Goal: Task Accomplishment & Management: Use online tool/utility

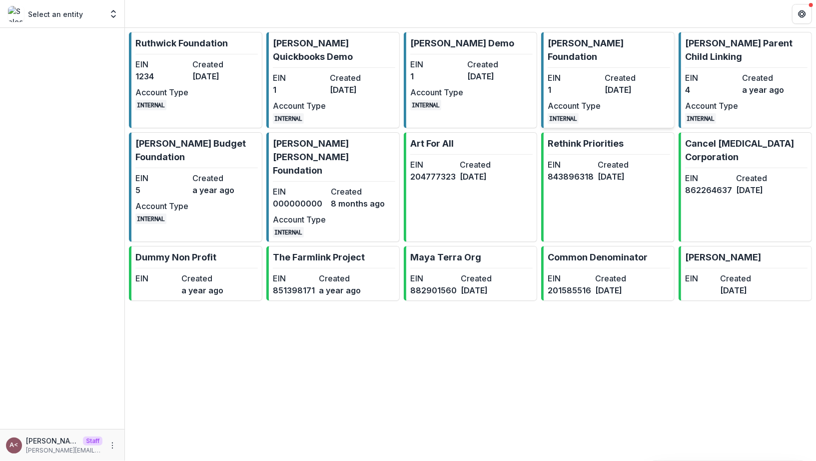
click at [567, 83] on div "EIN 1 Created [DATE] Account Type INTERNAL" at bounding box center [602, 98] width 110 height 52
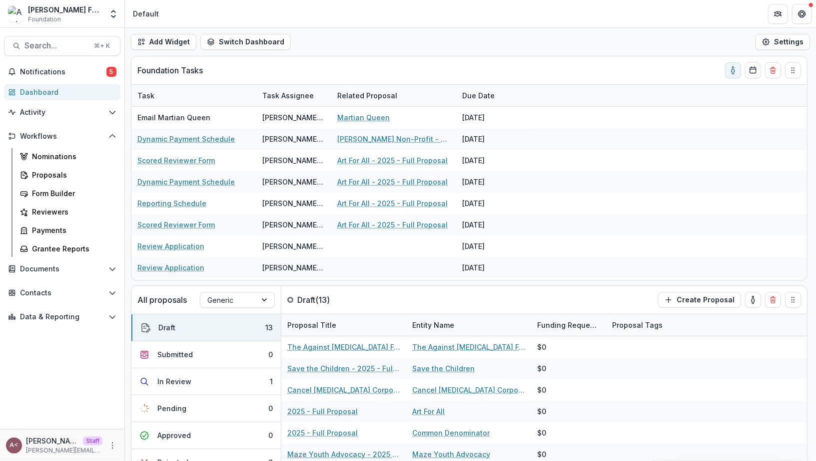
click at [381, 38] on div "Add Widget Switch Dashboard Default Standard Dashboard New Dashboard Settings" at bounding box center [470, 42] width 691 height 28
click at [361, 48] on div "Add Widget Switch Dashboard Default Standard Dashboard New Dashboard Settings" at bounding box center [470, 42] width 691 height 28
click at [359, 48] on div "Add Widget Switch Dashboard Default Standard Dashboard New Dashboard Settings" at bounding box center [470, 42] width 691 height 28
click at [76, 164] on link "Nominations" at bounding box center [68, 156] width 104 height 16
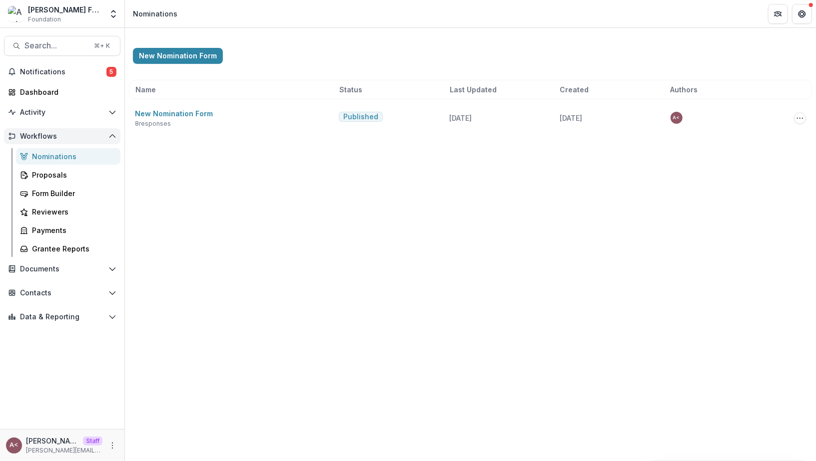
click at [104, 139] on span "Workflows" at bounding box center [62, 136] width 84 height 8
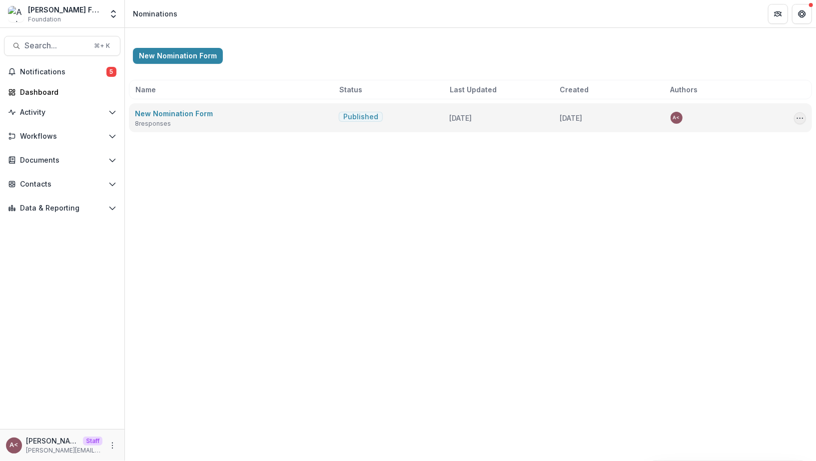
click at [800, 118] on circle "Options" at bounding box center [800, 118] width 0 height 0
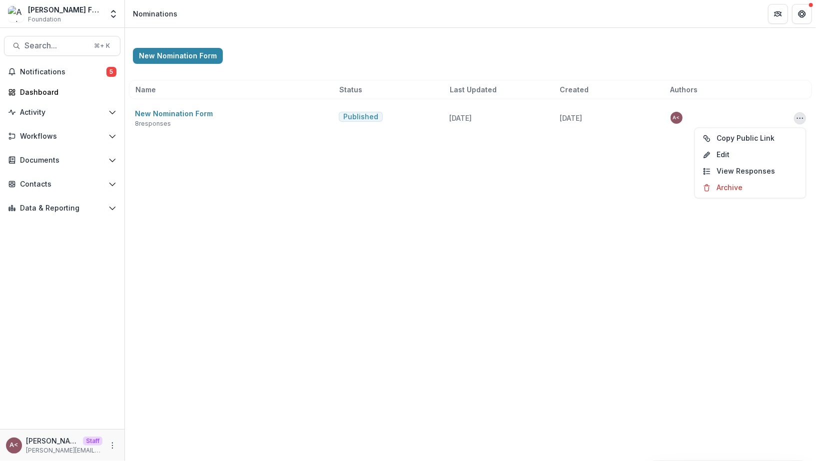
click at [308, 54] on div "New Nomination Form" at bounding box center [470, 56] width 675 height 16
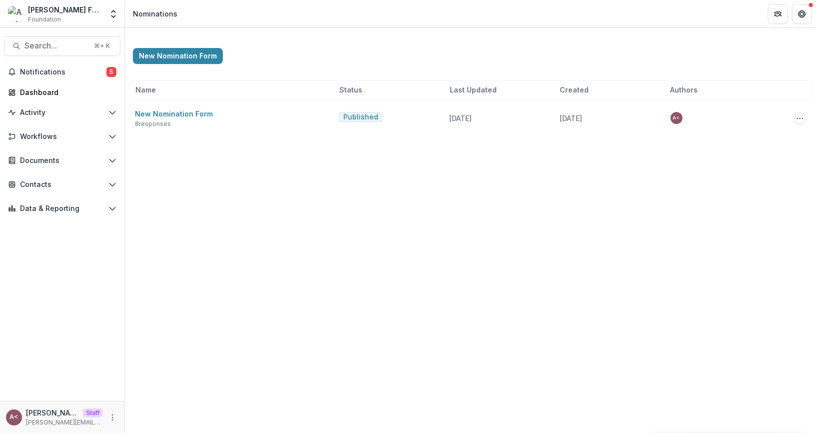
click at [577, 53] on div "New Nomination Form" at bounding box center [470, 56] width 675 height 16
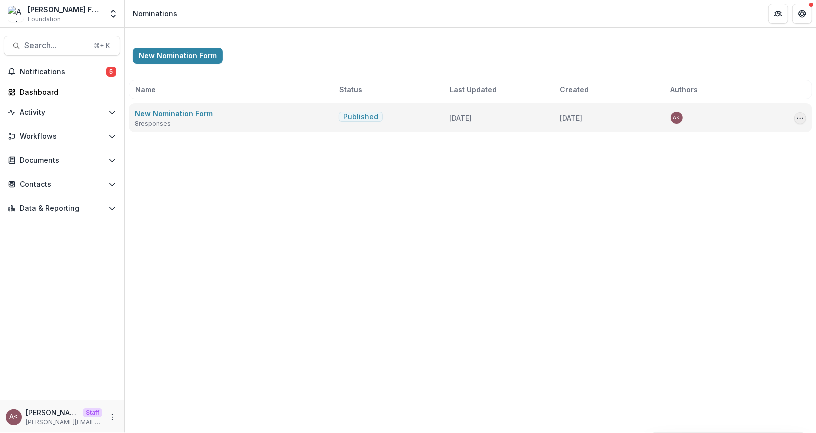
click at [803, 119] on icon "Options" at bounding box center [800, 118] width 8 height 8
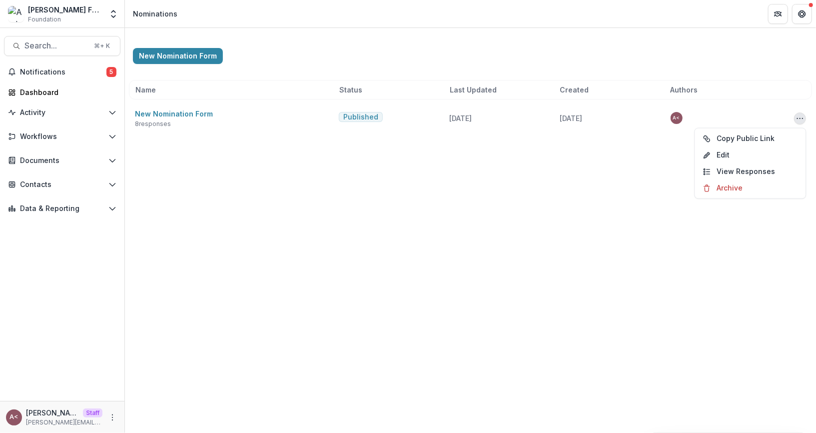
click at [445, 62] on div "New Nomination Form" at bounding box center [470, 56] width 675 height 16
click at [444, 62] on div "New Nomination Form" at bounding box center [470, 56] width 675 height 16
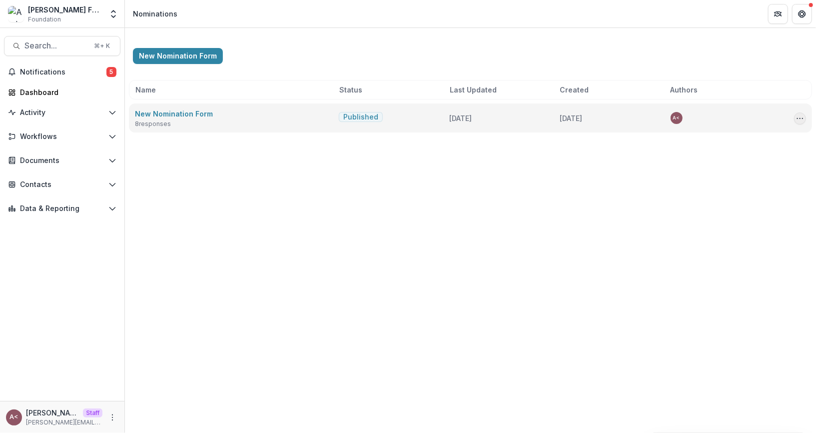
click at [798, 120] on icon "Options" at bounding box center [800, 118] width 8 height 8
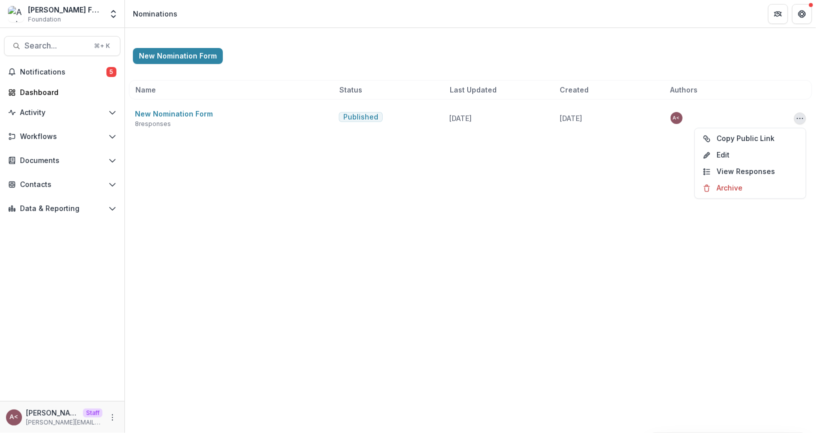
click at [659, 176] on div "New Nomination Form Name Status Last Updated Created Authors New Nomination For…" at bounding box center [470, 230] width 691 height 405
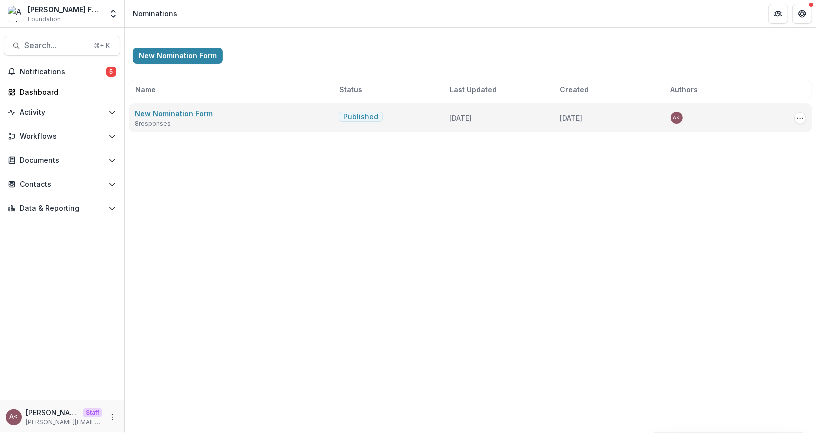
click at [208, 116] on link "New Nomination Form" at bounding box center [174, 113] width 78 height 8
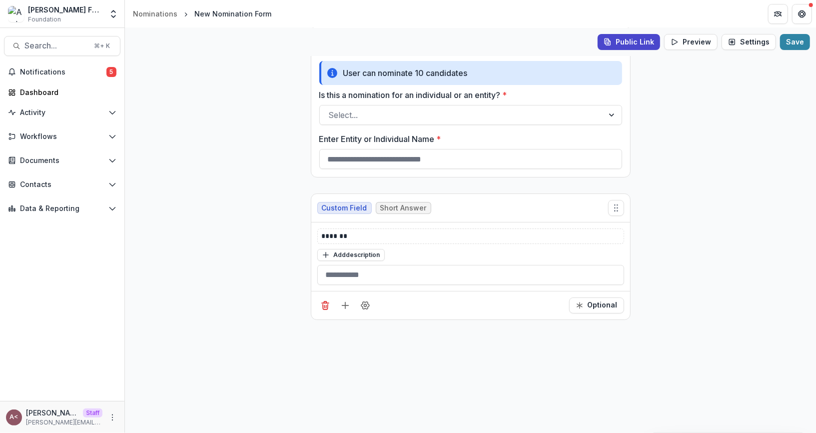
scroll to position [39, 0]
click at [345, 304] on line "Add field" at bounding box center [345, 304] width 0 height 6
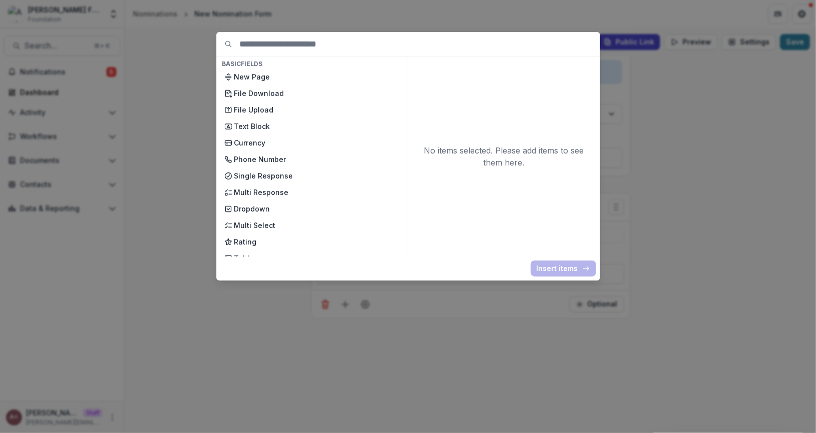
click at [206, 120] on div "Basic Fields New Page File Download File Upload Text Block Currency Phone Numbe…" at bounding box center [408, 216] width 816 height 433
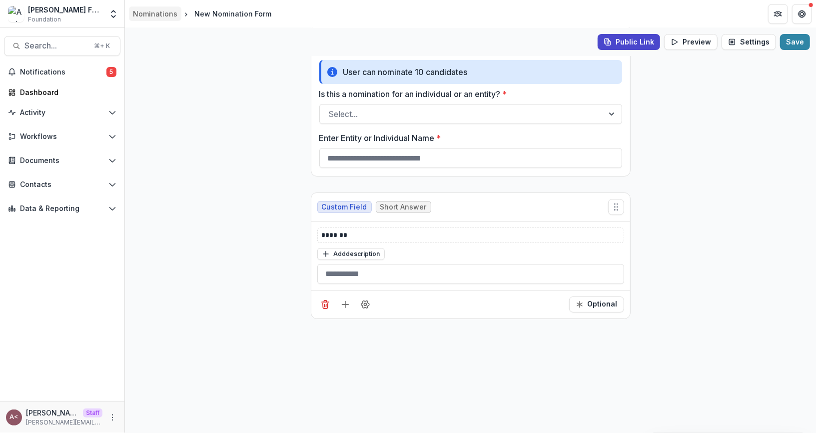
click at [165, 10] on div "Nominations" at bounding box center [155, 13] width 44 height 10
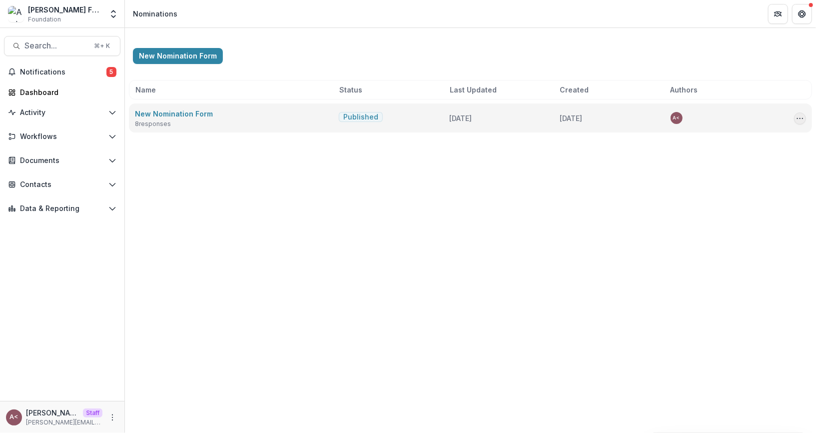
click at [797, 117] on icon "Options" at bounding box center [800, 118] width 8 height 8
click at [745, 141] on button "Copy Public Link" at bounding box center [750, 138] width 107 height 16
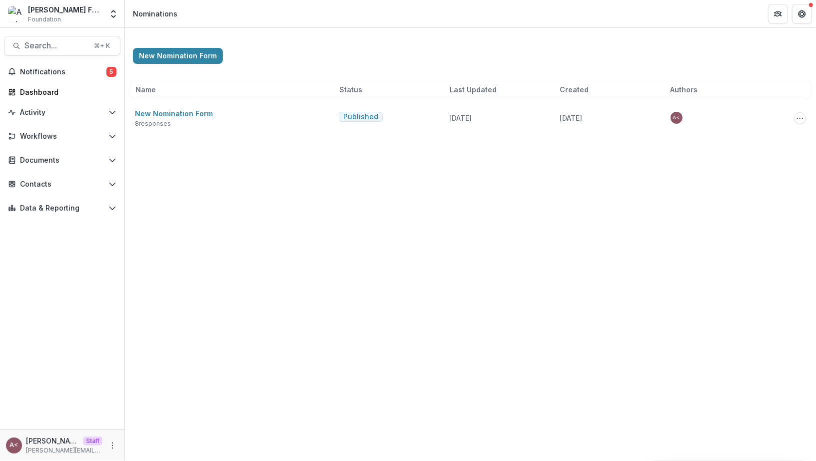
click at [332, 79] on div "New Nomination Form Name Status Last Updated Created Authors New Nomination For…" at bounding box center [470, 84] width 691 height 112
click at [77, 91] on div "Dashboard" at bounding box center [66, 92] width 92 height 10
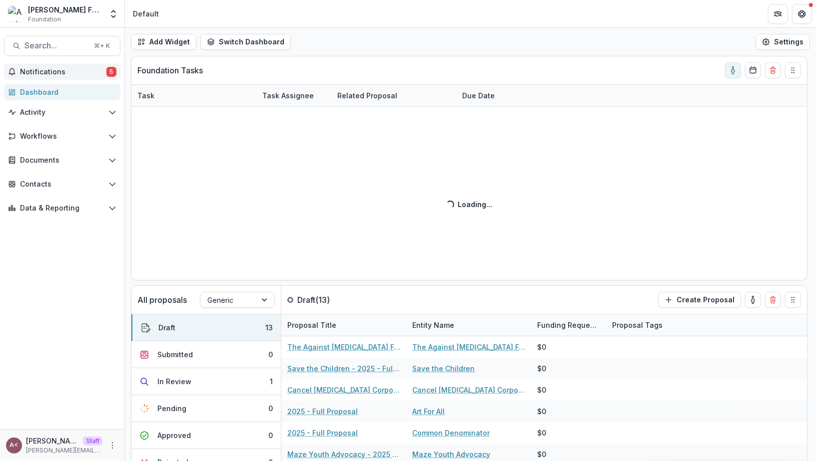
click at [94, 74] on span "Notifications" at bounding box center [63, 72] width 86 height 8
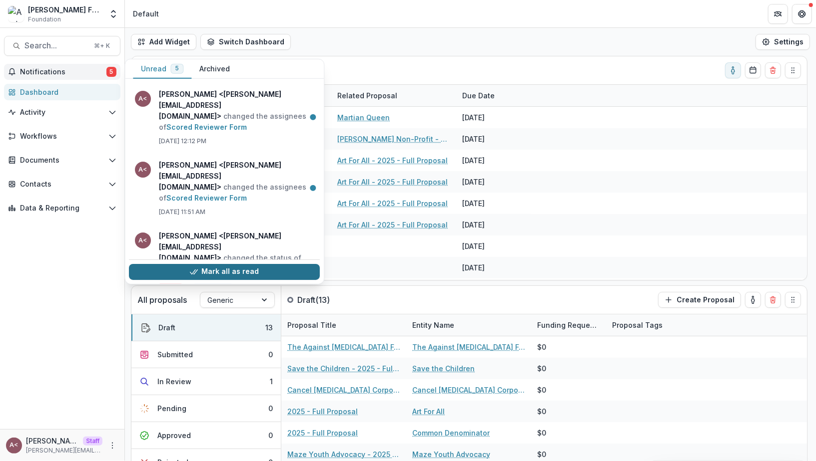
click at [238, 272] on button "Mark all as read" at bounding box center [224, 272] width 191 height 16
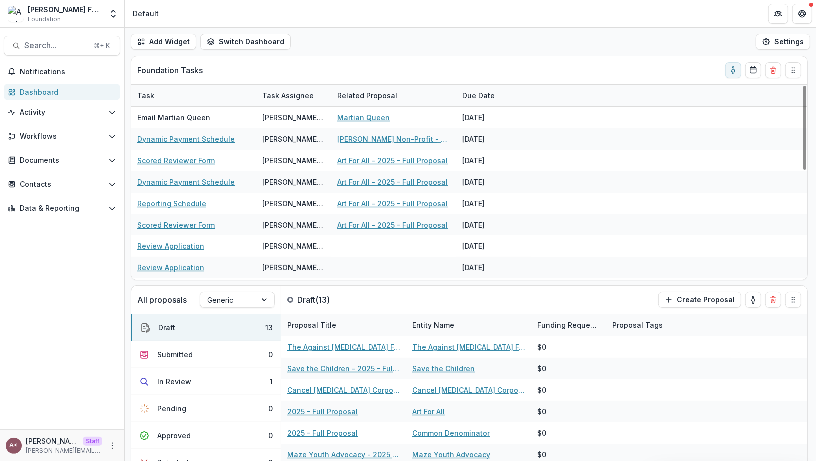
click at [390, 28] on div "Add Widget Switch Dashboard Default Standard Dashboard New Dashboard Settings" at bounding box center [470, 42] width 691 height 28
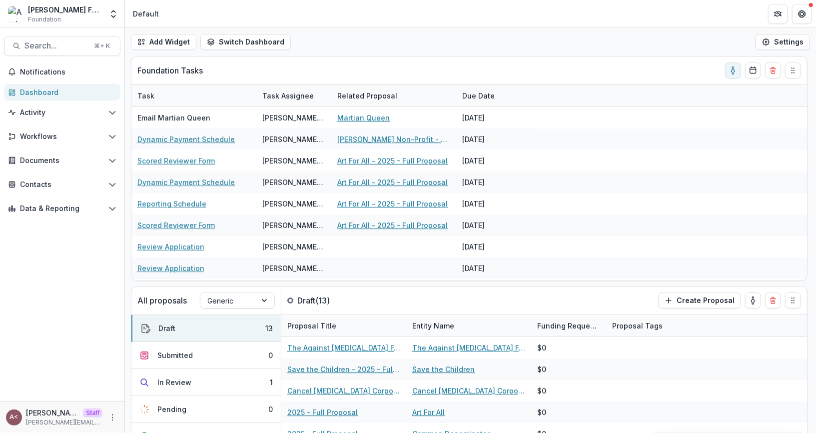
click at [504, 43] on div "Add Widget Switch Dashboard Default Standard Dashboard New Dashboard Settings" at bounding box center [470, 42] width 691 height 28
click at [412, 54] on div "Add Widget Switch Dashboard Default Standard Dashboard New Dashboard Settings" at bounding box center [470, 42] width 691 height 28
click at [417, 32] on div "Add Widget Switch Dashboard Default Standard Dashboard New Dashboard Settings" at bounding box center [470, 42] width 691 height 28
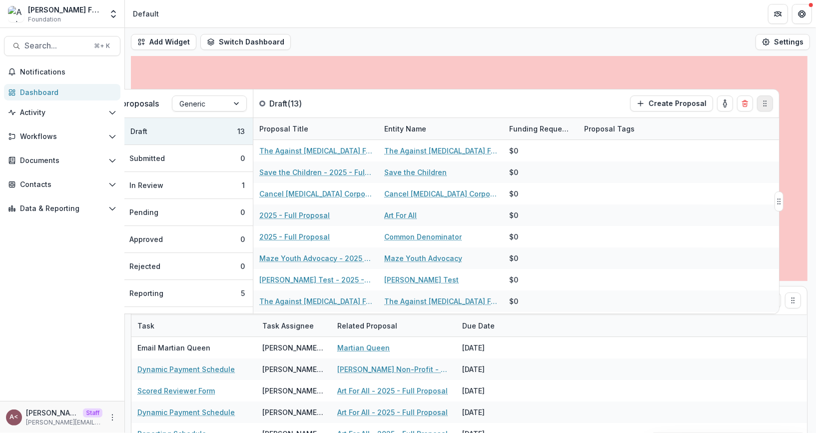
drag, startPoint x: 789, startPoint y: 303, endPoint x: 761, endPoint y: 106, distance: 198.8
click at [761, 106] on icon "Drag" at bounding box center [765, 103] width 8 height 8
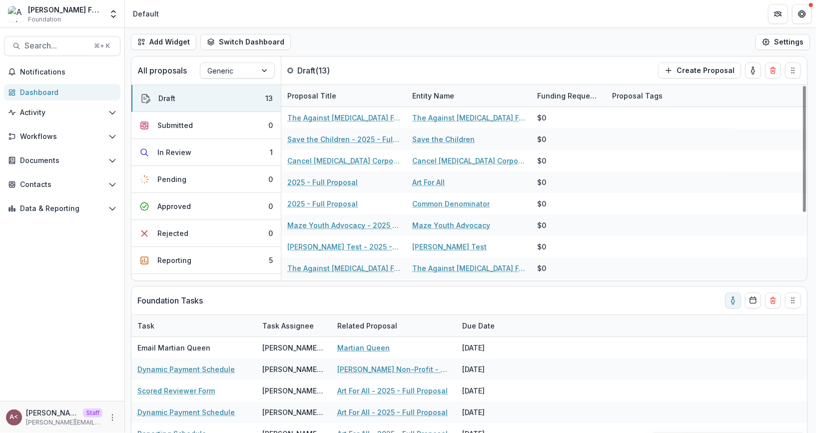
click at [342, 38] on div "Add Widget Switch Dashboard Default Standard Dashboard New Dashboard Settings" at bounding box center [470, 42] width 691 height 28
click at [355, 39] on div "Add Widget Switch Dashboard Default Standard Dashboard New Dashboard Settings" at bounding box center [470, 42] width 691 height 28
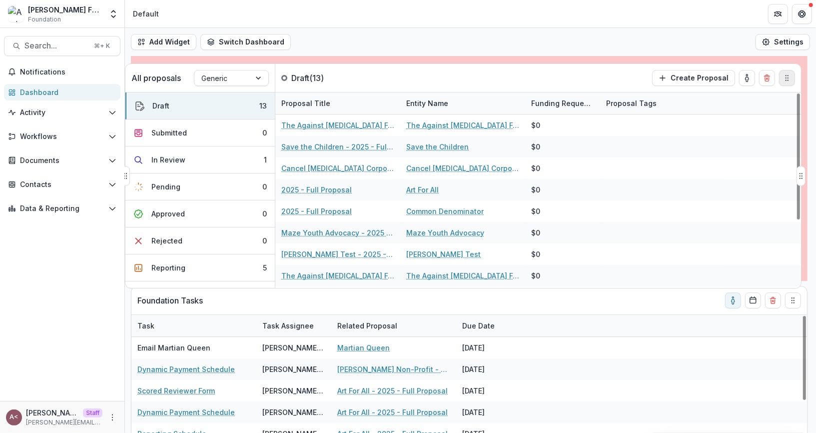
drag, startPoint x: 793, startPoint y: 72, endPoint x: 787, endPoint y: 79, distance: 9.2
click at [787, 79] on icon "Drag" at bounding box center [787, 78] width 8 height 8
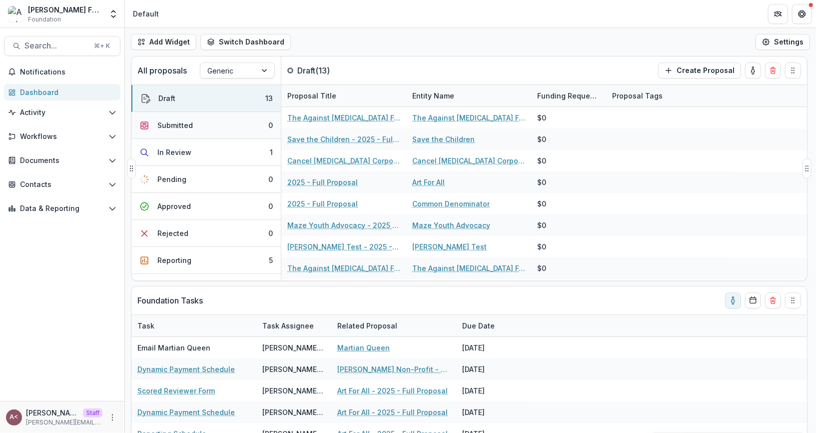
click at [210, 120] on button "Submitted 0" at bounding box center [205, 125] width 149 height 27
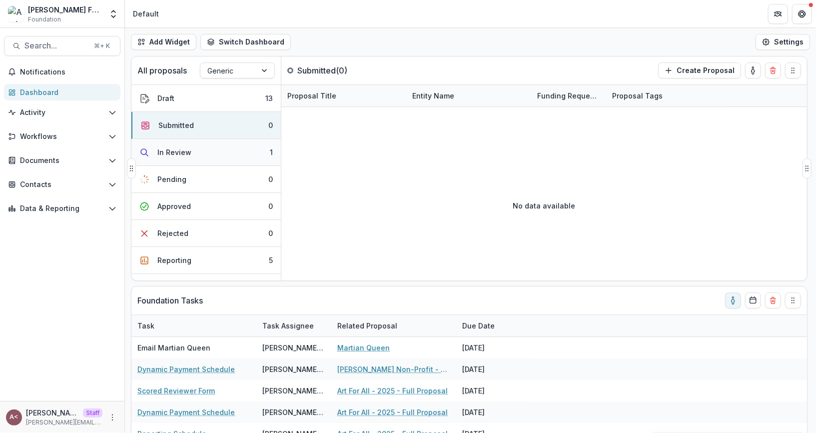
click at [240, 145] on button "In Review 1" at bounding box center [205, 152] width 149 height 27
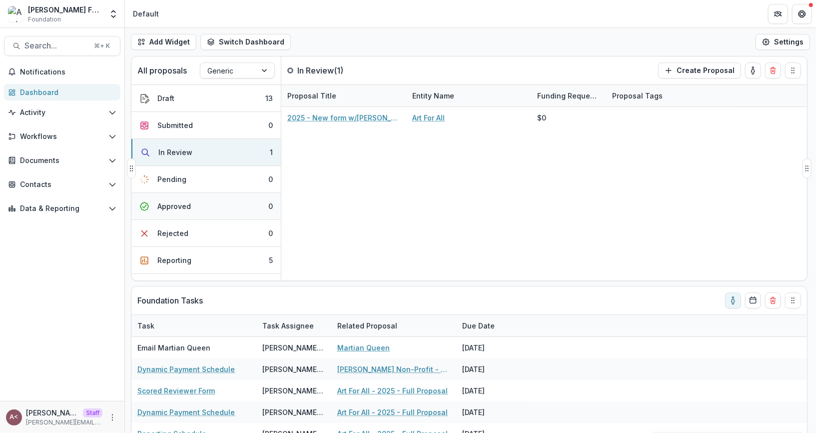
scroll to position [71, 0]
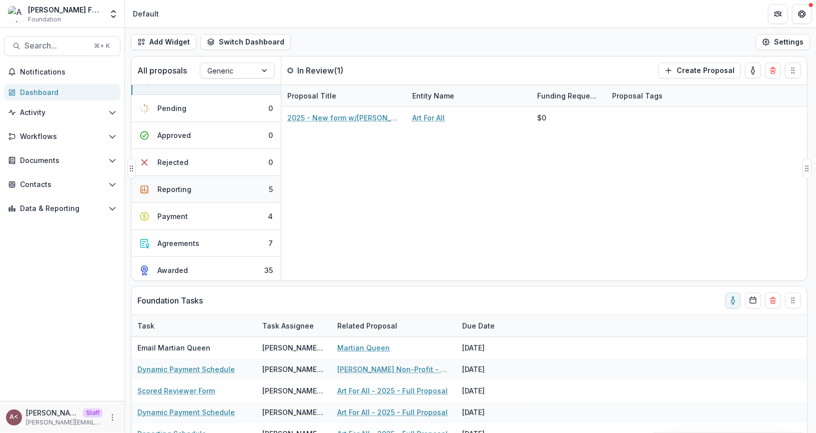
click at [233, 199] on button "Reporting 5" at bounding box center [205, 189] width 149 height 27
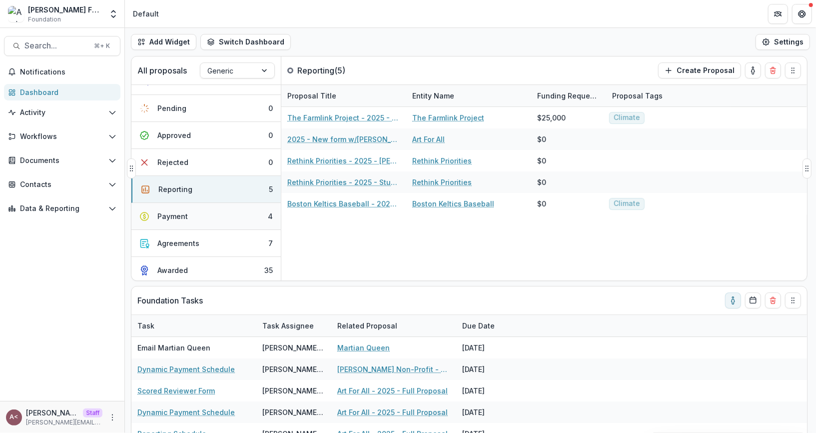
click at [232, 215] on button "Payment 4" at bounding box center [205, 216] width 149 height 27
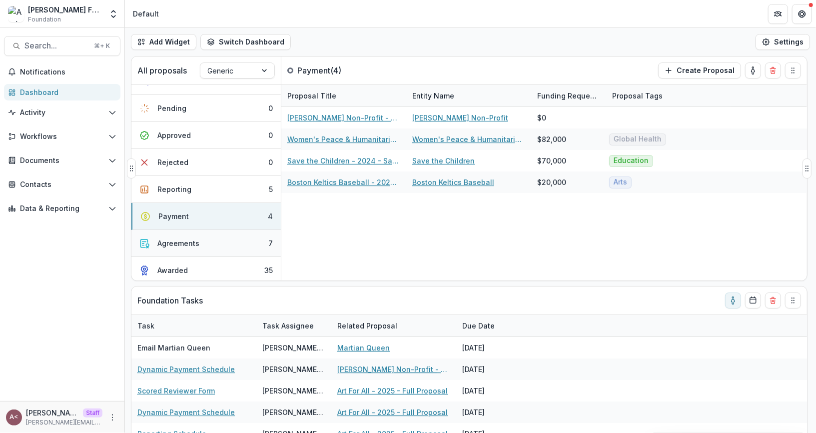
click at [216, 234] on button "Agreements 7" at bounding box center [205, 243] width 149 height 27
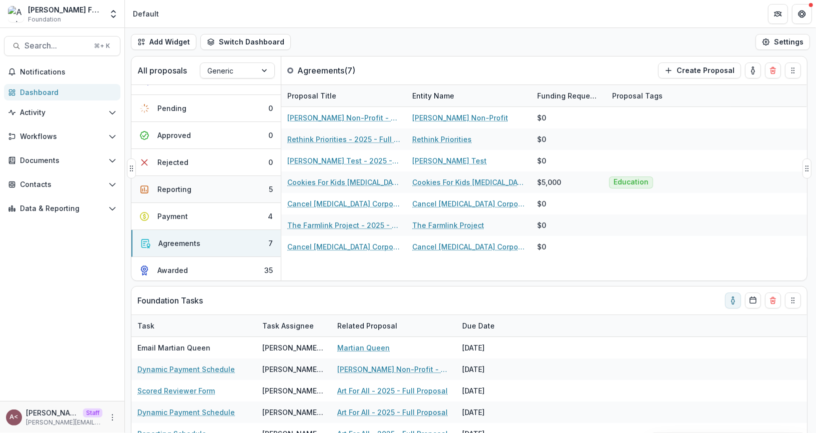
scroll to position [0, 0]
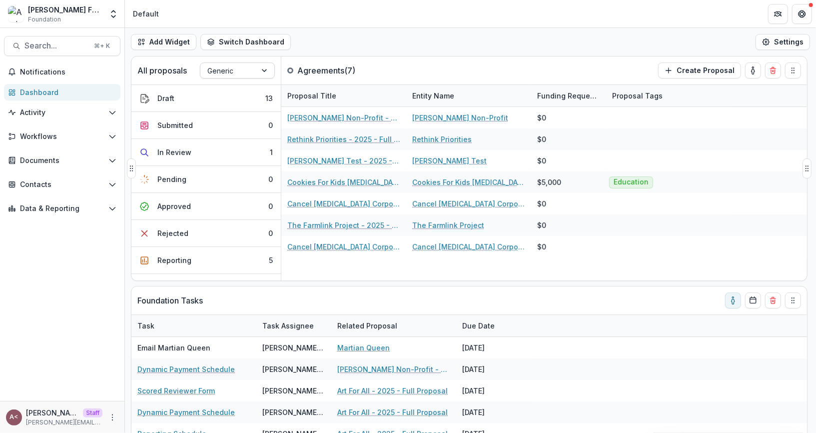
click at [242, 66] on div at bounding box center [228, 70] width 42 height 12
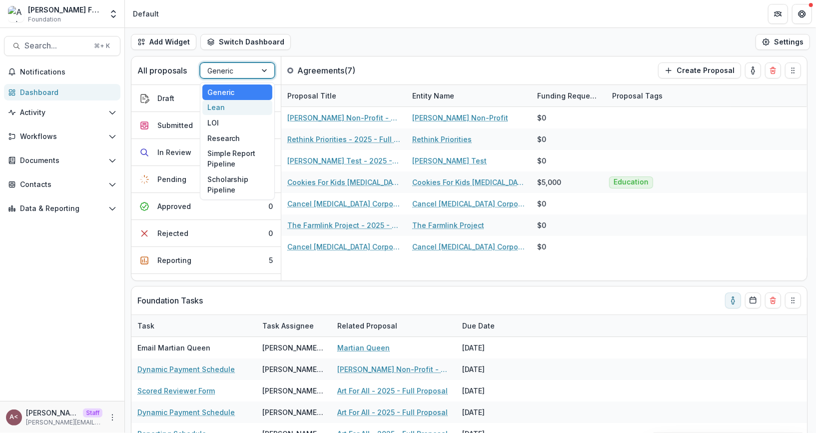
click at [245, 108] on div "Lean" at bounding box center [237, 107] width 70 height 15
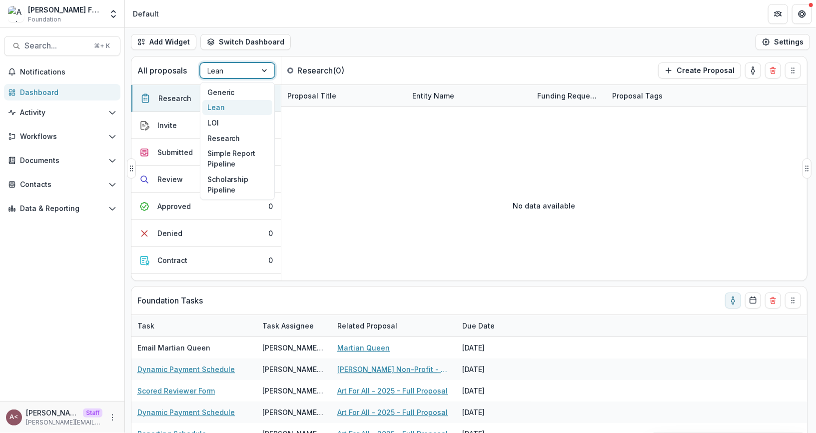
click at [257, 73] on div at bounding box center [265, 70] width 18 height 15
click at [227, 124] on div "LOI" at bounding box center [237, 122] width 70 height 15
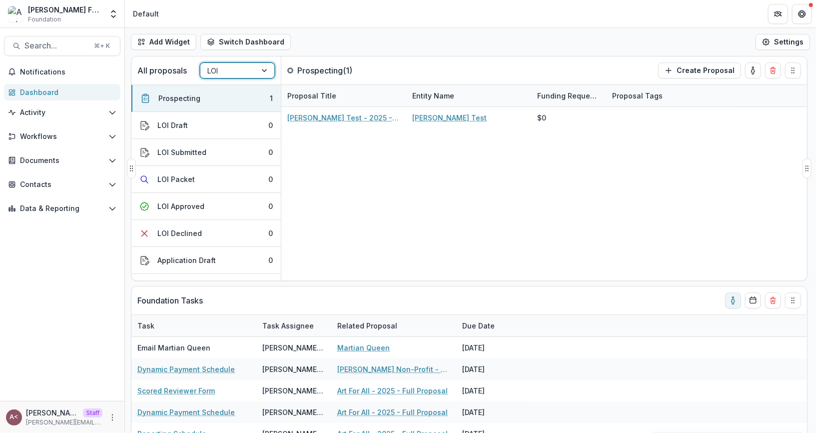
click at [244, 76] on div "LOI" at bounding box center [228, 70] width 56 height 14
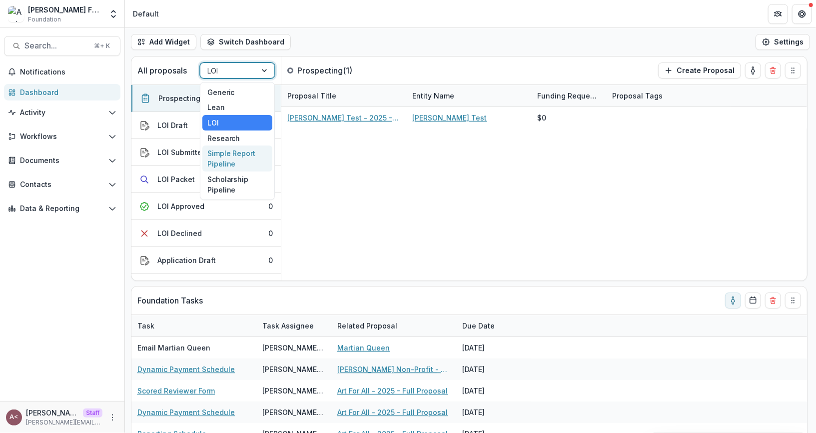
click at [237, 159] on div "Simple Report Pipeline" at bounding box center [237, 158] width 70 height 26
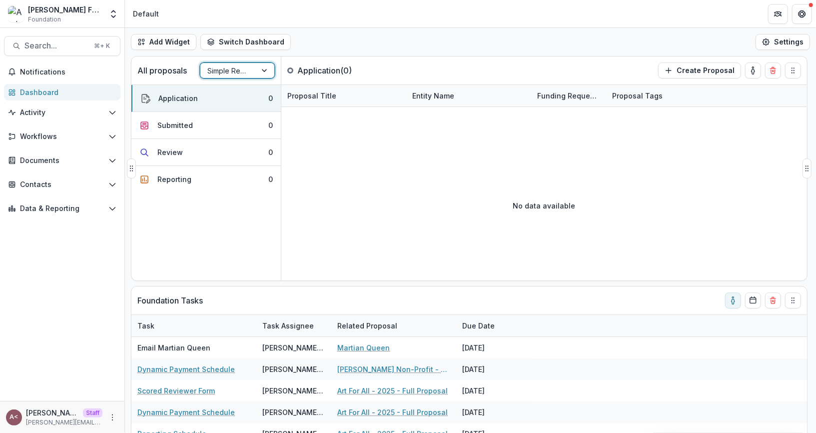
click at [240, 72] on div at bounding box center [228, 70] width 42 height 12
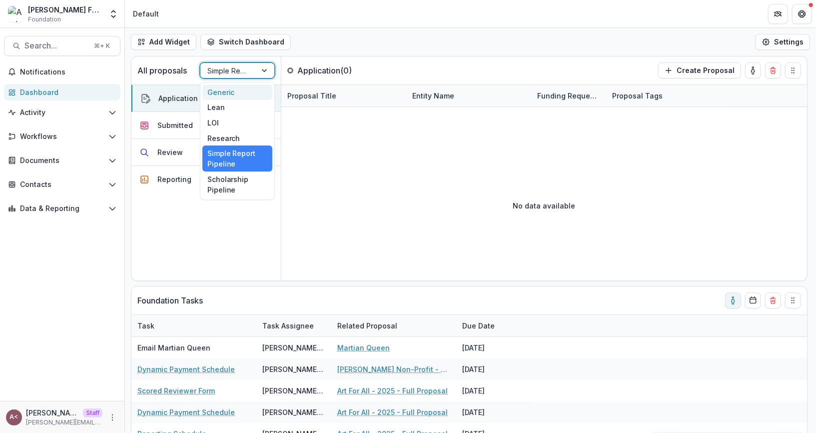
click at [240, 87] on div "Generic" at bounding box center [237, 91] width 70 height 15
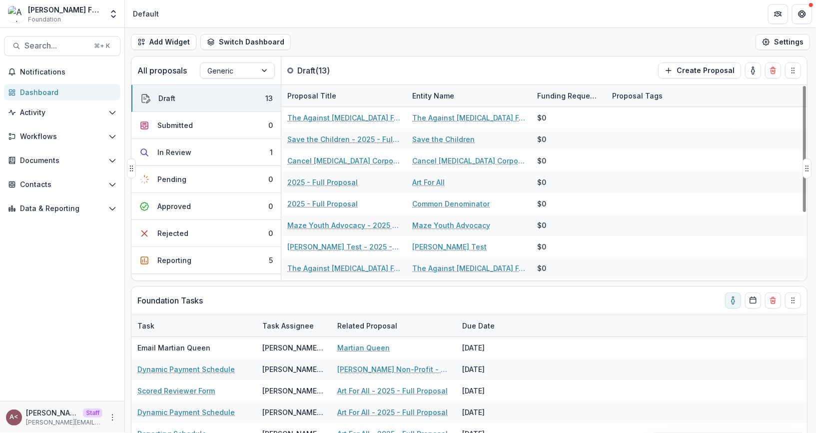
click at [342, 68] on p "Draft ( 13 )" at bounding box center [334, 70] width 75 height 12
click at [355, 34] on div "Add Widget Switch Dashboard Default Standard Dashboard New Dashboard Settings" at bounding box center [470, 42] width 691 height 28
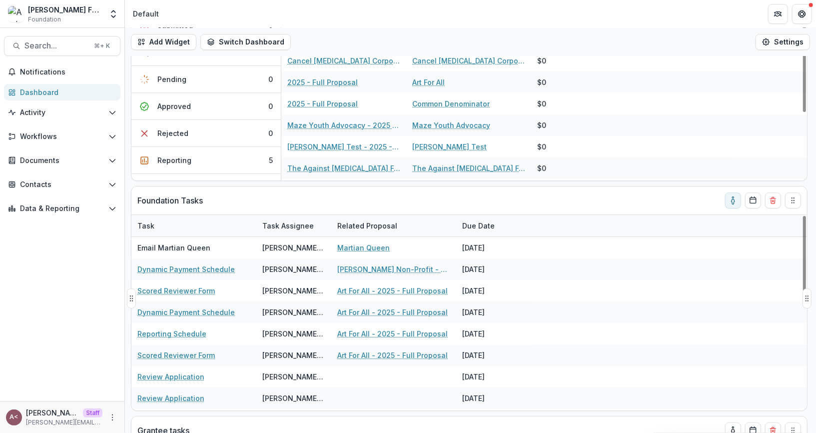
scroll to position [156, 0]
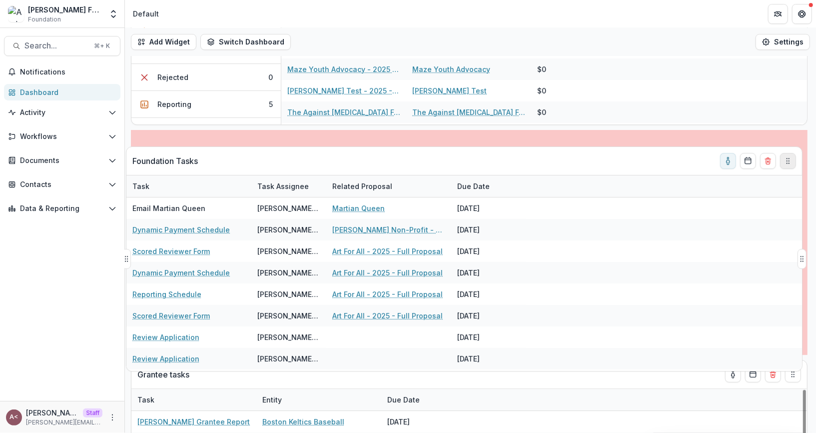
drag, startPoint x: 789, startPoint y: 145, endPoint x: 784, endPoint y: 161, distance: 17.2
click at [784, 161] on icon "Drag" at bounding box center [788, 161] width 8 height 8
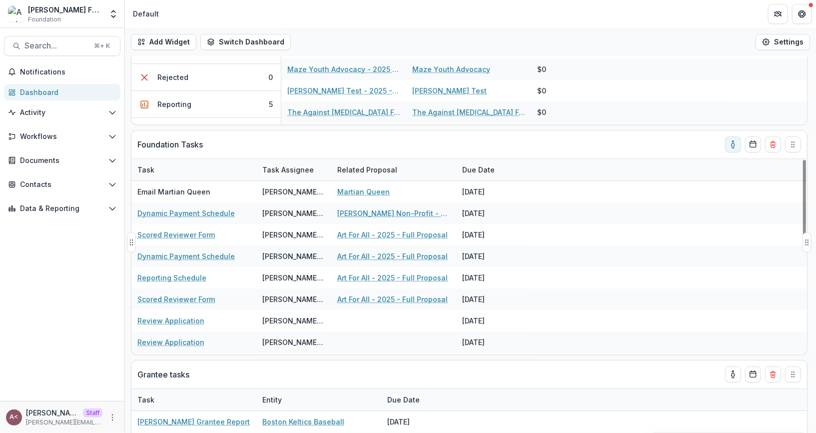
scroll to position [0, 0]
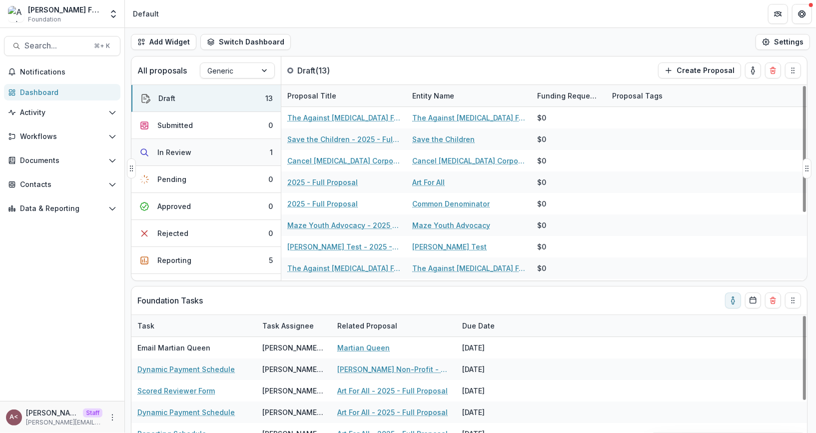
click at [207, 145] on button "In Review 1" at bounding box center [205, 152] width 149 height 27
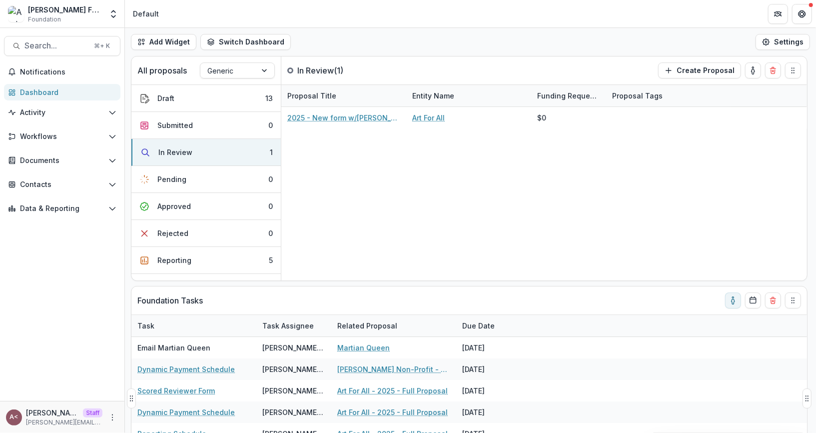
scroll to position [113, 0]
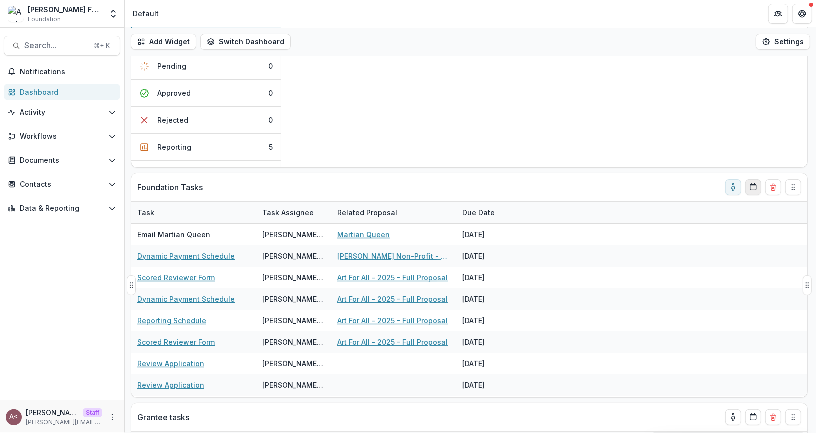
click at [755, 188] on icon "Calendar" at bounding box center [753, 187] width 8 height 8
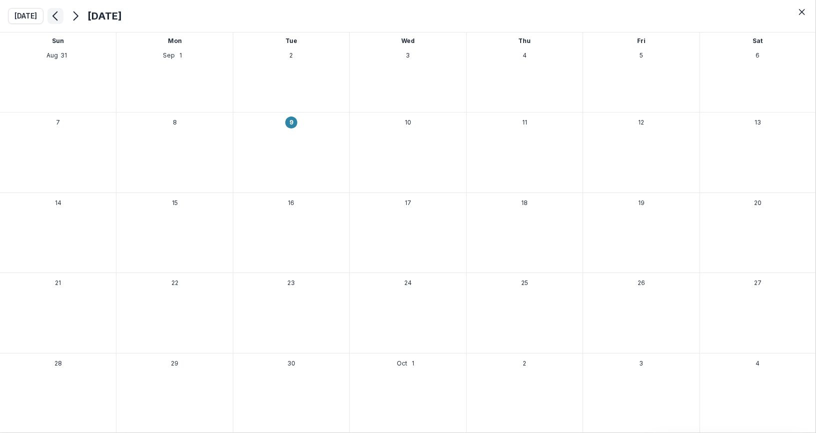
click at [56, 18] on icon "Previous month" at bounding box center [55, 16] width 12 height 12
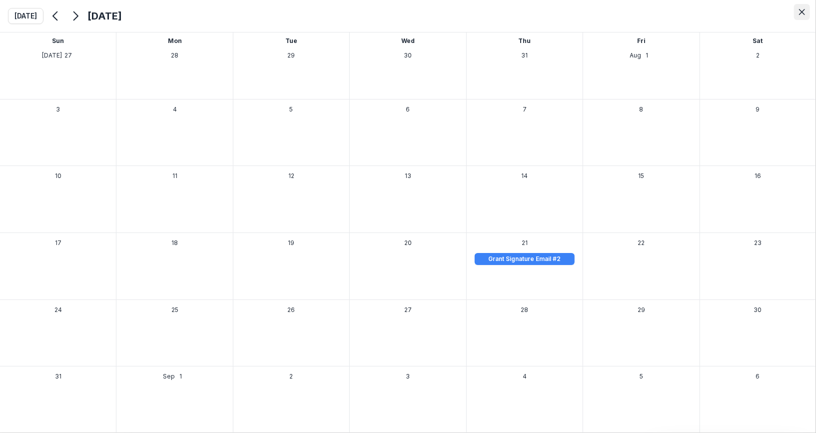
click at [795, 13] on button "Close" at bounding box center [802, 12] width 16 height 16
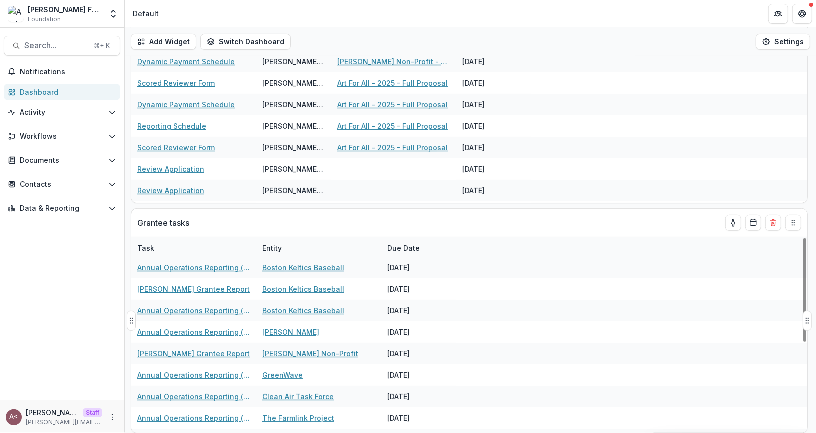
scroll to position [0, 0]
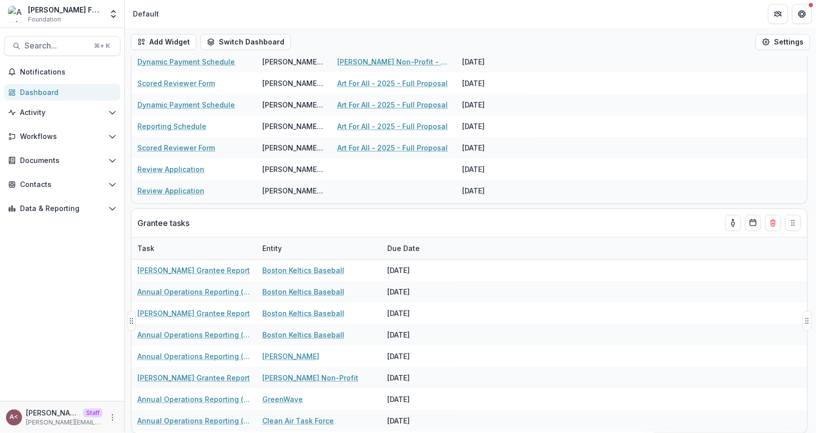
click at [689, 221] on div "Grantee tasks" at bounding box center [450, 223] width 627 height 28
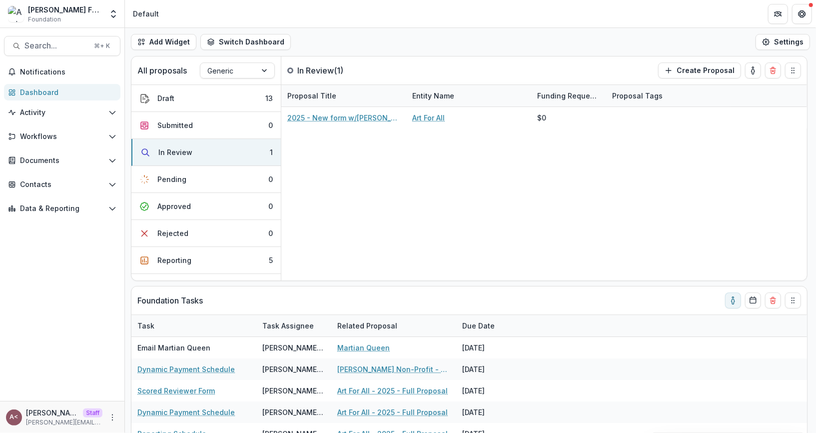
click at [380, 34] on div "Add Widget Switch Dashboard Default Standard Dashboard New Dashboard Settings" at bounding box center [470, 42] width 691 height 28
click at [348, 30] on div "Add Widget Switch Dashboard Default Standard Dashboard New Dashboard Settings" at bounding box center [470, 42] width 691 height 28
click at [343, 28] on div "Add Widget Switch Dashboard Default Standard Dashboard New Dashboard Settings" at bounding box center [470, 42] width 691 height 28
click at [341, 31] on div "Add Widget Switch Dashboard Default Standard Dashboard New Dashboard Settings" at bounding box center [470, 42] width 691 height 28
click at [342, 34] on div "Add Widget Switch Dashboard Default Standard Dashboard New Dashboard Settings" at bounding box center [470, 42] width 691 height 28
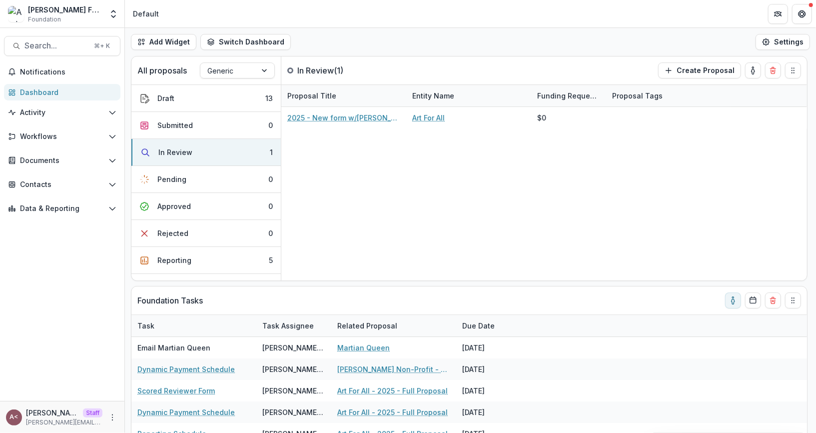
click at [342, 34] on div "Add Widget Switch Dashboard Default Standard Dashboard New Dashboard Settings" at bounding box center [470, 42] width 691 height 28
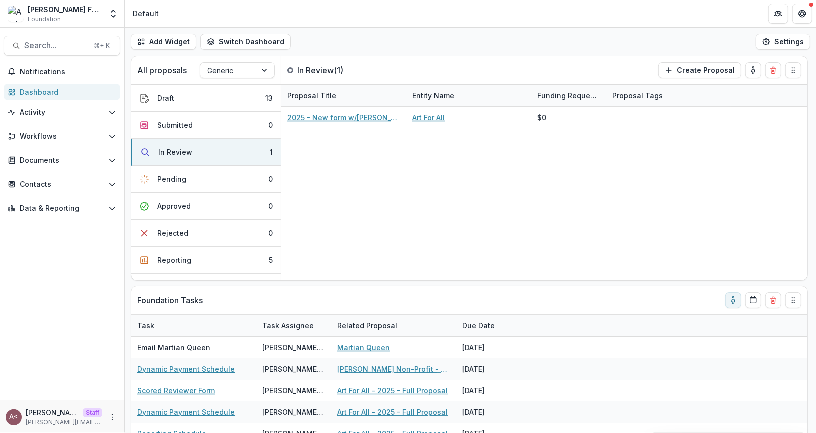
click at [342, 34] on div "Add Widget Switch Dashboard Default Standard Dashboard New Dashboard Settings" at bounding box center [470, 42] width 691 height 28
click at [338, 30] on div "Add Widget Switch Dashboard Default Standard Dashboard New Dashboard Settings" at bounding box center [470, 42] width 691 height 28
click at [230, 40] on button "Switch Dashboard" at bounding box center [245, 42] width 90 height 16
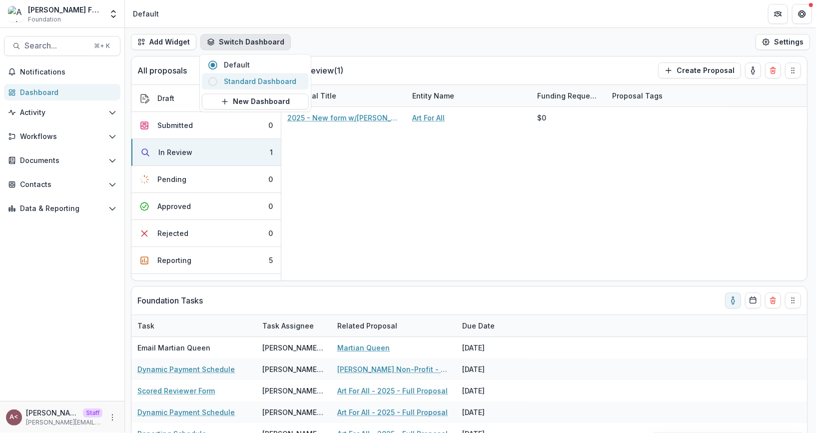
click at [279, 77] on span "Standard Dashboard" at bounding box center [263, 81] width 79 height 10
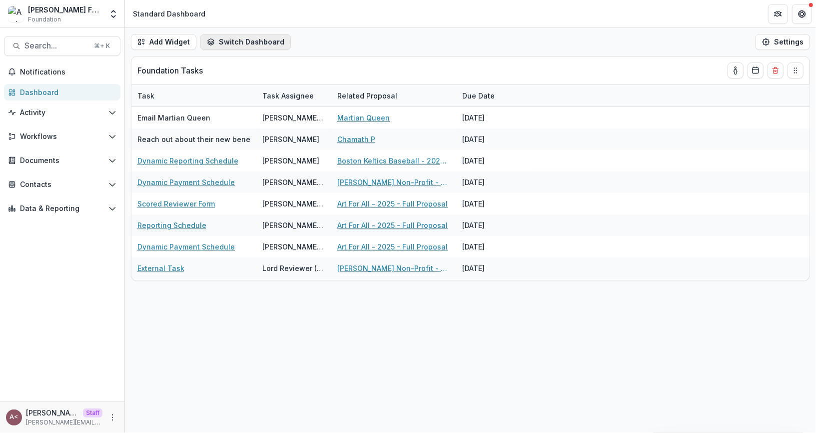
click at [276, 38] on button "Switch Dashboard" at bounding box center [245, 42] width 90 height 16
click at [274, 66] on span "Default" at bounding box center [263, 64] width 79 height 10
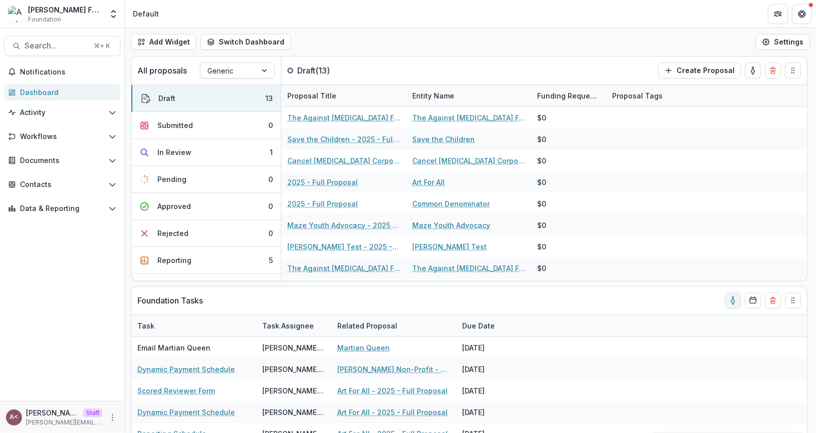
click at [358, 36] on div "Add Widget Switch Dashboard Default Standard Dashboard New Dashboard Settings" at bounding box center [470, 42] width 691 height 28
click at [747, 73] on button "toggle-assigned-to-me" at bounding box center [753, 70] width 16 height 16
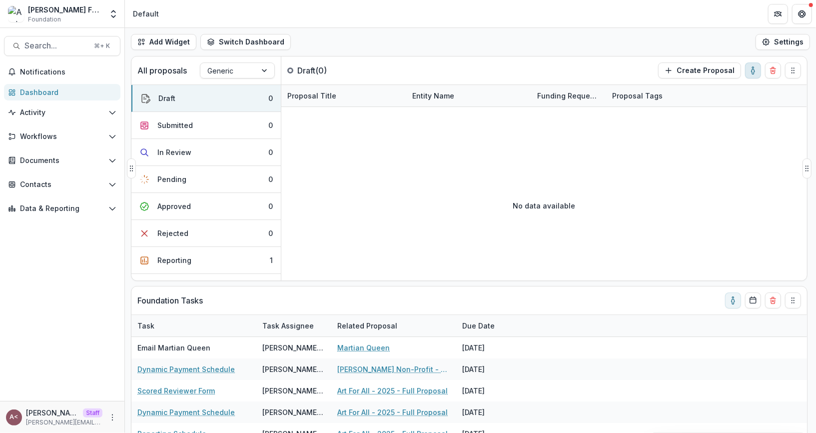
click at [747, 74] on button "toggle-assigned-to-me" at bounding box center [753, 70] width 16 height 16
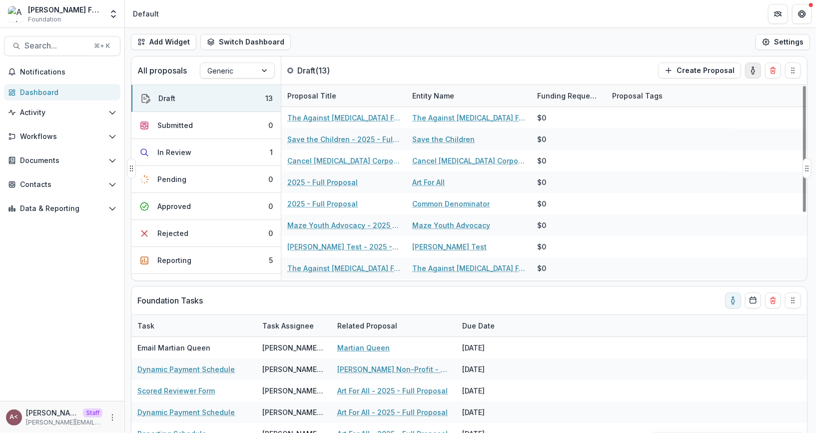
click at [749, 77] on button "toggle-assigned-to-me" at bounding box center [753, 70] width 16 height 16
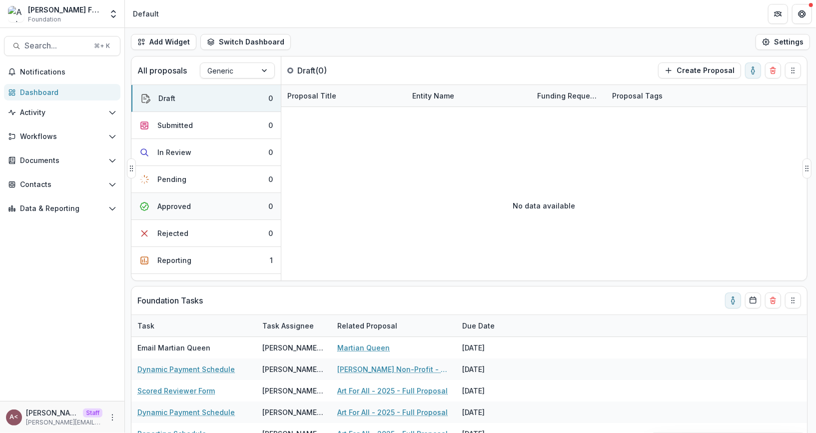
scroll to position [71, 0]
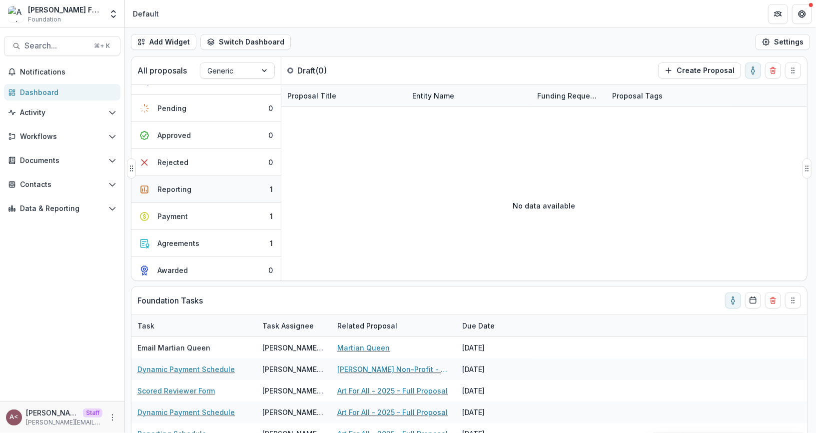
click at [206, 195] on button "Reporting 1" at bounding box center [205, 189] width 149 height 27
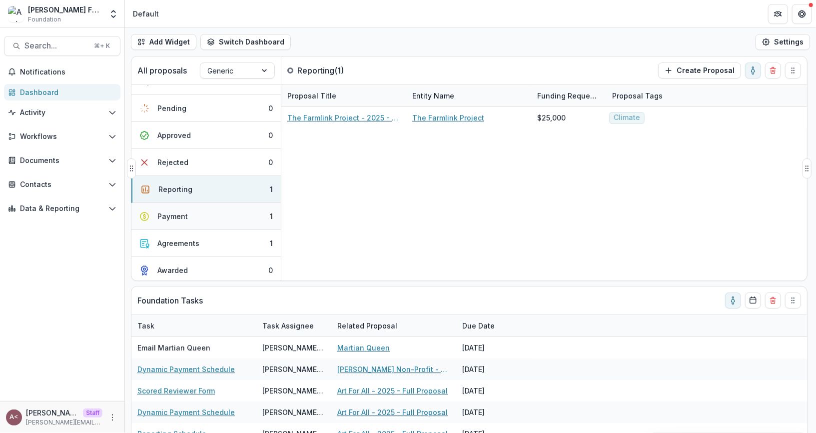
click at [206, 212] on button "Payment 1" at bounding box center [205, 216] width 149 height 27
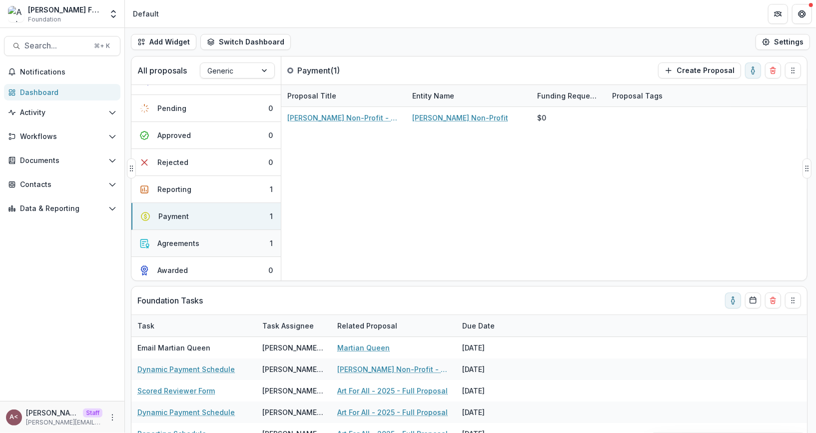
click at [224, 246] on button "Agreements 1" at bounding box center [205, 243] width 149 height 27
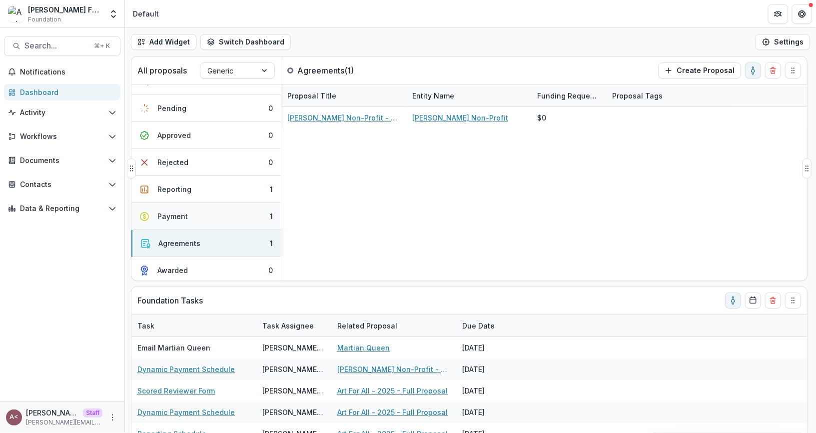
click at [225, 219] on button "Payment 1" at bounding box center [205, 216] width 149 height 27
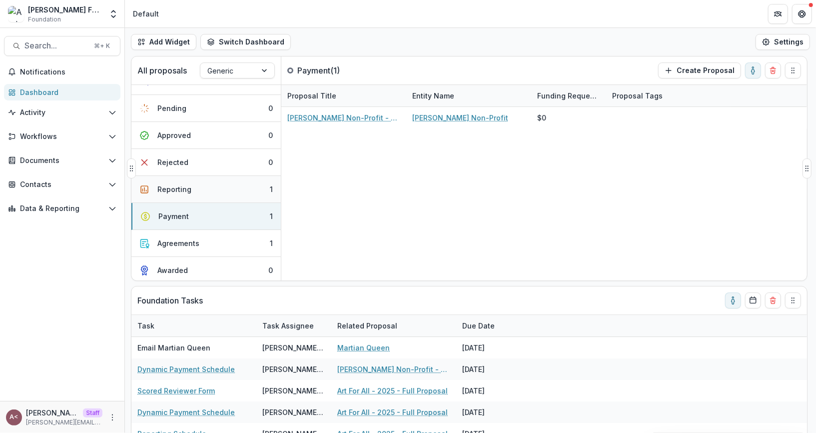
click at [231, 188] on button "Reporting 1" at bounding box center [205, 189] width 149 height 27
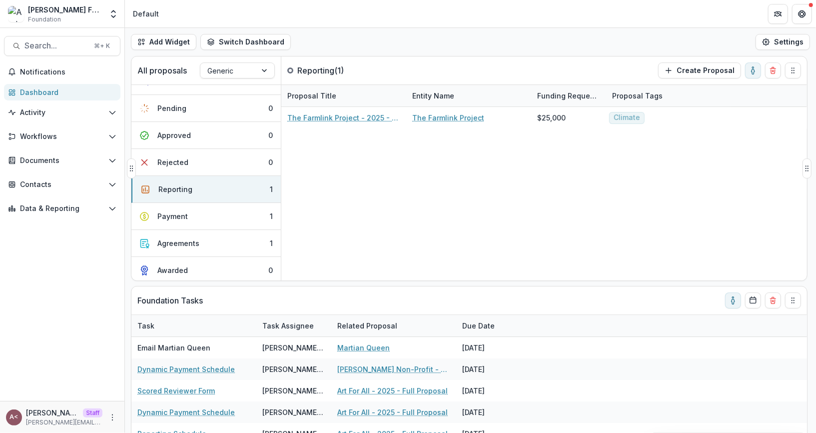
click at [373, 71] on div "Reporting ( 1 )" at bounding box center [329, 70] width 97 height 12
click at [361, 39] on div "Add Widget Switch Dashboard Default Standard Dashboard New Dashboard Settings" at bounding box center [470, 42] width 691 height 28
click at [87, 134] on span "Workflows" at bounding box center [62, 136] width 84 height 8
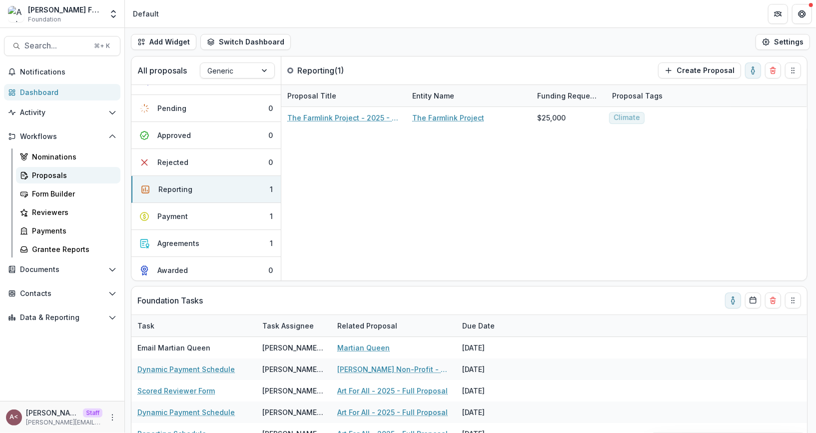
click at [81, 175] on div "Proposals" at bounding box center [72, 175] width 80 height 10
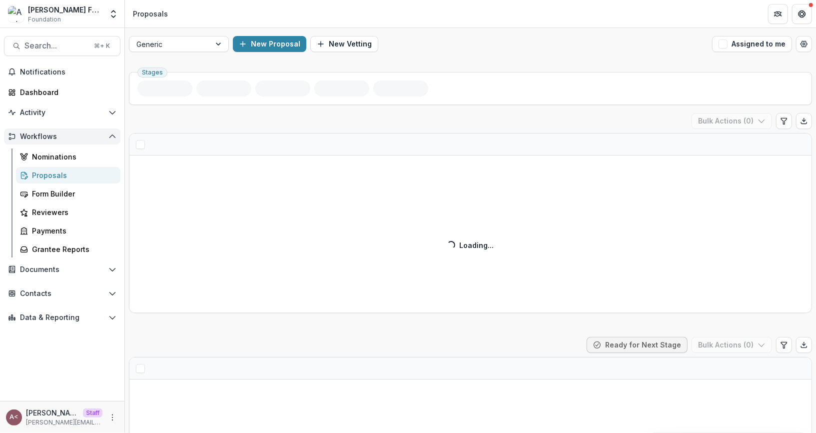
click at [114, 132] on icon "Open Workflows" at bounding box center [112, 136] width 8 height 8
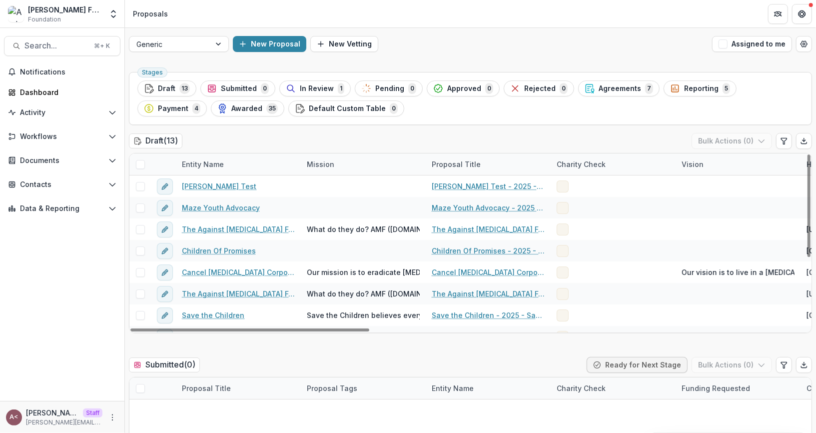
click at [275, 140] on div "Draft ( 13 ) Bulk Actions ( 0 )" at bounding box center [470, 143] width 683 height 20
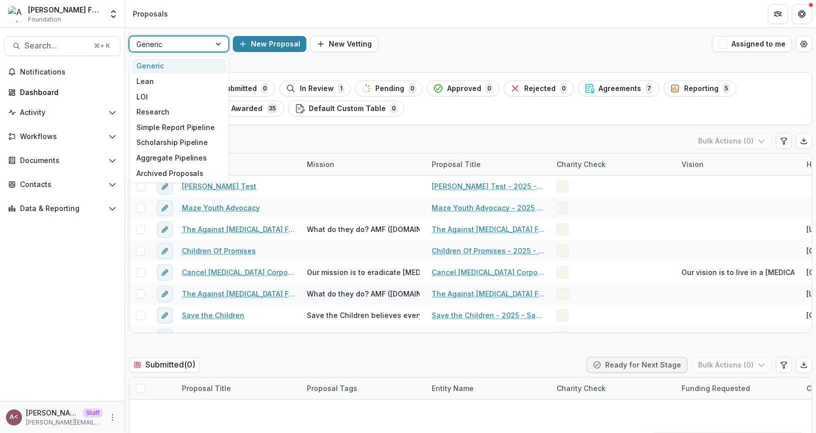
click at [197, 50] on div "Generic" at bounding box center [169, 44] width 81 height 14
click at [164, 106] on div "Research" at bounding box center [178, 111] width 95 height 15
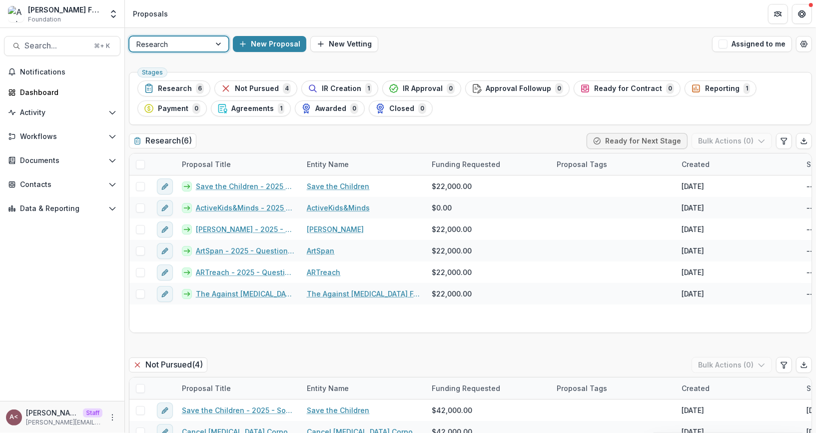
click at [199, 48] on div at bounding box center [169, 44] width 67 height 12
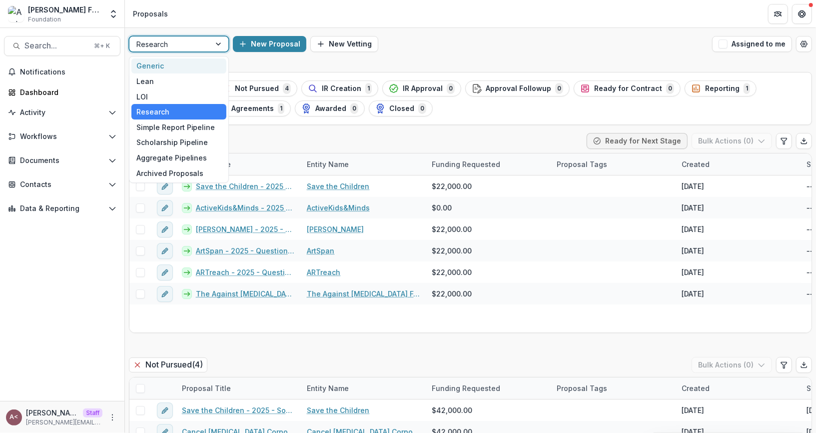
click at [189, 69] on div "Generic" at bounding box center [178, 65] width 95 height 15
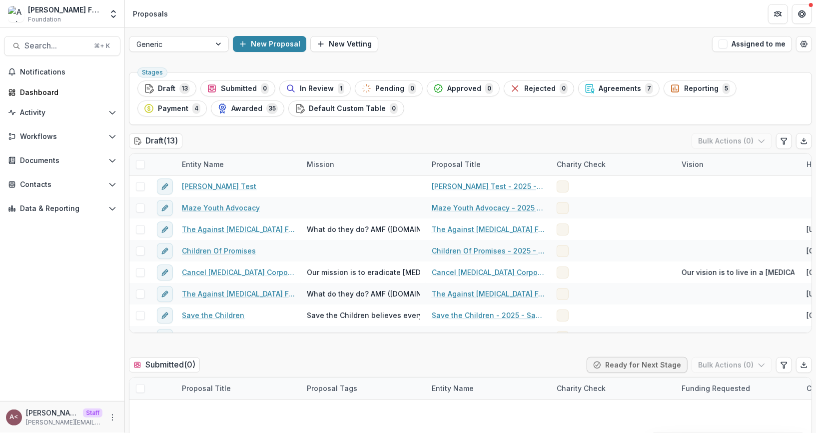
click at [422, 39] on div "New Proposal New Vetting" at bounding box center [470, 44] width 475 height 16
click at [179, 90] on span "13" at bounding box center [184, 88] width 10 height 11
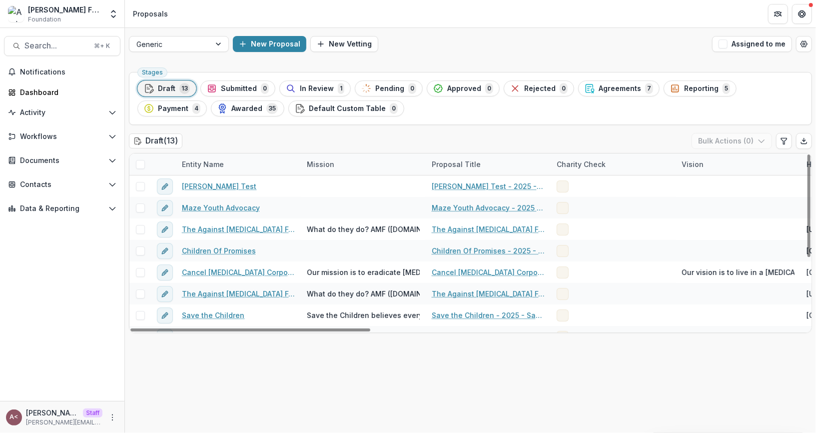
click at [142, 164] on span at bounding box center [140, 164] width 9 height 9
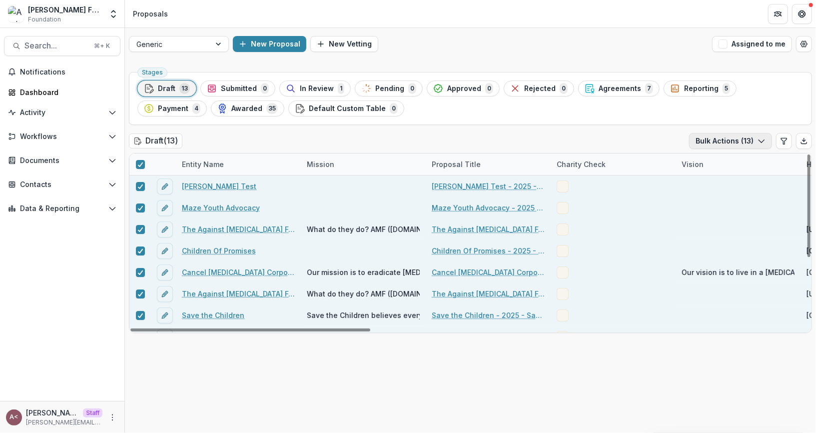
click at [752, 135] on button "Bulk Actions ( 13 )" at bounding box center [730, 141] width 83 height 16
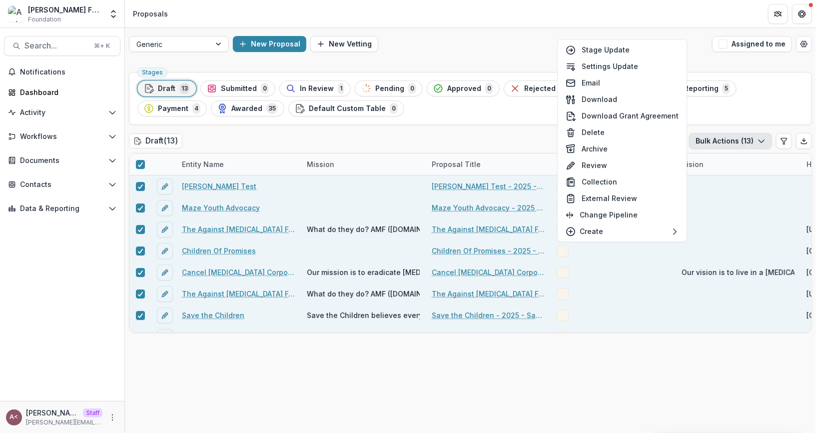
click at [356, 138] on div "Draft ( 13 ) Bulk Actions ( 13 )" at bounding box center [470, 143] width 683 height 20
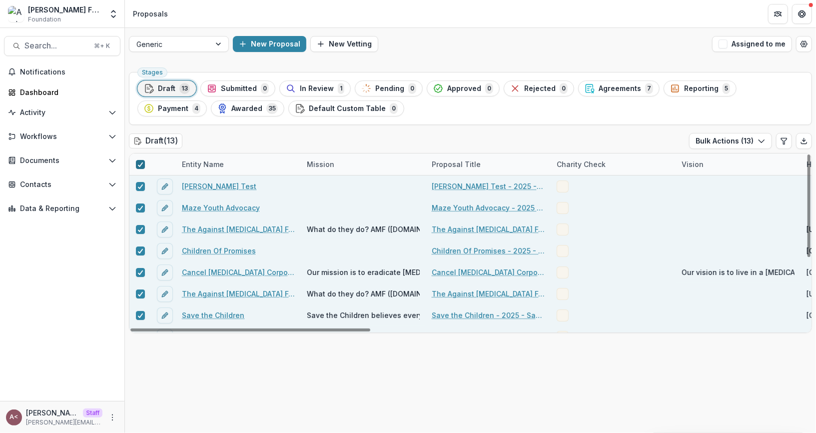
click at [139, 162] on icon at bounding box center [140, 164] width 6 height 5
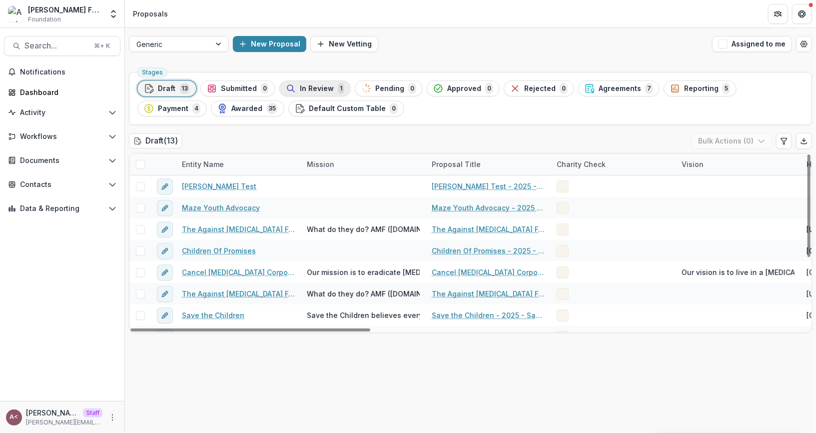
click at [324, 93] on button "In Review 1" at bounding box center [314, 88] width 71 height 16
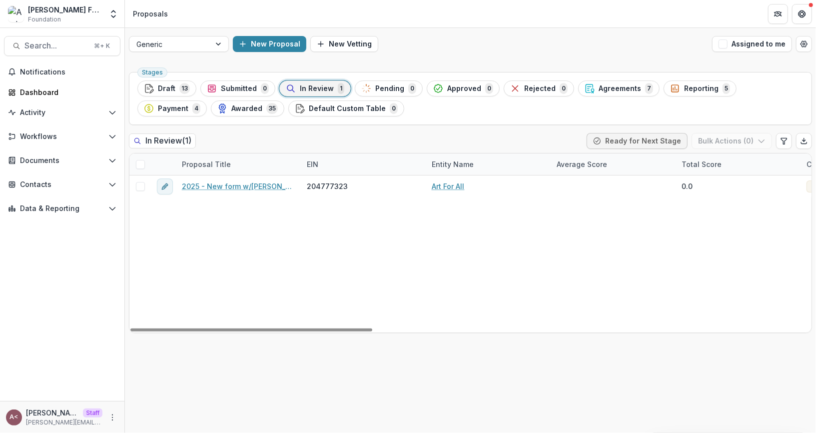
click at [359, 135] on div "In Review ( 1 ) Ready for Next Stage Bulk Actions ( 0 )" at bounding box center [470, 143] width 683 height 20
click at [619, 93] on button "Agreements 7" at bounding box center [618, 88] width 81 height 16
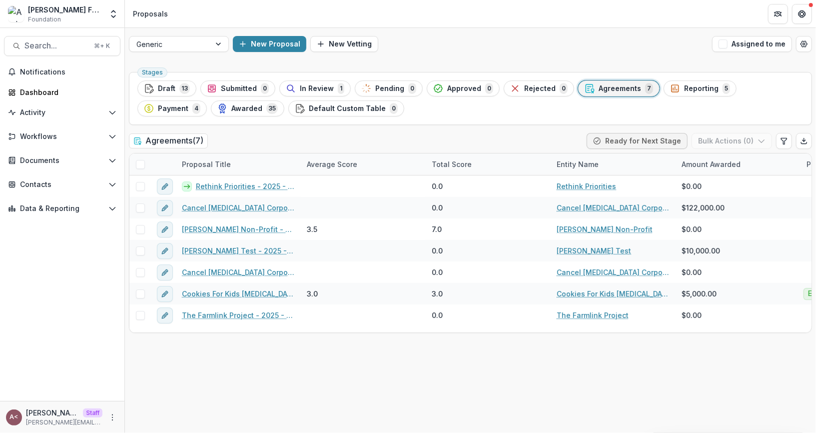
click at [339, 134] on div "Agreements ( 7 ) Ready for Next Stage Bulk Actions ( 0 )" at bounding box center [470, 143] width 683 height 20
click at [325, 88] on span "In Review" at bounding box center [317, 88] width 34 height 8
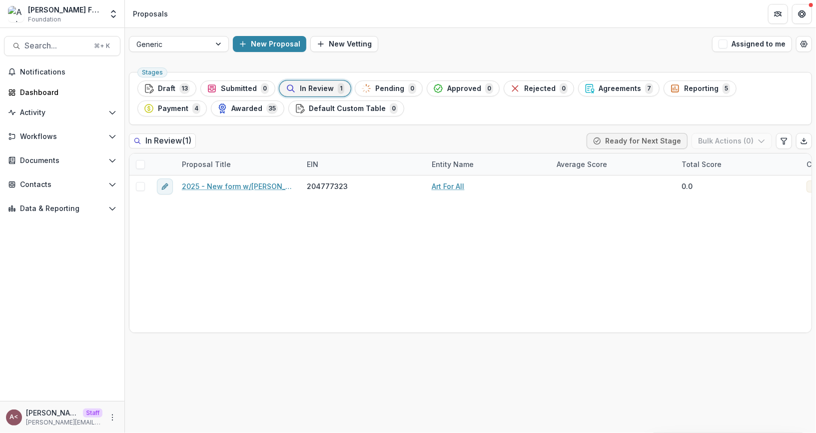
click at [197, 66] on div "Generic New Proposal New Vetting Assigned to me Stages Draft 13 Submitted 0 In …" at bounding box center [470, 230] width 691 height 405
click at [313, 148] on div "In Review ( 1 ) Ready for Next Stage Bulk Actions ( 0 )" at bounding box center [470, 143] width 683 height 20
click at [211, 114] on button "Awarded 35" at bounding box center [247, 108] width 73 height 16
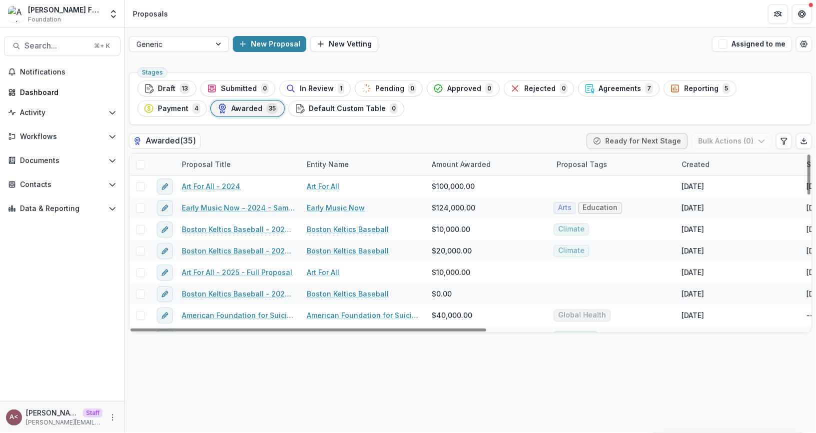
click at [576, 159] on div "Proposal Tags" at bounding box center [581, 164] width 62 height 10
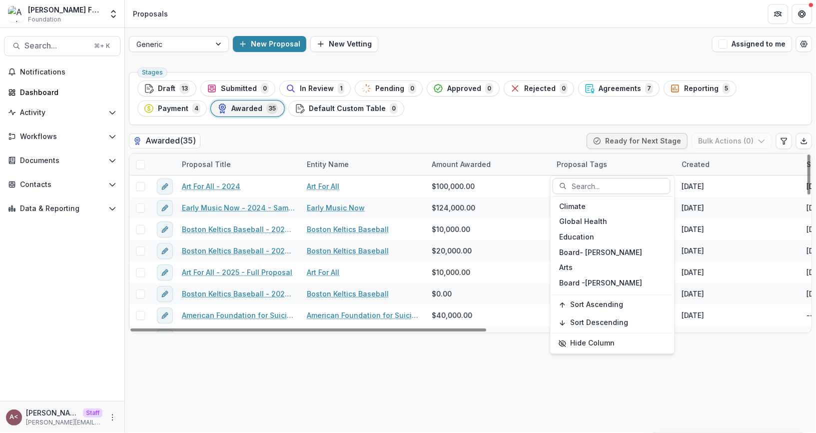
click at [604, 189] on div at bounding box center [617, 186] width 91 height 12
click at [594, 204] on div "Climate" at bounding box center [612, 205] width 116 height 15
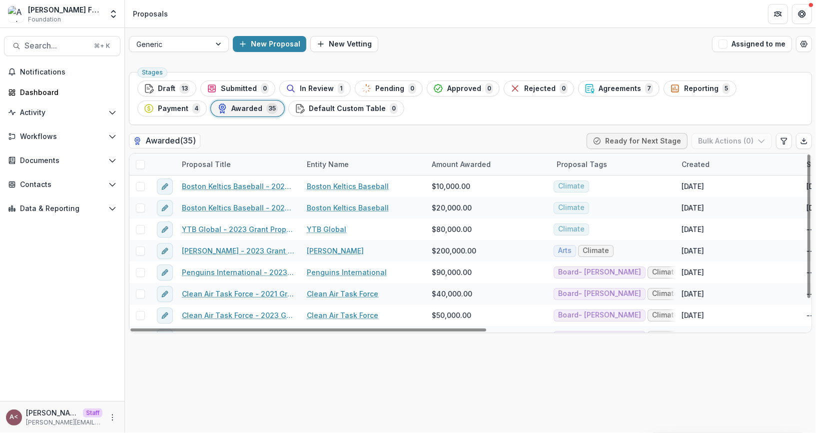
click at [495, 136] on div "Awarded ( 35 ) Ready for Next Stage Bulk Actions ( 0 )" at bounding box center [470, 143] width 683 height 20
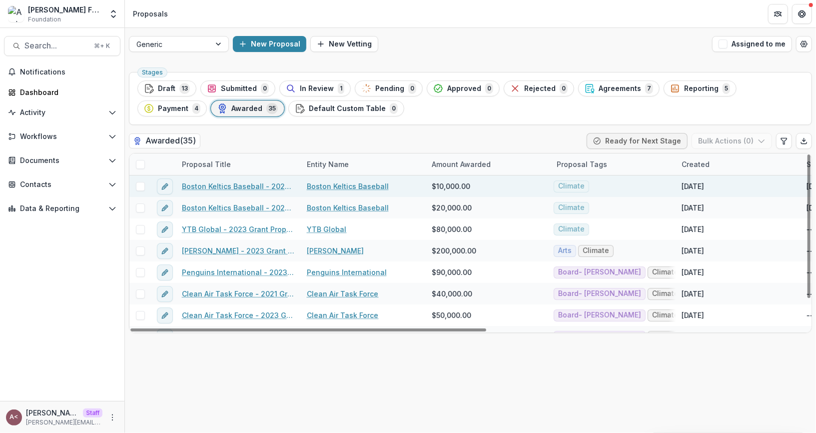
click at [441, 184] on span "$10,000.00" at bounding box center [451, 186] width 38 height 10
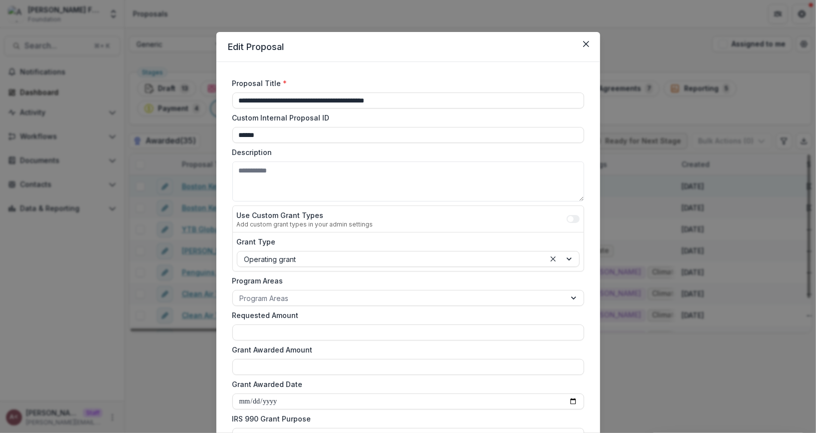
type input "*******"
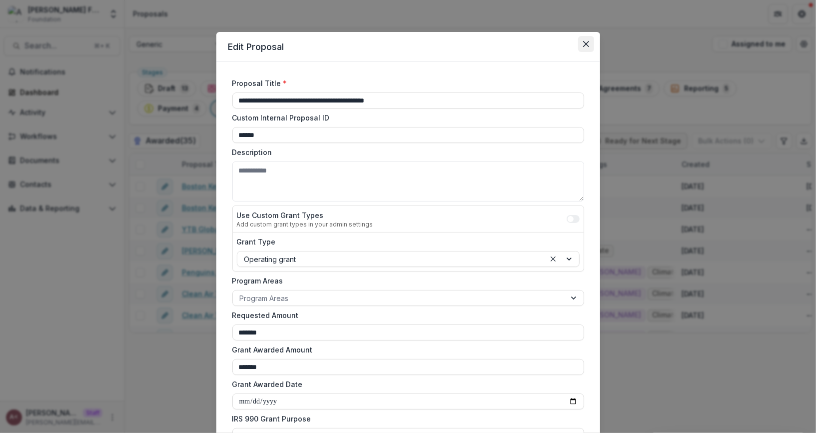
click at [583, 43] on icon "Close" at bounding box center [585, 44] width 6 height 6
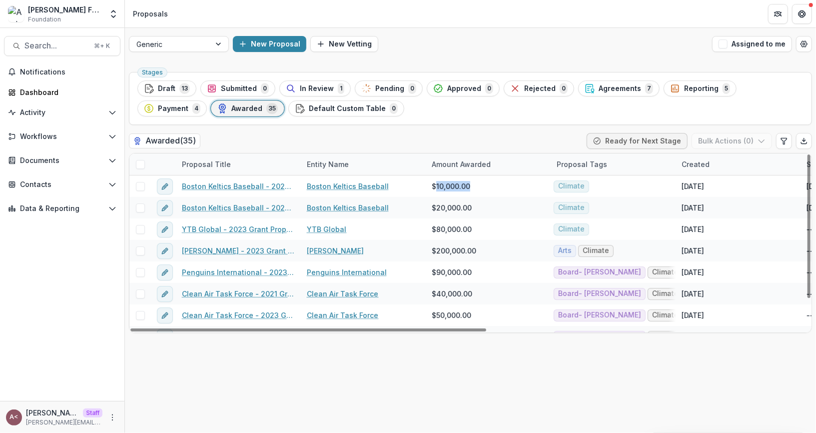
click at [142, 162] on span at bounding box center [140, 164] width 9 height 9
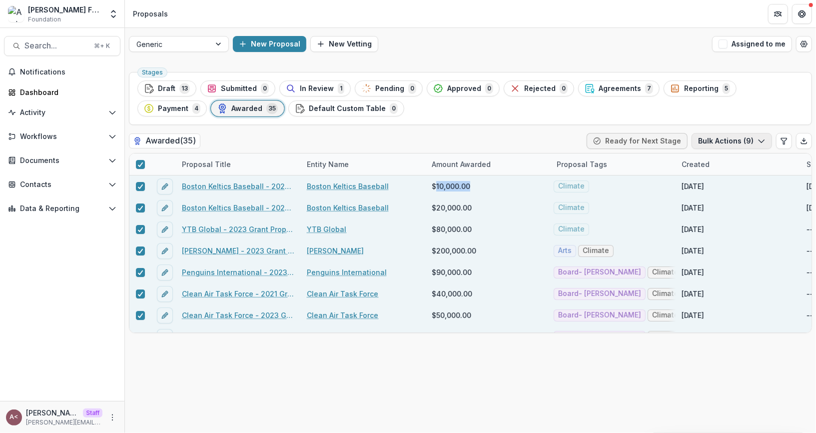
click at [745, 140] on button "Bulk Actions ( 9 )" at bounding box center [731, 141] width 80 height 16
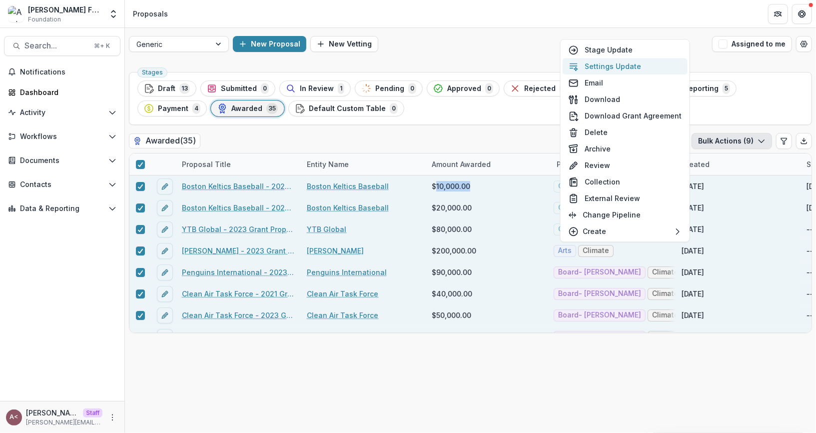
click at [615, 67] on button "Settings Update" at bounding box center [624, 66] width 125 height 16
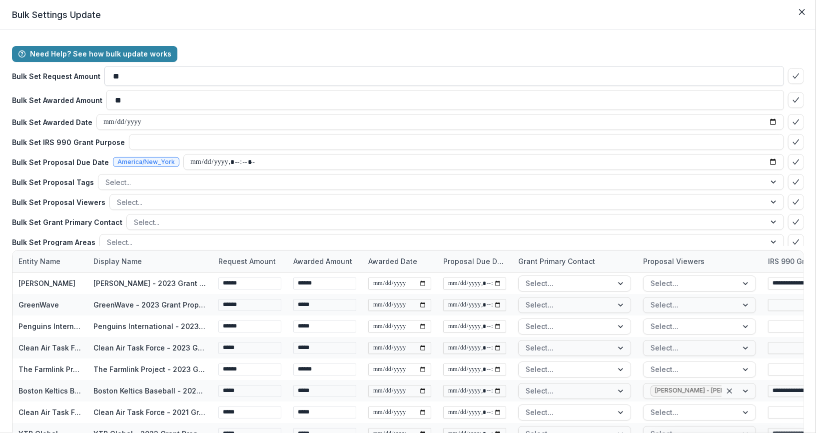
click at [154, 78] on input "**" at bounding box center [443, 76] width 679 height 20
click at [148, 104] on input "**" at bounding box center [444, 100] width 677 height 20
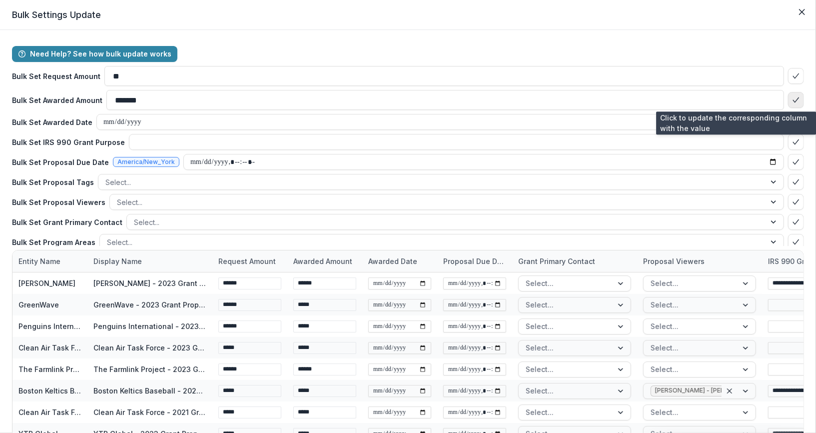
type input "*******"
click at [792, 98] on icon "bulk-confirm-option" at bounding box center [796, 100] width 8 height 8
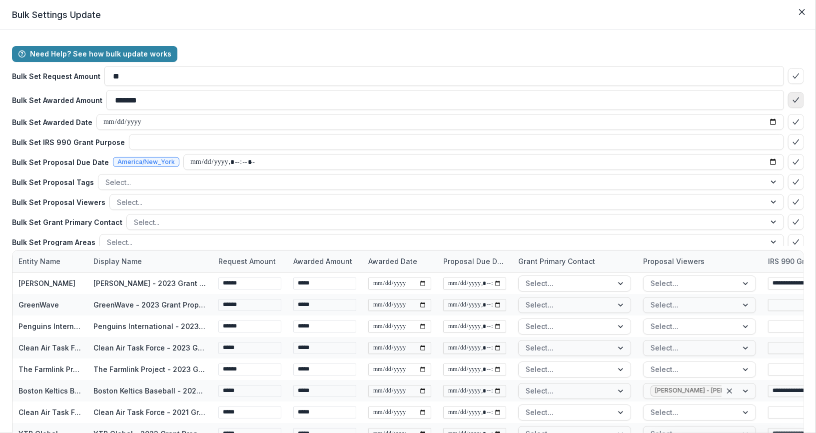
type input "*****"
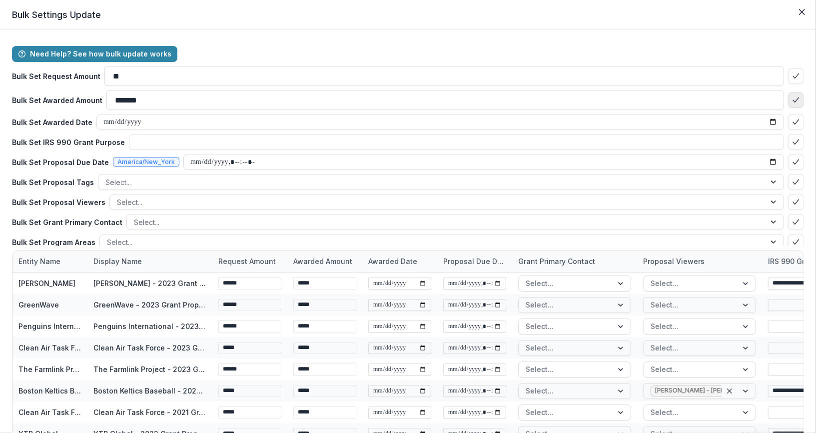
type input "*****"
click at [797, 15] on button "Close" at bounding box center [802, 12] width 16 height 16
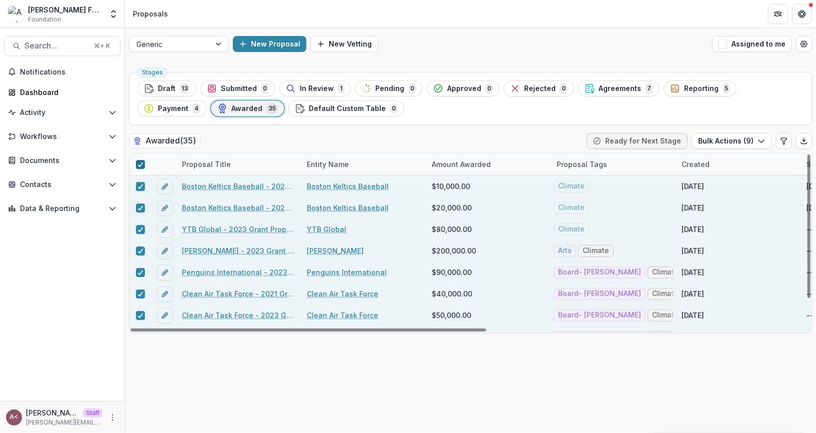
click at [139, 162] on icon at bounding box center [140, 164] width 6 height 5
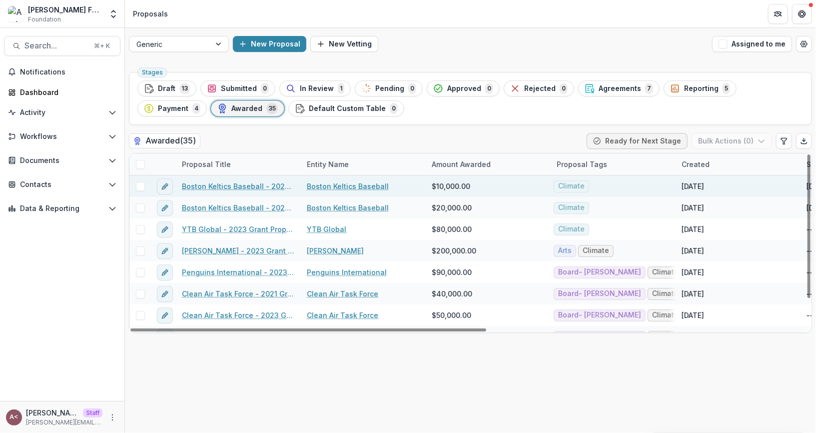
click at [270, 184] on link "Boston Keltics Baseball - 2024 - Sample Grant Form" at bounding box center [238, 186] width 113 height 10
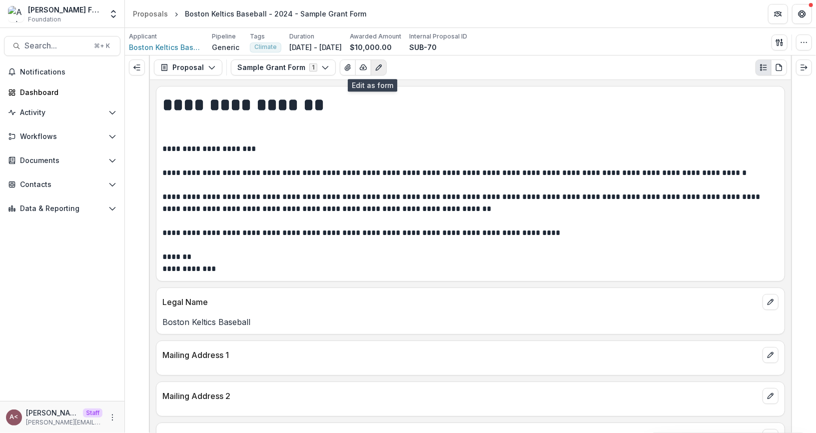
click at [373, 72] on button "Edit as form" at bounding box center [379, 67] width 16 height 16
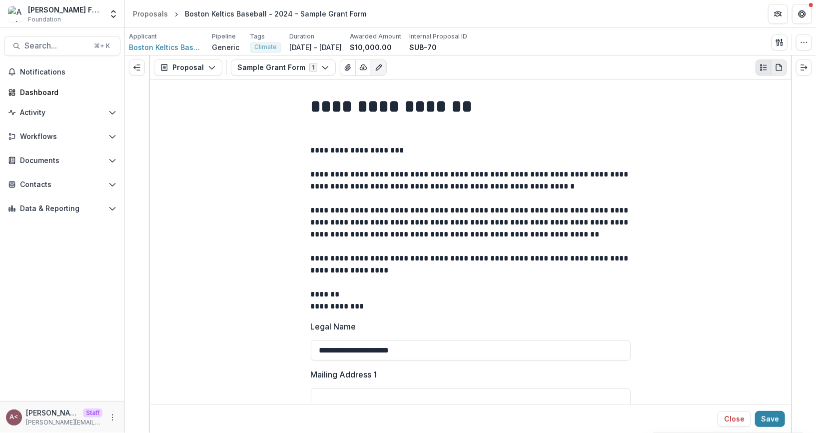
click at [781, 68] on icon "PDF view" at bounding box center [778, 67] width 5 height 6
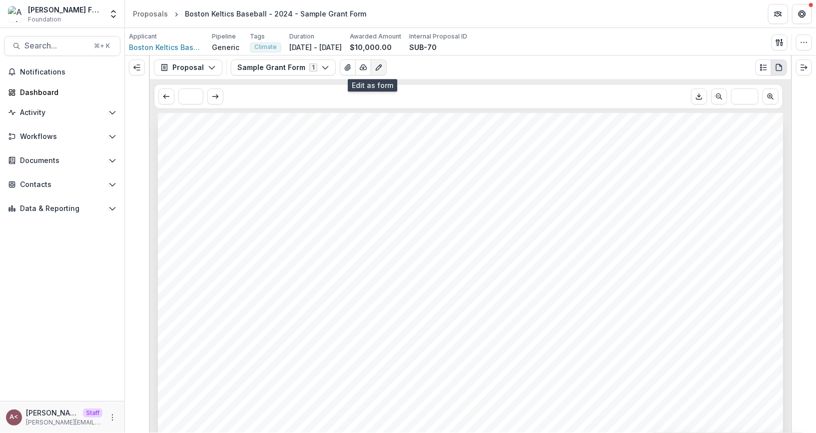
click at [371, 71] on button "Edit as form" at bounding box center [379, 67] width 16 height 16
click at [173, 72] on button "Proposal" at bounding box center [188, 67] width 68 height 16
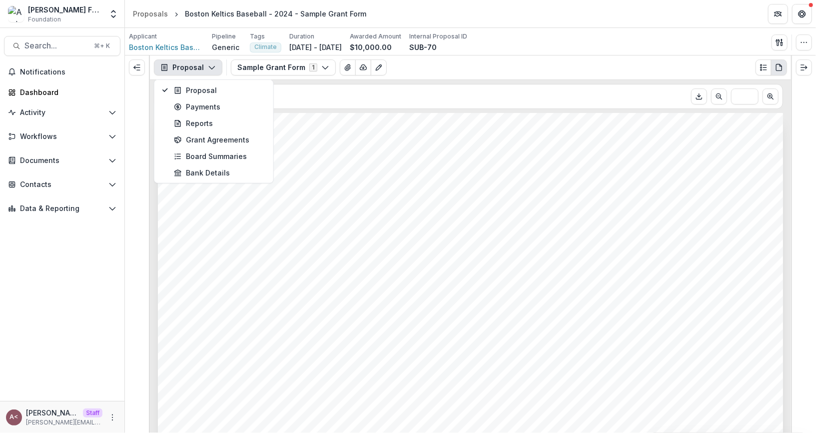
click at [173, 72] on button "Proposal" at bounding box center [188, 67] width 68 height 16
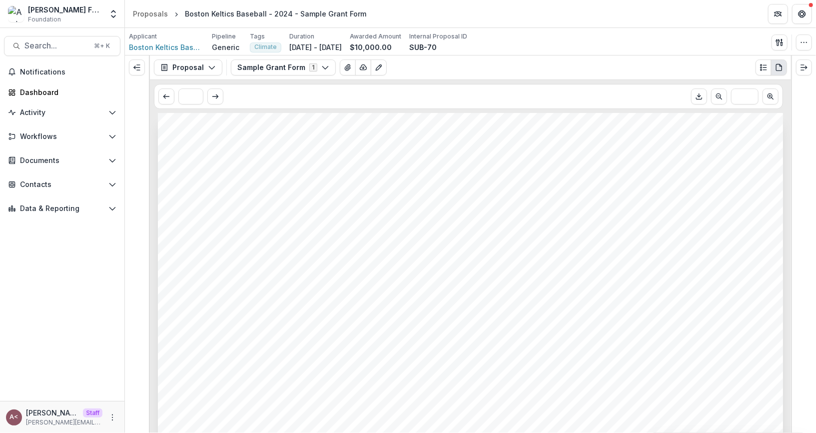
click at [805, 71] on button "Expand right" at bounding box center [804, 67] width 16 height 16
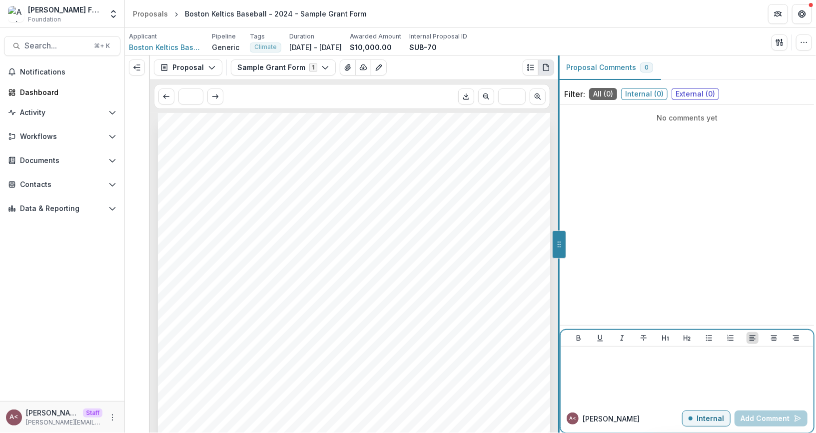
click at [627, 374] on div at bounding box center [686, 375] width 245 height 50
click at [617, 371] on div at bounding box center [685, 375] width 247 height 50
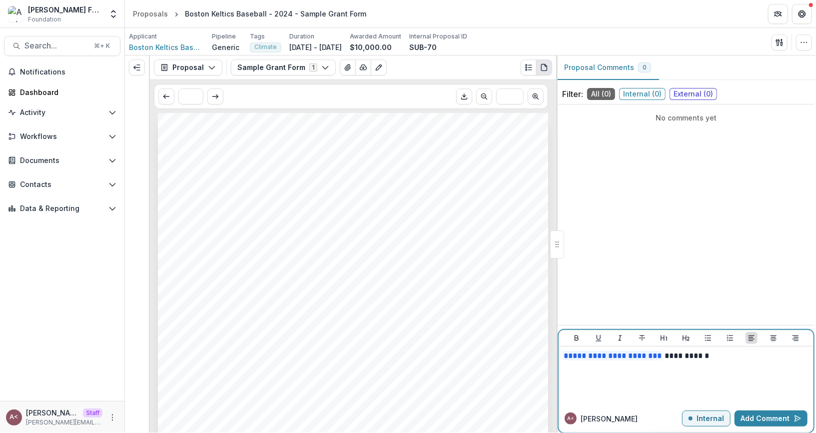
click at [718, 360] on p "**********" at bounding box center [685, 355] width 247 height 11
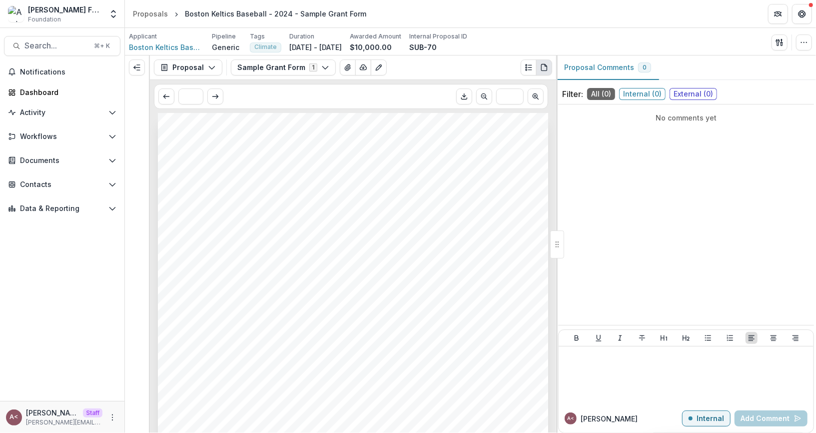
click at [610, 201] on div "No comments yet" at bounding box center [686, 214] width 256 height 212
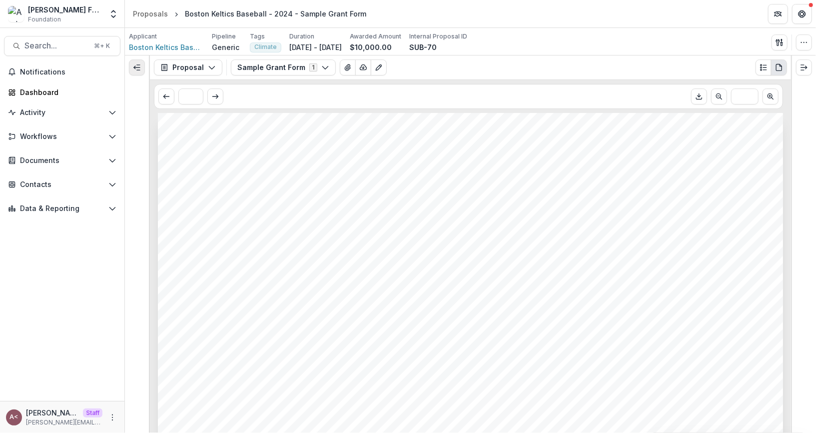
click at [143, 66] on button "Expand left" at bounding box center [137, 67] width 16 height 16
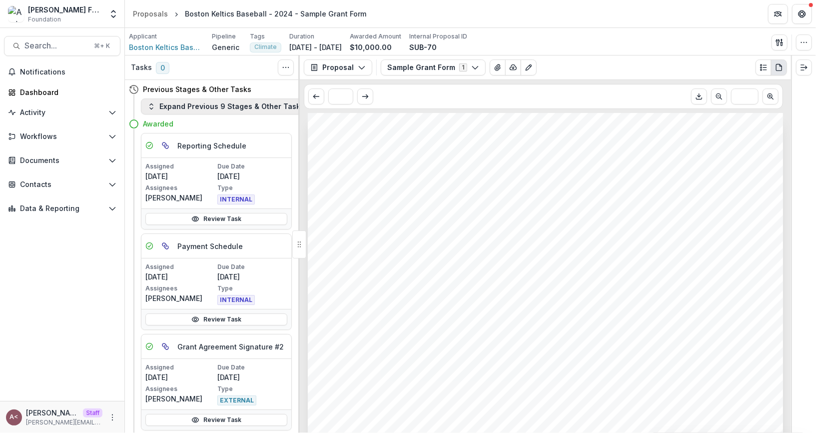
click at [203, 107] on button "Expand Previous 9 Stages & Other Tasks" at bounding box center [226, 106] width 170 height 16
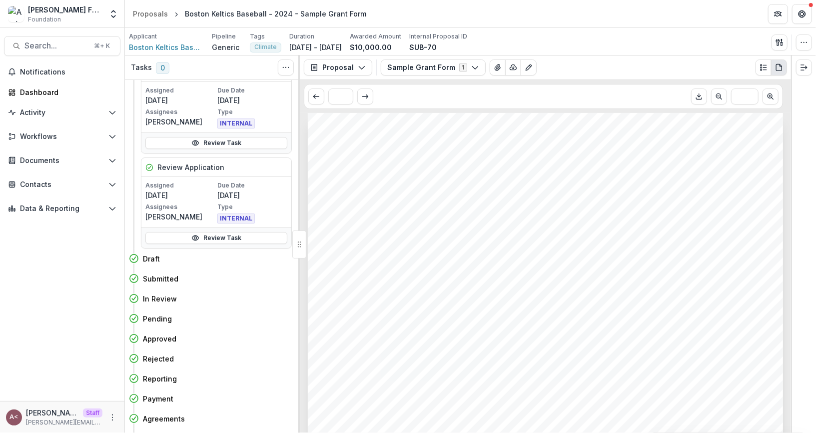
scroll to position [557, 0]
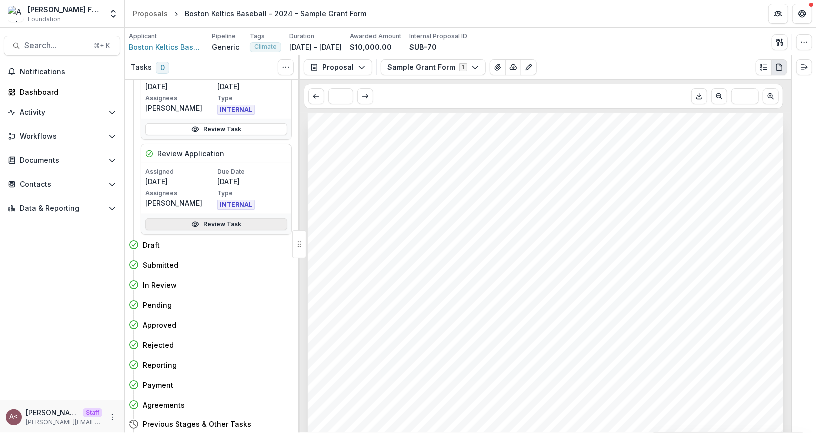
click at [232, 218] on link "Review Task" at bounding box center [216, 224] width 142 height 12
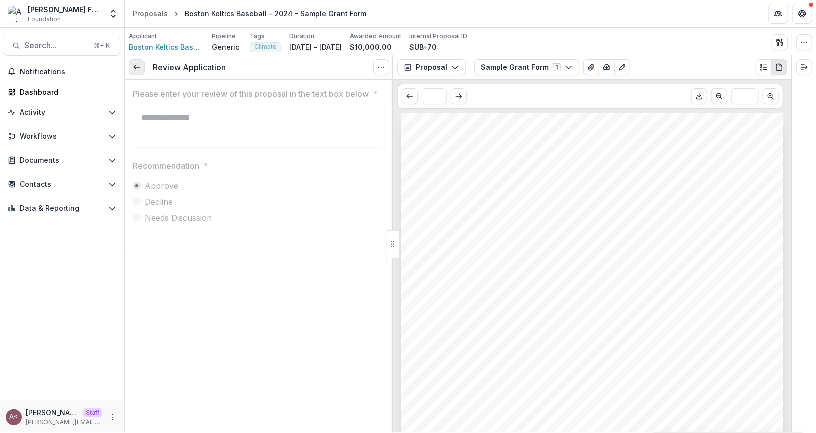
click at [141, 70] on link at bounding box center [137, 67] width 16 height 16
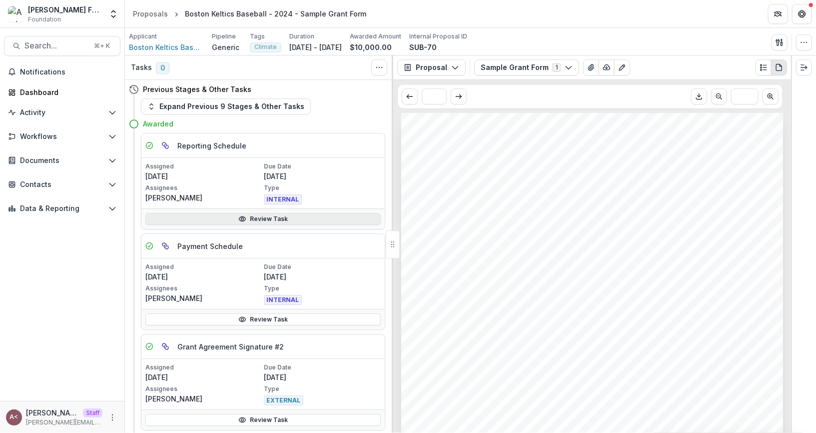
click at [282, 217] on link "Review Task" at bounding box center [262, 219] width 235 height 12
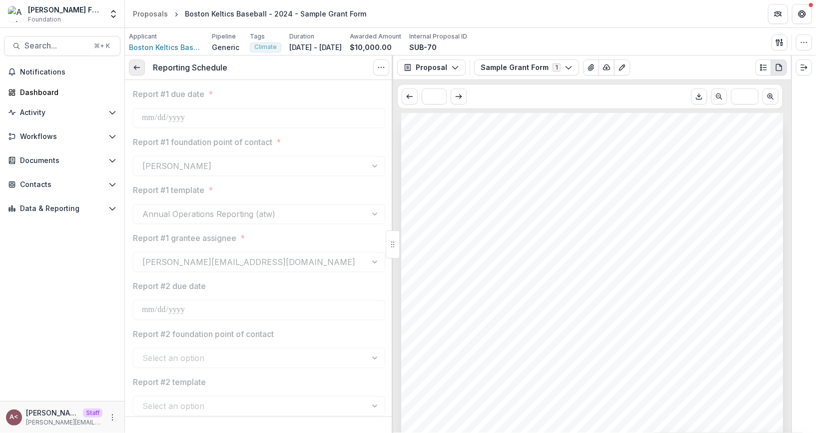
click at [142, 72] on link at bounding box center [137, 67] width 16 height 16
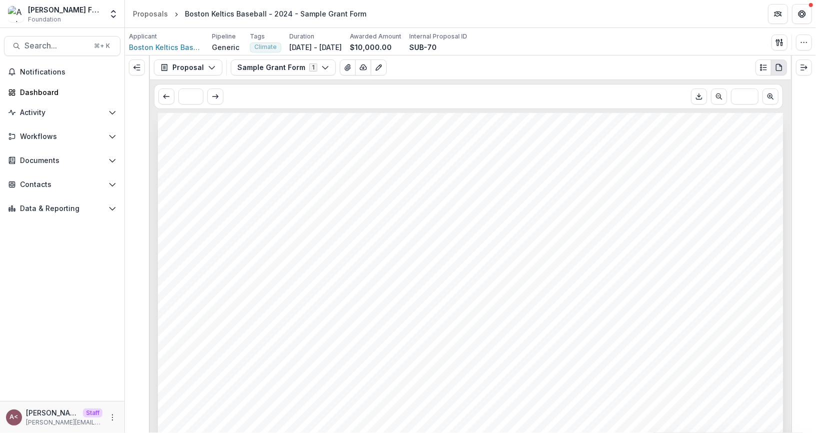
click at [201, 65] on button "Proposal" at bounding box center [188, 67] width 68 height 16
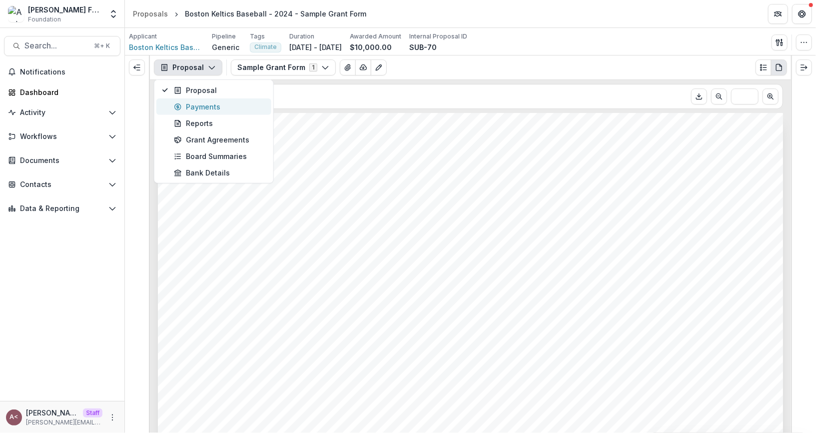
click at [225, 109] on div "Payments" at bounding box center [219, 106] width 91 height 10
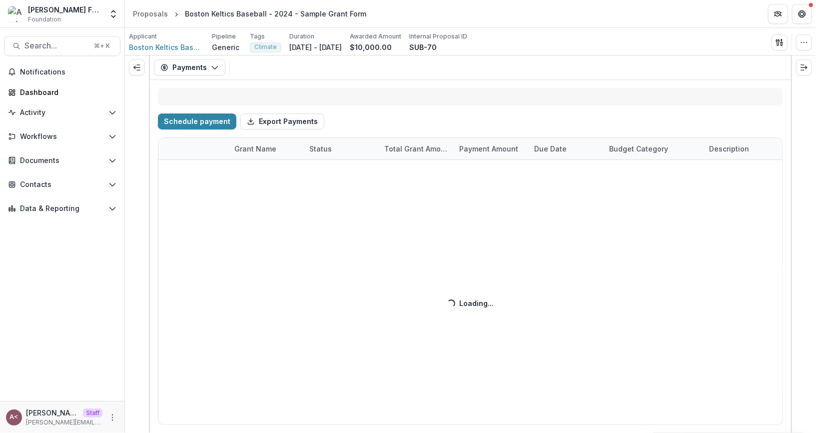
select select "****"
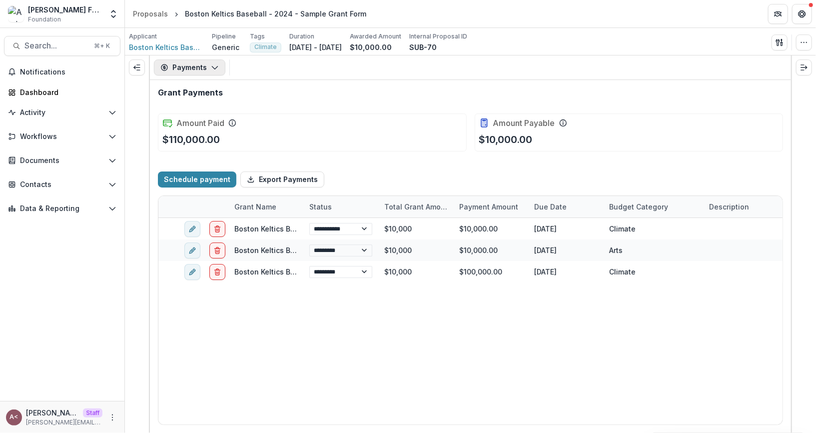
click at [196, 65] on button "Payments" at bounding box center [189, 67] width 71 height 16
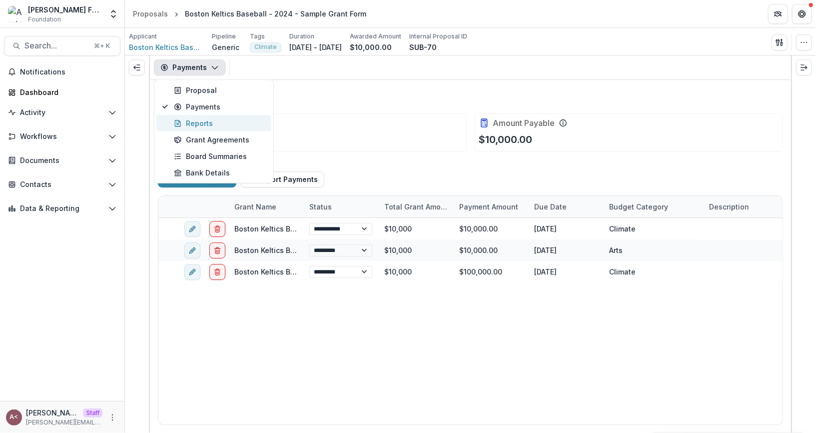
click at [227, 128] on button "Reports" at bounding box center [213, 123] width 115 height 16
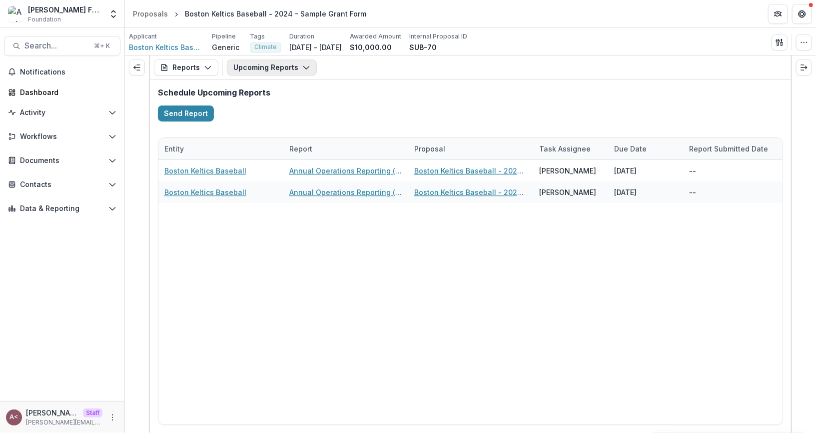
click at [293, 69] on button "Upcoming Reports" at bounding box center [272, 67] width 90 height 16
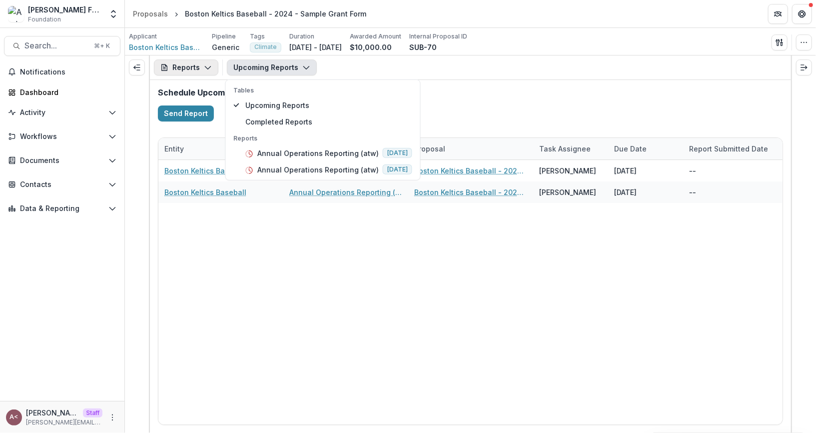
click at [201, 66] on button "Reports" at bounding box center [186, 67] width 64 height 16
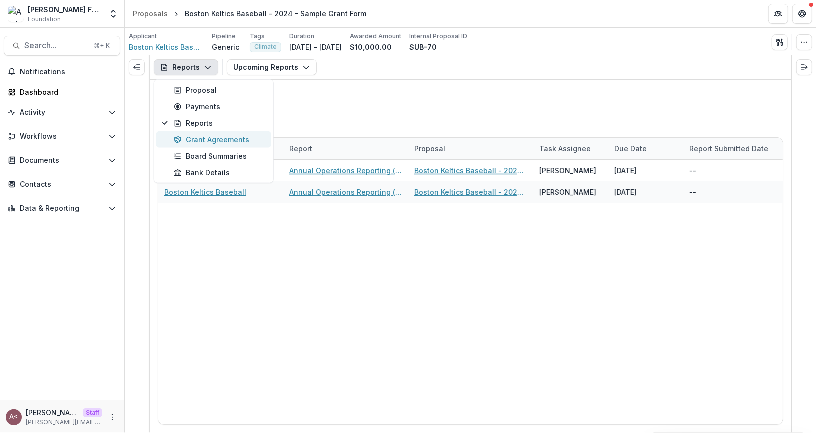
click at [227, 142] on div "Grant Agreements" at bounding box center [219, 139] width 91 height 10
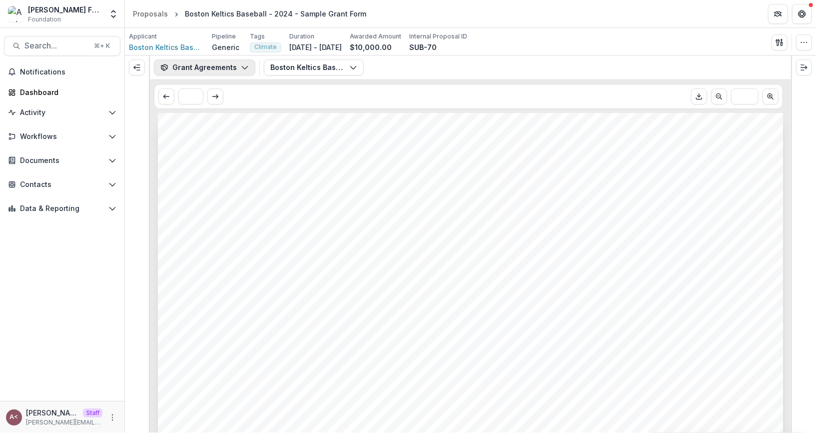
click at [208, 70] on button "Grant Agreements" at bounding box center [204, 67] width 101 height 16
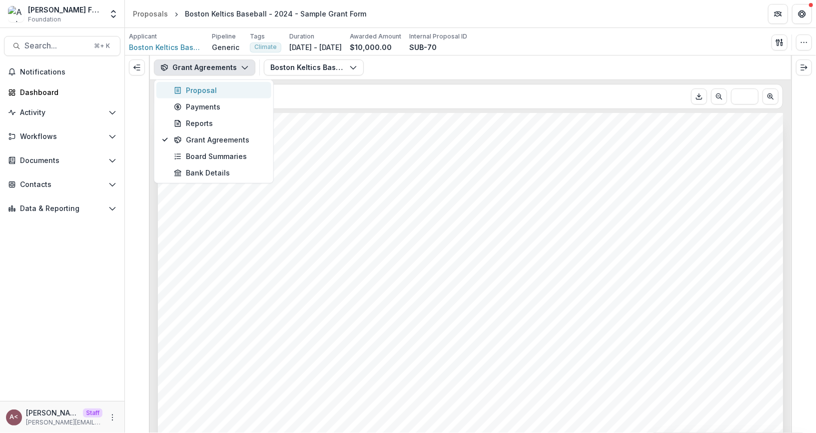
click at [211, 88] on div "Proposal" at bounding box center [219, 90] width 91 height 10
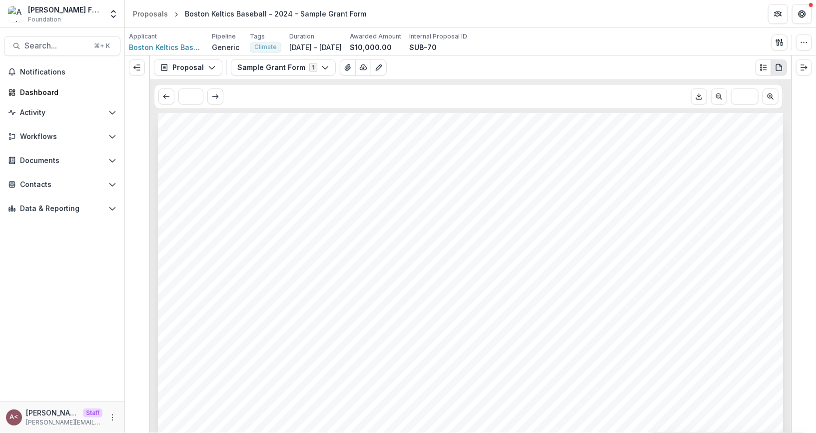
click at [200, 65] on button "Proposal" at bounding box center [188, 67] width 68 height 16
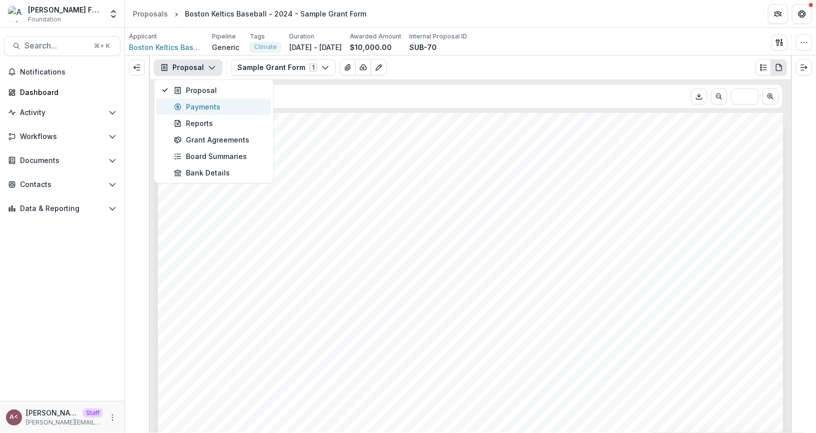
click at [239, 101] on div "Payments" at bounding box center [219, 106] width 91 height 10
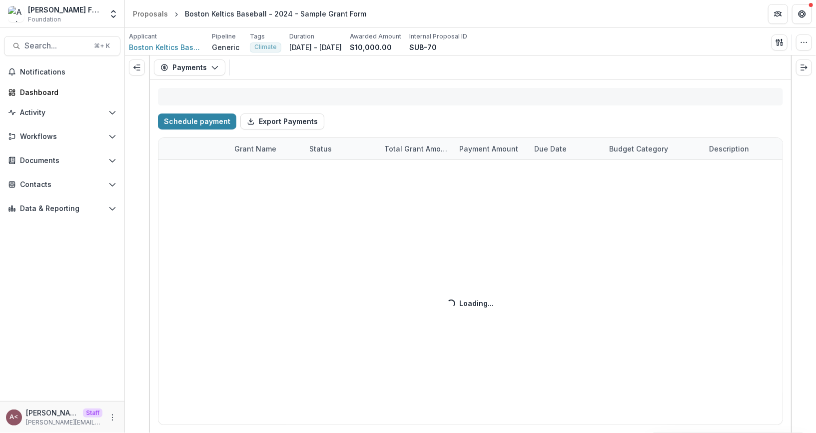
select select "****"
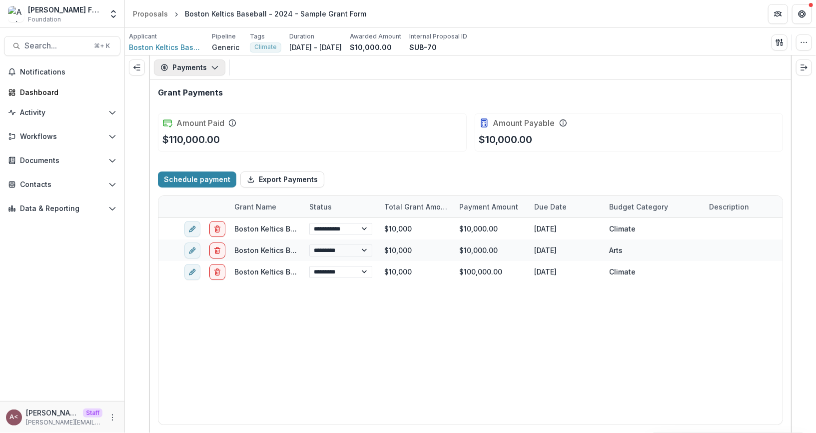
click at [221, 72] on button "Payments" at bounding box center [189, 67] width 71 height 16
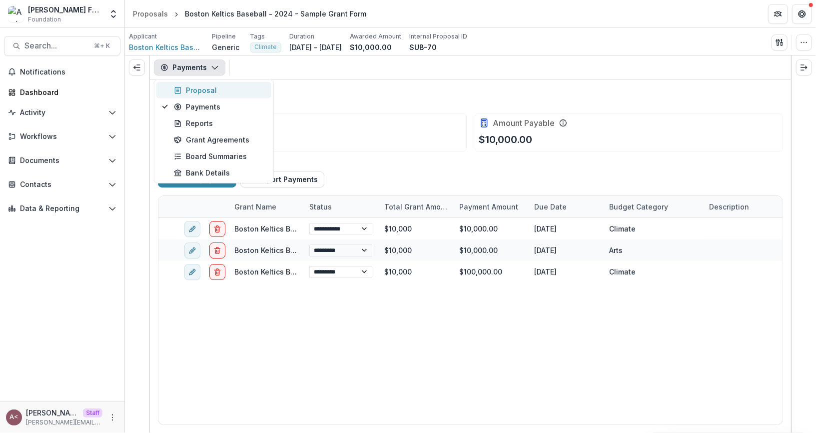
click at [225, 95] on button "Proposal" at bounding box center [213, 90] width 115 height 16
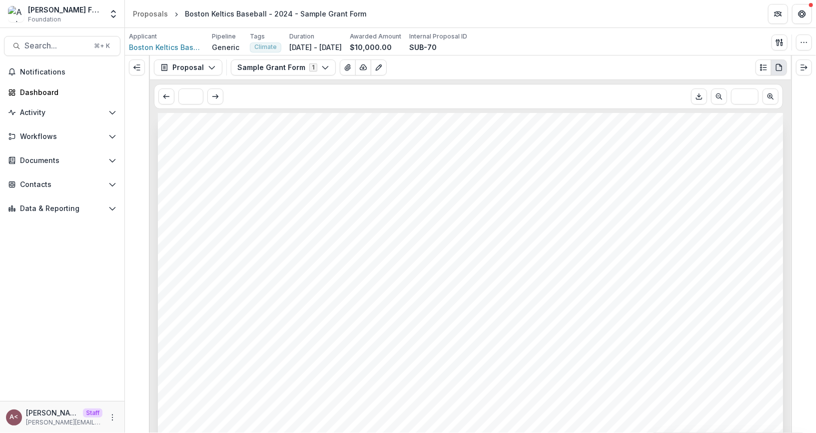
click at [430, 105] on div "* ***" at bounding box center [468, 96] width 629 height 25
click at [805, 72] on button "Expand right" at bounding box center [804, 67] width 16 height 16
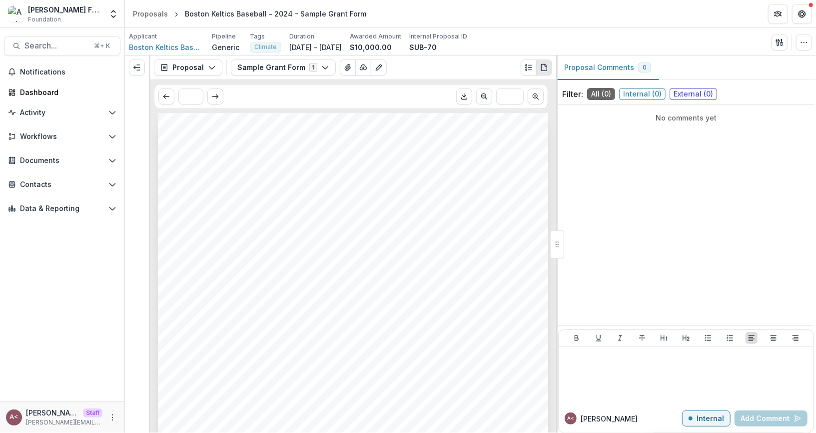
click at [666, 221] on div "No comments yet" at bounding box center [686, 214] width 256 height 212
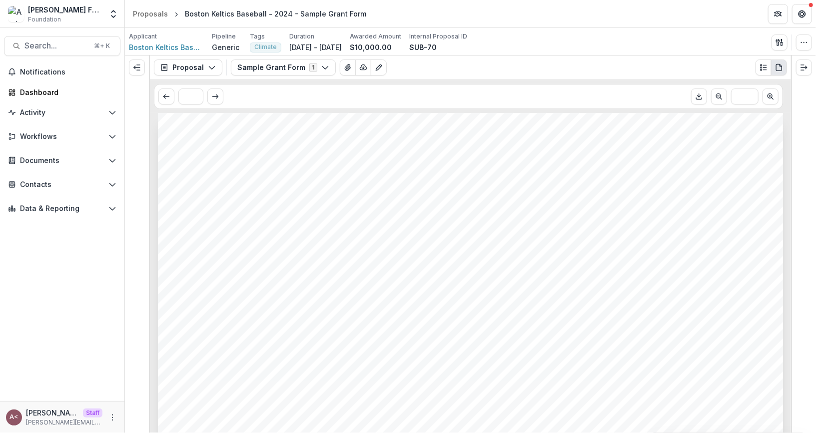
click at [177, 44] on span "Boston Keltics Baseball" at bounding box center [166, 47] width 75 height 10
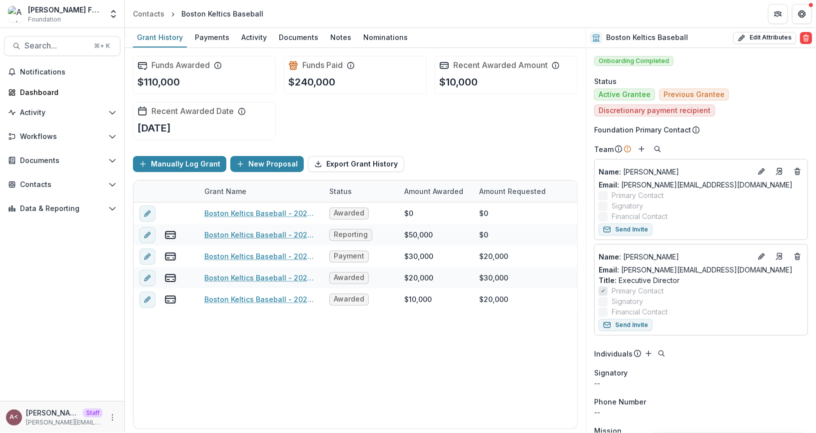
click at [436, 127] on div "Funds Awarded $110,000 Funds Paid $240,000 Recent Awarded Amount $10,000 Recent…" at bounding box center [355, 98] width 445 height 100
click at [488, 150] on div "Manually Log Grant New Proposal Export Grant History" at bounding box center [355, 164] width 445 height 32
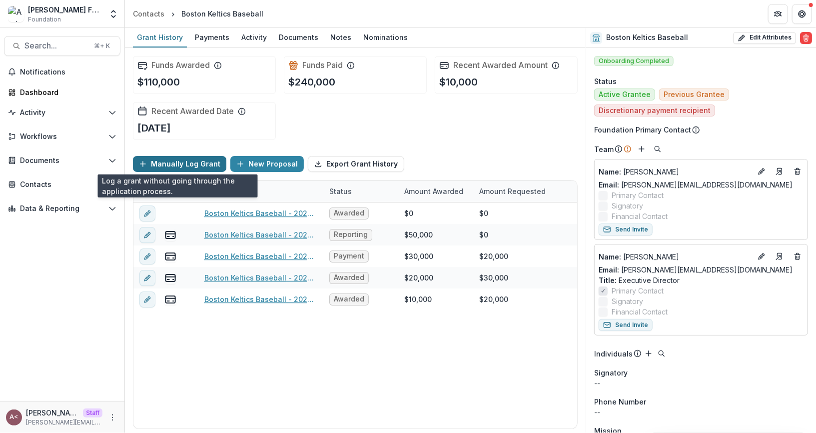
click at [178, 168] on button "Manually Log Grant" at bounding box center [179, 164] width 93 height 16
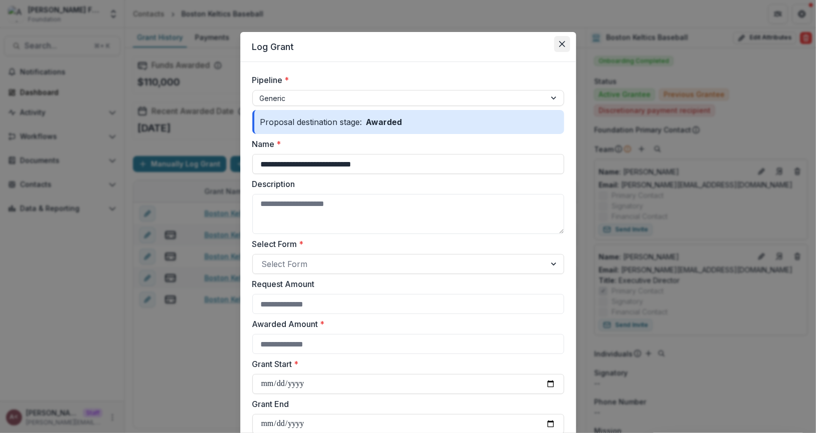
click at [557, 51] on button "Close" at bounding box center [562, 44] width 16 height 16
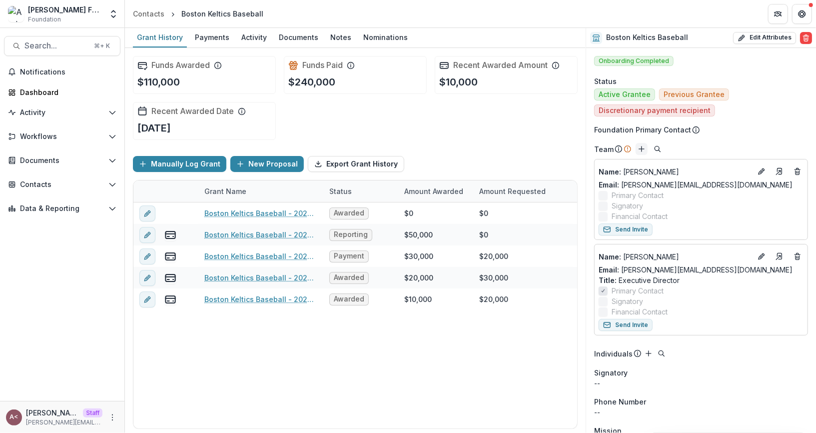
click at [638, 151] on icon "Add" at bounding box center [641, 149] width 8 height 8
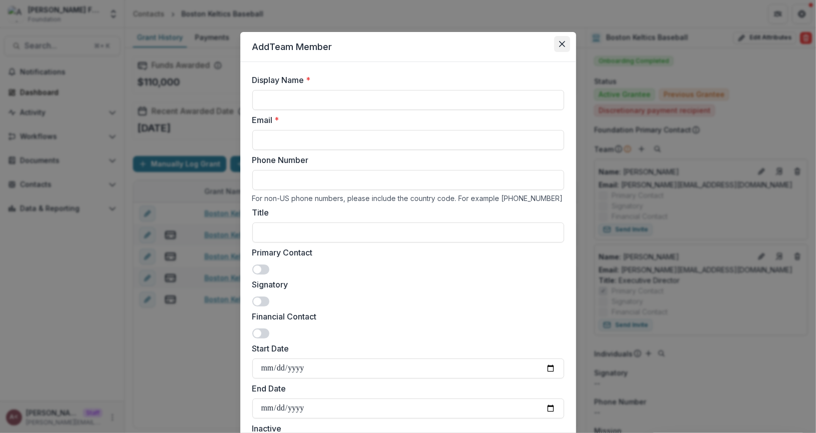
click at [560, 42] on icon "Close" at bounding box center [562, 44] width 6 height 6
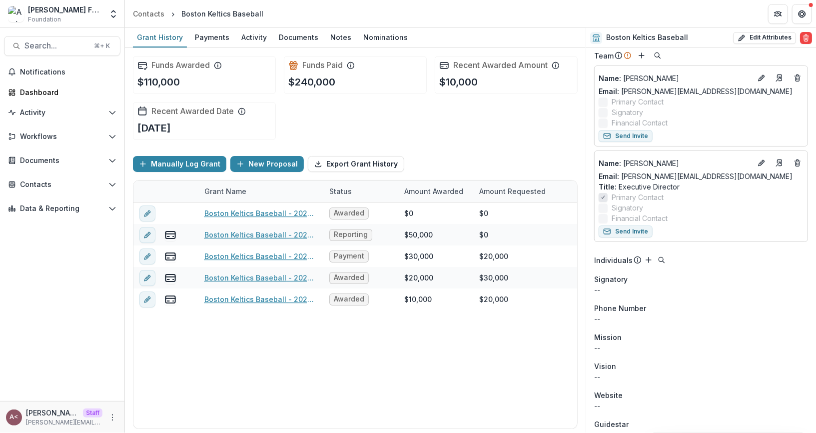
scroll to position [182, 0]
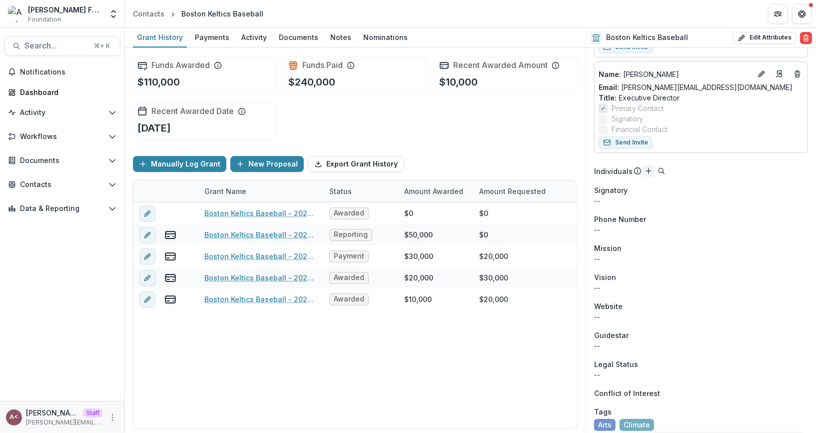
click at [645, 169] on icon "Add" at bounding box center [648, 171] width 8 height 8
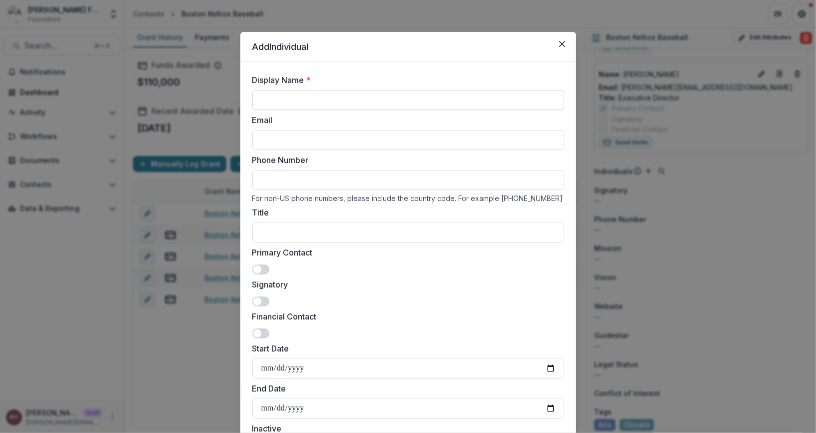
click at [294, 103] on input "Display Name *" at bounding box center [408, 100] width 312 height 20
type input "**********"
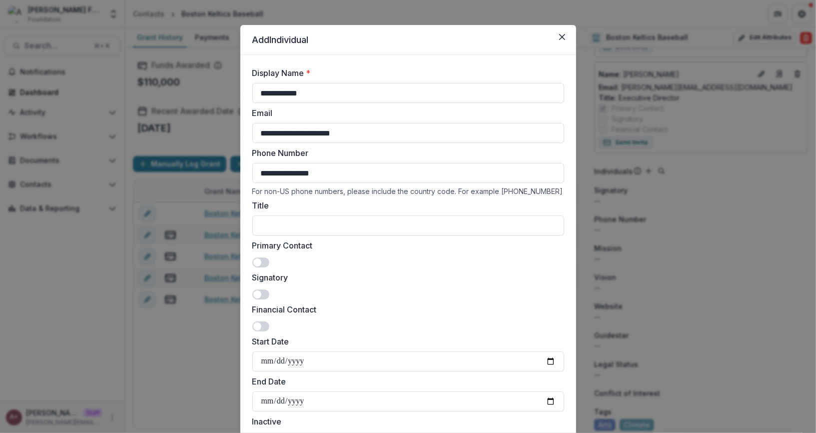
scroll to position [0, 0]
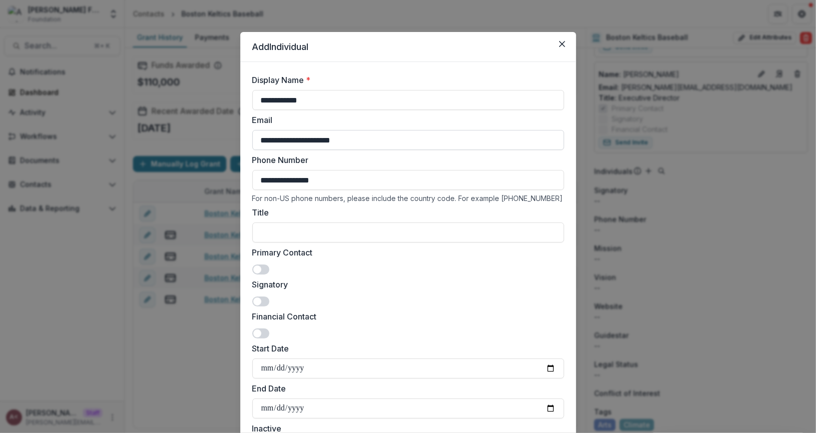
click at [329, 139] on input "**********" at bounding box center [408, 140] width 312 height 20
click at [288, 176] on input "**********" at bounding box center [408, 180] width 312 height 20
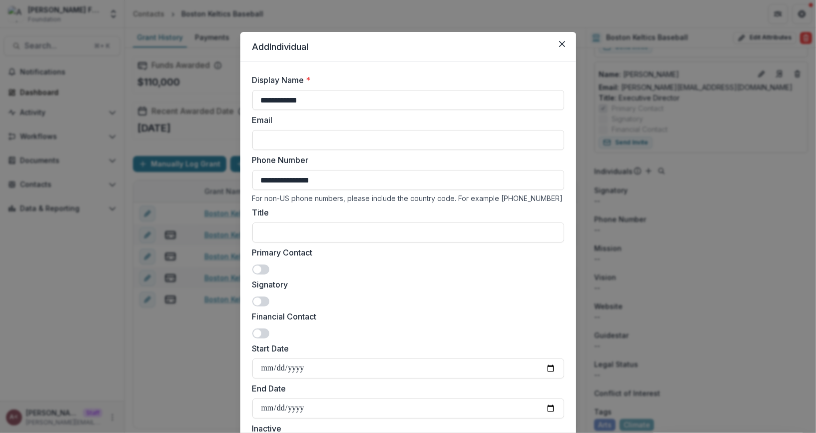
click at [288, 176] on input "**********" at bounding box center [408, 180] width 312 height 20
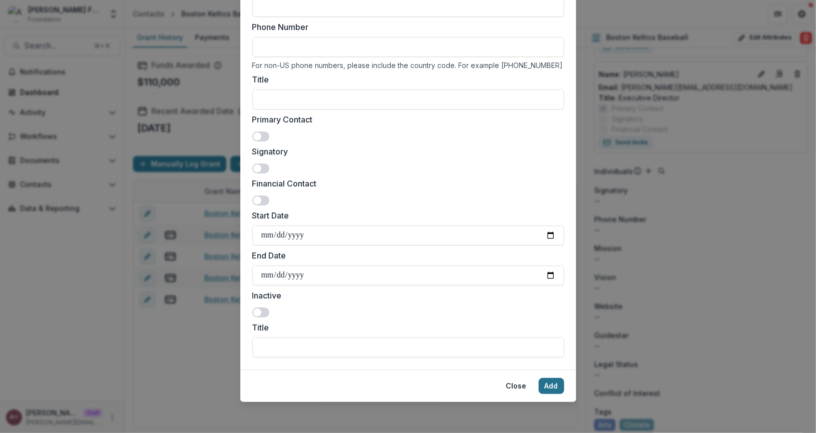
click at [552, 383] on button "Add" at bounding box center [550, 386] width 25 height 16
type input "**********"
click at [556, 380] on button "Add" at bounding box center [550, 386] width 25 height 16
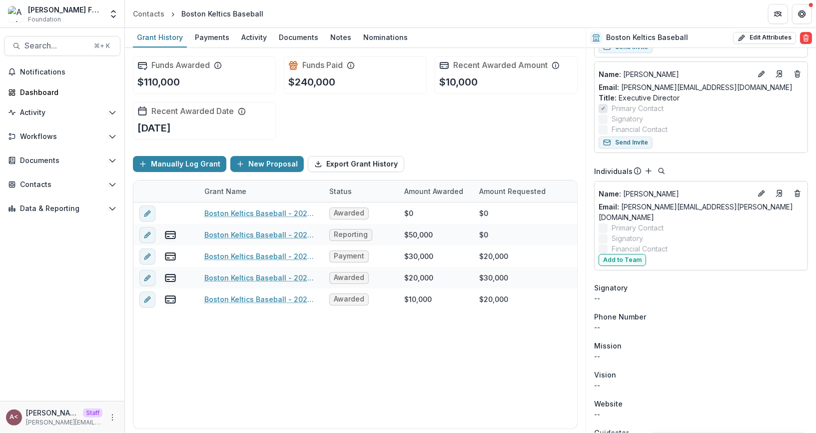
click at [689, 282] on div "Signatory" at bounding box center [701, 287] width 214 height 10
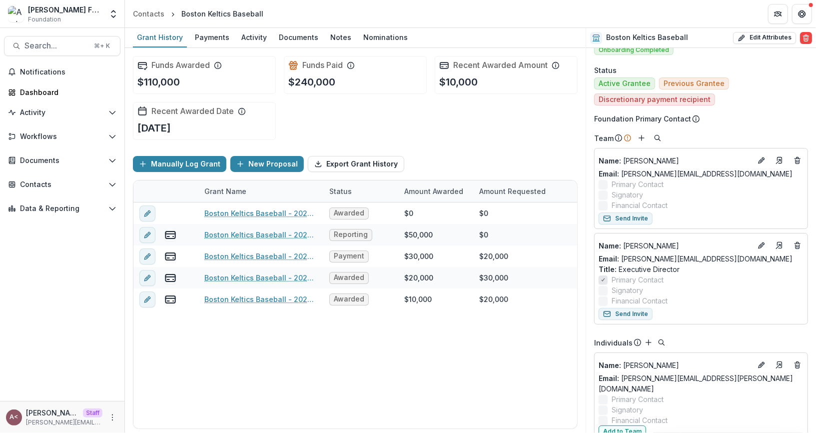
scroll to position [0, 0]
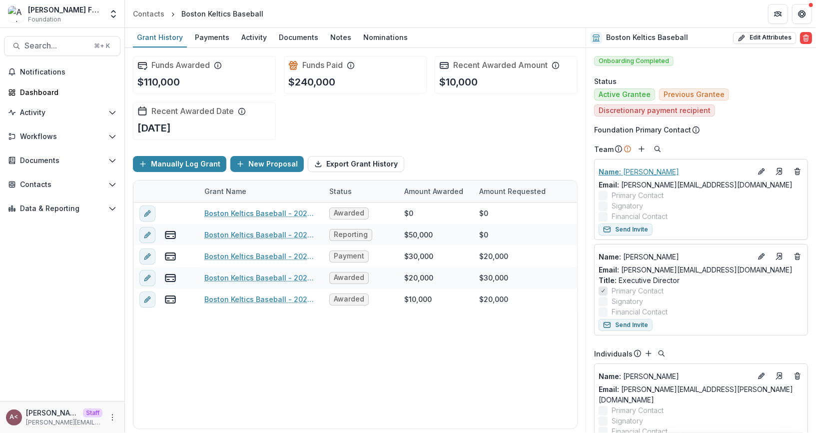
click at [637, 174] on p "Name : Drew Clegg" at bounding box center [674, 171] width 153 height 10
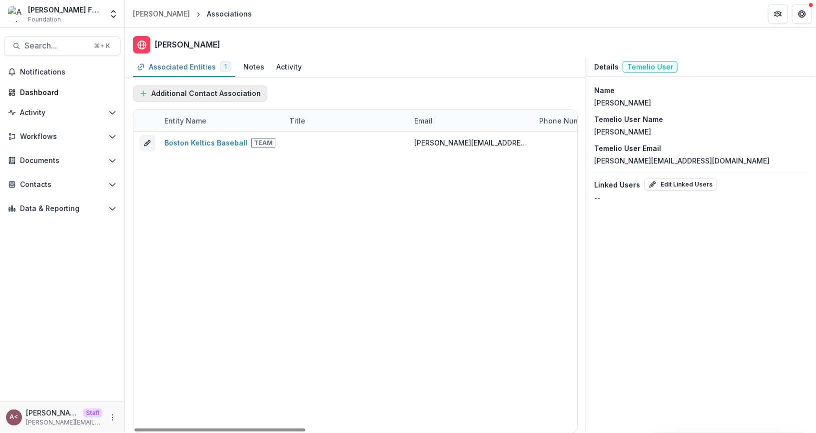
click at [247, 97] on button "Additional Contact Association" at bounding box center [200, 93] width 134 height 16
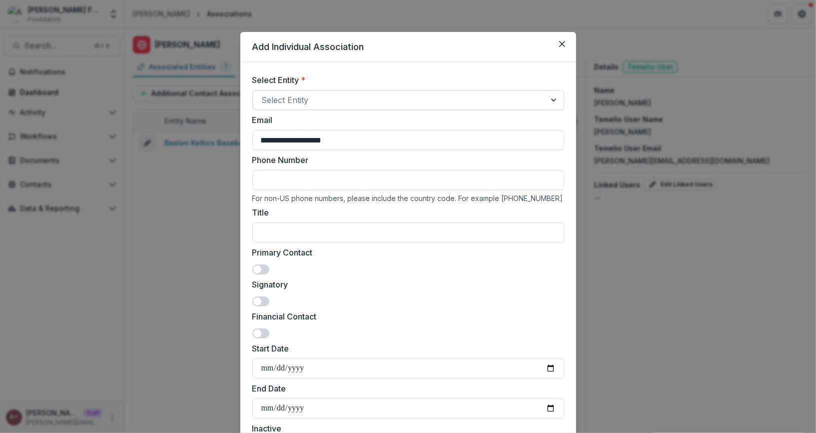
click at [295, 98] on div at bounding box center [399, 100] width 275 height 14
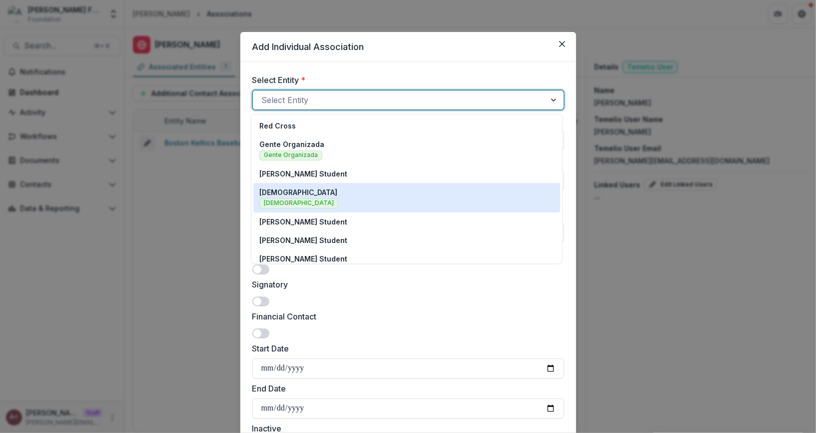
click at [315, 189] on div "St Judes Church St Judes Church" at bounding box center [406, 197] width 295 height 21
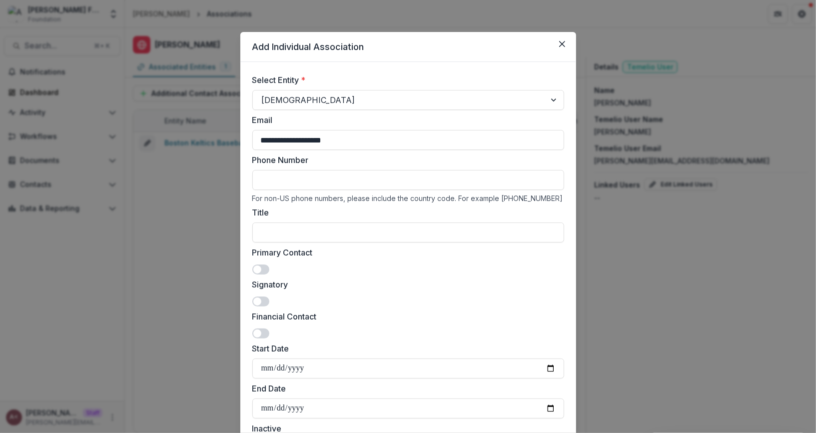
click at [405, 170] on input "Phone Number" at bounding box center [408, 180] width 312 height 20
click at [427, 270] on div "Primary Contact" at bounding box center [408, 260] width 312 height 28
click at [434, 45] on header "Add Individual Association" at bounding box center [408, 47] width 336 height 30
click at [556, 43] on button "Close" at bounding box center [562, 44] width 16 height 16
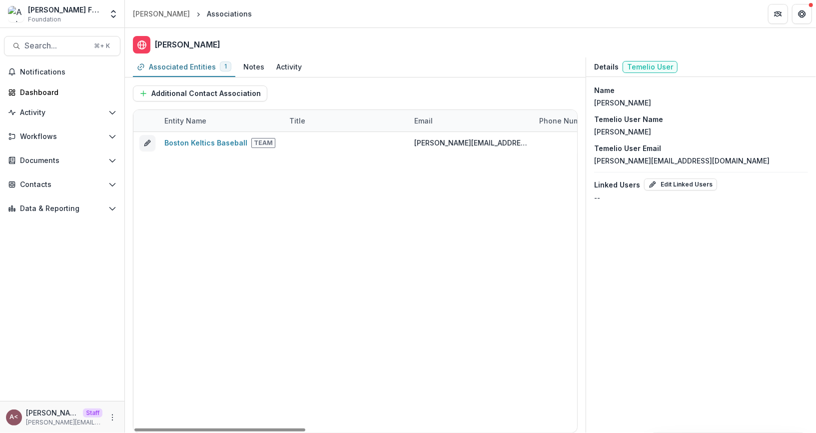
click at [313, 96] on div "Additional Contact Association" at bounding box center [355, 93] width 445 height 32
click at [250, 73] on div "Notes" at bounding box center [253, 66] width 29 height 14
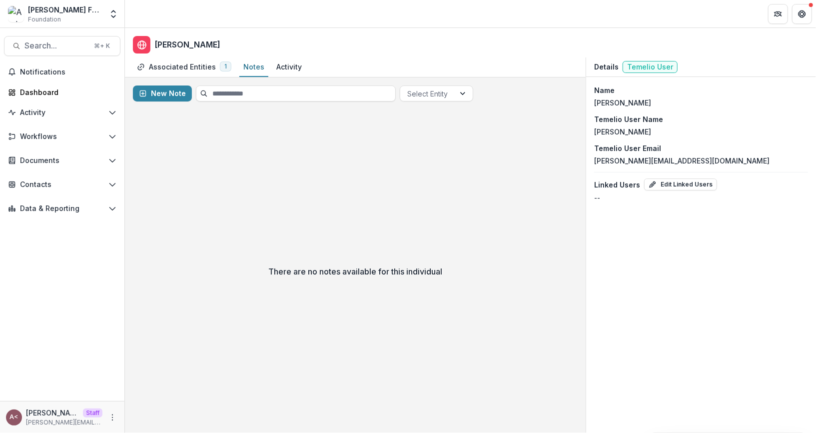
click at [246, 197] on div "There are no notes available for this individual" at bounding box center [355, 270] width 460 height 323
click at [282, 69] on div "Activity" at bounding box center [288, 66] width 25 height 10
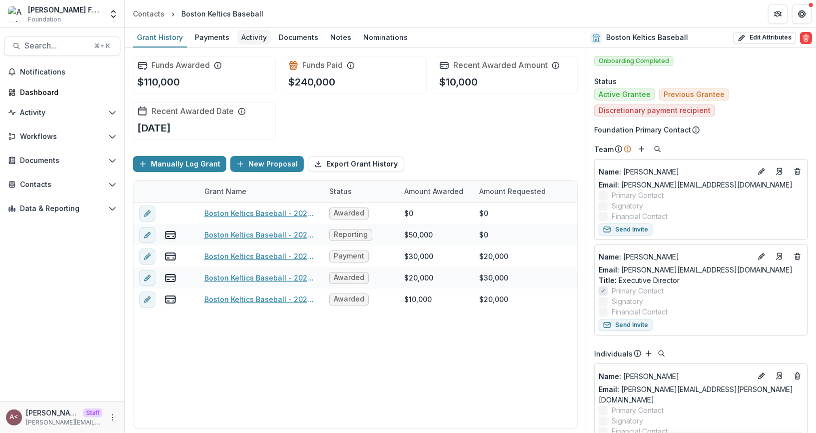
click at [252, 39] on div "Activity" at bounding box center [253, 37] width 33 height 14
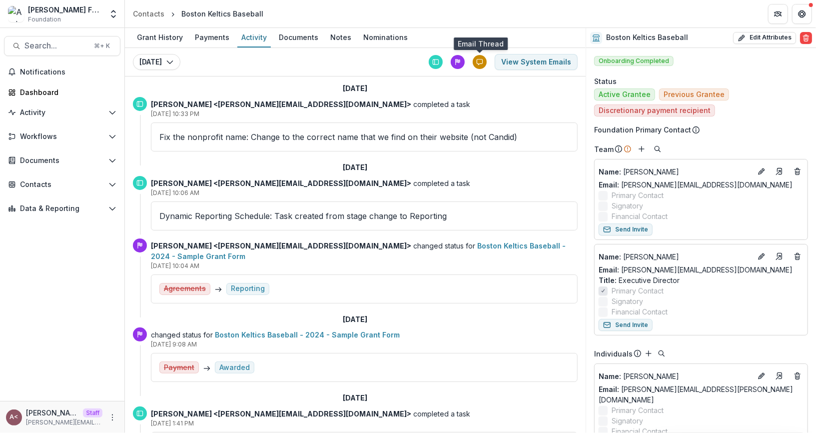
click at [482, 60] on icon at bounding box center [479, 61] width 7 height 7
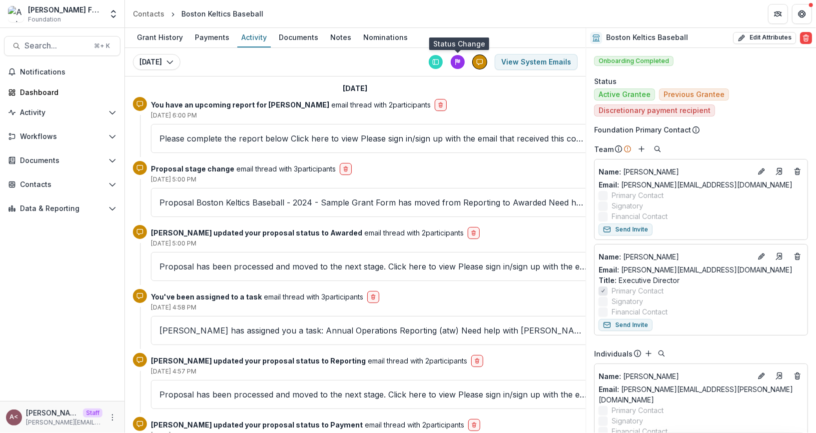
click at [459, 65] on div at bounding box center [458, 62] width 14 height 14
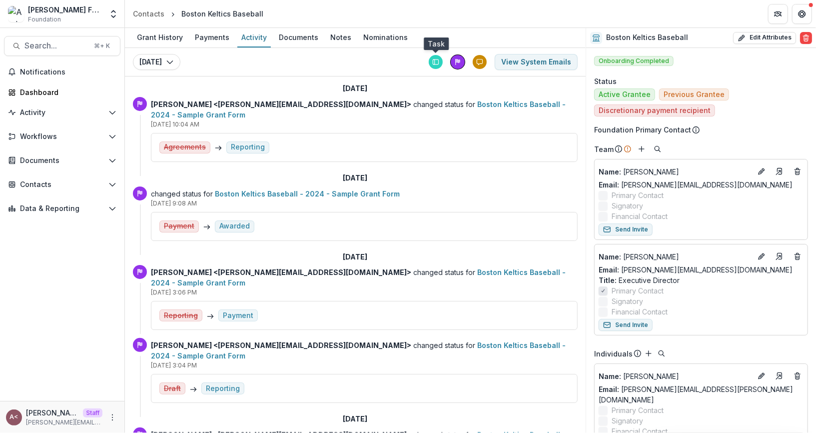
click at [440, 62] on div at bounding box center [436, 62] width 14 height 14
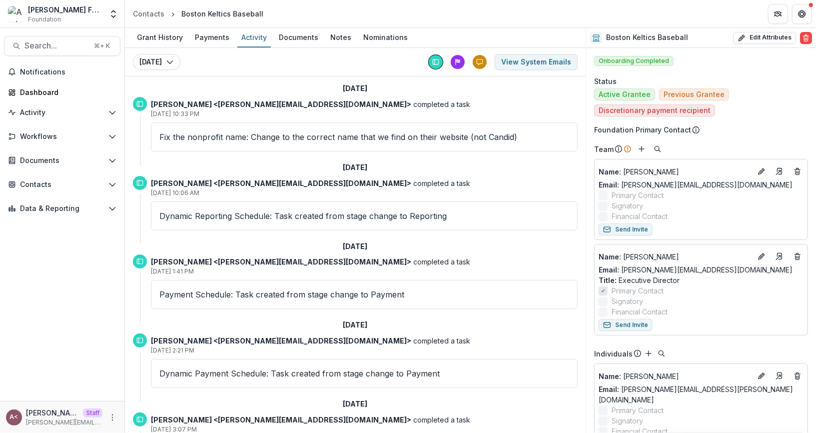
click at [394, 117] on p "Mar 03, 2025, 10:33 PM" at bounding box center [364, 113] width 427 height 9
click at [392, 114] on p "Mar 03, 2025, 10:33 PM" at bounding box center [364, 113] width 427 height 9
click at [345, 103] on p "Andrew Clegg <andrew@trytemelio.com> completed a task" at bounding box center [364, 104] width 427 height 10
click at [304, 77] on div "Today Today March 3, 2025 December 17, 2024 October 24, 2024 August 21, 2024 Au…" at bounding box center [355, 240] width 460 height 385
click at [310, 67] on div "Today Today March 3, 2025 December 17, 2024 October 24, 2024 August 21, 2024 Au…" at bounding box center [355, 62] width 460 height 28
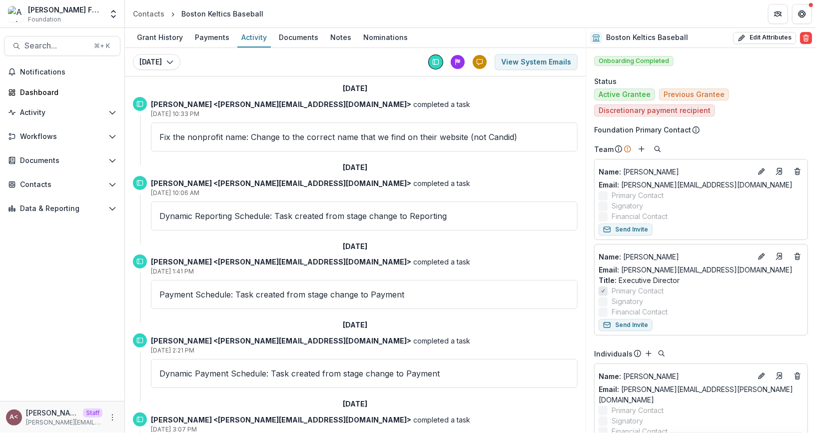
click at [310, 67] on div "Today Today March 3, 2025 December 17, 2024 October 24, 2024 August 21, 2024 Au…" at bounding box center [355, 62] width 460 height 28
click at [357, 90] on h2 "March 3, 2025" at bounding box center [355, 88] width 24 height 8
click at [423, 90] on div "March 3, 2025" at bounding box center [355, 88] width 445 height 16
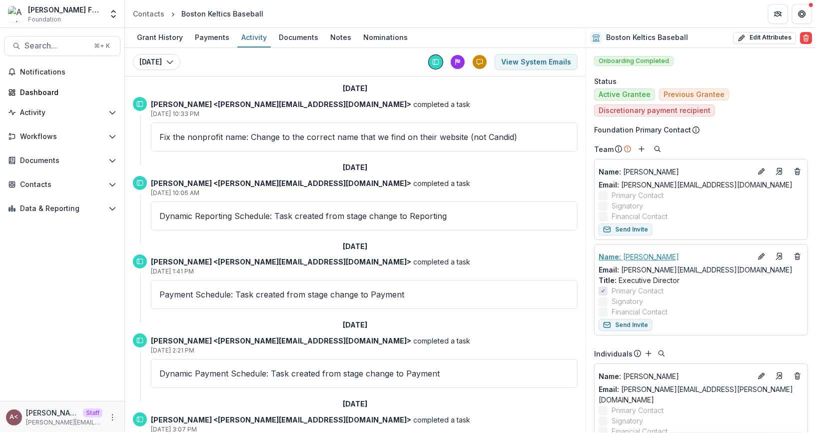
click at [636, 254] on p "Name : Augustus Gloop" at bounding box center [674, 256] width 153 height 10
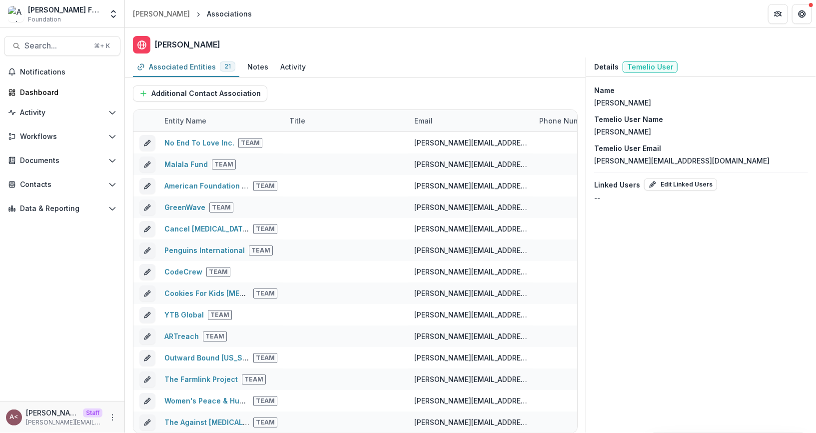
click at [422, 70] on div "Associated Entities 21 Notes Activity" at bounding box center [355, 67] width 460 height 20
click at [350, 28] on header "[PERSON_NAME]" at bounding box center [470, 42] width 691 height 29
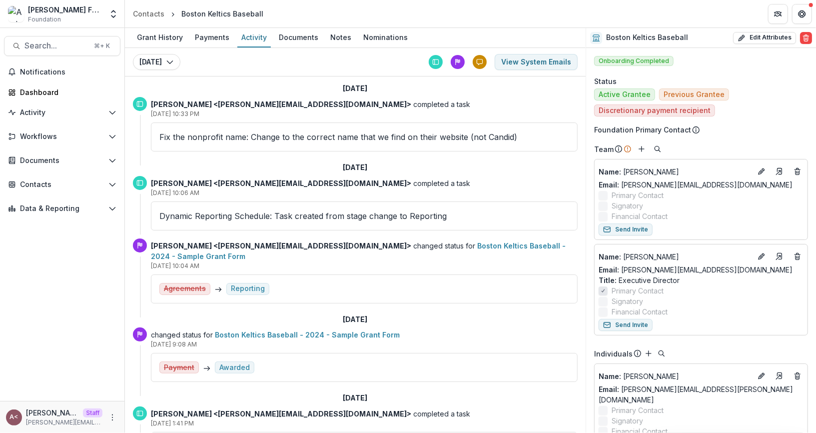
click at [337, 73] on div "Today Today March 3, 2025 December 17, 2024 November 21, 2024 October 24, 2024 …" at bounding box center [355, 62] width 460 height 28
click at [341, 70] on div "Today Today March 3, 2025 December 17, 2024 November 21, 2024 October 24, 2024 …" at bounding box center [355, 62] width 460 height 28
click at [61, 46] on span "Search..." at bounding box center [55, 45] width 63 height 9
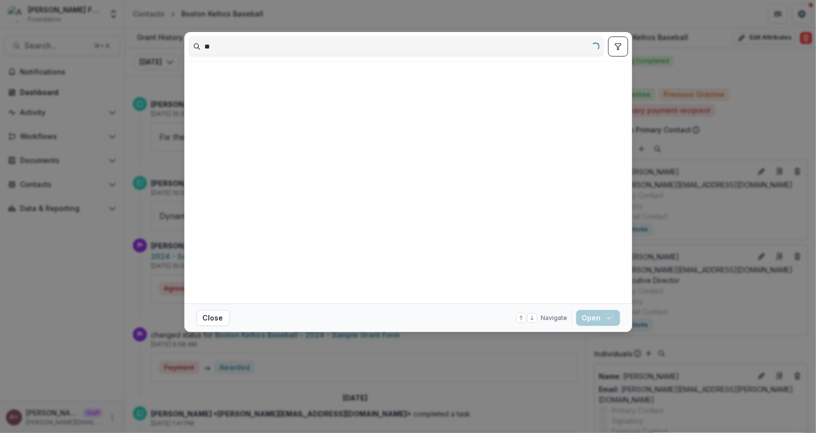
type input "*"
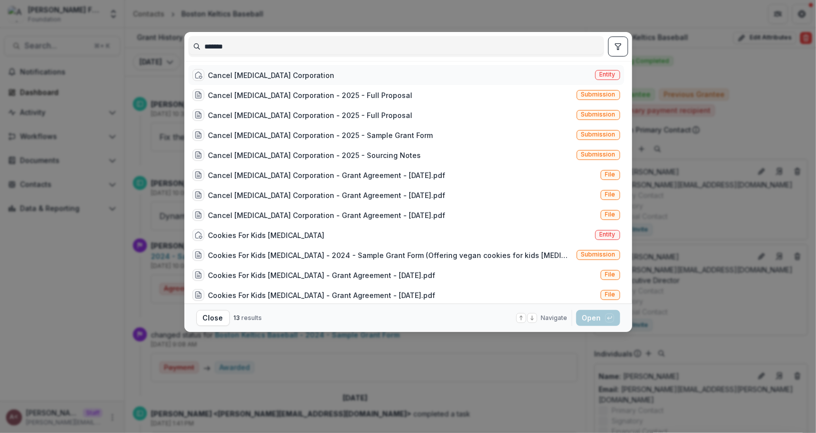
type input "******"
click at [273, 75] on div "Cancel [MEDICAL_DATA] Corporation" at bounding box center [271, 75] width 126 height 10
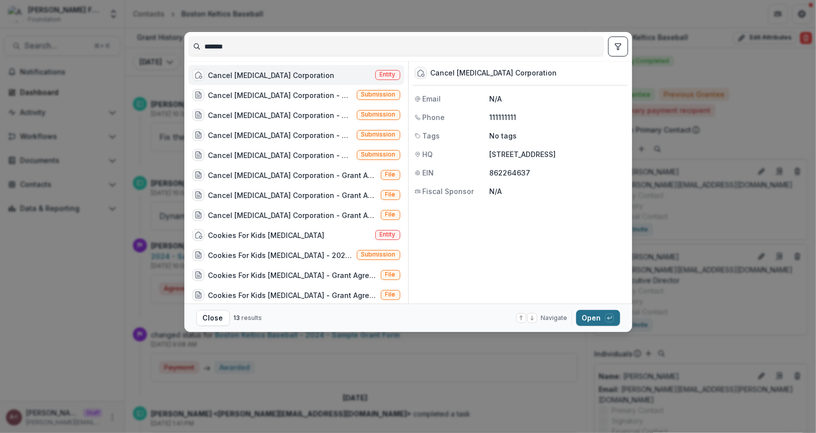
click at [595, 322] on button "Open with enter key" at bounding box center [598, 318] width 44 height 16
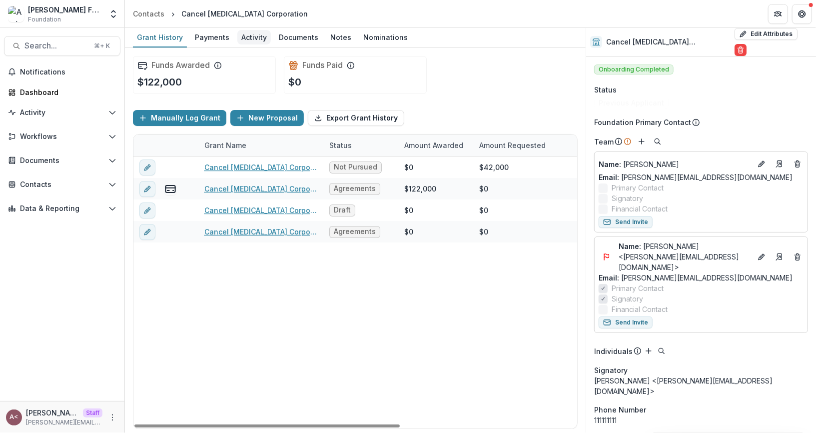
click at [251, 36] on div "Activity" at bounding box center [253, 37] width 33 height 14
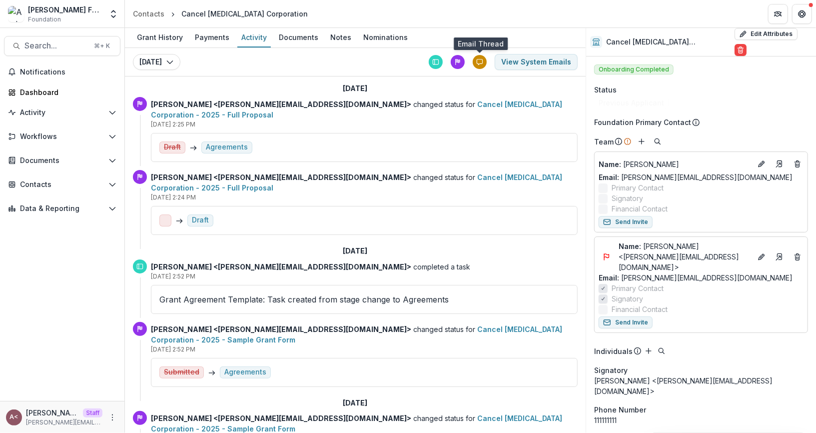
click at [477, 65] on div at bounding box center [479, 62] width 14 height 14
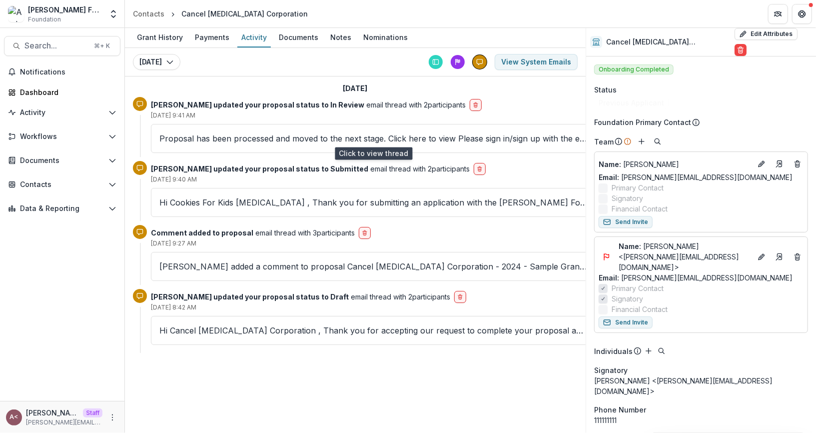
click at [299, 135] on p "Proposal has been processed and moved to the next stage. Click here to view Ple…" at bounding box center [373, 138] width 428 height 12
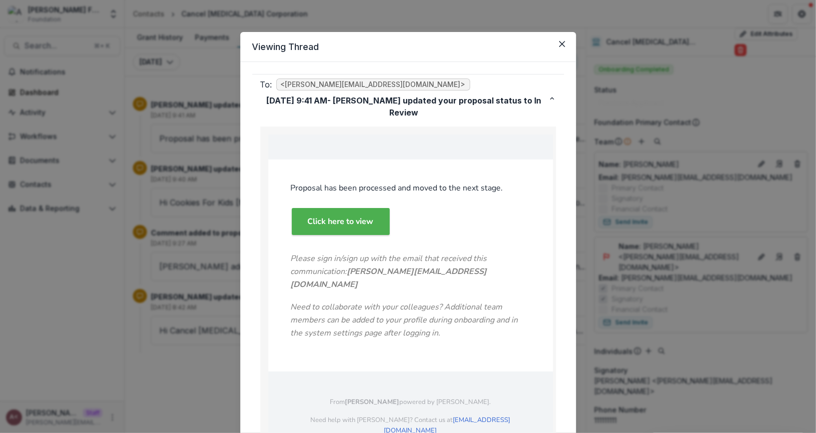
click at [521, 50] on header "Viewing Thread" at bounding box center [408, 47] width 336 height 30
click at [558, 45] on icon "Close" at bounding box center [561, 44] width 6 height 6
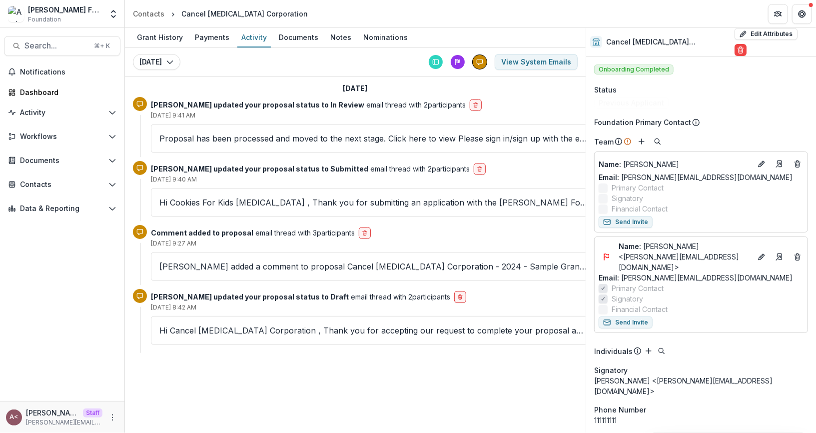
click at [277, 66] on div "Today Today January 16, 2024 View System Emails" at bounding box center [355, 62] width 460 height 28
click at [284, 42] on div "Documents" at bounding box center [298, 37] width 47 height 14
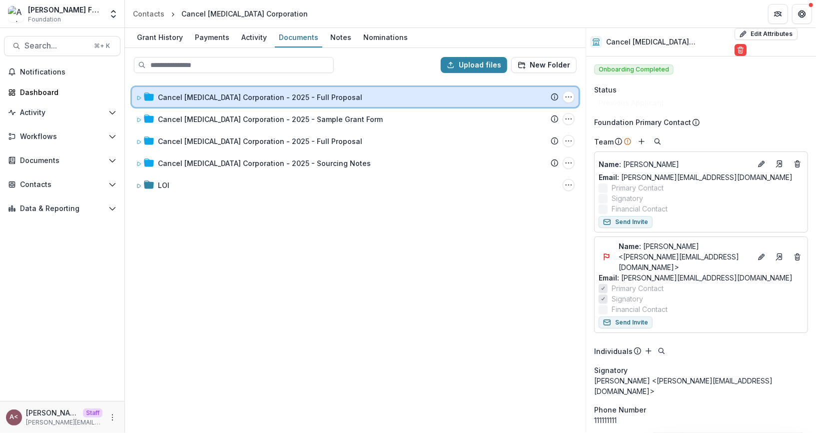
click at [137, 96] on icon at bounding box center [139, 98] width 6 height 6
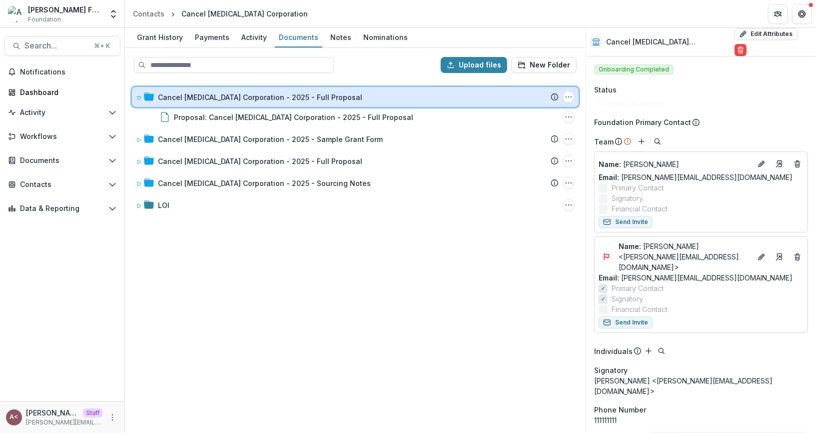
click at [141, 95] on icon at bounding box center [139, 98] width 6 height 6
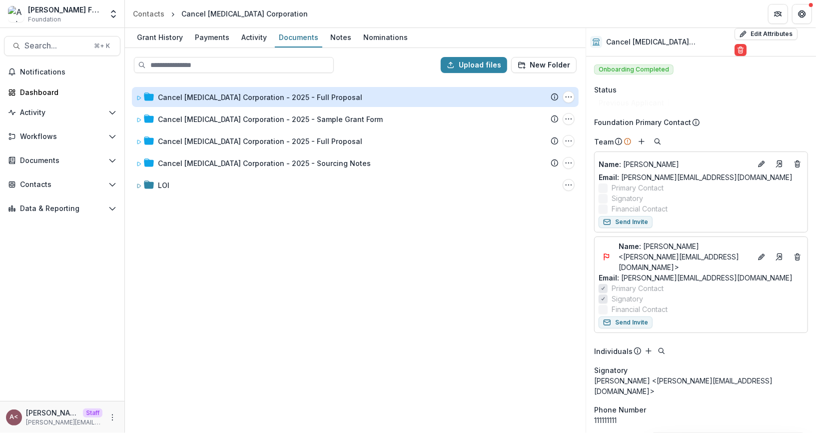
click at [358, 70] on div at bounding box center [285, 65] width 303 height 16
click at [140, 8] on div "Contacts" at bounding box center [148, 13] width 31 height 10
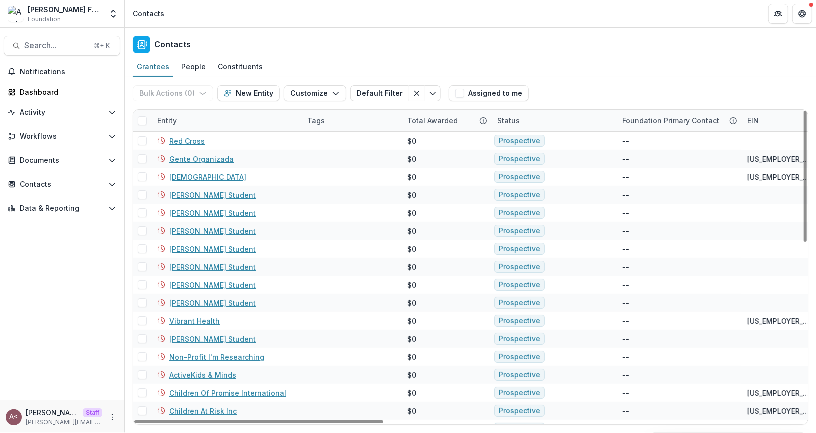
click at [523, 120] on div "Status" at bounding box center [508, 120] width 34 height 10
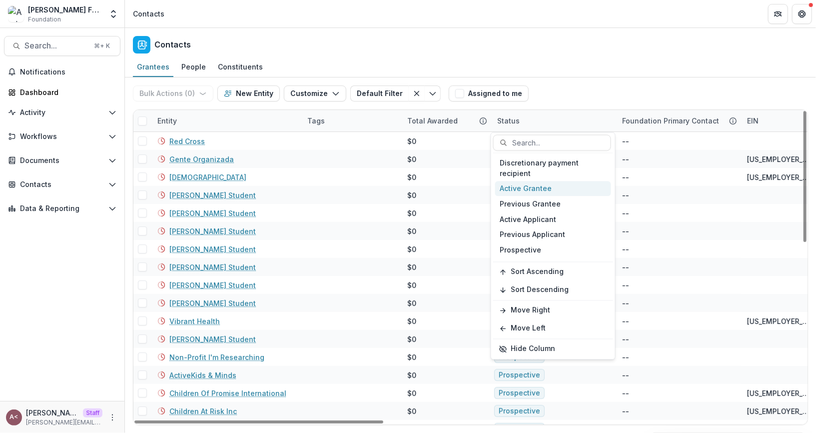
click at [535, 187] on div "Active Grantee" at bounding box center [553, 188] width 116 height 15
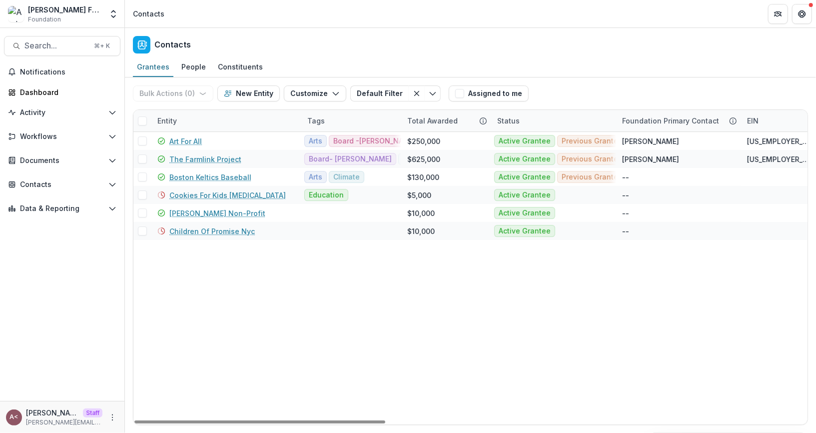
click at [562, 66] on div "Grantees People Constituents" at bounding box center [470, 67] width 691 height 20
click at [349, 120] on div "Tags" at bounding box center [351, 120] width 100 height 21
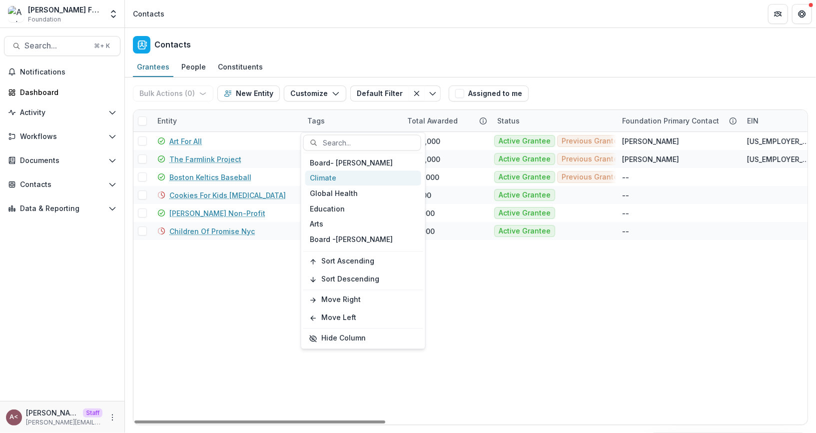
click at [335, 177] on div "Climate" at bounding box center [363, 177] width 116 height 15
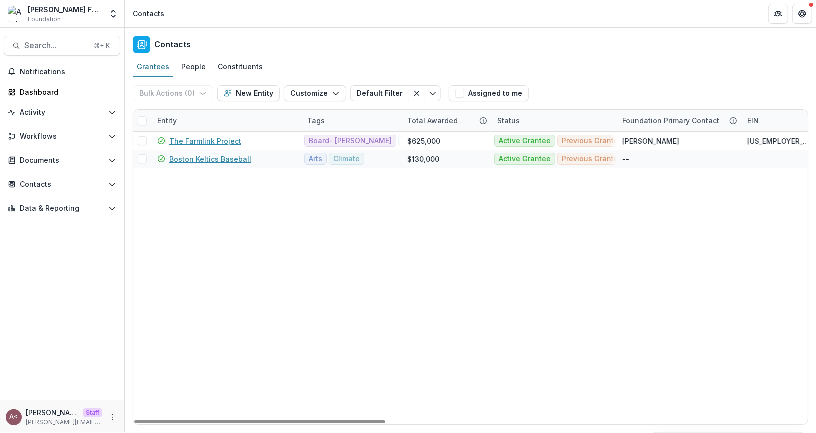
click at [585, 80] on div "Bulk Actions ( 0 ) Send Email Create Proposals Create Tasks New Entity Customiz…" at bounding box center [470, 93] width 675 height 32
click at [142, 120] on span at bounding box center [142, 120] width 9 height 9
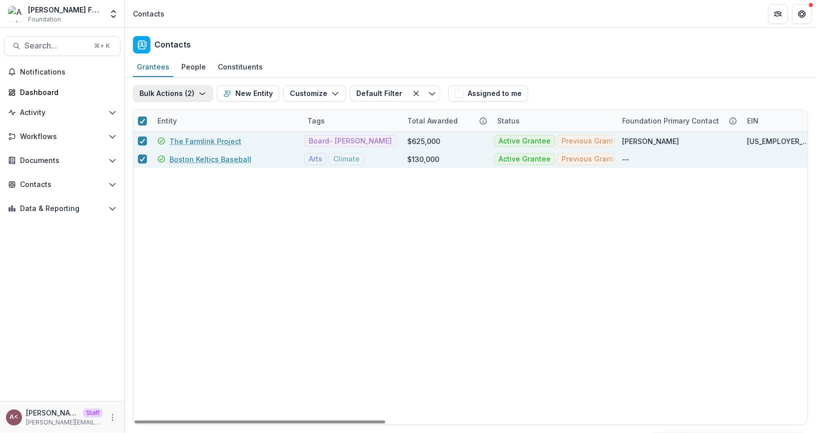
click at [176, 96] on button "Bulk Actions ( 2 )" at bounding box center [173, 93] width 80 height 16
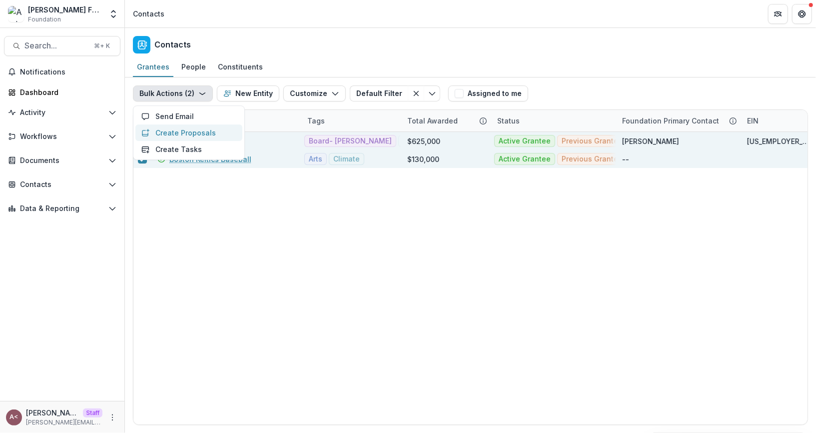
click at [188, 130] on button "Create Proposals" at bounding box center [188, 132] width 107 height 16
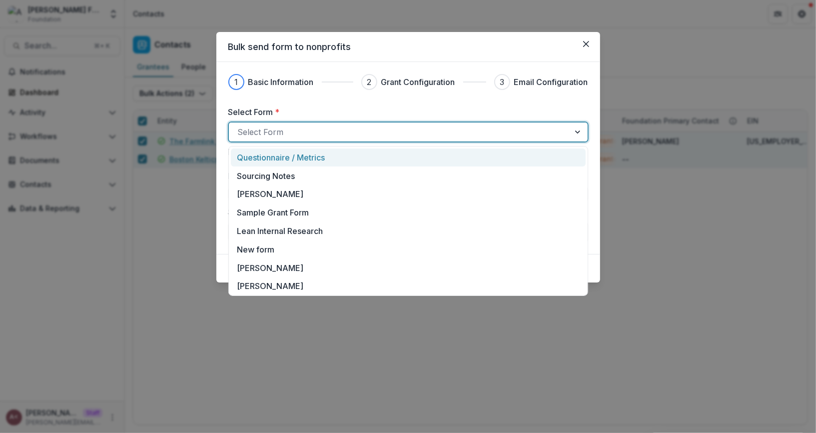
click at [363, 133] on div at bounding box center [399, 132] width 323 height 14
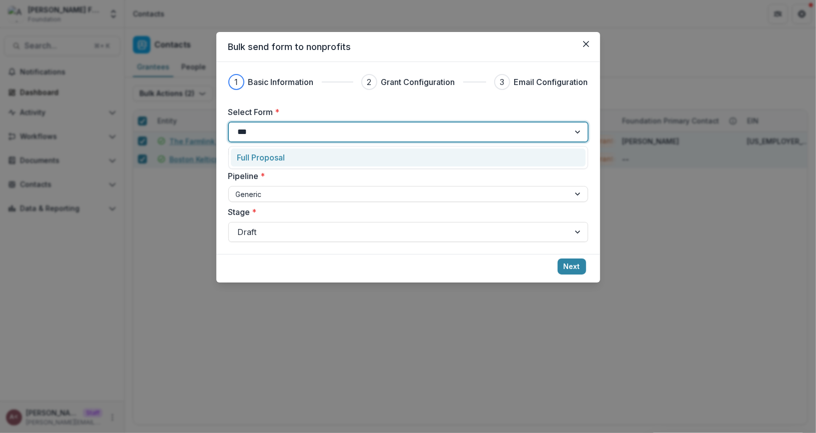
type input "****"
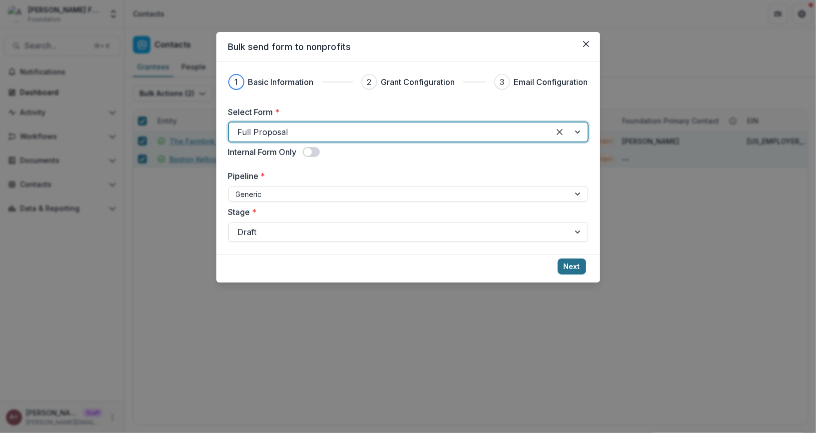
click at [577, 269] on button "Next" at bounding box center [571, 266] width 28 height 16
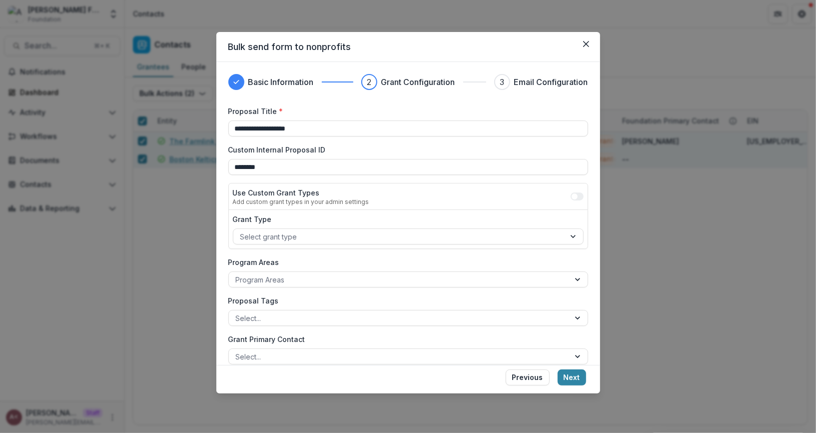
scroll to position [87, 0]
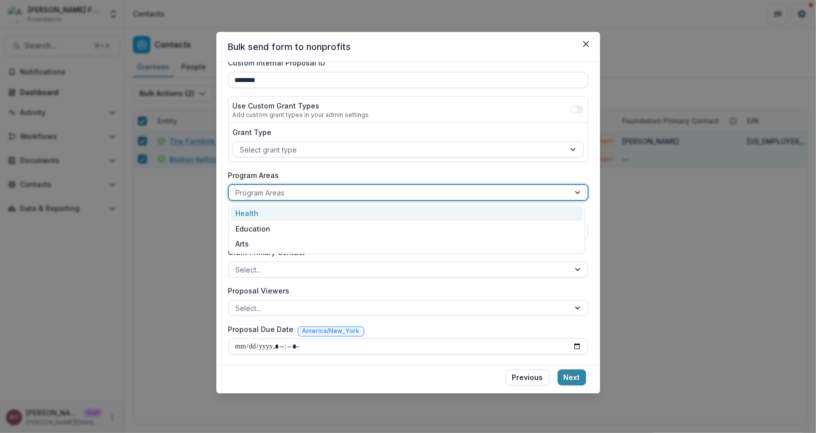
click at [319, 195] on div at bounding box center [399, 192] width 327 height 12
click at [316, 165] on div "**********" at bounding box center [408, 186] width 360 height 335
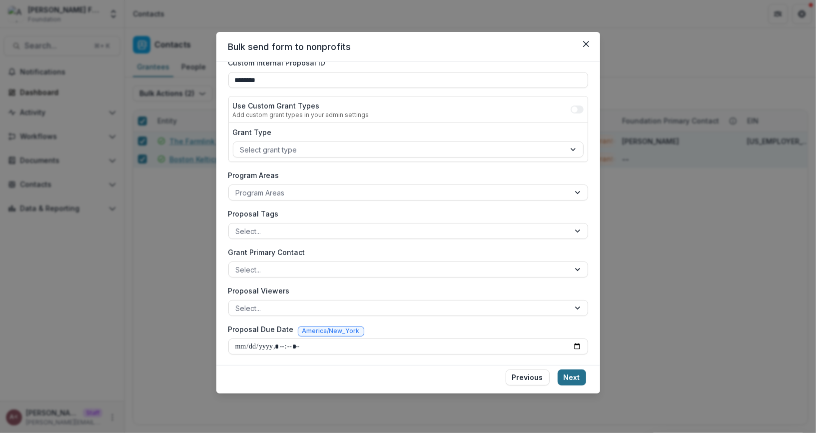
click at [577, 377] on button "Next" at bounding box center [571, 377] width 28 height 16
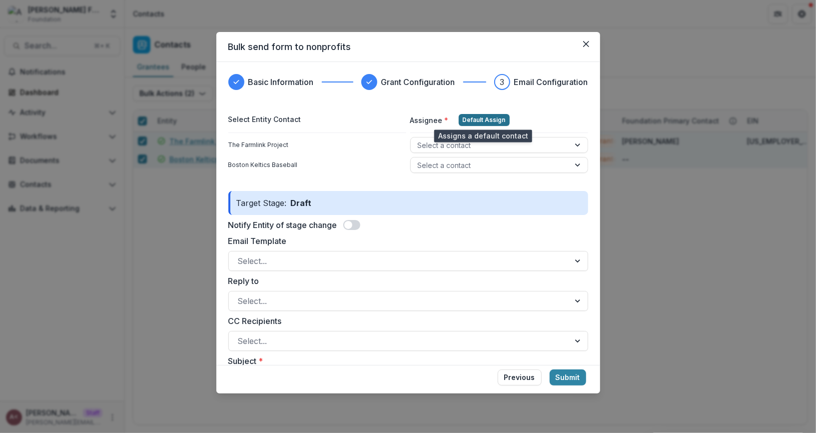
click at [483, 115] on button "Default Assign" at bounding box center [483, 120] width 51 height 12
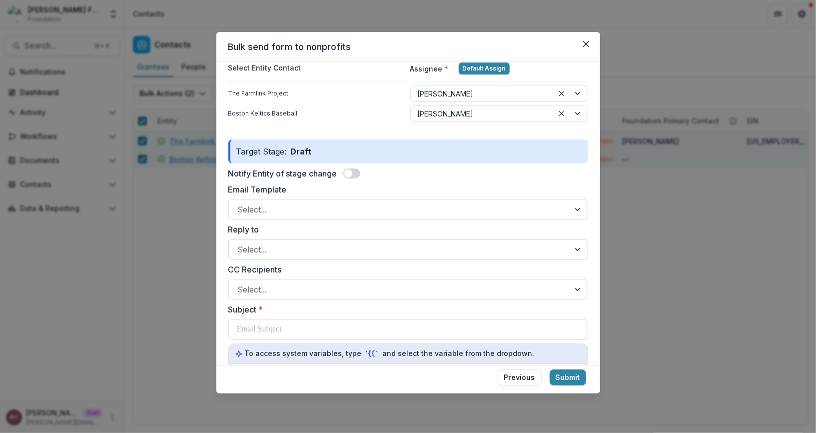
scroll to position [68, 0]
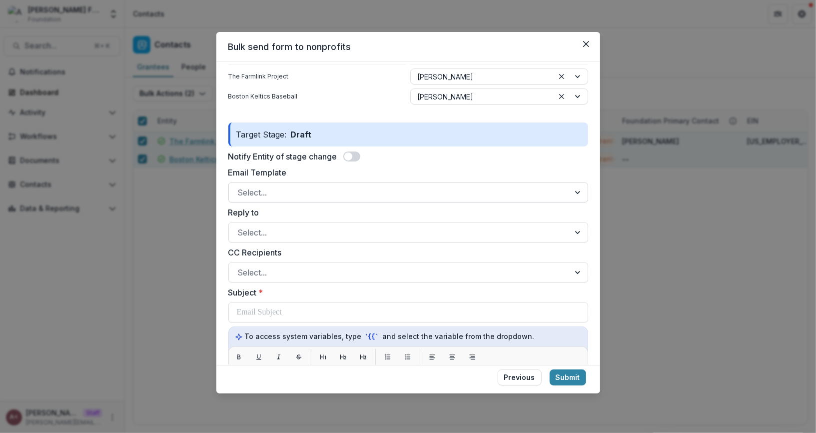
click at [393, 189] on div at bounding box center [399, 192] width 323 height 14
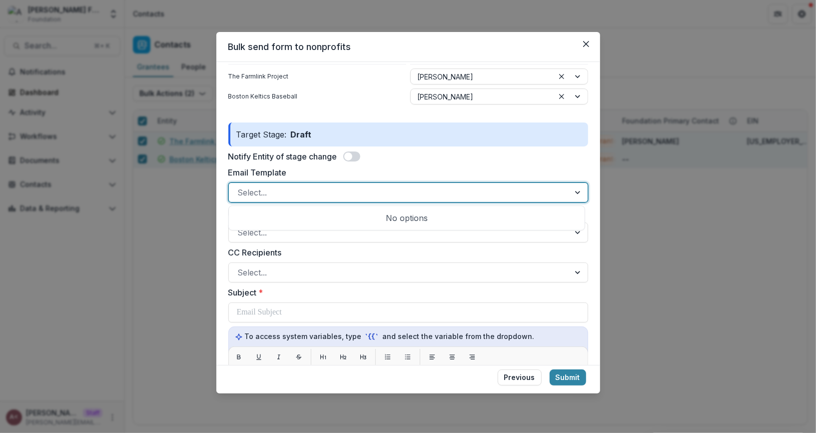
click at [434, 157] on div "Notify Entity of stage change" at bounding box center [408, 156] width 360 height 12
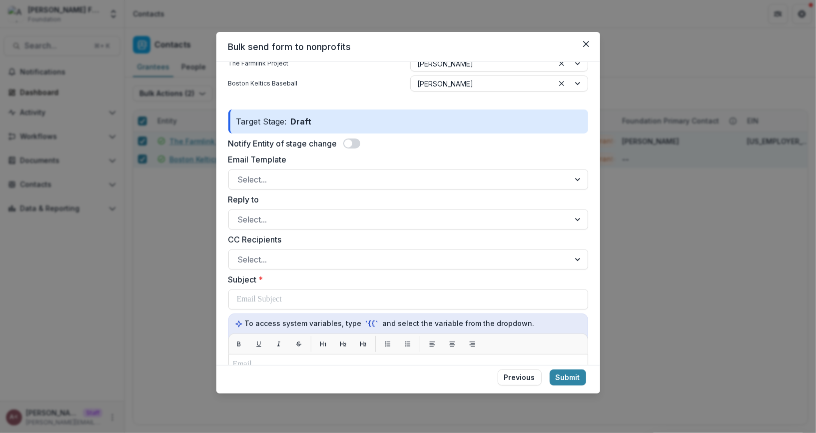
scroll to position [93, 0]
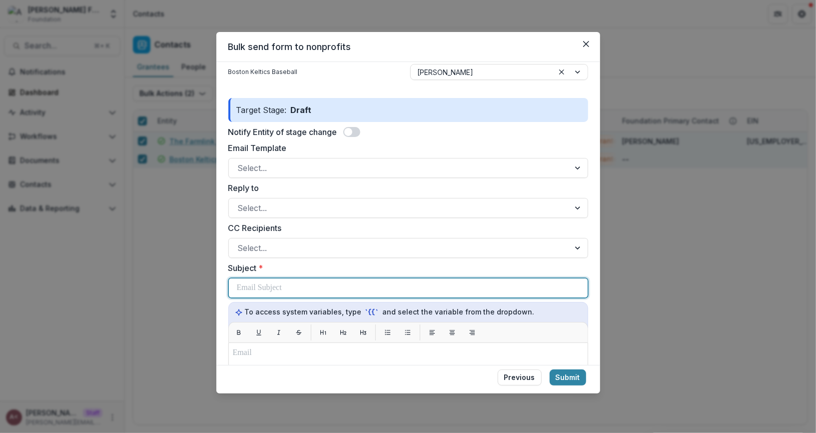
click at [294, 295] on div at bounding box center [408, 287] width 343 height 19
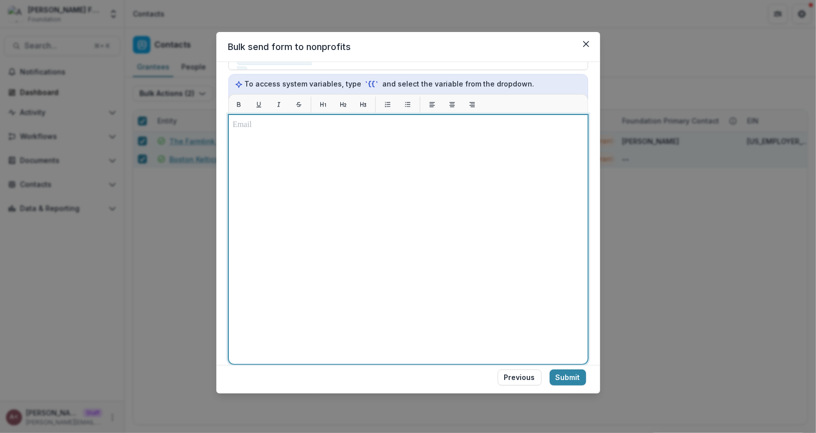
click at [315, 138] on div at bounding box center [408, 239] width 351 height 241
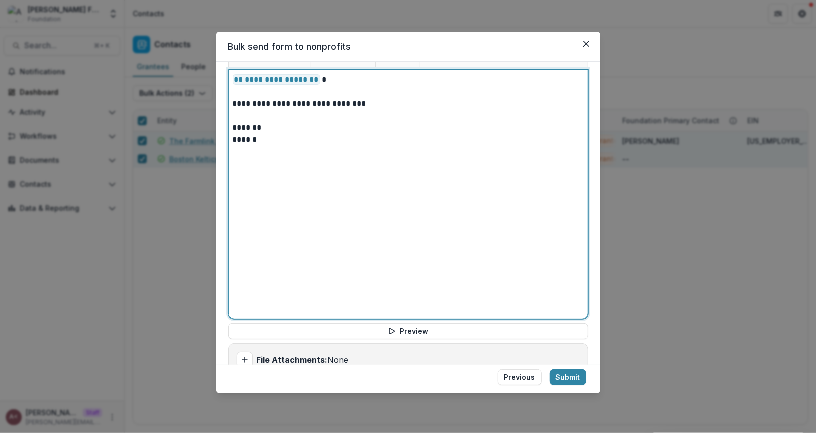
scroll to position [405, 0]
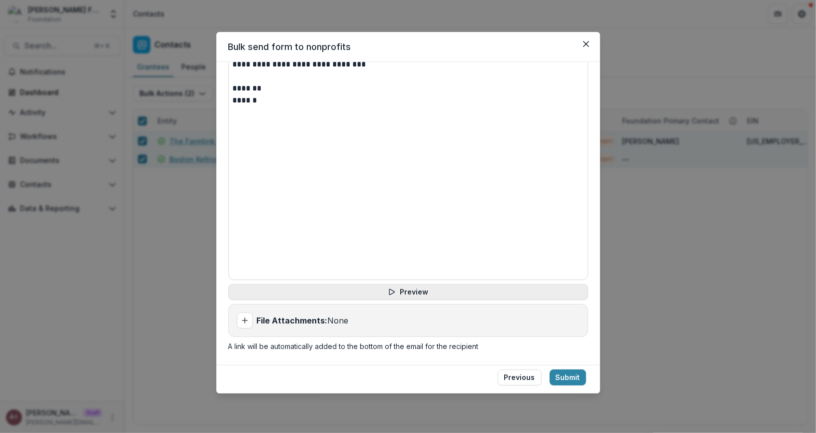
click at [410, 291] on button "Preview" at bounding box center [408, 292] width 360 height 16
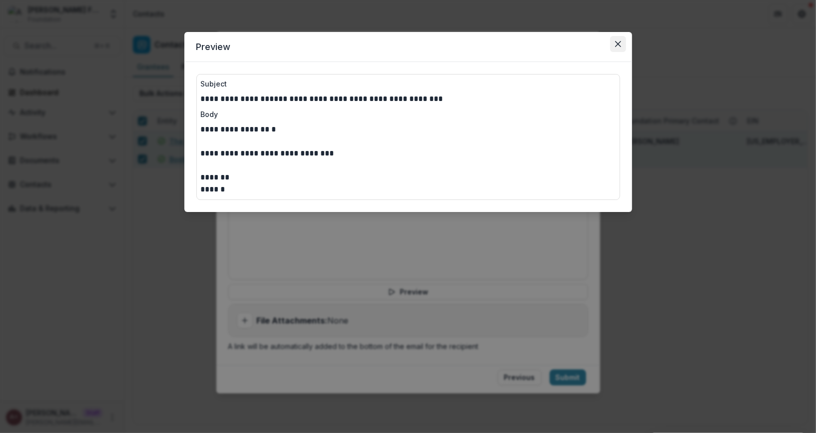
click at [619, 48] on button "Close" at bounding box center [618, 44] width 16 height 16
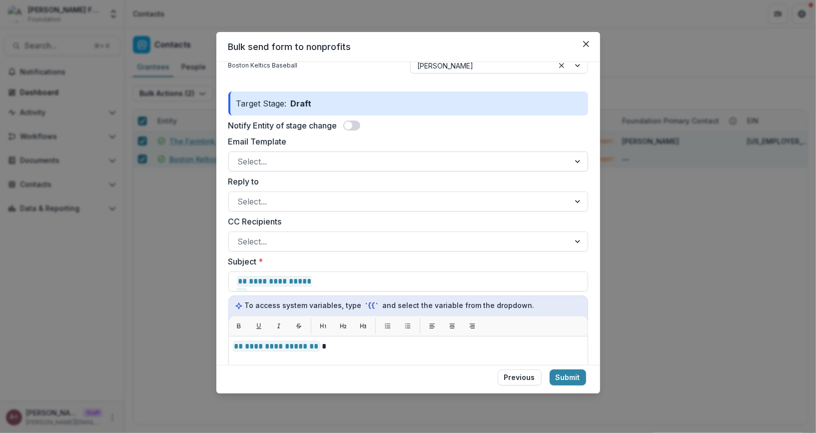
scroll to position [0, 0]
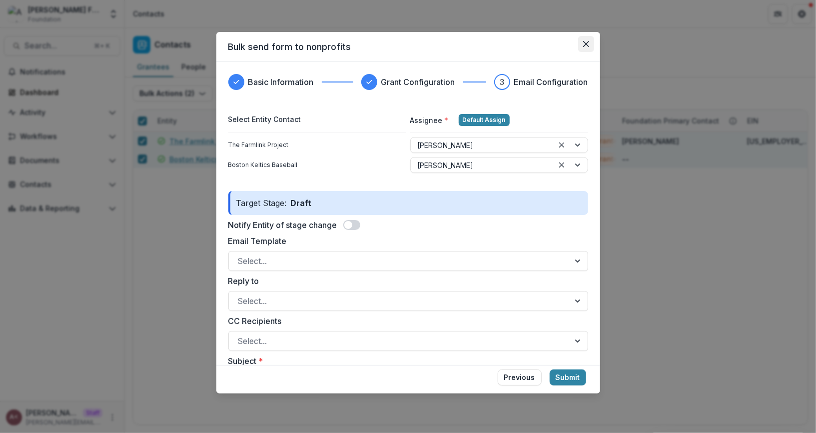
click at [582, 41] on icon "Close" at bounding box center [585, 44] width 6 height 6
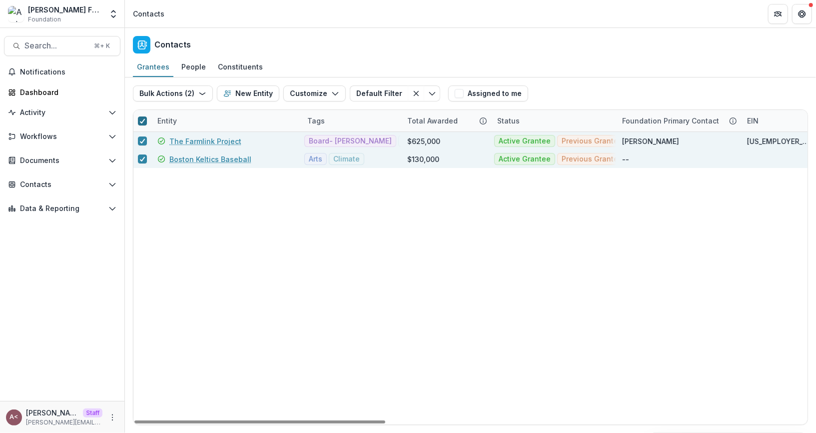
click at [140, 121] on icon at bounding box center [142, 120] width 6 height 5
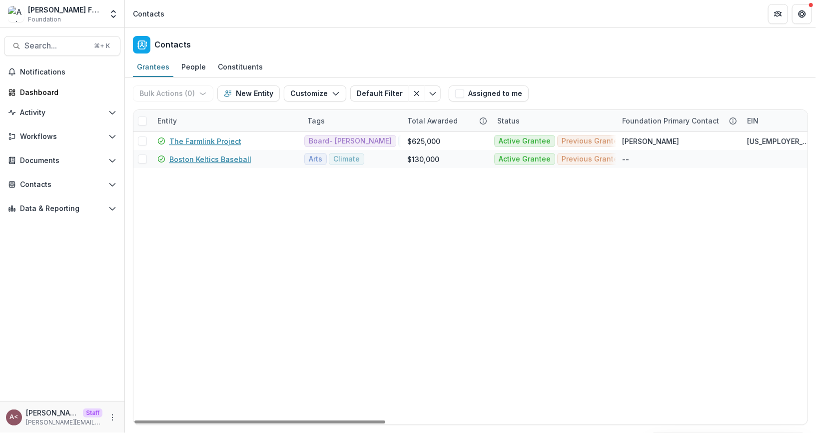
click at [554, 113] on div "Status" at bounding box center [553, 120] width 125 height 21
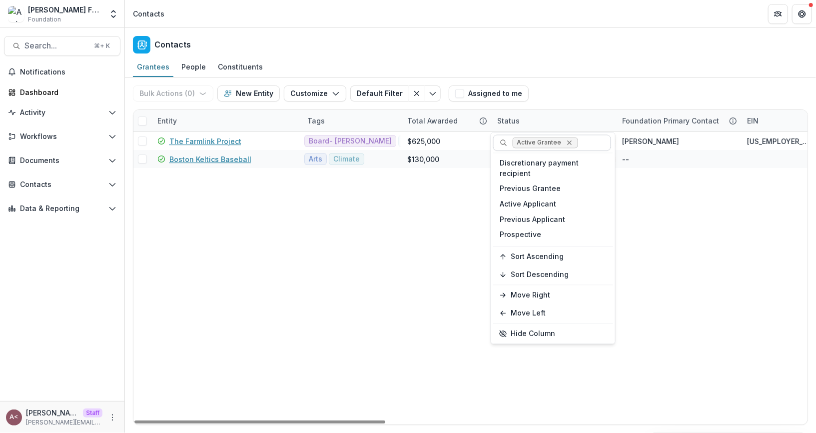
click at [565, 138] on icon "Remove Active Grantee" at bounding box center [569, 142] width 8 height 8
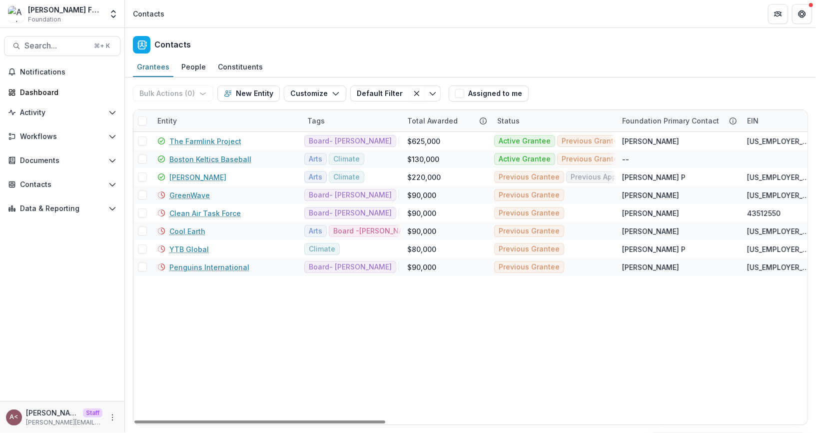
click at [510, 67] on div "Grantees People Constituents" at bounding box center [470, 67] width 691 height 20
click at [455, 89] on span "button" at bounding box center [459, 93] width 9 height 9
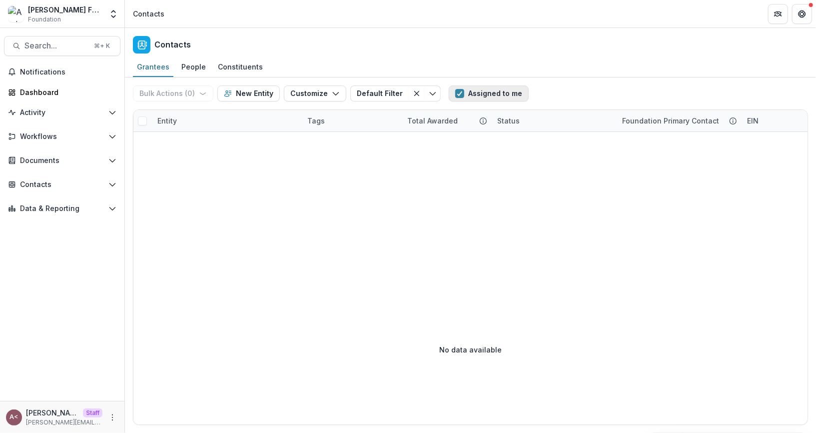
click at [455, 90] on span "button" at bounding box center [459, 93] width 9 height 9
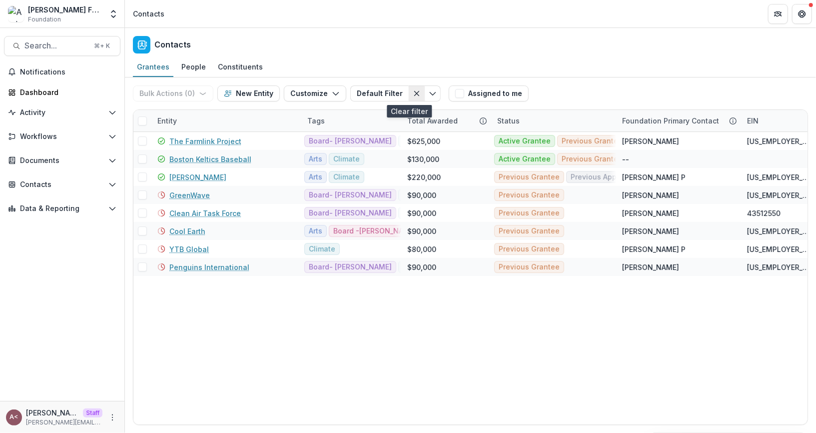
click at [413, 93] on icon "Clear filter" at bounding box center [417, 93] width 8 height 8
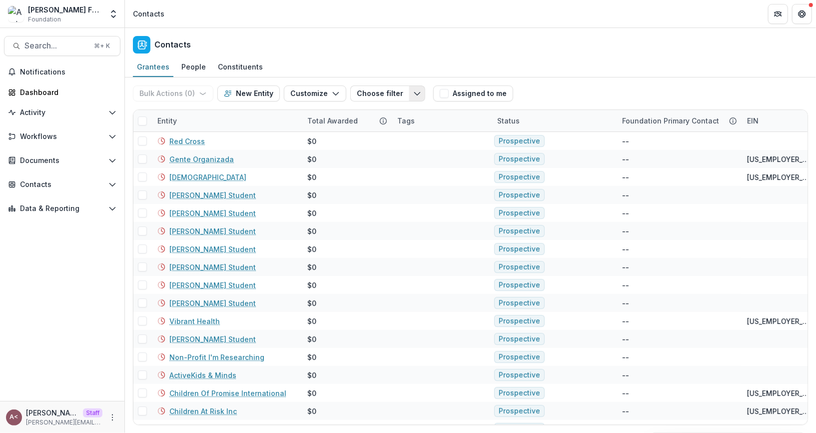
click at [413, 92] on icon "Toggle menu" at bounding box center [417, 93] width 8 height 8
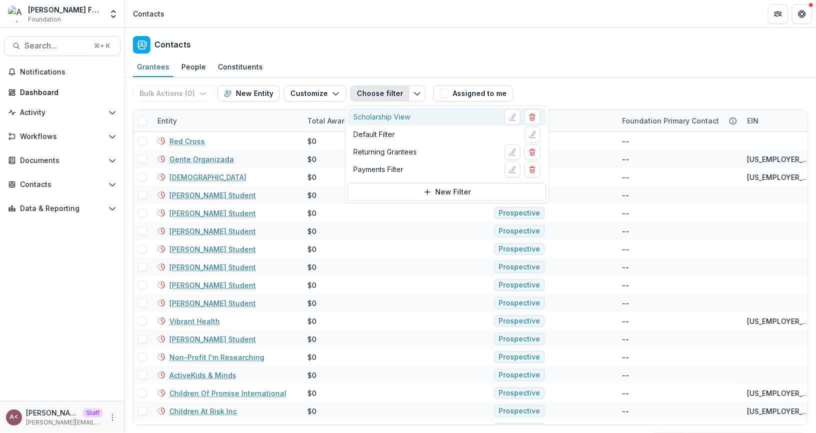
click at [427, 115] on div "Scholarship View" at bounding box center [446, 117] width 187 height 16
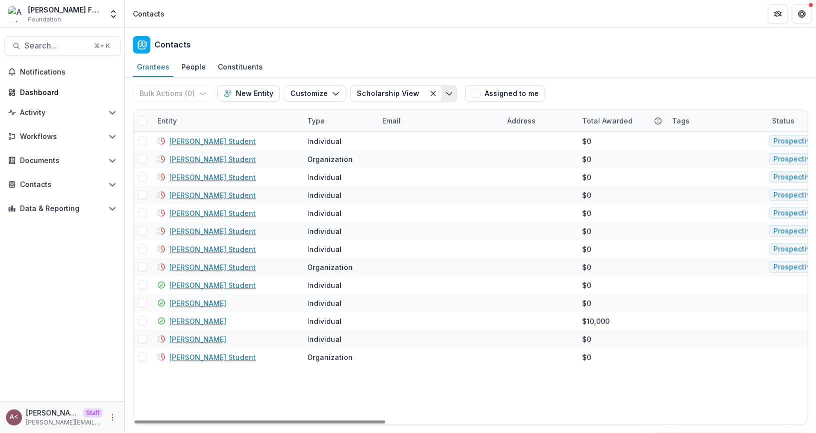
click at [445, 89] on icon "Toggle menu" at bounding box center [449, 93] width 8 height 8
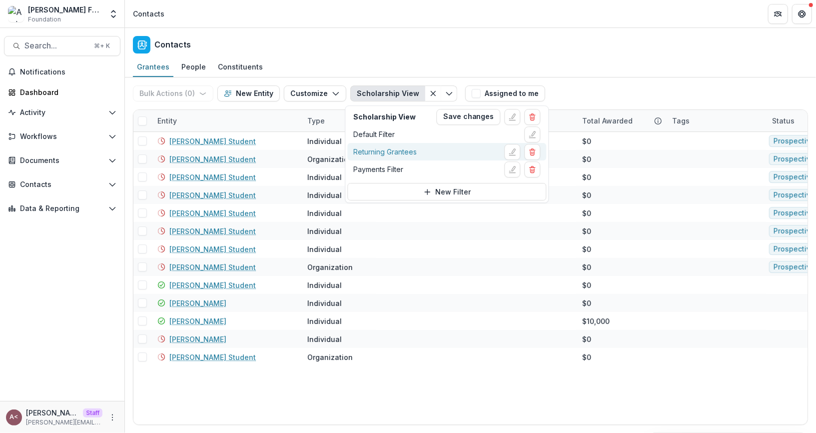
click at [409, 149] on div "Returning Grantees" at bounding box center [384, 151] width 63 height 10
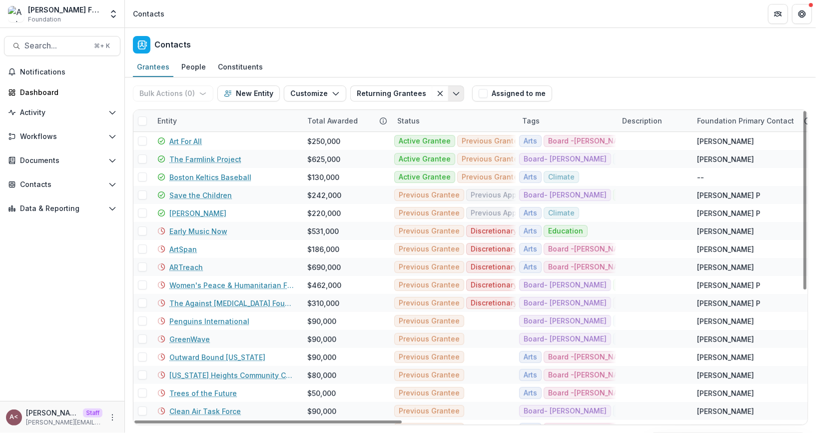
click at [451, 97] on button "Toggle menu" at bounding box center [456, 93] width 16 height 16
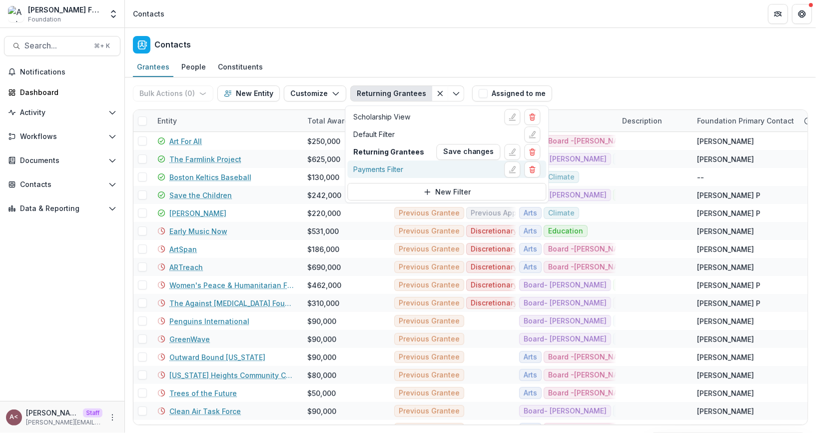
click at [411, 172] on div "Payments Filter" at bounding box center [446, 169] width 187 height 16
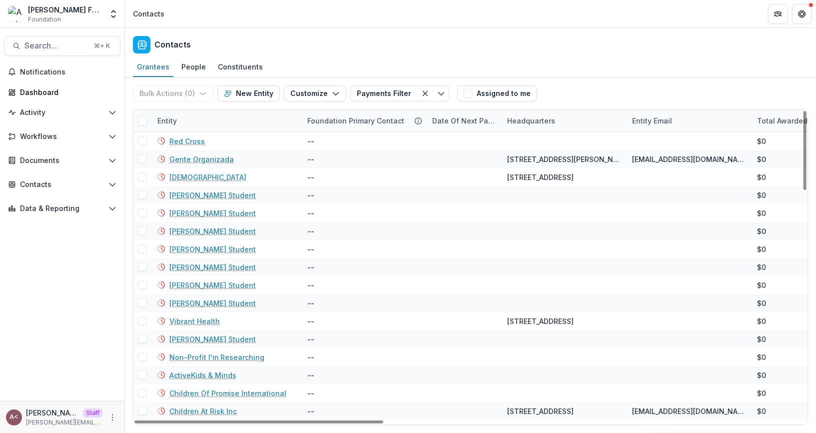
click at [386, 55] on div "Contacts" at bounding box center [470, 42] width 691 height 29
click at [375, 53] on div "Contacts" at bounding box center [470, 42] width 691 height 29
click at [85, 208] on span "Data & Reporting" at bounding box center [62, 208] width 84 height 8
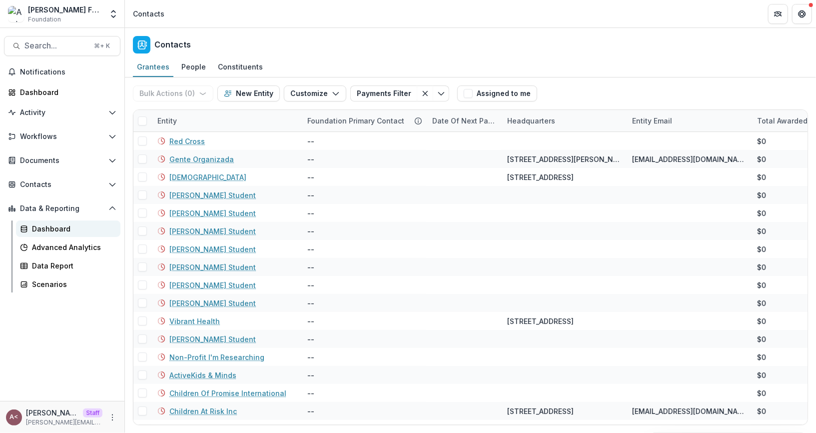
click at [81, 233] on div "Dashboard" at bounding box center [72, 228] width 80 height 10
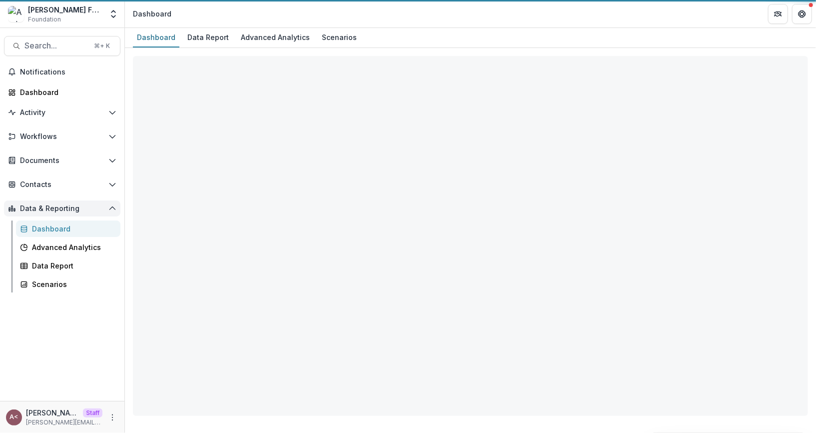
click at [94, 208] on span "Data & Reporting" at bounding box center [62, 208] width 84 height 8
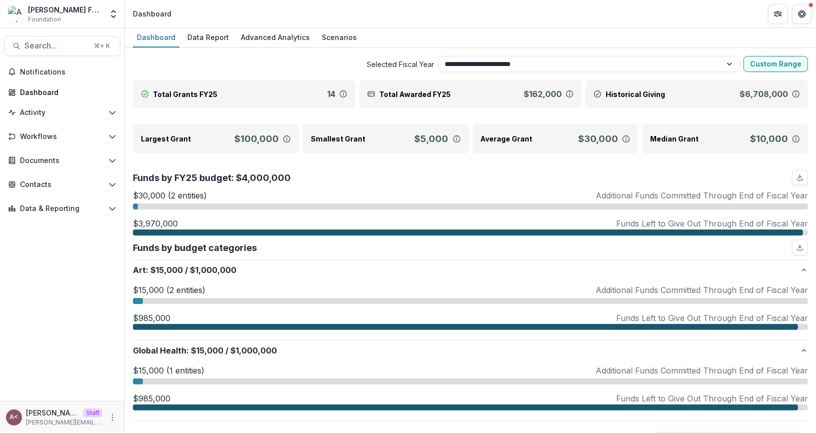
click at [480, 65] on select "**********" at bounding box center [588, 64] width 301 height 16
select select "**********"
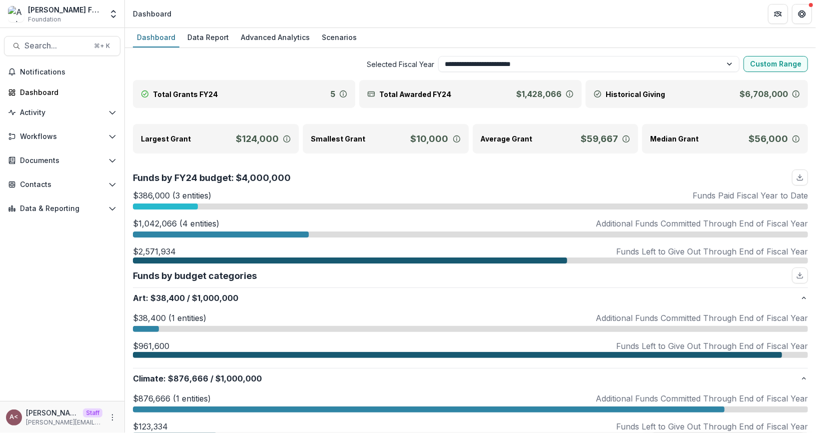
click at [299, 70] on div "**********" at bounding box center [470, 64] width 675 height 16
click at [417, 62] on span "Selected Fiscal Year" at bounding box center [283, 64] width 301 height 10
click at [656, 58] on select "**********" at bounding box center [588, 64] width 301 height 16
click at [643, 59] on select "**********" at bounding box center [588, 64] width 301 height 16
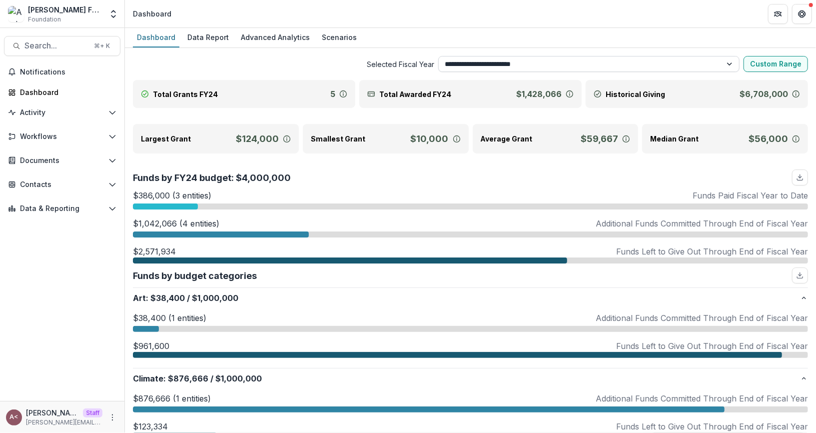
click at [574, 65] on select "**********" at bounding box center [588, 64] width 301 height 16
click at [773, 58] on button "Custom Range" at bounding box center [775, 64] width 64 height 16
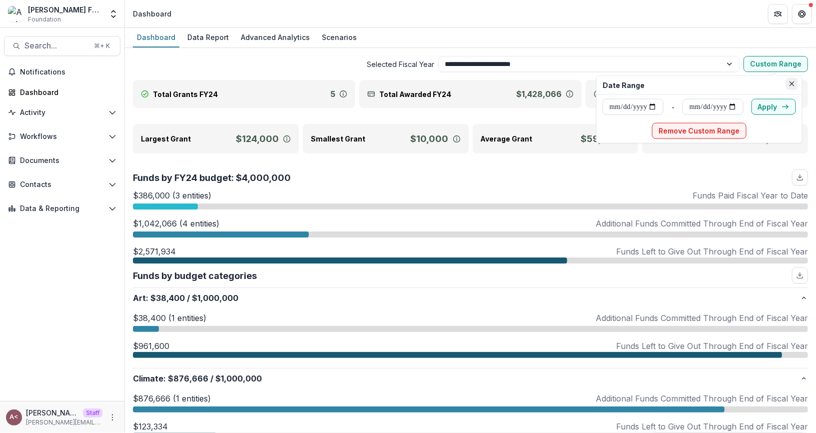
click at [798, 82] on button "Close" at bounding box center [792, 84] width 12 height 12
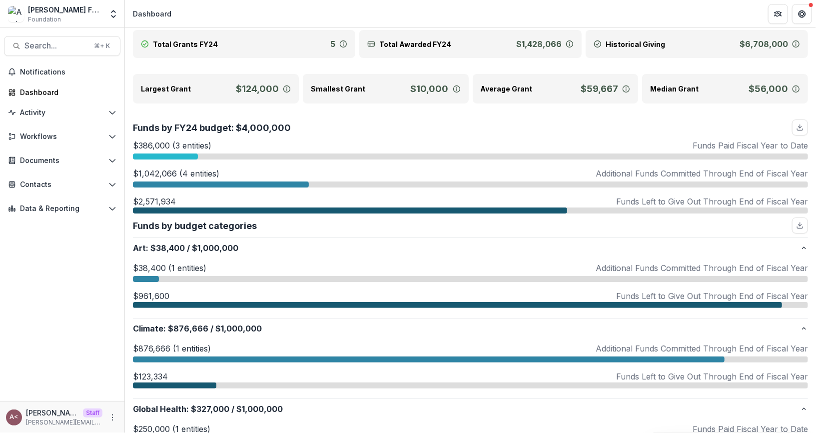
scroll to position [97, 0]
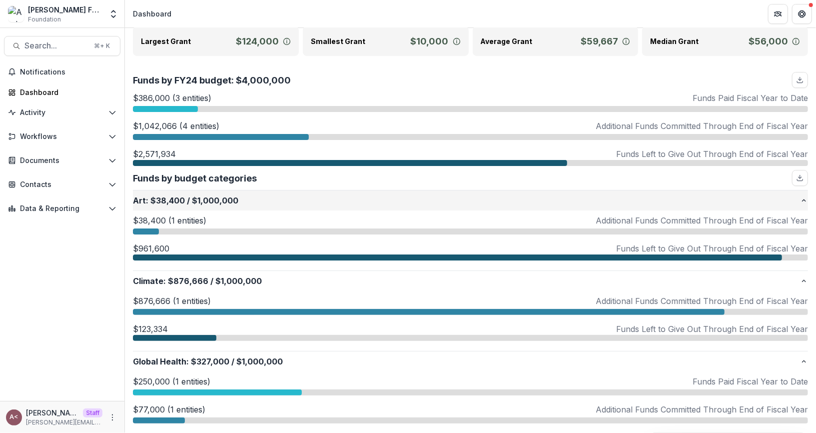
click at [288, 197] on p "Art : $38,400 / $1,000,000" at bounding box center [466, 200] width 667 height 12
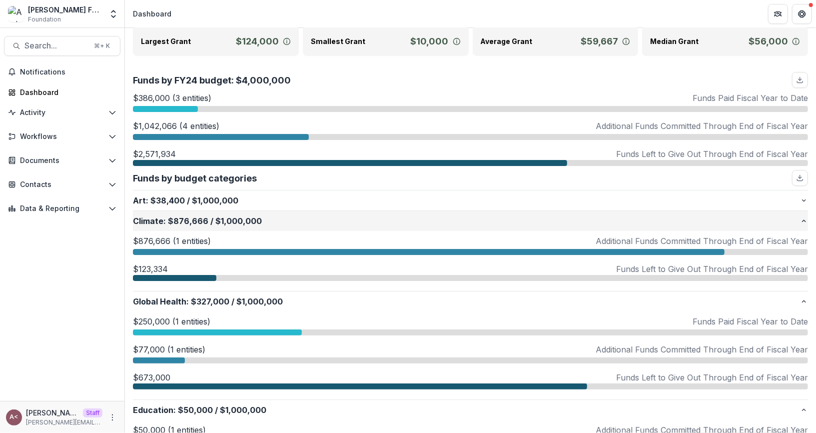
click at [298, 226] on button "Climate : $876,666 / $1,000,000" at bounding box center [470, 221] width 675 height 20
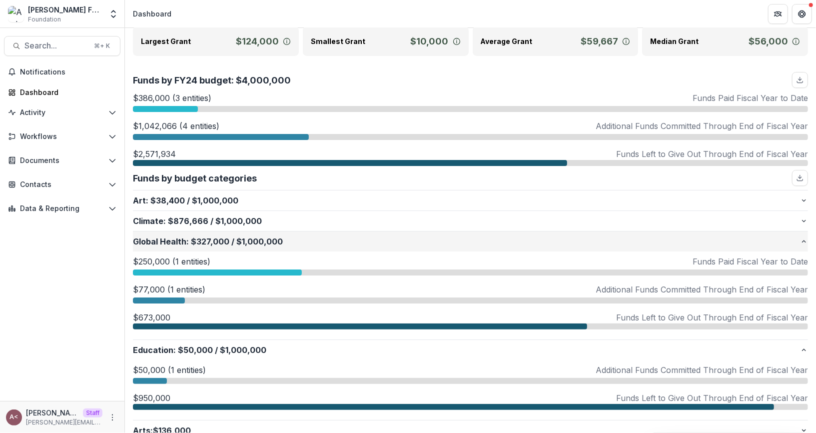
click at [311, 240] on p "Global Health : $327,000 / $1,000,000" at bounding box center [466, 241] width 667 height 12
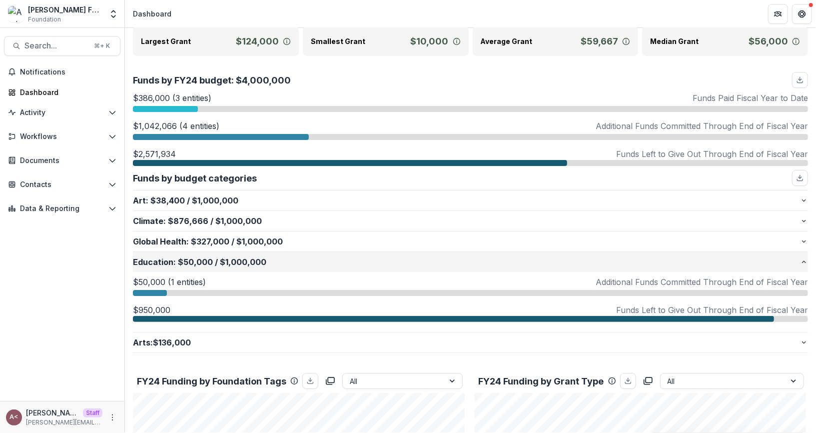
click at [347, 265] on p "Education : $50,000 / $1,000,000" at bounding box center [466, 262] width 667 height 12
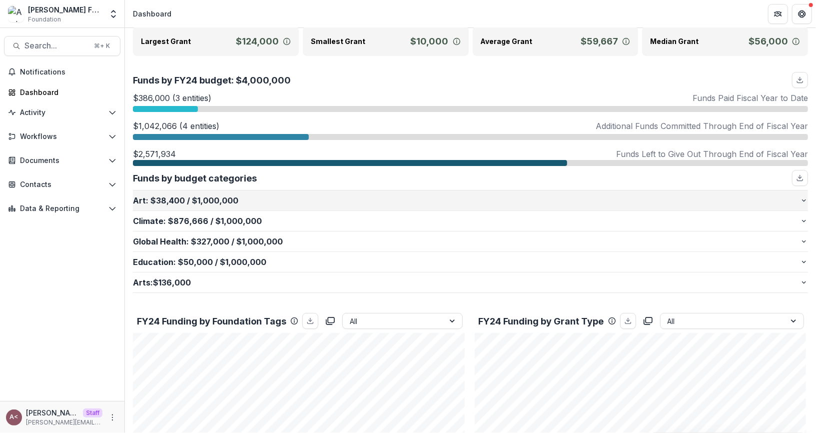
scroll to position [0, 0]
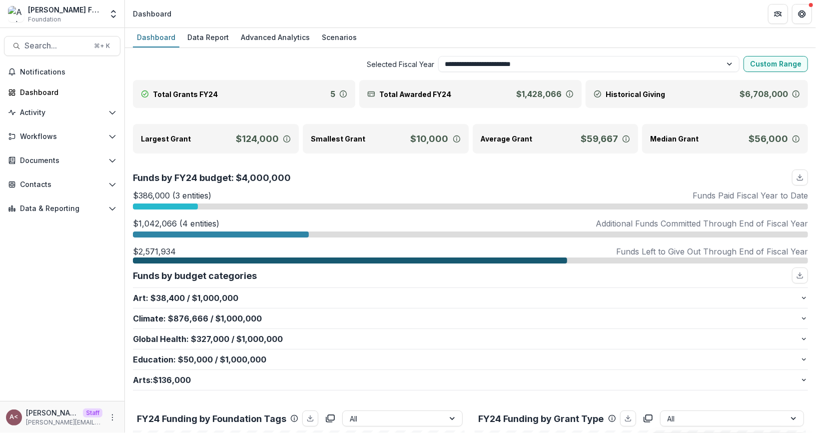
click at [286, 146] on div "Largest Grant $124,000" at bounding box center [216, 138] width 166 height 29
click at [288, 125] on div "Largest Grant $124,000" at bounding box center [216, 138] width 166 height 29
click at [186, 203] on div at bounding box center [165, 206] width 65 height 6
click at [413, 170] on div "Funds by FY24 budget: $4,000,000" at bounding box center [470, 177] width 675 height 16
click at [270, 232] on div at bounding box center [221, 234] width 176 height 6
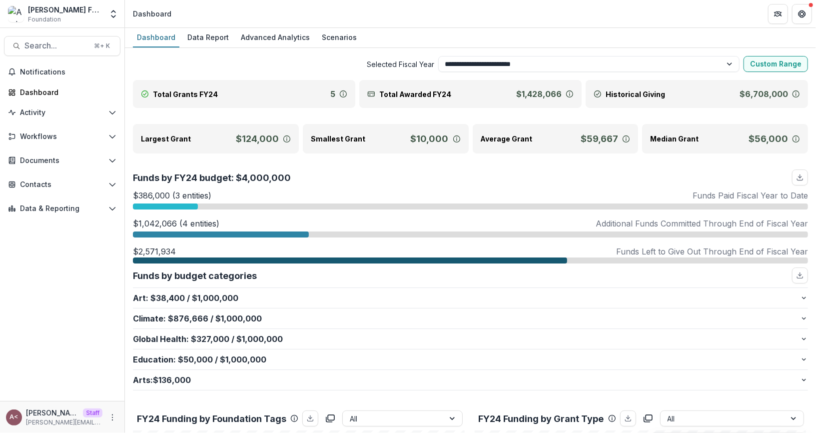
click at [389, 181] on div "Funds by FY24 budget: $4,000,000" at bounding box center [470, 177] width 675 height 16
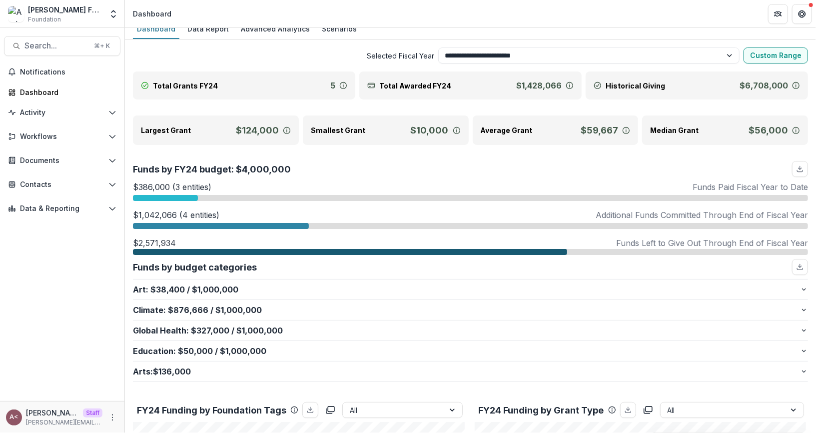
scroll to position [20, 0]
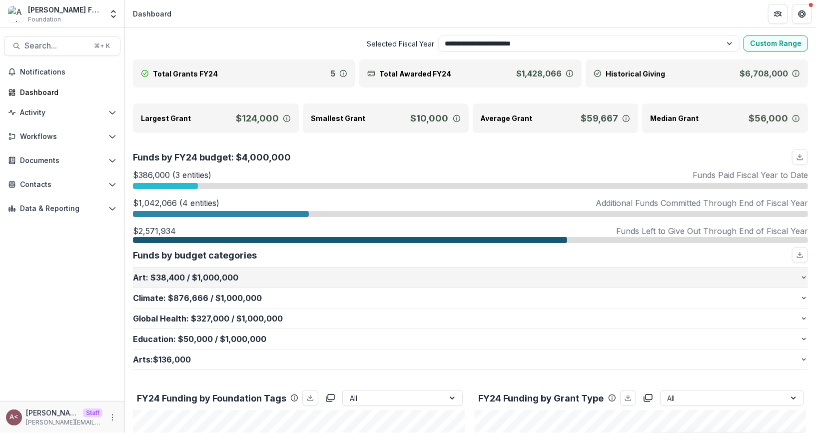
click at [239, 274] on p "Art : $38,400 / $1,000,000" at bounding box center [466, 277] width 667 height 12
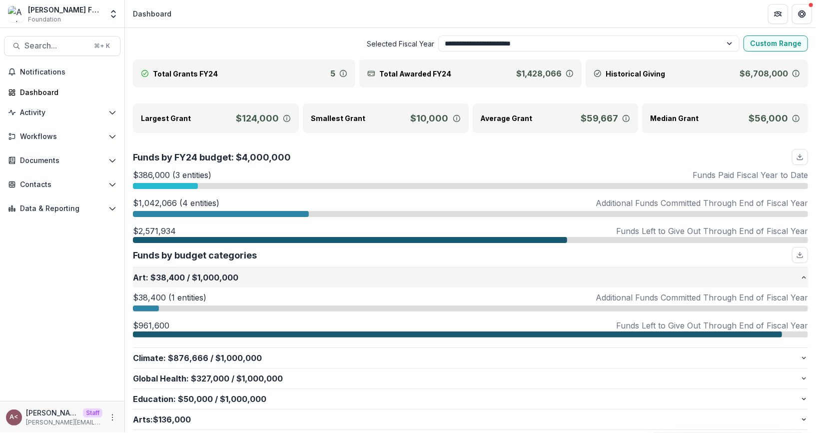
click at [239, 274] on p "Art : $38,400 / $1,000,000" at bounding box center [466, 277] width 667 height 12
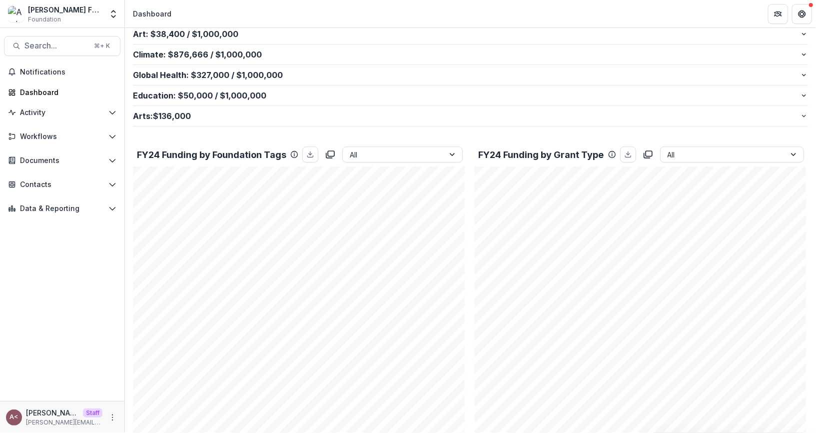
scroll to position [319, 0]
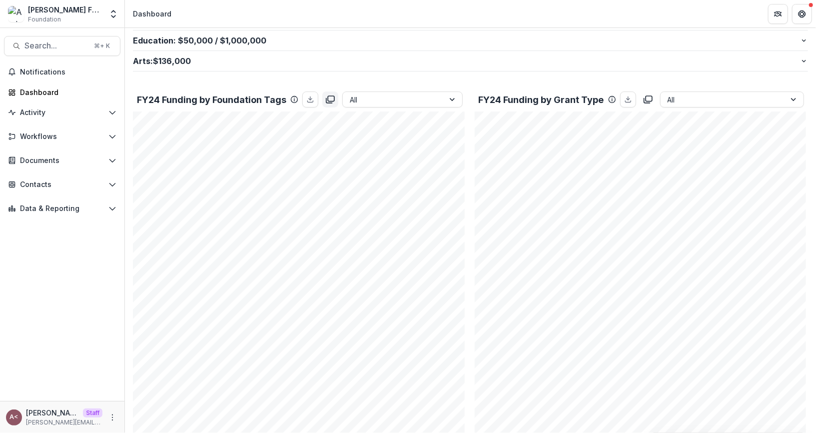
click at [329, 100] on icon "copy to clipboard" at bounding box center [329, 100] width 6 height 4
click at [648, 97] on icon "copy to clipboard" at bounding box center [648, 99] width 10 height 10
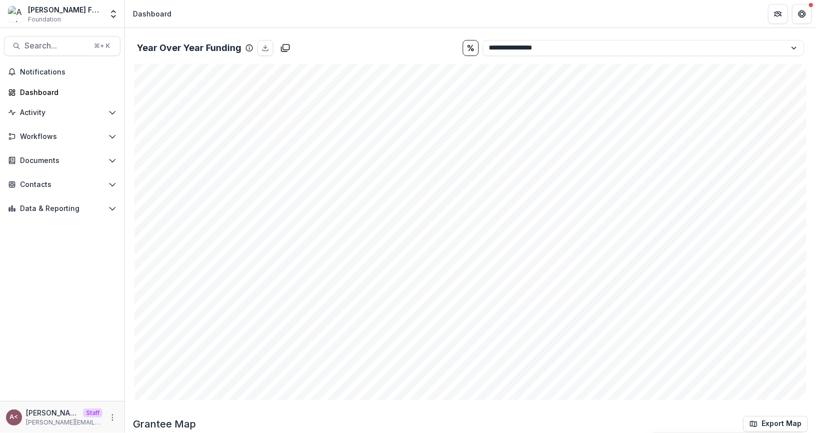
scroll to position [758, 0]
click at [292, 43] on div "Year Over Year Funding" at bounding box center [298, 48] width 322 height 16
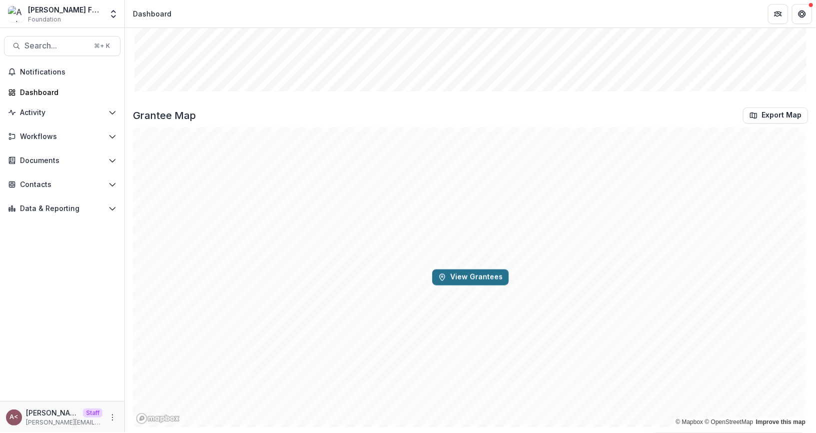
scroll to position [1066, 0]
click at [465, 277] on button "View Grantees" at bounding box center [470, 277] width 76 height 16
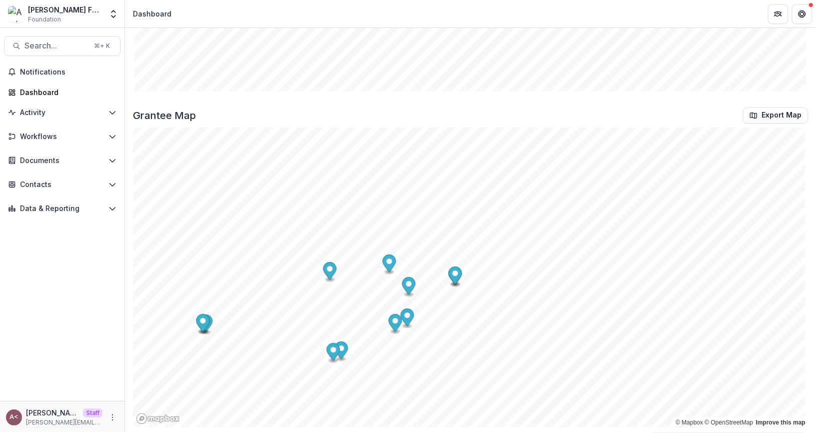
click at [516, 114] on div "Grantee Map Export Map" at bounding box center [470, 115] width 675 height 16
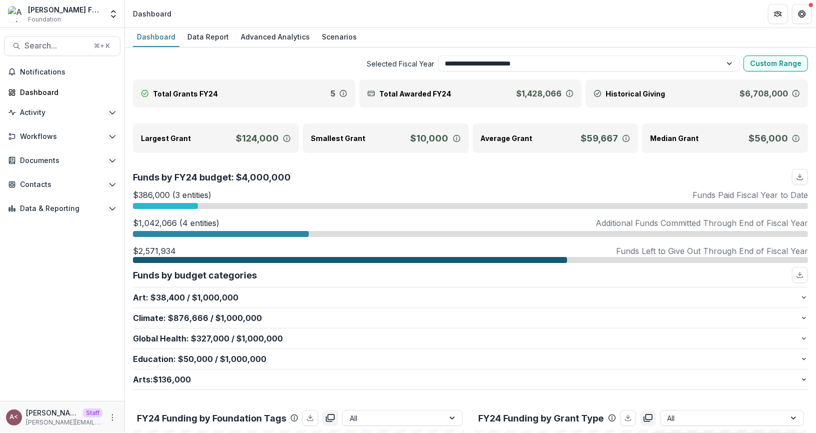
scroll to position [0, 0]
click at [217, 39] on div "Data Report" at bounding box center [207, 37] width 49 height 14
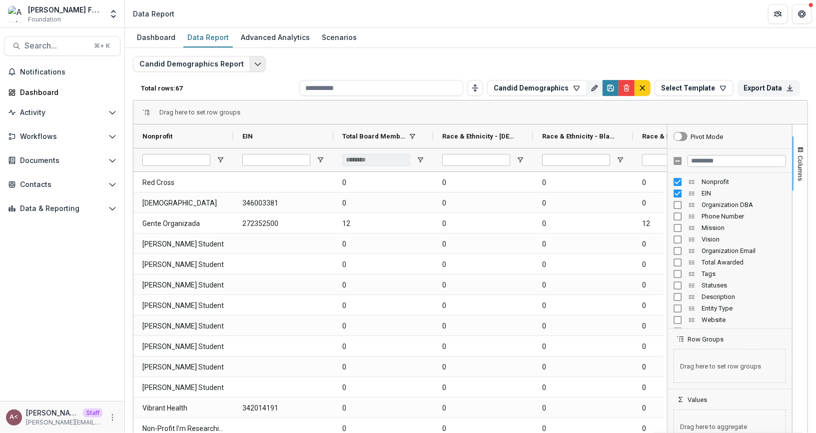
click at [255, 64] on icon "Edit selected report" at bounding box center [258, 64] width 8 height 8
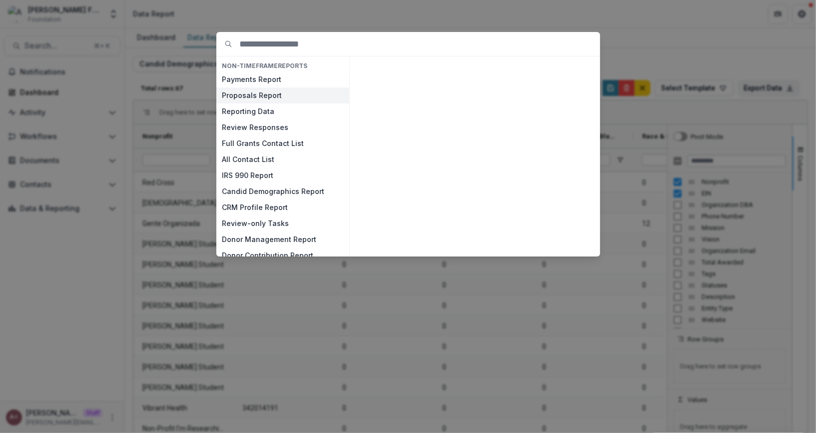
click at [270, 91] on button "Proposals Report" at bounding box center [282, 95] width 133 height 16
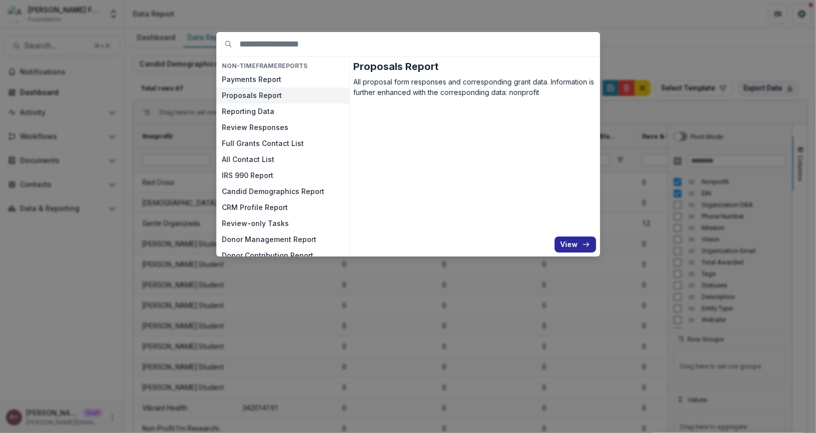
click at [584, 242] on icon "button" at bounding box center [586, 244] width 8 height 8
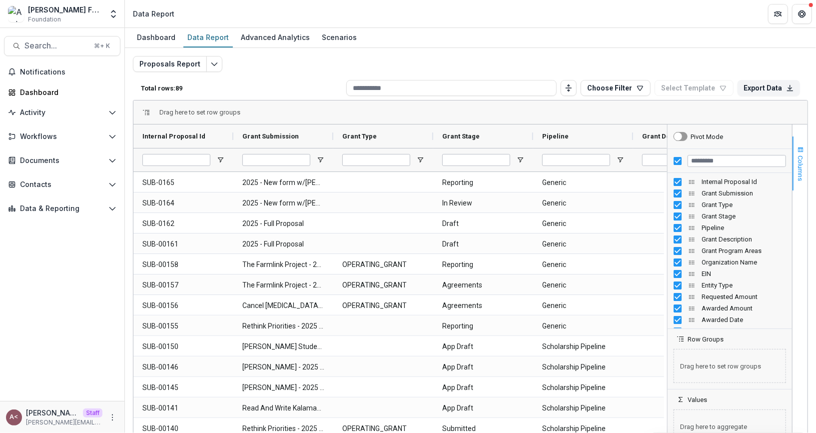
click at [797, 161] on span "Columns" at bounding box center [800, 167] width 7 height 25
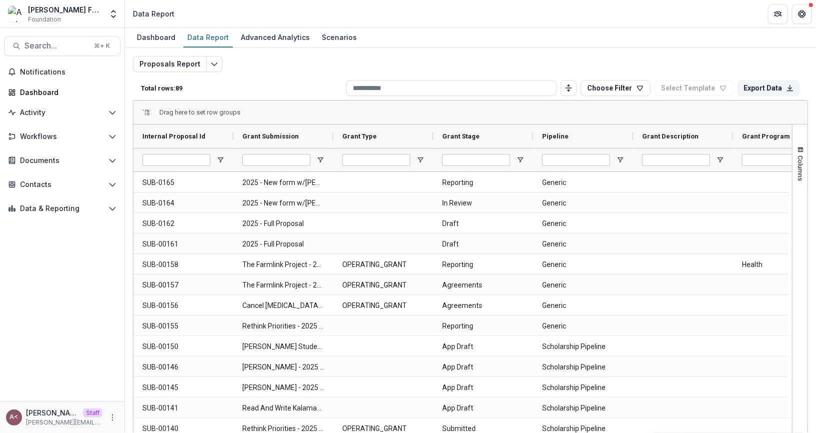
click at [291, 88] on p "Total rows: 89" at bounding box center [241, 87] width 201 height 7
click at [797, 161] on span "Columns" at bounding box center [800, 167] width 7 height 25
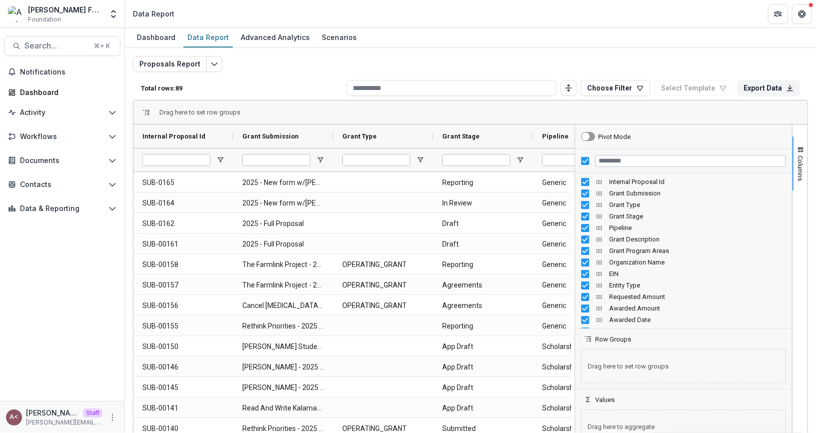
drag, startPoint x: 663, startPoint y: 231, endPoint x: 546, endPoint y: 233, distance: 116.9
click at [573, 233] on div at bounding box center [574, 286] width 2 height 325
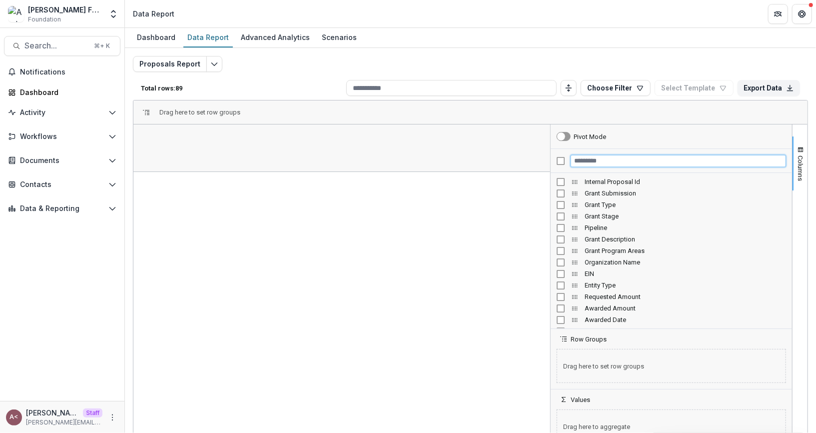
click at [589, 158] on input "Filter Columns Input" at bounding box center [677, 161] width 215 height 12
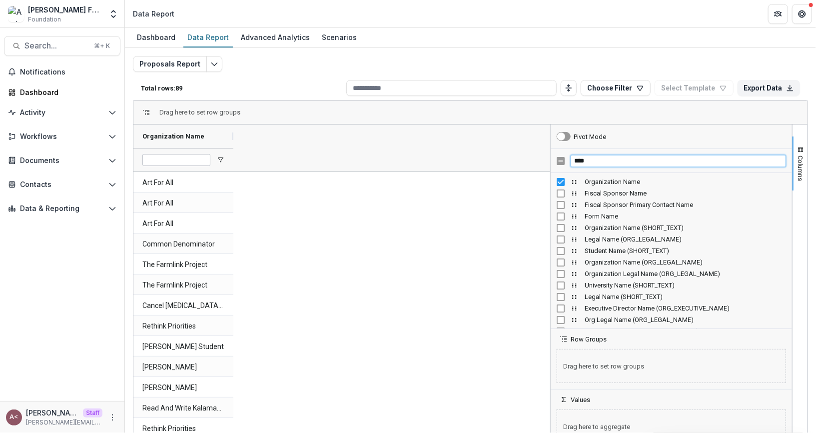
click at [610, 155] on input "****" at bounding box center [677, 161] width 215 height 12
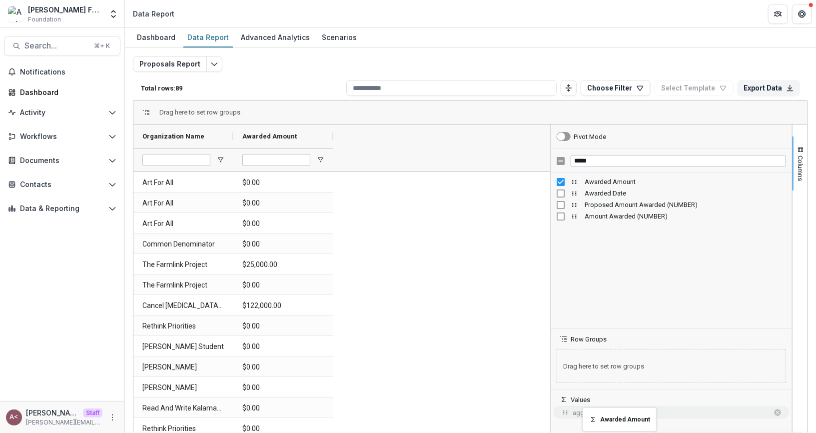
drag, startPoint x: 571, startPoint y: 180, endPoint x: 587, endPoint y: 413, distance: 233.3
click at [603, 164] on input "*****" at bounding box center [677, 161] width 215 height 12
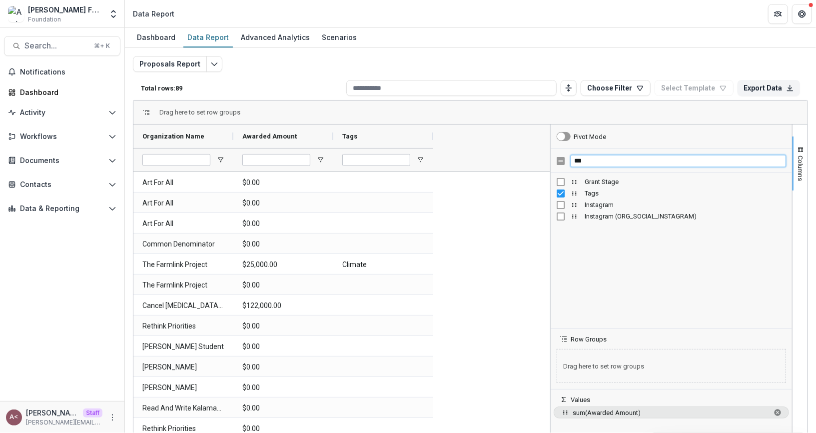
click at [592, 163] on input "***" at bounding box center [677, 161] width 215 height 12
type input "*****"
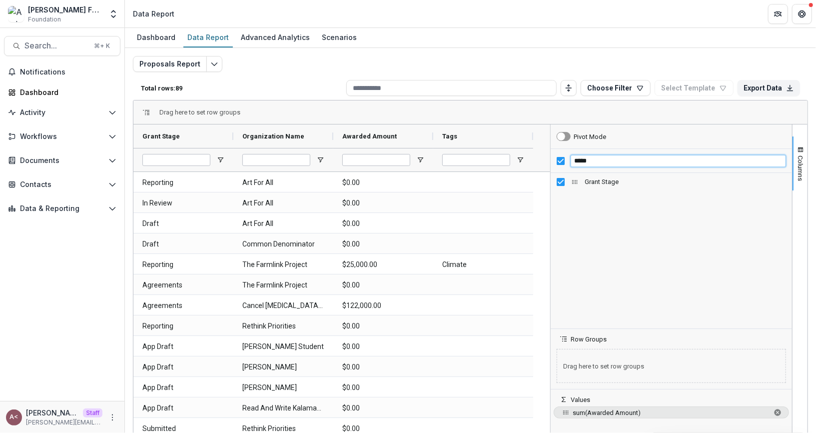
click at [609, 155] on input "*****" at bounding box center [677, 161] width 215 height 12
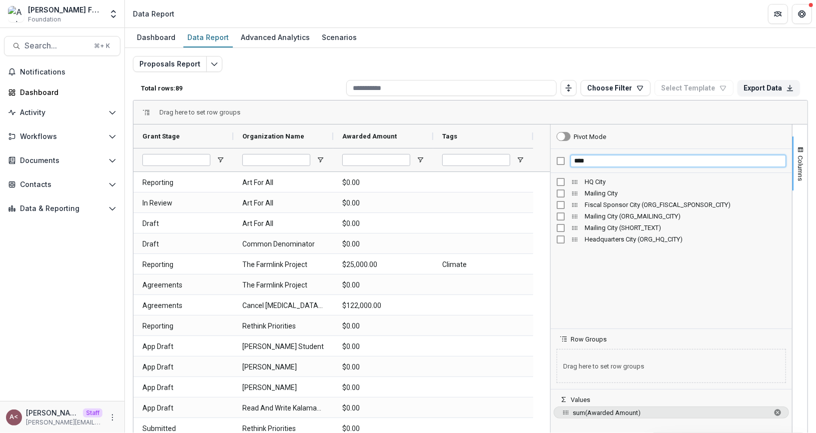
type input "****"
click at [602, 164] on input "****" at bounding box center [677, 161] width 215 height 12
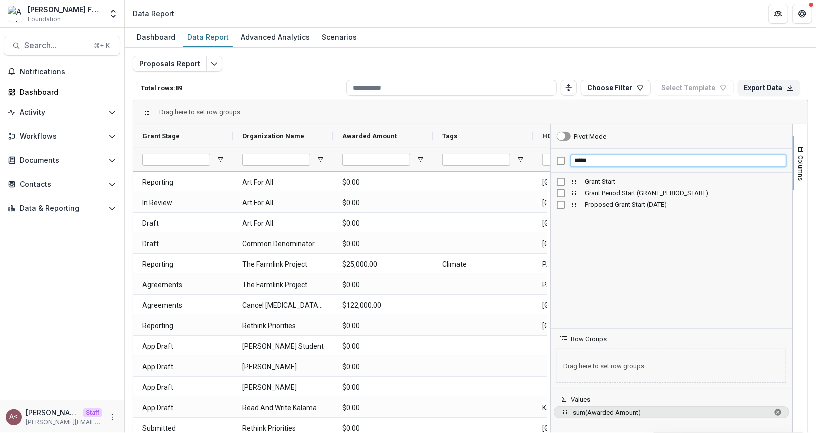
type input "*****"
click at [797, 162] on span "Columns" at bounding box center [800, 167] width 7 height 25
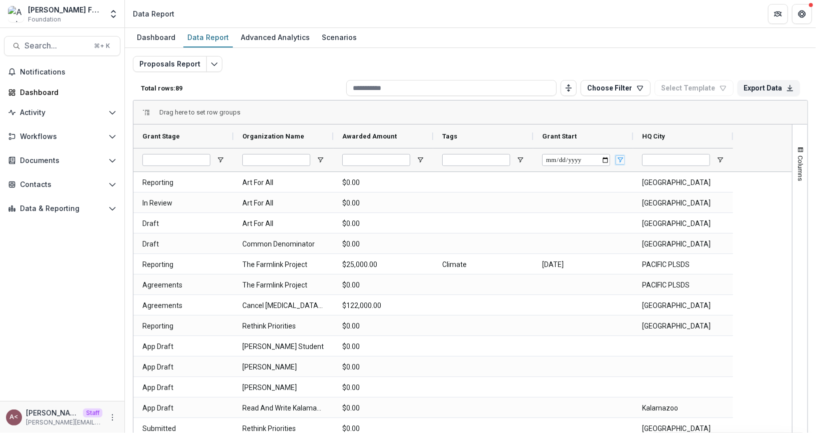
click at [620, 158] on span "Open Filter Menu" at bounding box center [620, 160] width 8 height 8
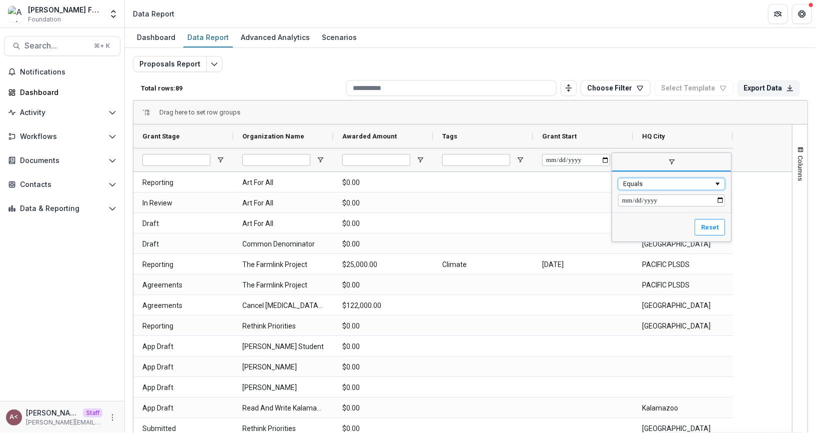
click at [639, 180] on div "Equals" at bounding box center [668, 183] width 90 height 7
click at [554, 111] on div "Drag here to set row groups" at bounding box center [470, 112] width 674 height 24
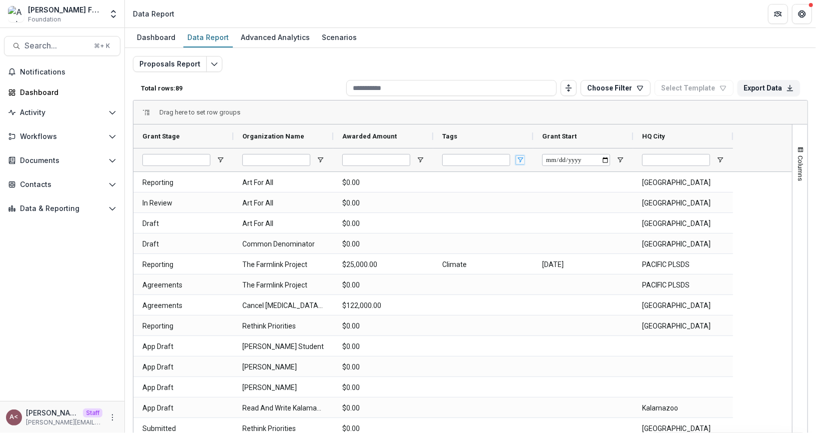
click at [521, 159] on span "Open Filter Menu" at bounding box center [520, 160] width 8 height 8
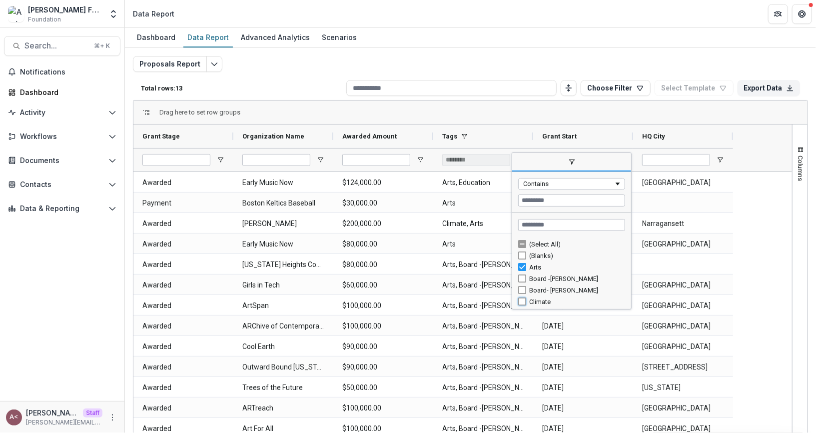
type input "**********"
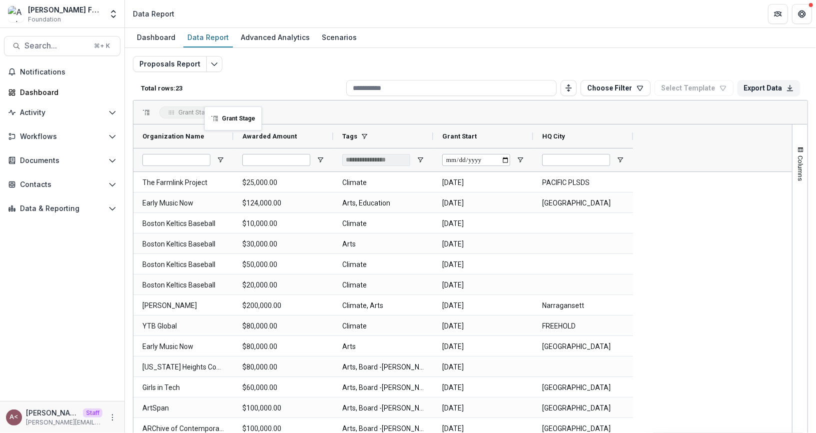
drag, startPoint x: 221, startPoint y: 136, endPoint x: 209, endPoint y: 112, distance: 26.4
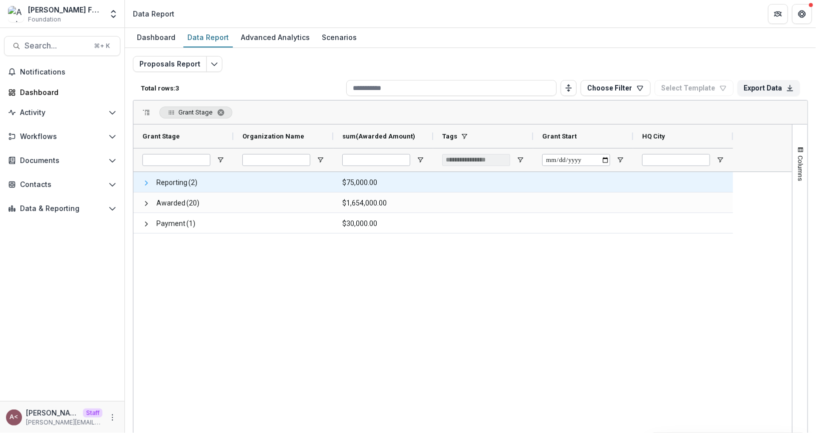
click at [142, 183] on span at bounding box center [146, 183] width 8 height 8
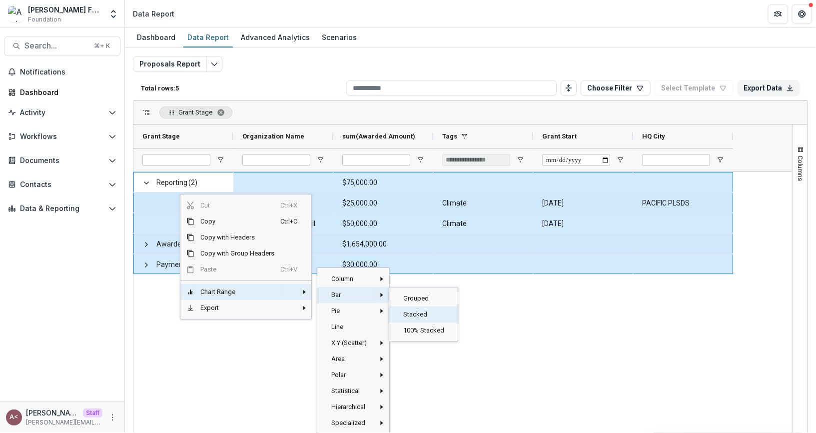
click at [420, 310] on span "Stacked‎" at bounding box center [424, 314] width 54 height 16
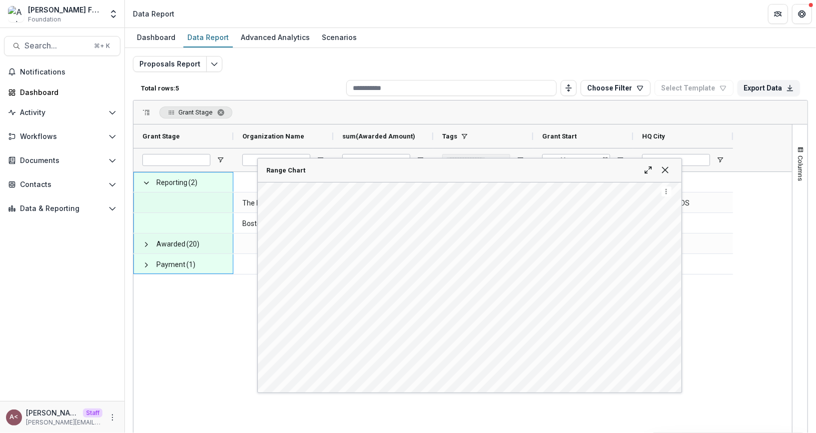
click at [356, 166] on span "Range Chart" at bounding box center [453, 169] width 372 height 7
click at [667, 168] on span "Range Chart" at bounding box center [665, 170] width 8 height 8
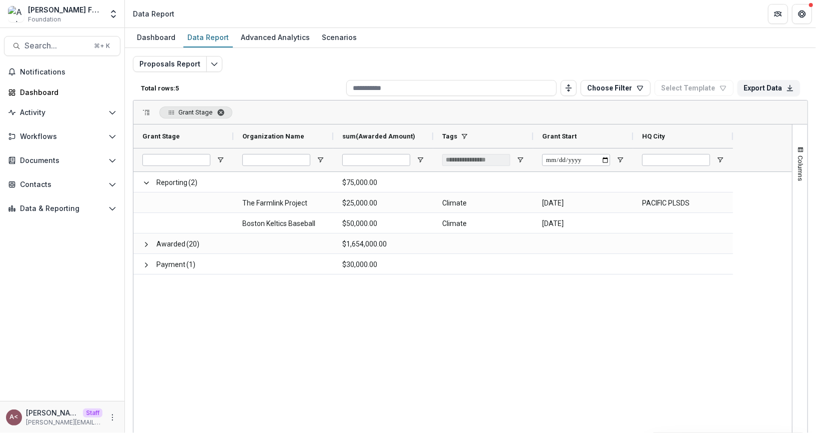
click at [222, 111] on span "Grant Stage. Press ENTER to sort. Press DELETE to remove" at bounding box center [221, 112] width 8 height 8
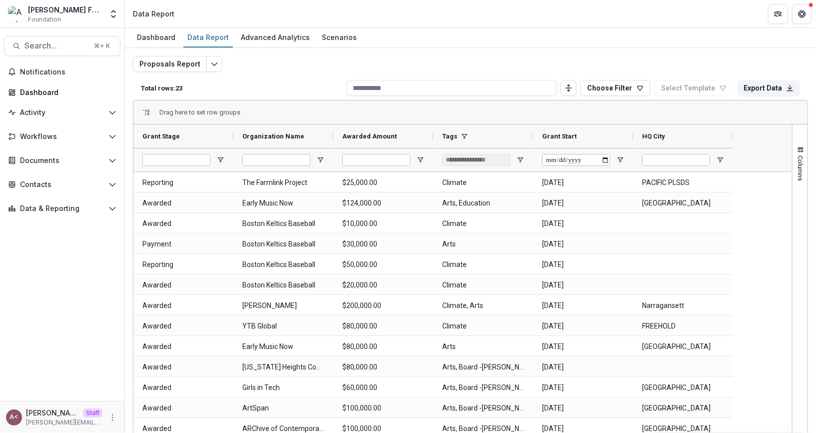
click at [320, 113] on div "Drag here to set row groups" at bounding box center [470, 112] width 674 height 24
click at [594, 91] on button "Choose Filter" at bounding box center [615, 88] width 70 height 16
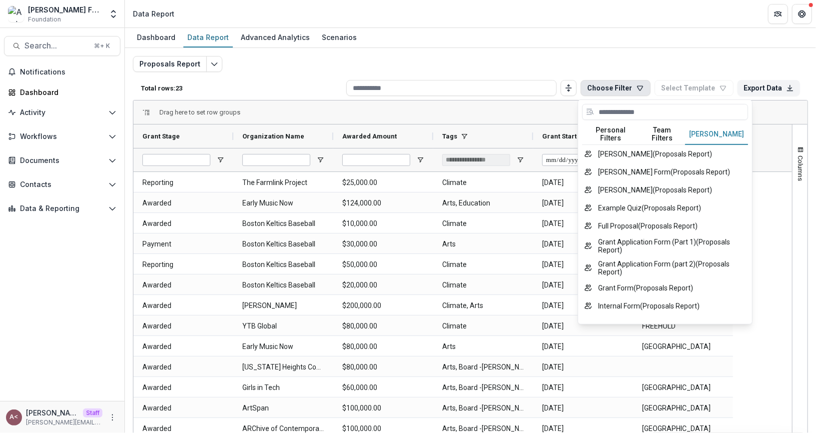
click at [716, 134] on button "Temelio Filters" at bounding box center [716, 134] width 63 height 21
click at [651, 145] on button "Bridget Form ( Proposals Report )" at bounding box center [665, 154] width 166 height 18
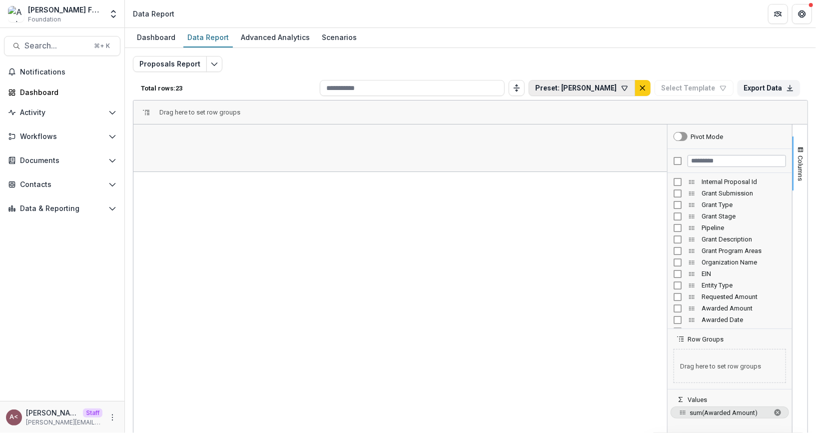
click at [570, 84] on button "Preset: Bridget Form" at bounding box center [581, 88] width 106 height 16
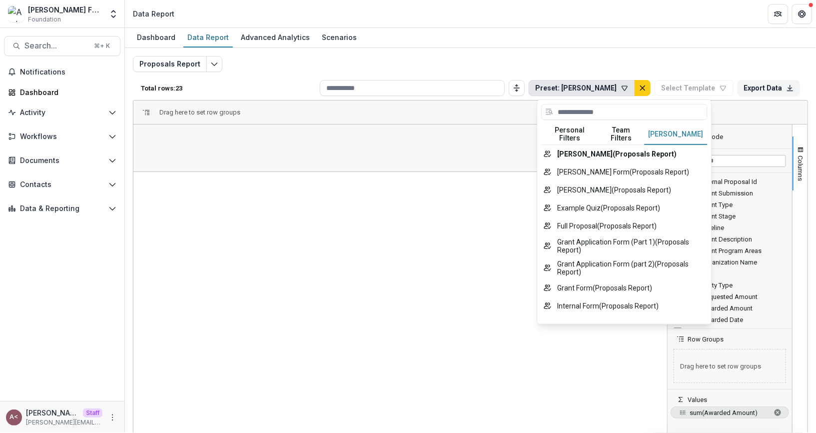
click at [676, 127] on button "Temelio Filters" at bounding box center [675, 134] width 63 height 21
click at [567, 128] on button "Personal Filters" at bounding box center [569, 134] width 57 height 21
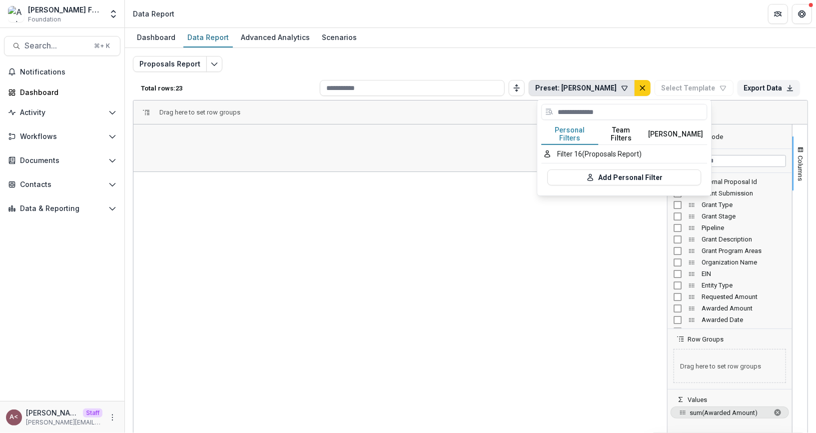
click at [620, 125] on button "Team Filters" at bounding box center [621, 134] width 46 height 21
click at [578, 129] on button "Personal Filters" at bounding box center [569, 134] width 57 height 21
click at [743, 121] on div "Drag here to set row groups" at bounding box center [470, 112] width 674 height 24
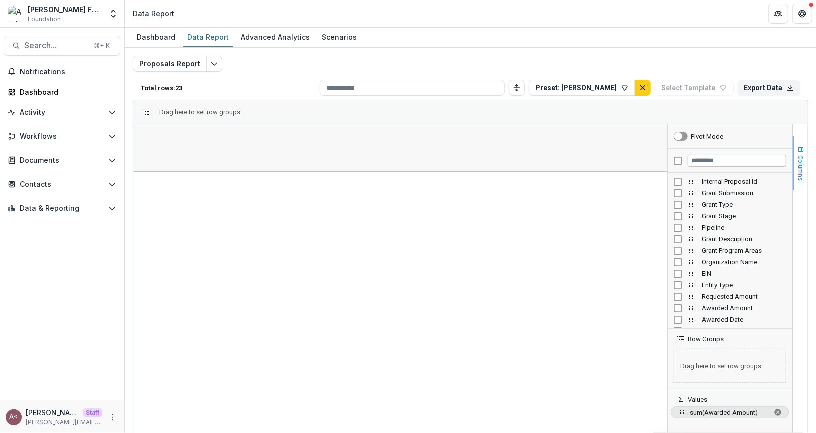
click at [800, 161] on span "Columns" at bounding box center [800, 167] width 7 height 25
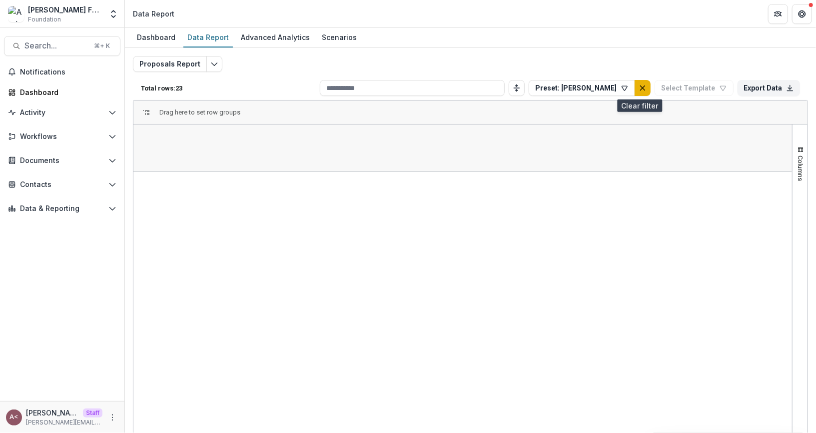
click at [640, 84] on icon "default" at bounding box center [642, 88] width 8 height 8
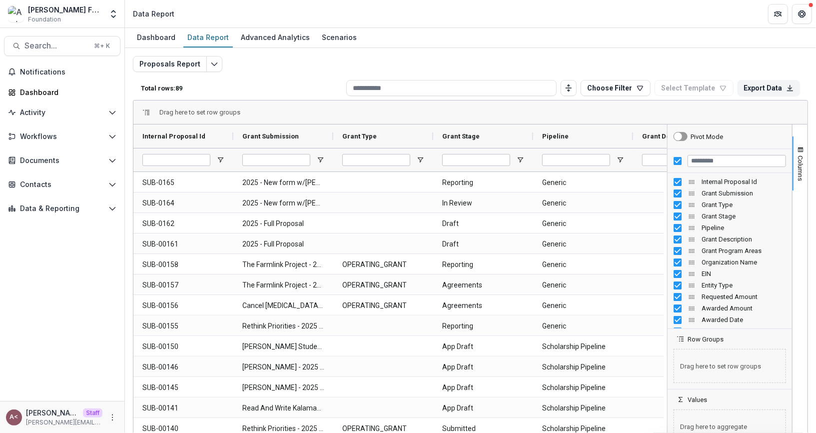
click at [382, 61] on div "Proposals Report Total rows: 89 Choose Filter Personal Filters Team Filters Tem…" at bounding box center [470, 241] width 675 height 370
click at [95, 109] on span "Activity" at bounding box center [62, 112] width 84 height 8
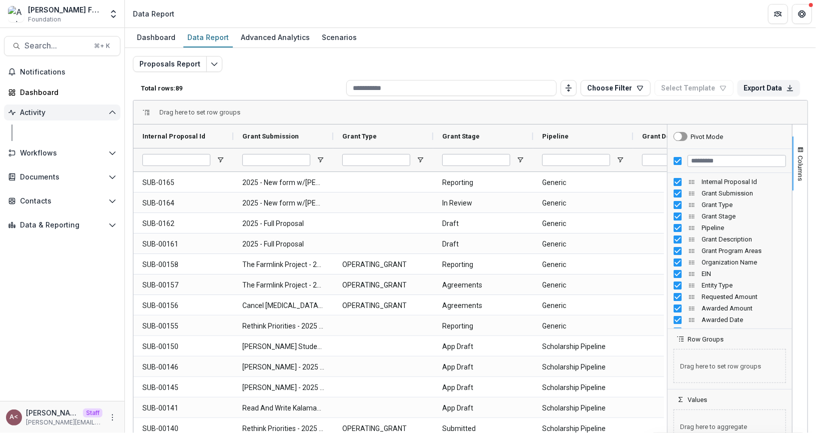
click at [95, 109] on span "Activity" at bounding box center [62, 112] width 84 height 8
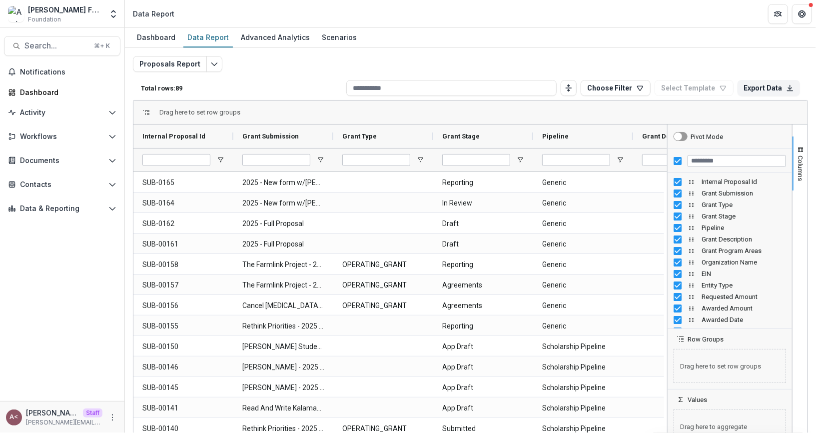
click at [95, 145] on div "Workflows Nominations Proposals Form Builder Reviewers Payments Grantee Reports" at bounding box center [62, 138] width 124 height 20
click at [97, 141] on button "Workflows" at bounding box center [62, 136] width 116 height 16
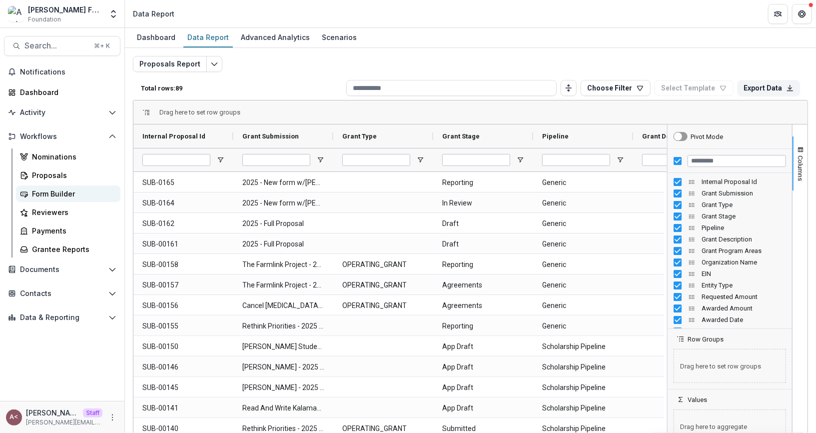
click at [87, 192] on div "Form Builder" at bounding box center [72, 193] width 80 height 10
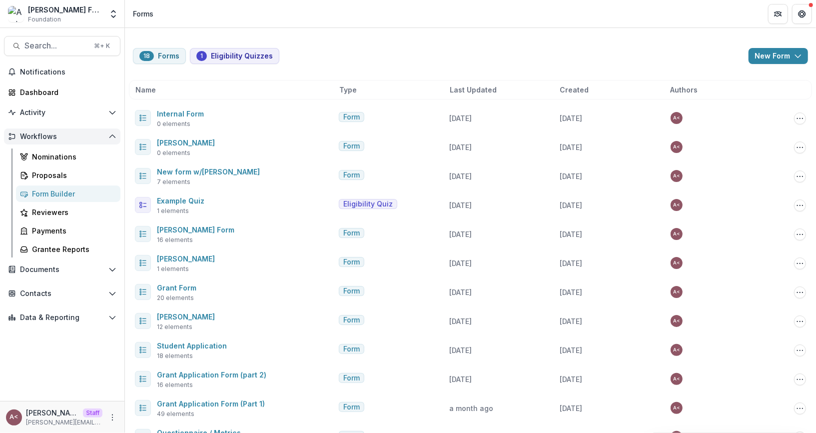
click at [84, 141] on button "Workflows" at bounding box center [62, 136] width 116 height 16
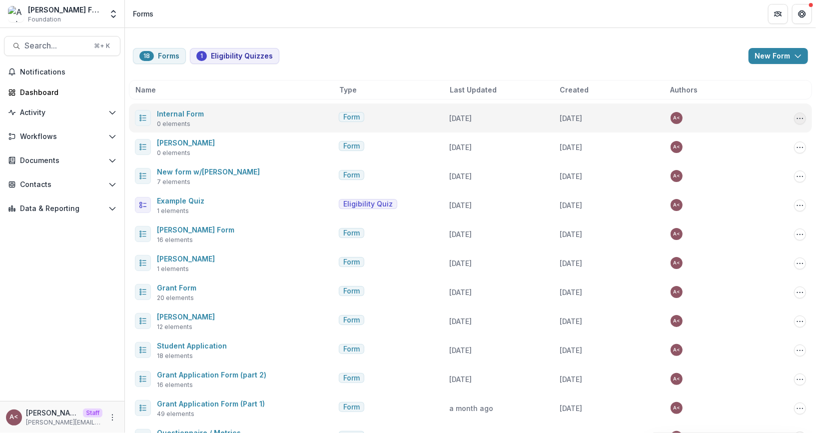
click at [796, 114] on icon "Options" at bounding box center [800, 118] width 8 height 8
click at [745, 199] on button "Delete" at bounding box center [747, 204] width 107 height 16
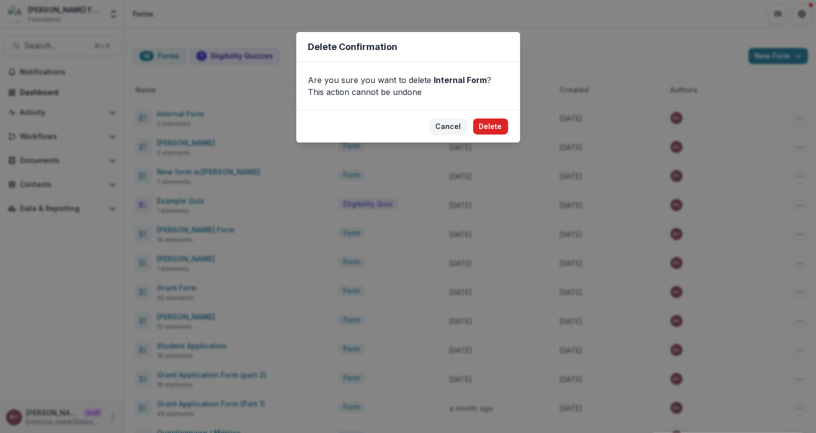
click at [503, 124] on button "Delete" at bounding box center [490, 126] width 35 height 16
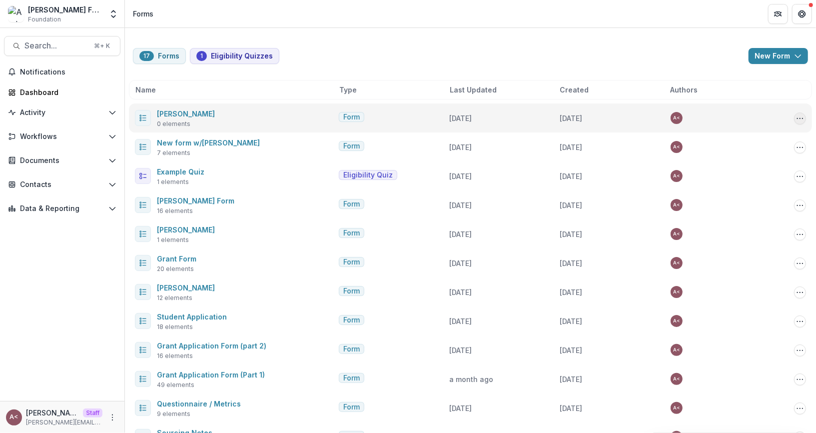
click at [796, 119] on icon "Options" at bounding box center [800, 118] width 8 height 8
click at [731, 222] on button "Delete" at bounding box center [747, 221] width 107 height 16
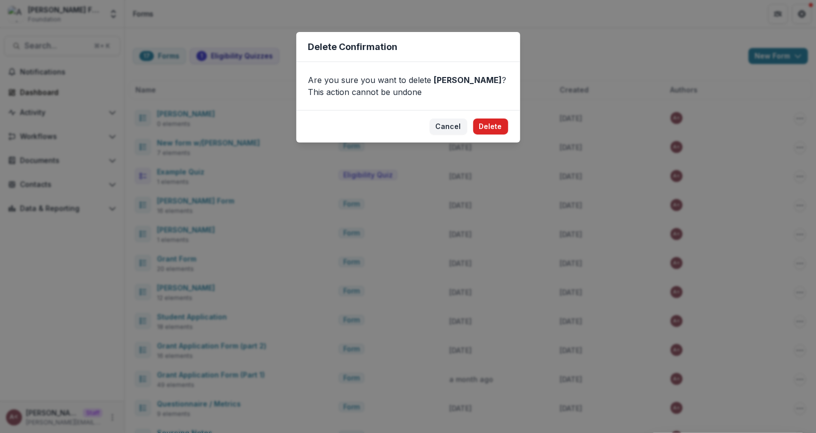
click at [492, 128] on button "Delete" at bounding box center [490, 126] width 35 height 16
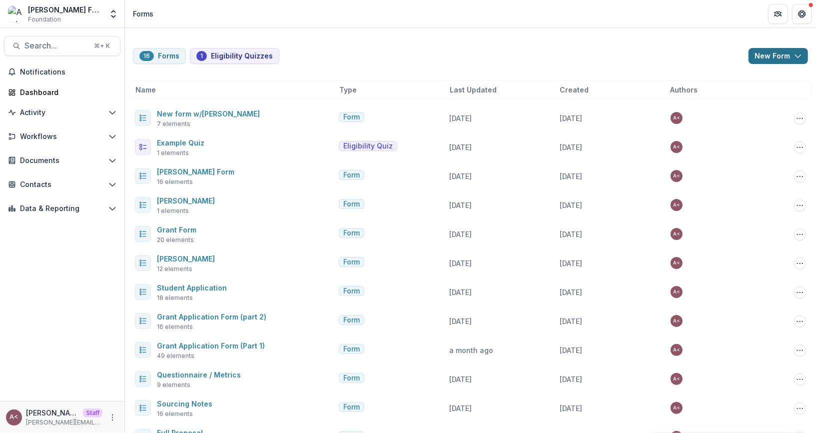
click at [765, 58] on button "New Form" at bounding box center [777, 56] width 59 height 16
click at [754, 89] on button "New Form" at bounding box center [749, 95] width 107 height 16
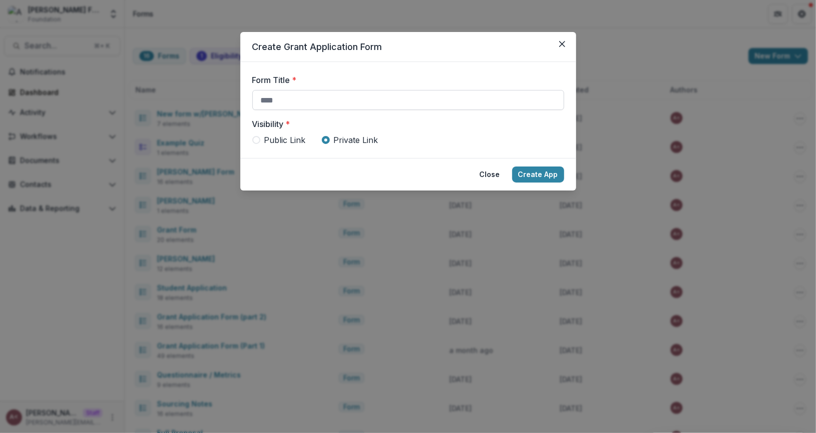
click at [311, 98] on input "Form Title *" at bounding box center [408, 100] width 312 height 20
type input "*"
click at [282, 98] on input "*******" at bounding box center [408, 100] width 312 height 20
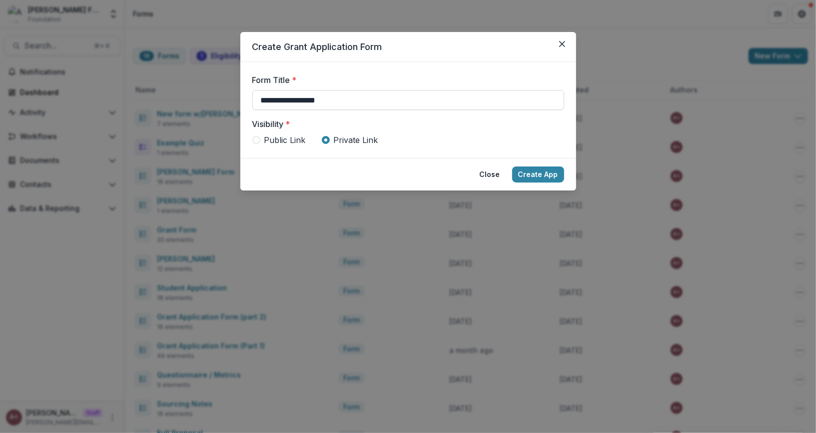
type input "**********"
click at [540, 173] on button "Create App" at bounding box center [538, 174] width 52 height 16
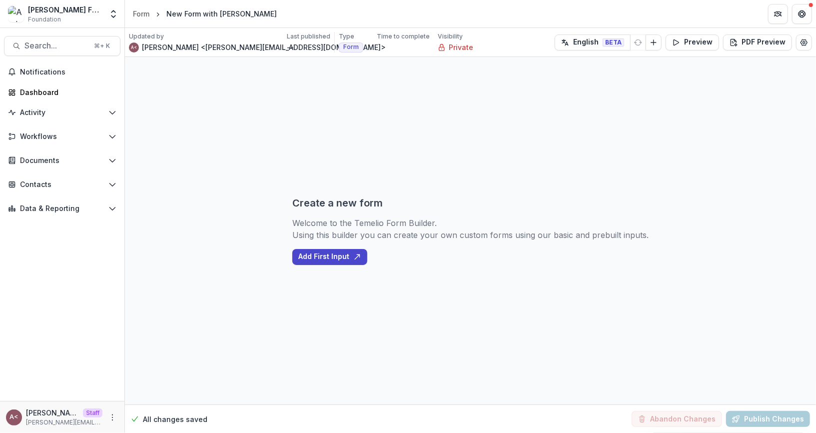
click at [339, 267] on div "Create a new form Welcome to the Temelio Form Builder. Using this builder you c…" at bounding box center [470, 230] width 356 height 347
click at [344, 263] on button "Add First Input" at bounding box center [329, 257] width 75 height 16
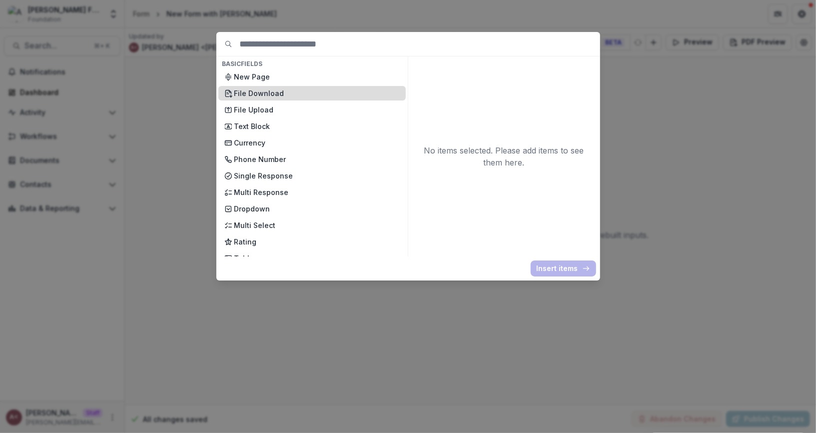
click at [307, 95] on p "File Download" at bounding box center [316, 93] width 165 height 10
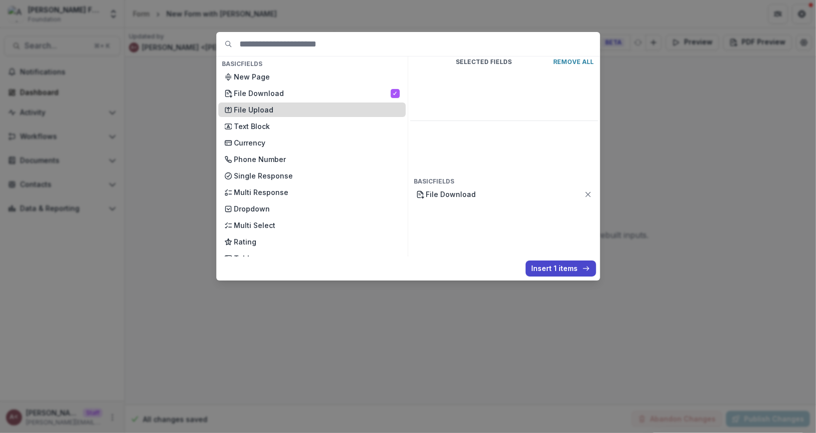
click at [335, 103] on div "File Upload" at bounding box center [311, 109] width 187 height 14
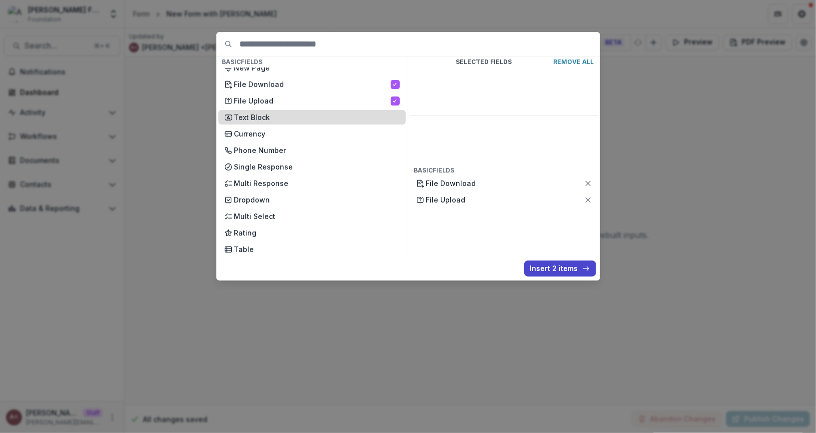
scroll to position [17, 0]
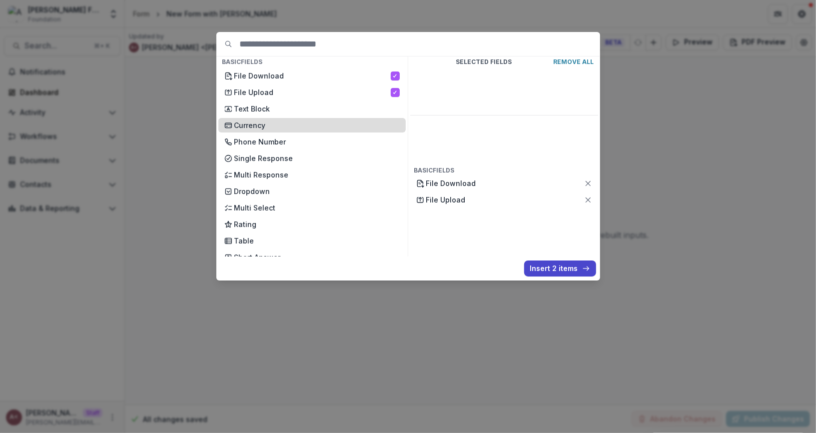
click at [322, 129] on p "Currency" at bounding box center [316, 125] width 165 height 10
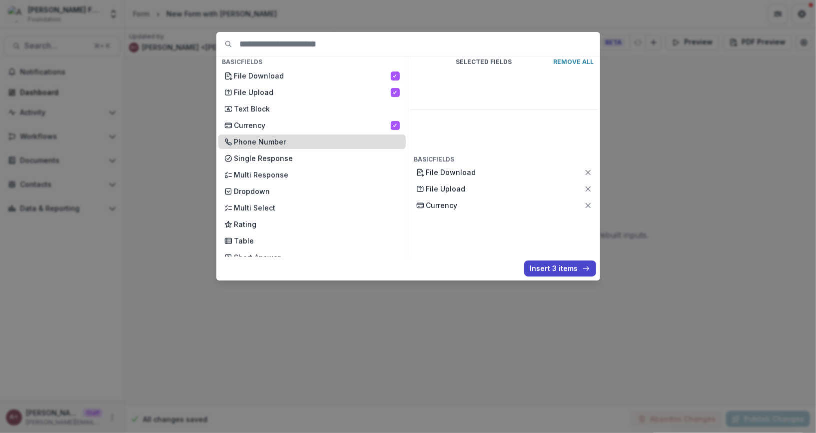
click at [322, 144] on p "Phone Number" at bounding box center [316, 141] width 165 height 10
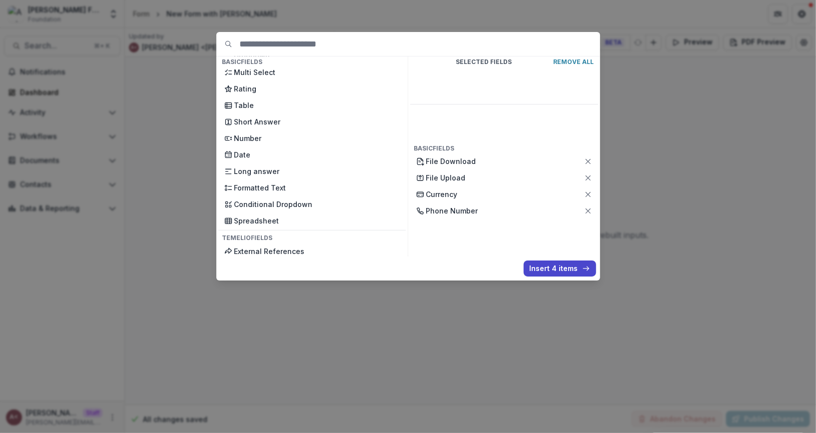
scroll to position [175, 0]
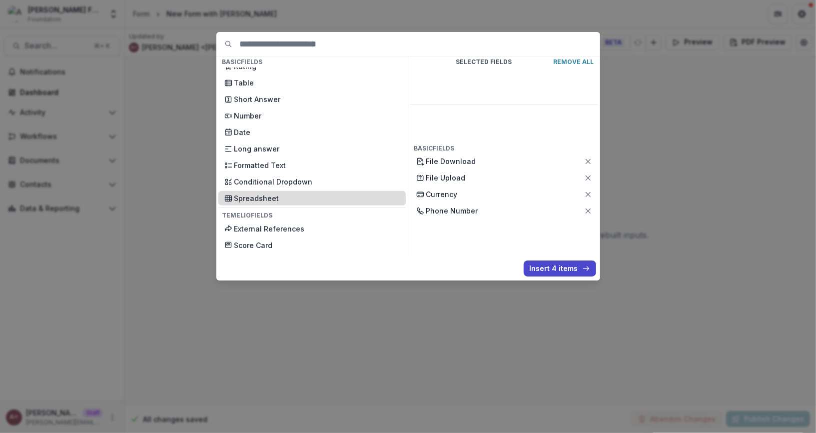
click at [316, 197] on p "Spreadsheet" at bounding box center [316, 198] width 165 height 10
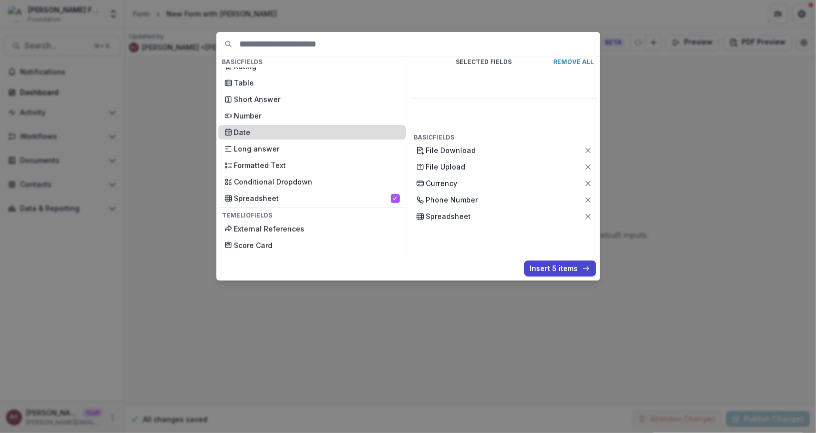
scroll to position [153, 0]
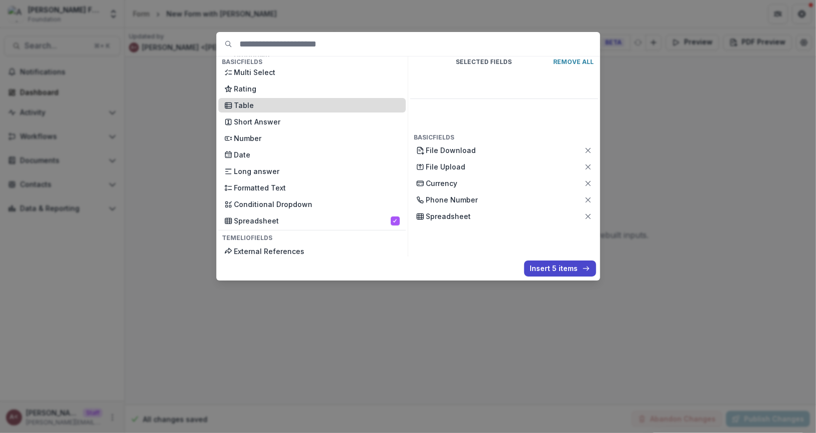
click at [307, 109] on p "Table" at bounding box center [316, 105] width 165 height 10
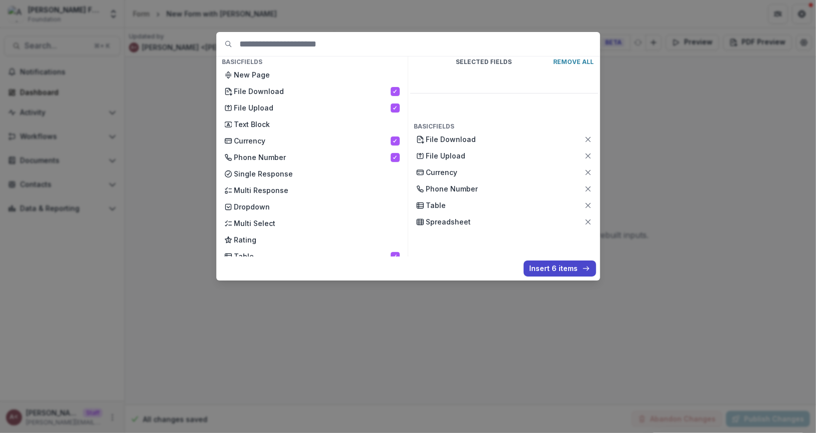
scroll to position [0, 0]
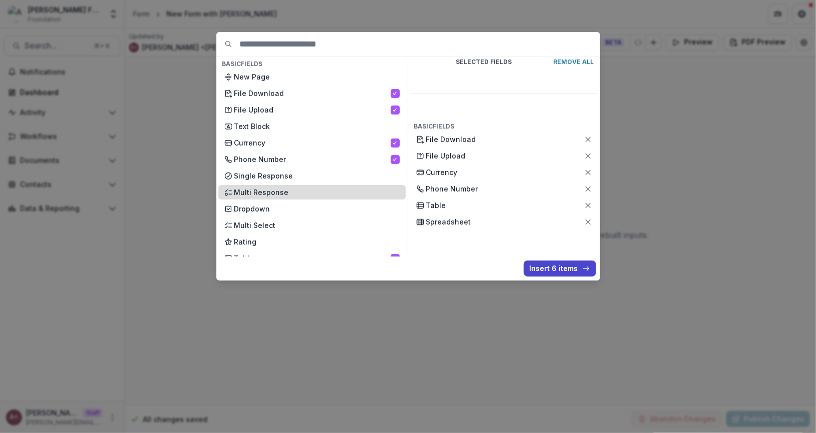
click at [305, 189] on p "Multi Response" at bounding box center [316, 192] width 165 height 10
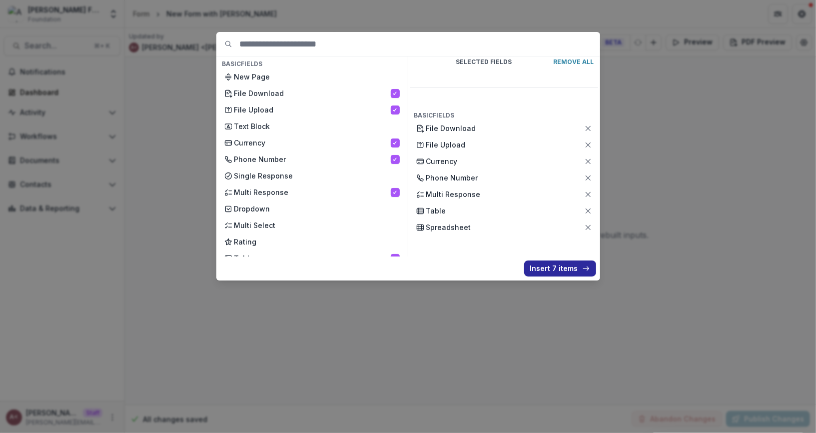
click at [568, 265] on button "Insert 7 items" at bounding box center [560, 268] width 72 height 16
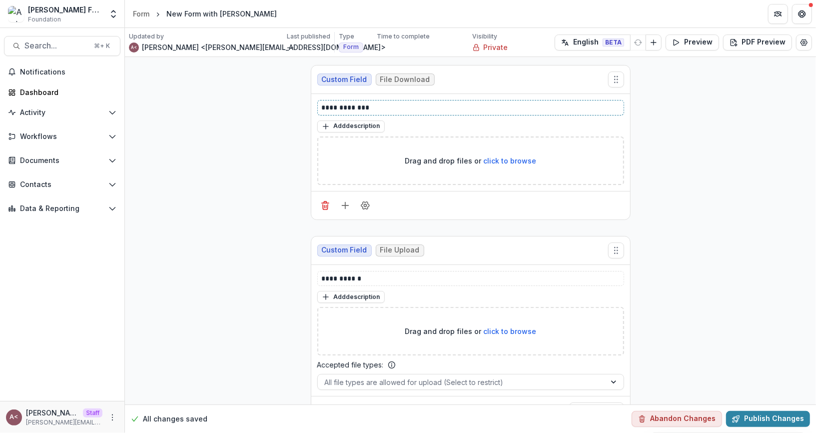
click at [389, 103] on p "**********" at bounding box center [471, 107] width 299 height 10
click at [344, 278] on p "**********" at bounding box center [471, 278] width 299 height 10
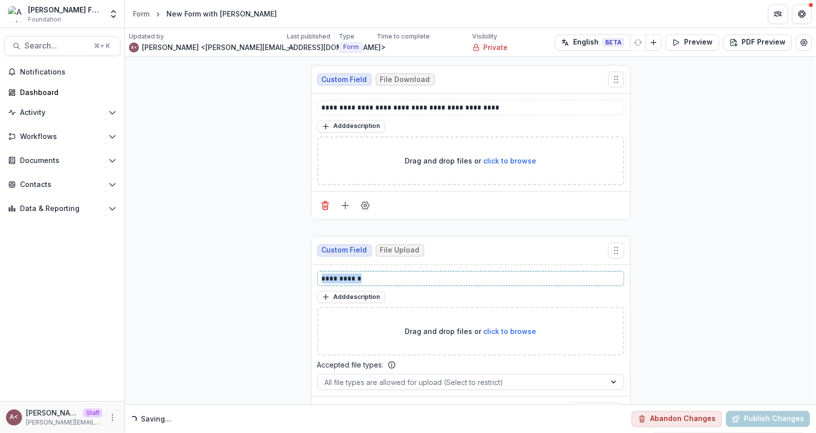
click at [344, 278] on p "**********" at bounding box center [471, 278] width 299 height 10
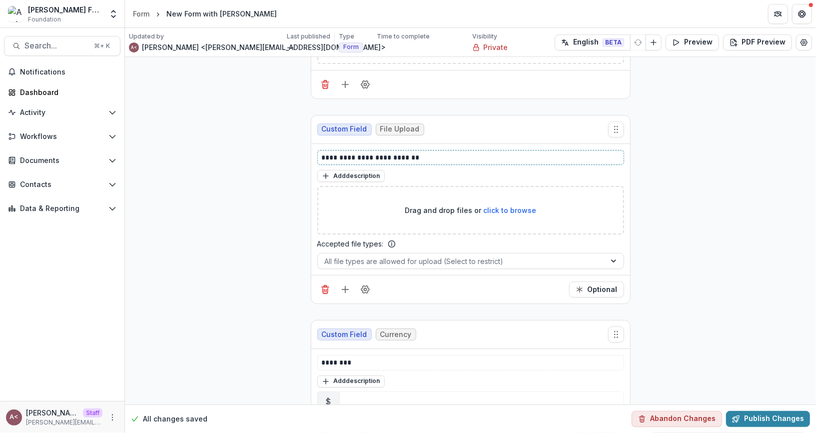
scroll to position [121, 0]
click at [377, 260] on div at bounding box center [462, 260] width 274 height 12
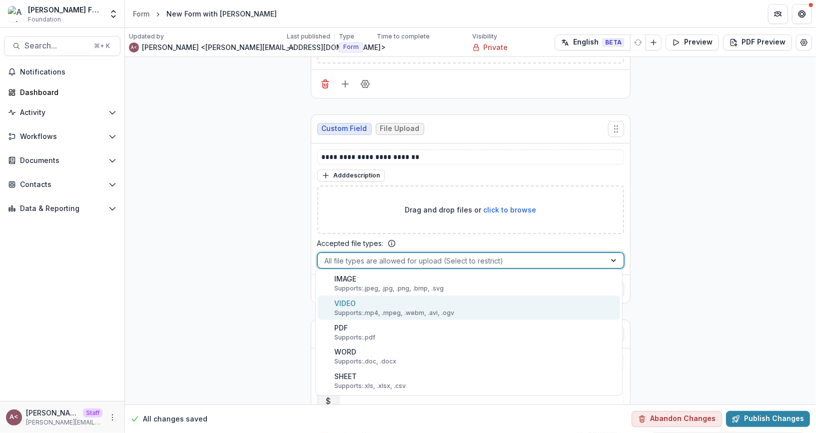
click at [377, 308] on p "Supports: .mp4, .mpeg, .webm, .avi, .ogv" at bounding box center [394, 312] width 120 height 9
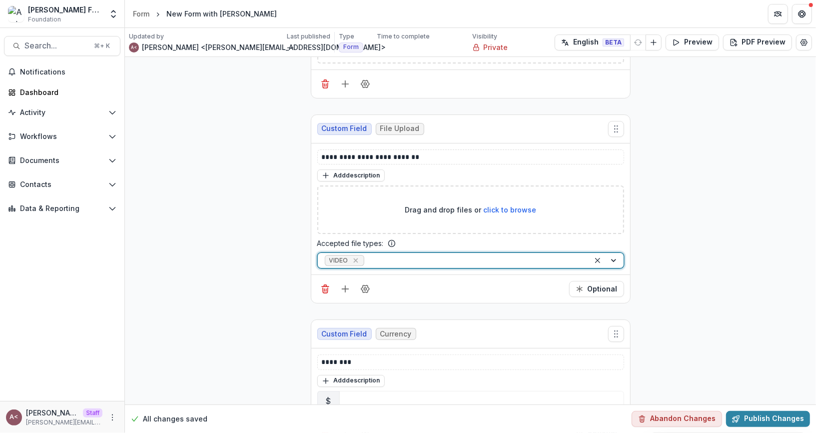
click at [446, 281] on div "Optional" at bounding box center [470, 288] width 319 height 28
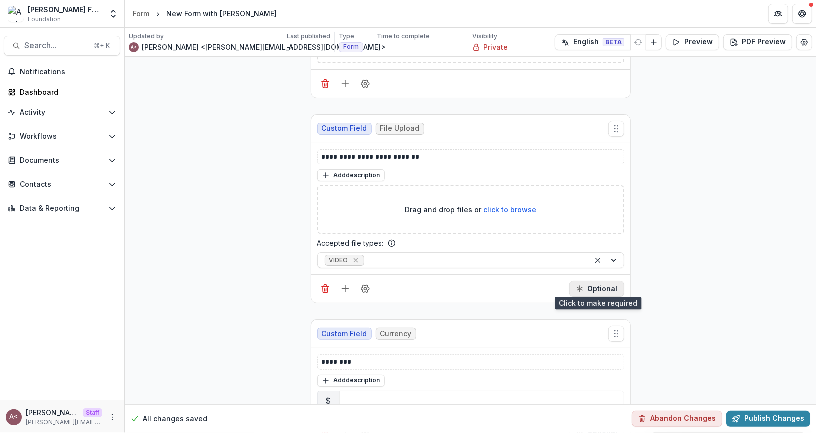
click at [613, 282] on button "Optional" at bounding box center [596, 289] width 55 height 16
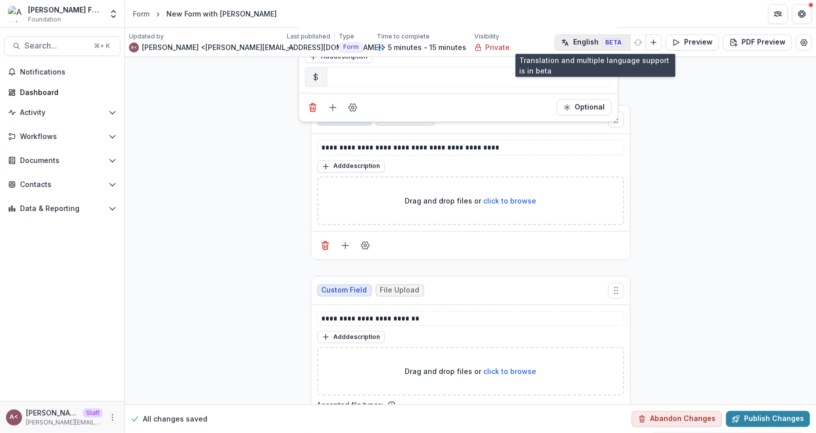
scroll to position [0, 0]
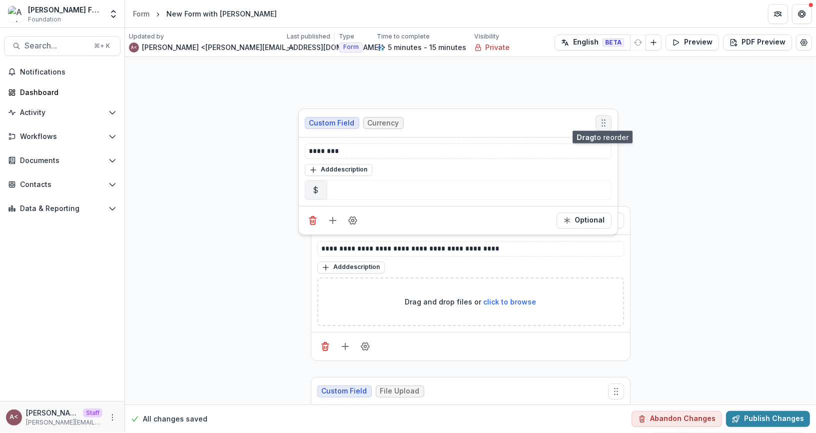
drag, startPoint x: 620, startPoint y: 187, endPoint x: 608, endPoint y: 120, distance: 68.1
click at [608, 120] on button "Move field" at bounding box center [603, 123] width 16 height 16
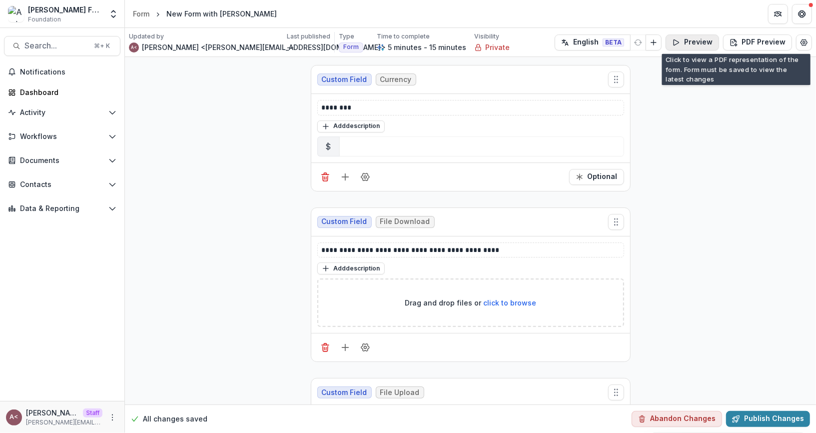
click at [684, 46] on button "Preview" at bounding box center [691, 42] width 53 height 16
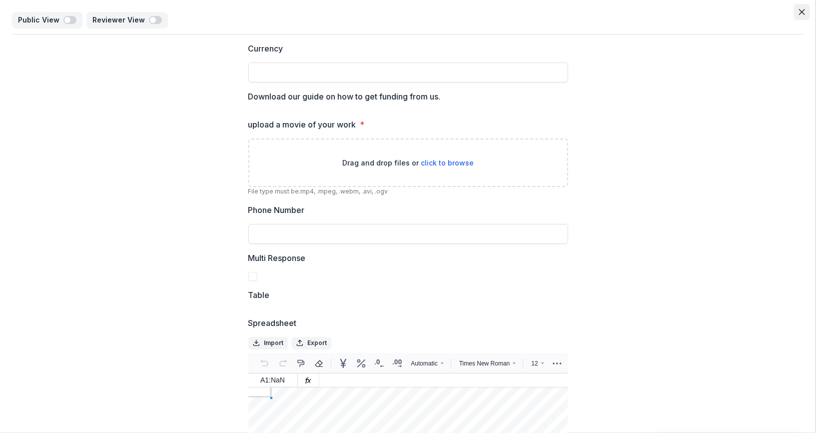
click at [799, 13] on icon "Close" at bounding box center [802, 12] width 6 height 6
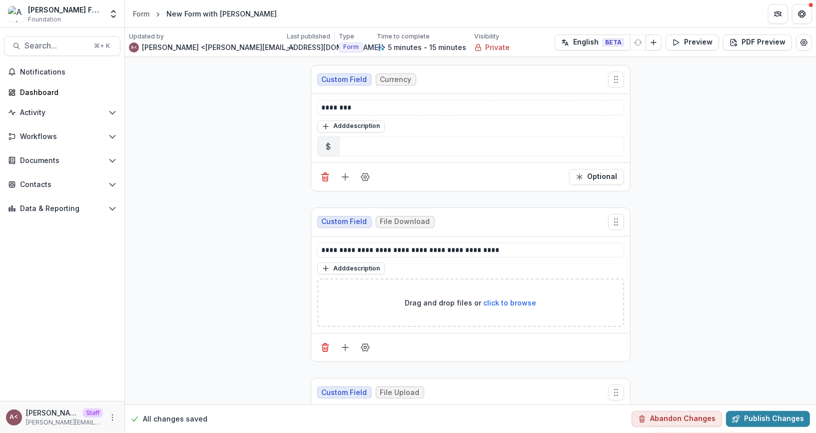
click at [801, 47] on button "Edit Form Settings" at bounding box center [804, 42] width 16 height 16
select select "*******"
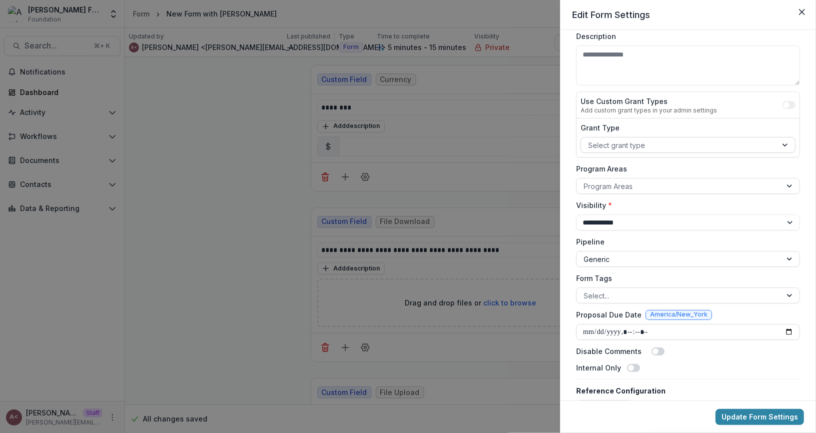
scroll to position [80, 0]
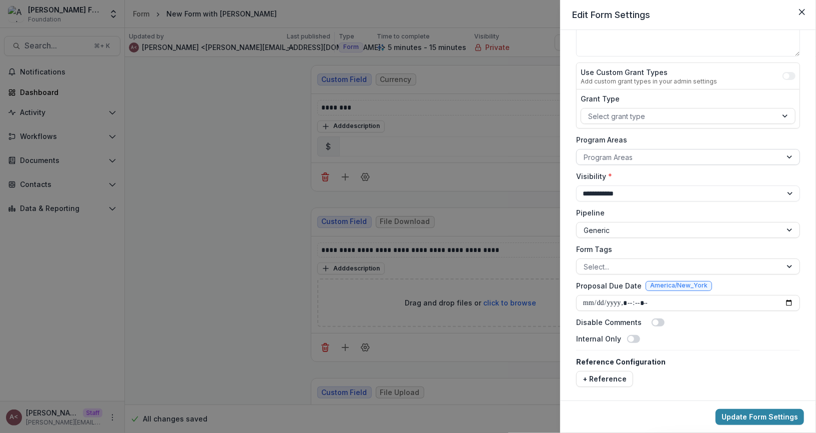
click at [646, 151] on div at bounding box center [678, 157] width 191 height 12
click at [663, 124] on div "Grant Type Select grant type" at bounding box center [687, 108] width 223 height 38
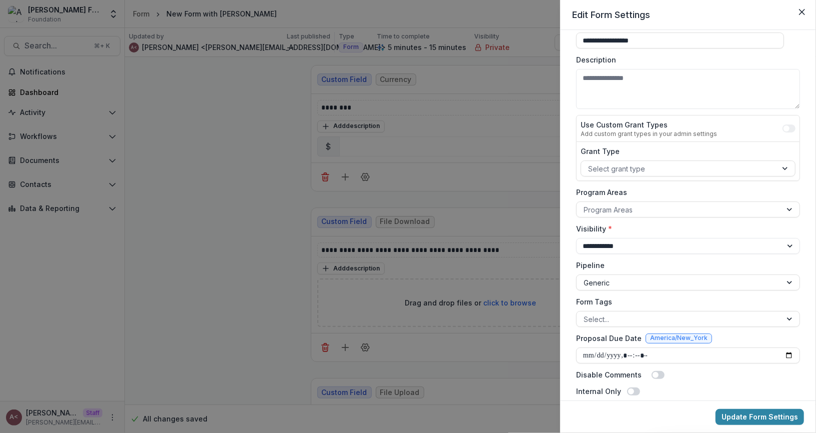
scroll to position [0, 0]
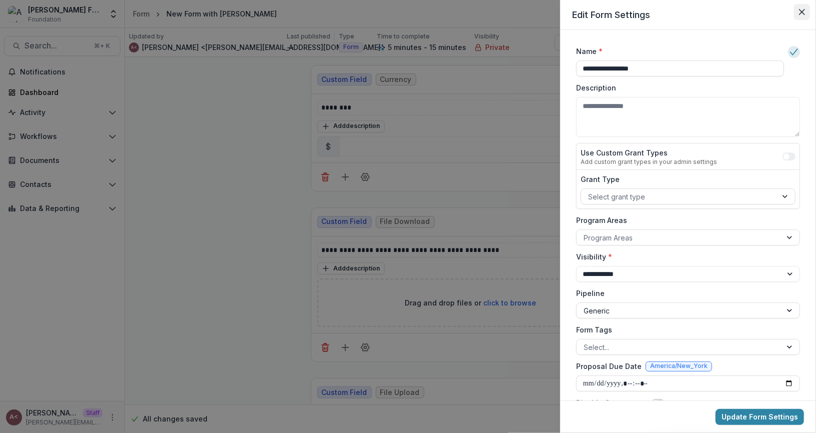
click at [803, 15] on button "Close" at bounding box center [802, 12] width 16 height 16
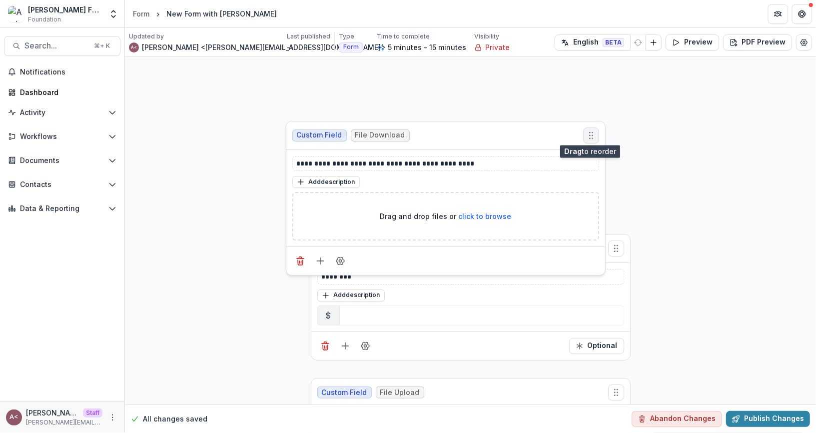
drag, startPoint x: 613, startPoint y: 220, endPoint x: 588, endPoint y: 122, distance: 101.0
click at [588, 130] on icon "Move field" at bounding box center [591, 135] width 10 height 10
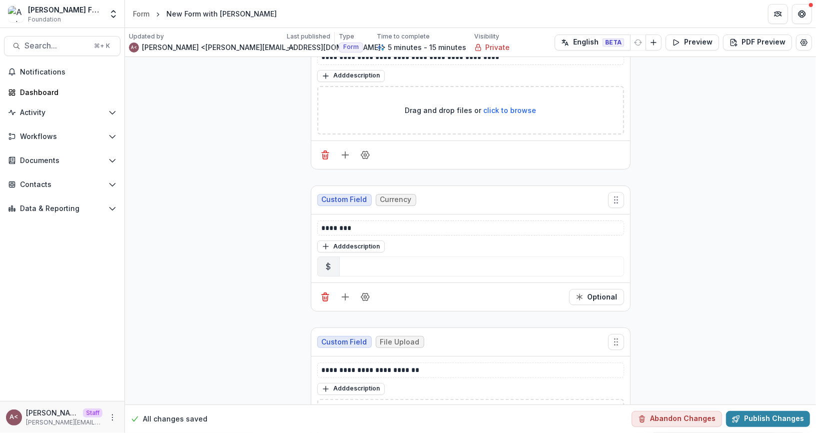
scroll to position [93, 0]
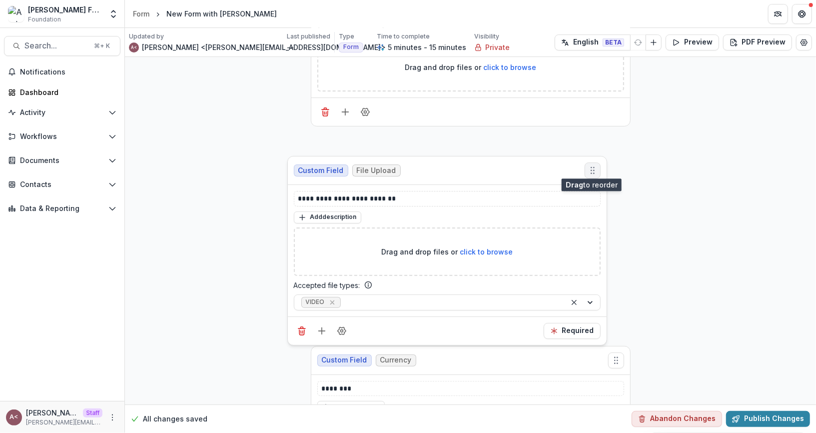
drag, startPoint x: 611, startPoint y: 300, endPoint x: 588, endPoint y: 171, distance: 131.0
click at [588, 171] on button "Move field" at bounding box center [592, 170] width 16 height 16
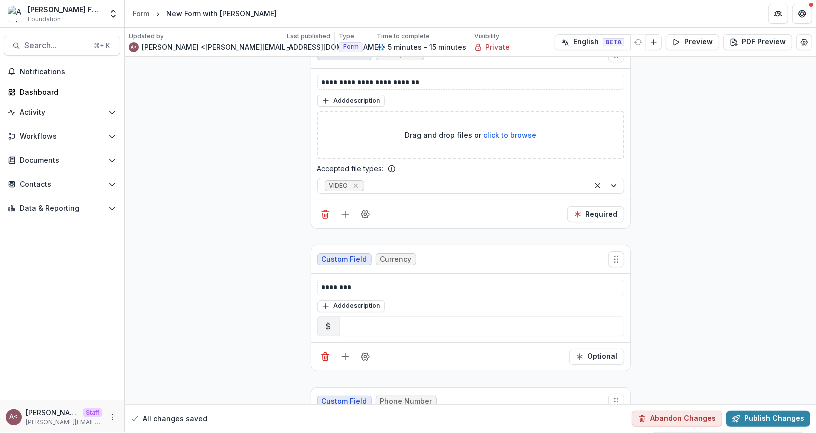
scroll to position [212, 0]
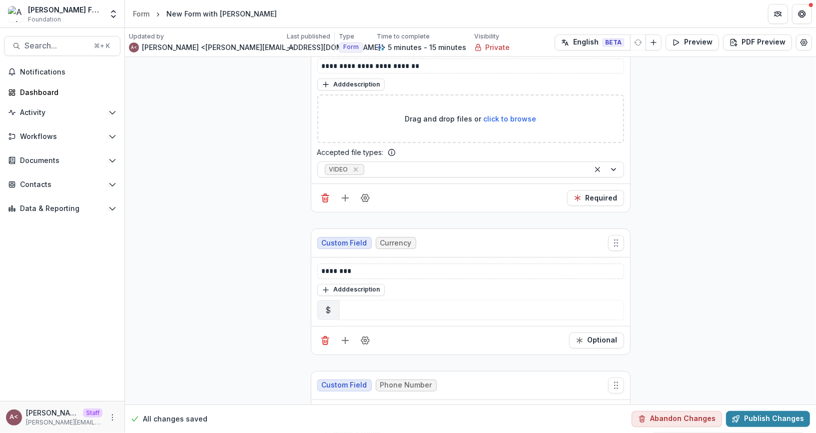
click at [387, 273] on div "********" at bounding box center [470, 270] width 307 height 15
click at [384, 269] on p "********" at bounding box center [471, 271] width 299 height 10
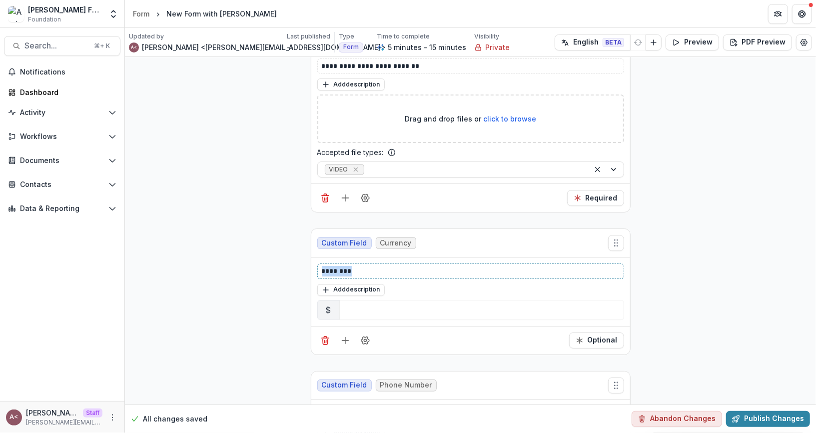
click at [384, 269] on p "********" at bounding box center [471, 271] width 299 height 10
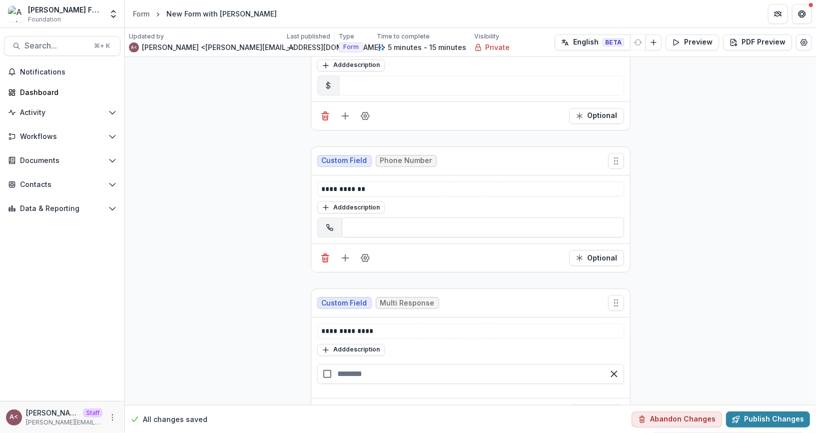
scroll to position [450, 0]
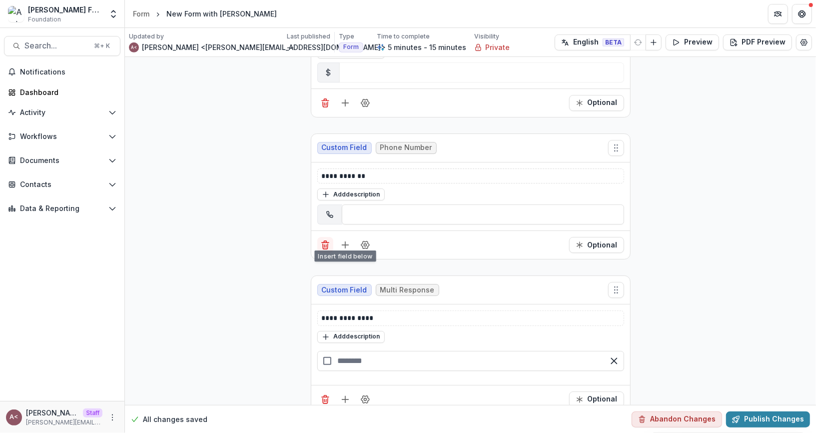
click at [320, 240] on icon "Delete field" at bounding box center [325, 245] width 10 height 10
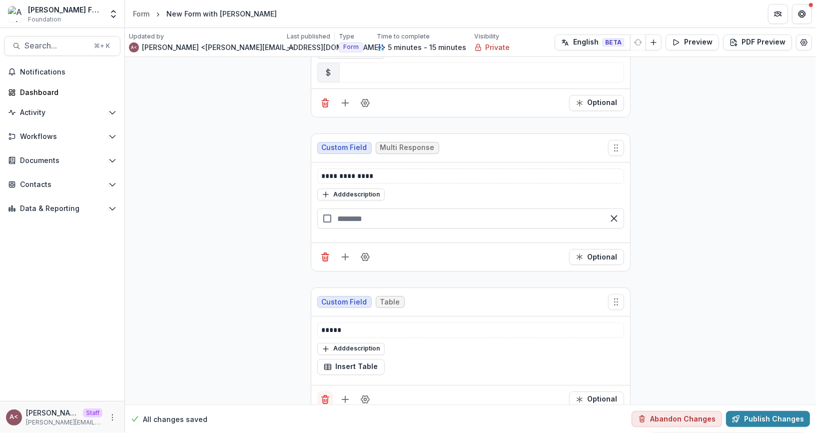
click at [324, 399] on line "Delete field" at bounding box center [324, 400] width 0 height 2
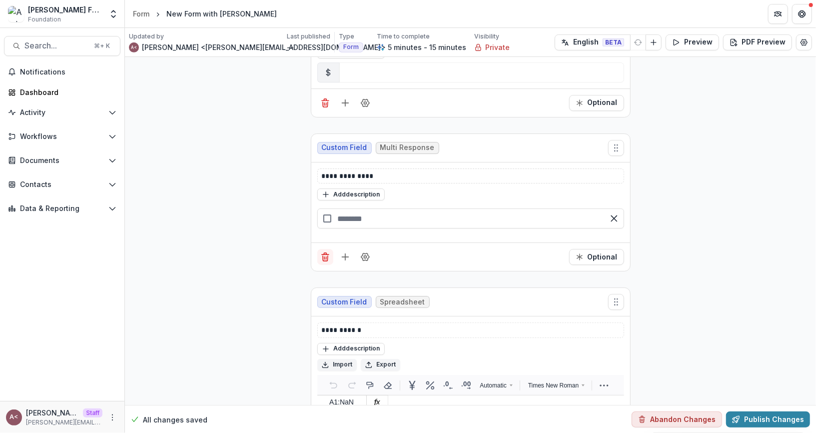
click at [326, 257] on line "Delete field" at bounding box center [326, 258] width 0 height 2
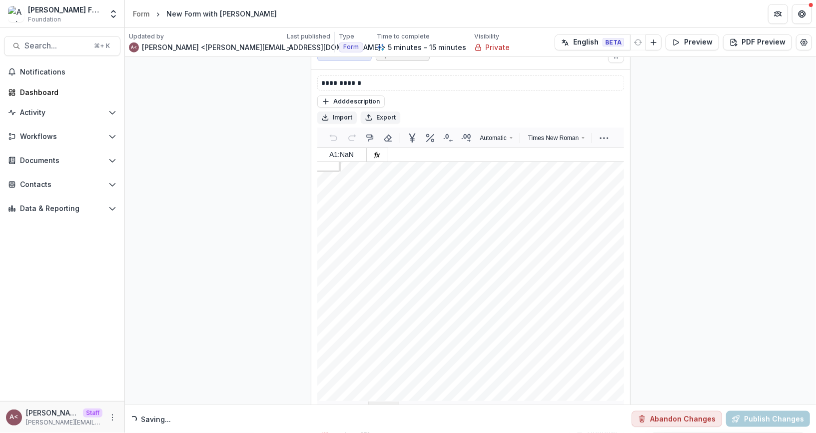
scroll to position [585, 0]
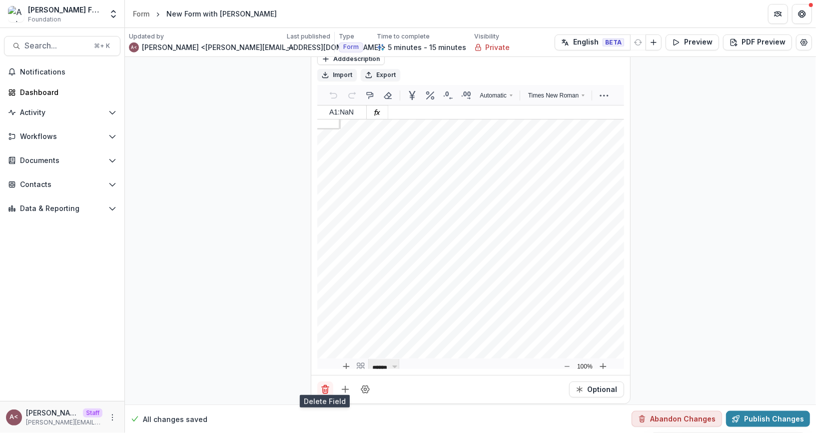
click at [326, 384] on icon "Delete field" at bounding box center [325, 389] width 10 height 10
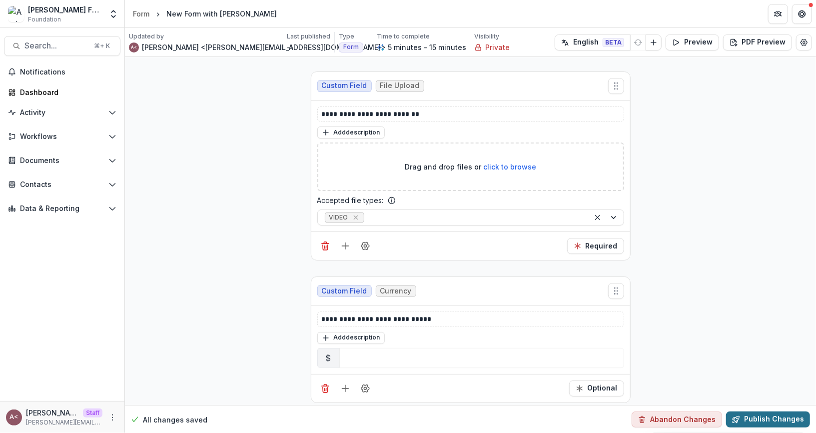
click at [760, 421] on button "Publish Changes" at bounding box center [768, 419] width 84 height 16
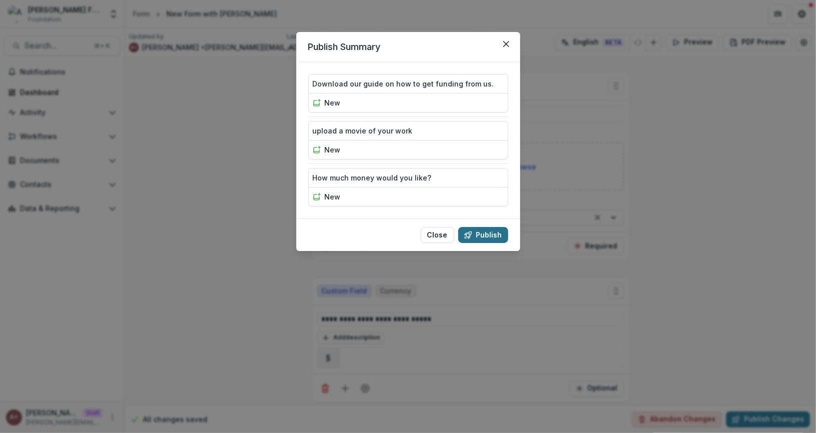
click at [492, 237] on button "Publish" at bounding box center [483, 235] width 50 height 16
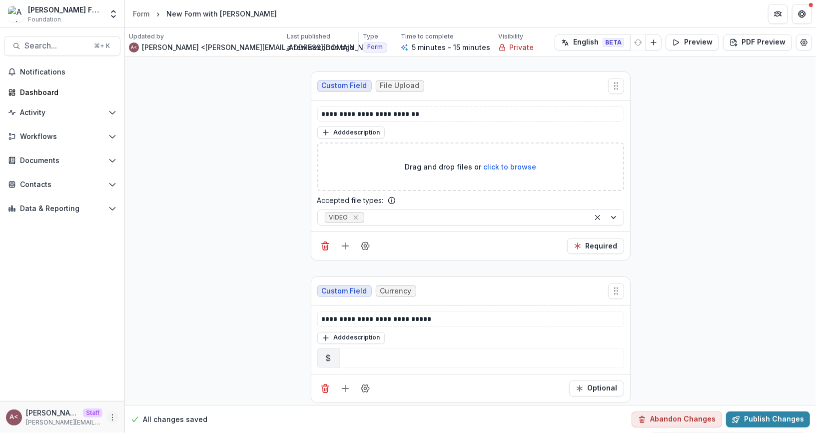
click at [114, 418] on icon "More" at bounding box center [112, 417] width 8 height 8
click at [146, 401] on link "User Settings" at bounding box center [178, 395] width 107 height 16
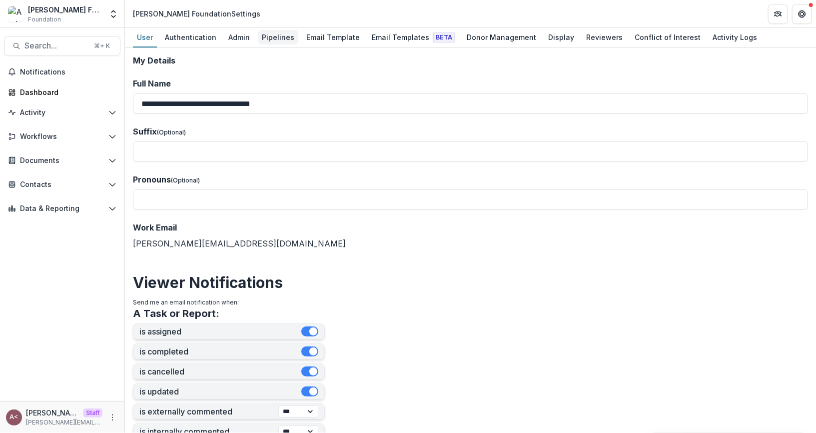
click at [276, 40] on div "Pipelines" at bounding box center [278, 37] width 40 height 14
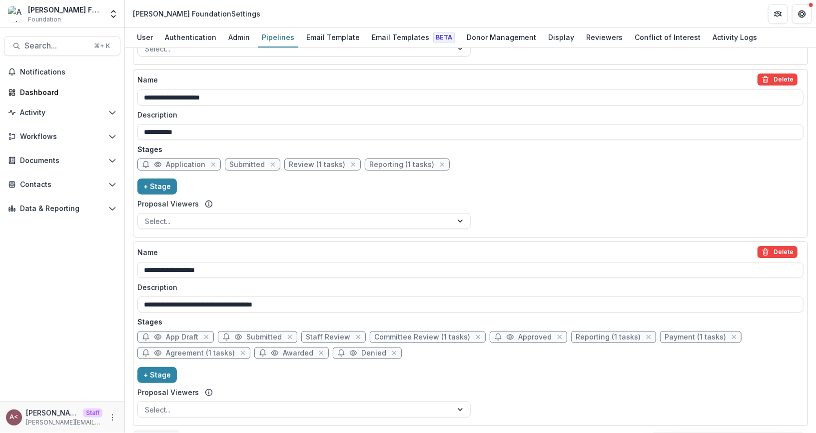
scroll to position [764, 0]
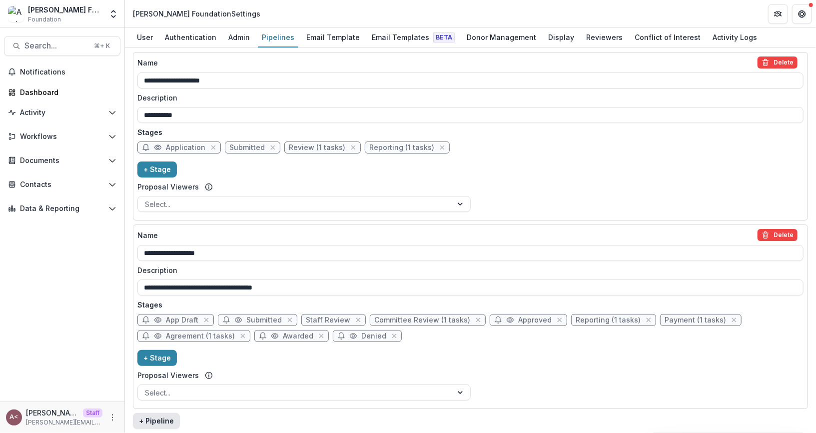
click at [166, 418] on button "+ Pipeline" at bounding box center [156, 421] width 47 height 16
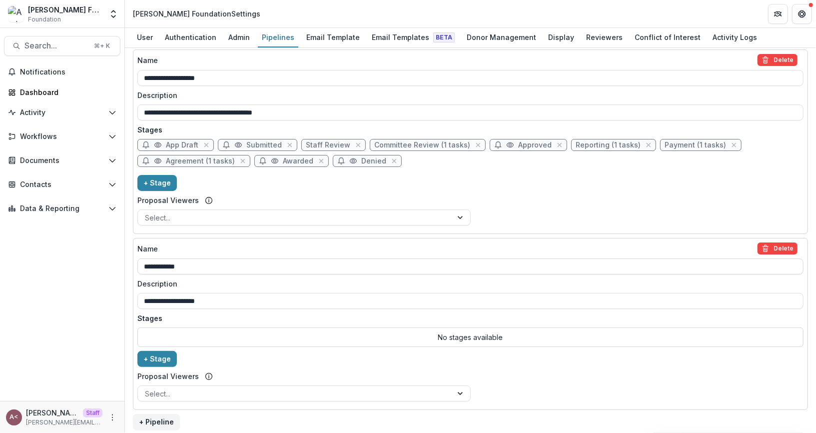
click at [214, 260] on input "**********" at bounding box center [470, 266] width 666 height 16
type input "**********"
click at [215, 308] on div "**********" at bounding box center [470, 323] width 666 height 163
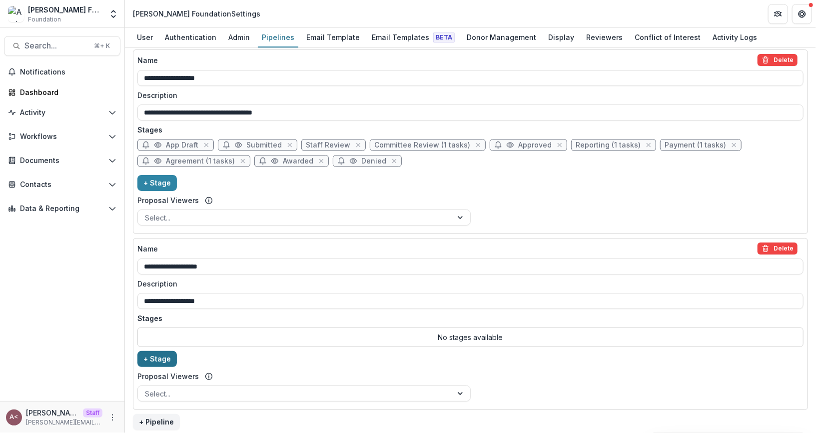
click at [148, 356] on button "+ Stage" at bounding box center [156, 359] width 39 height 16
select select "*****"
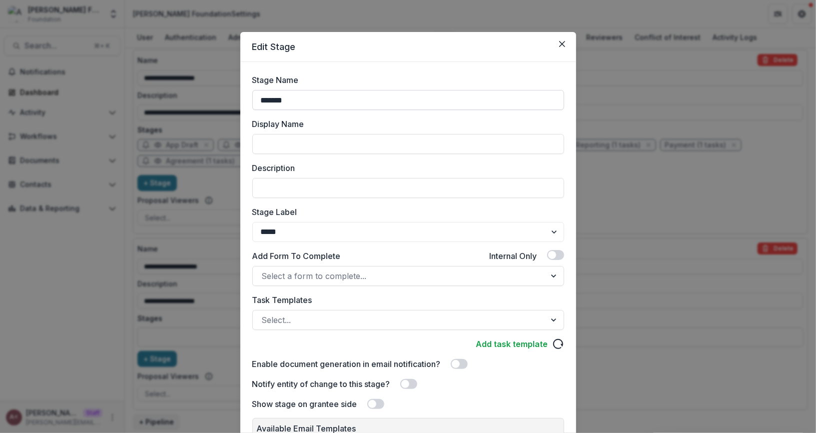
click at [331, 96] on input "*******" at bounding box center [408, 100] width 312 height 20
type input "*****"
click at [341, 63] on div "Stage Name ***** Display Name Description Stage Label ******* ***** ********* *…" at bounding box center [408, 282] width 336 height 440
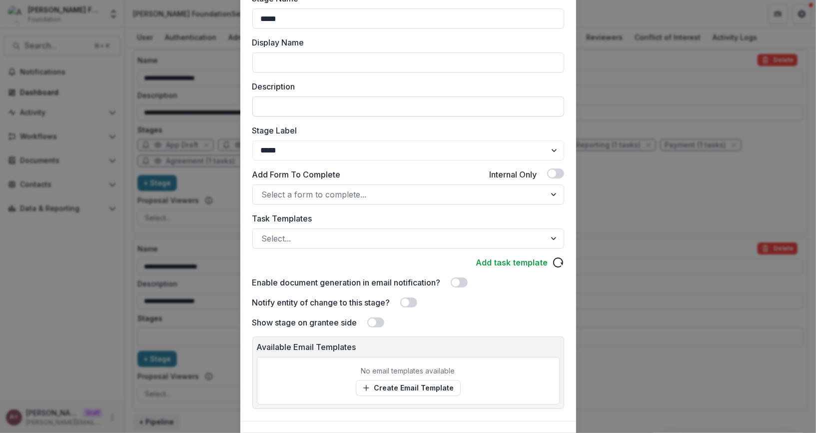
scroll to position [82, 0]
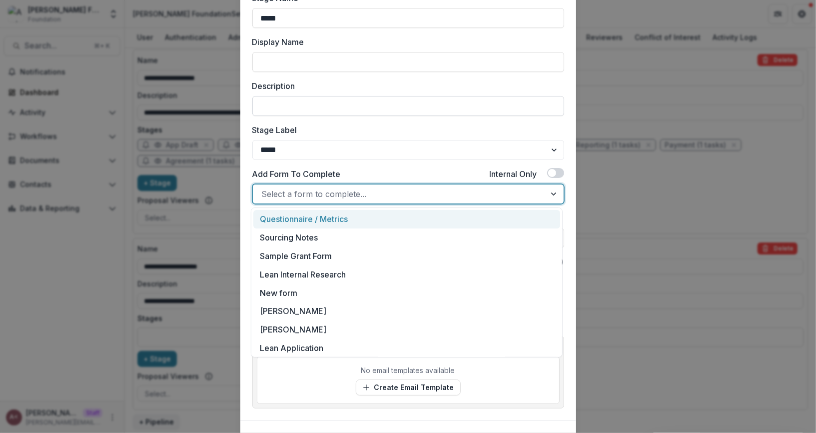
click at [331, 196] on div at bounding box center [399, 194] width 275 height 14
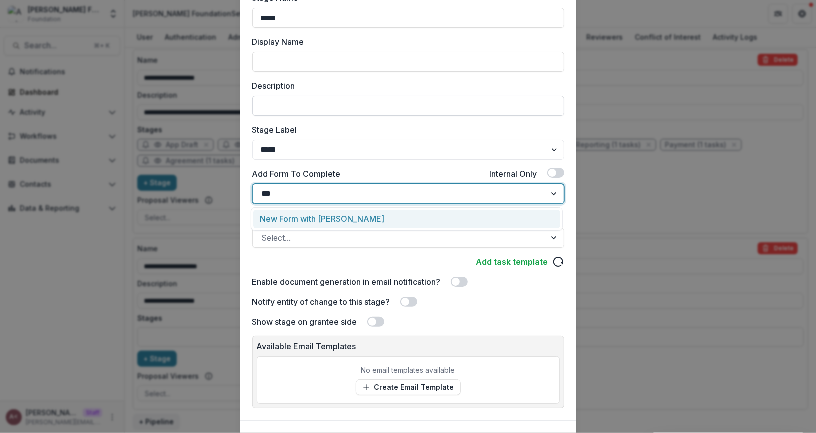
type input "****"
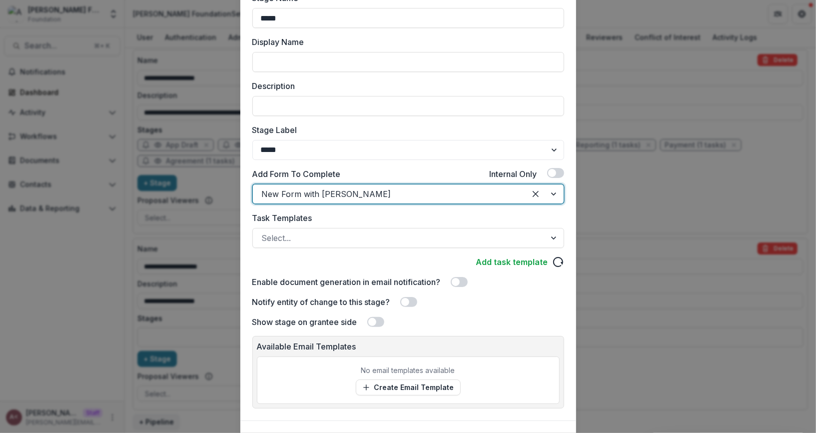
click at [359, 212] on label "Task Templates" at bounding box center [405, 218] width 306 height 12
click at [264, 232] on input "Task Templates" at bounding box center [263, 238] width 2 height 12
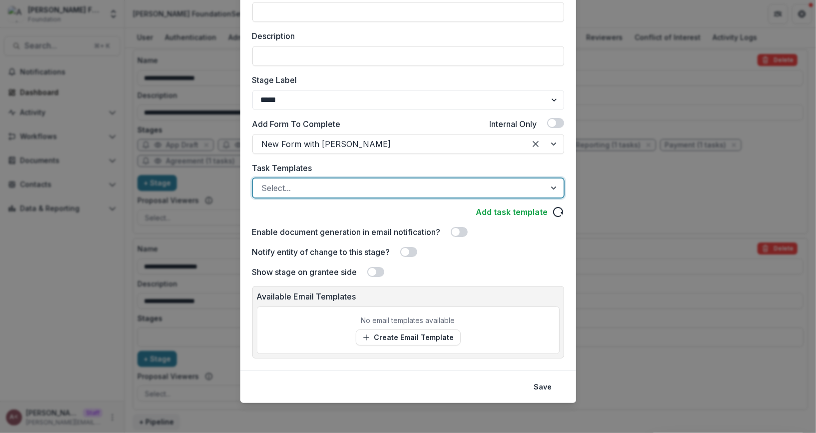
scroll to position [131, 0]
click at [388, 336] on link "Create Email Template" at bounding box center [408, 338] width 105 height 16
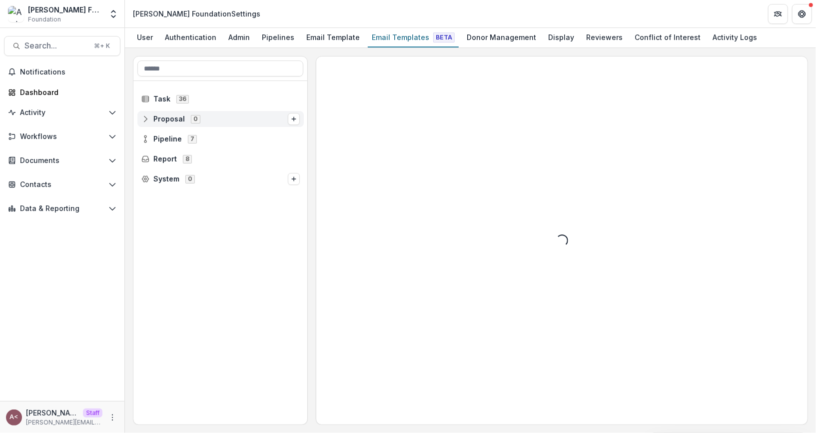
click at [146, 116] on icon at bounding box center [145, 119] width 8 height 8
click at [146, 117] on icon at bounding box center [145, 119] width 8 height 8
click at [162, 135] on p "No templates" at bounding box center [220, 139] width 166 height 16
click at [288, 37] on div "Pipelines" at bounding box center [278, 37] width 40 height 14
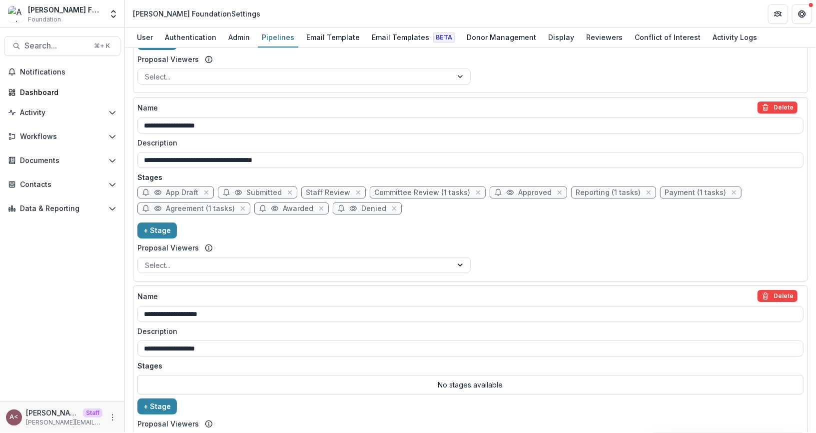
scroll to position [939, 0]
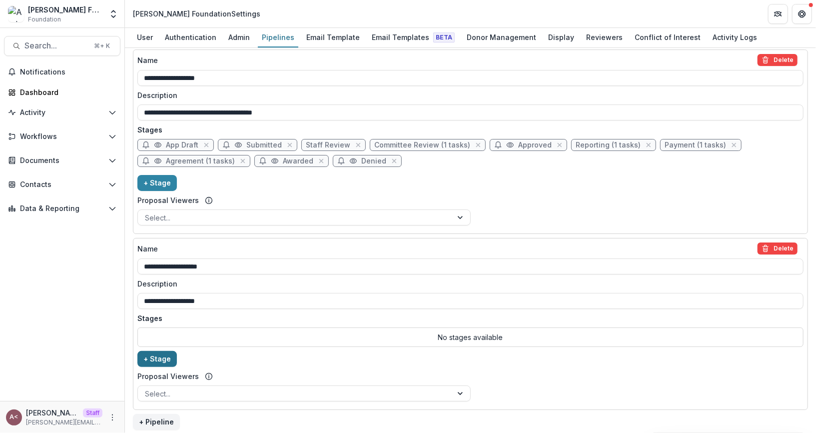
click at [161, 354] on button "+ Stage" at bounding box center [156, 359] width 39 height 16
select select "*****"
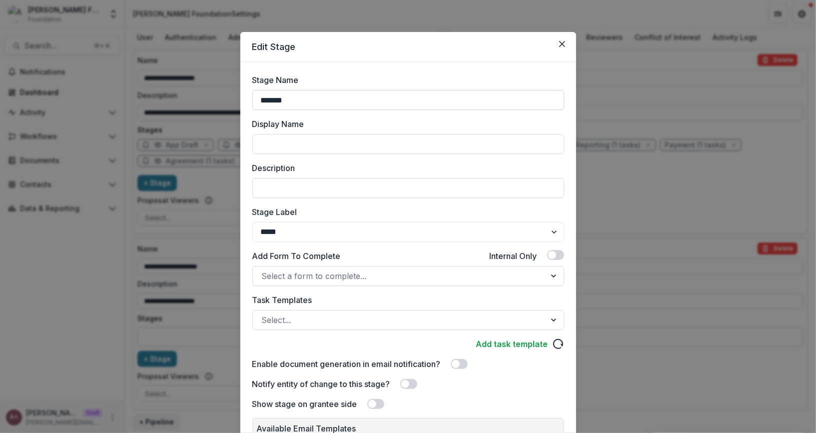
click at [288, 101] on input "*******" at bounding box center [408, 100] width 312 height 20
type input "*****"
click at [395, 62] on div "Stage Name ***** Display Name Description Stage Label ******* ***** ********* *…" at bounding box center [408, 282] width 336 height 440
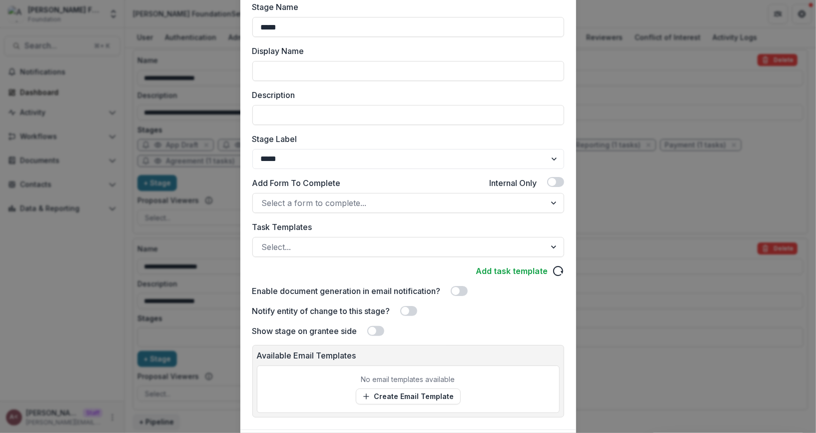
scroll to position [84, 0]
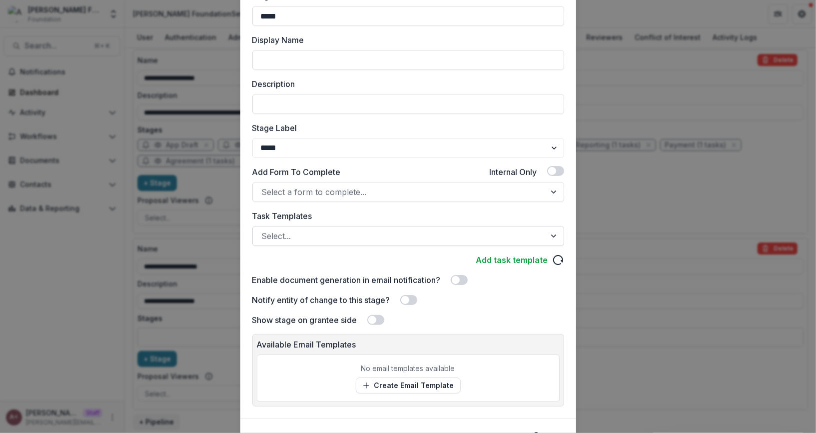
click at [345, 230] on div at bounding box center [399, 236] width 275 height 14
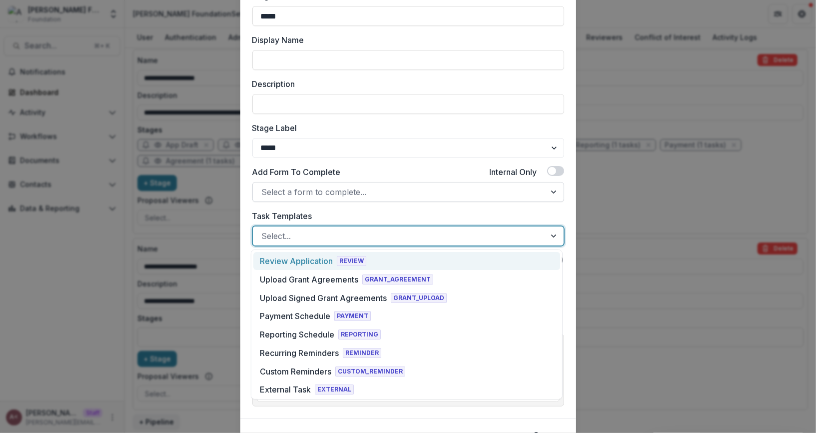
click at [360, 186] on div at bounding box center [399, 192] width 275 height 14
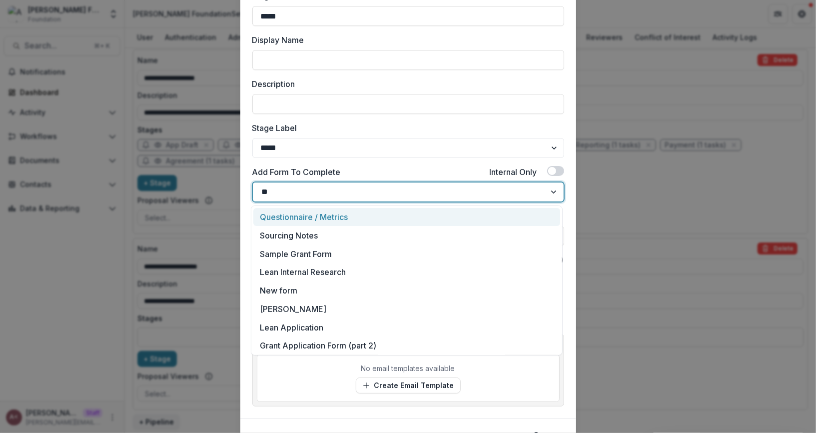
type input "***"
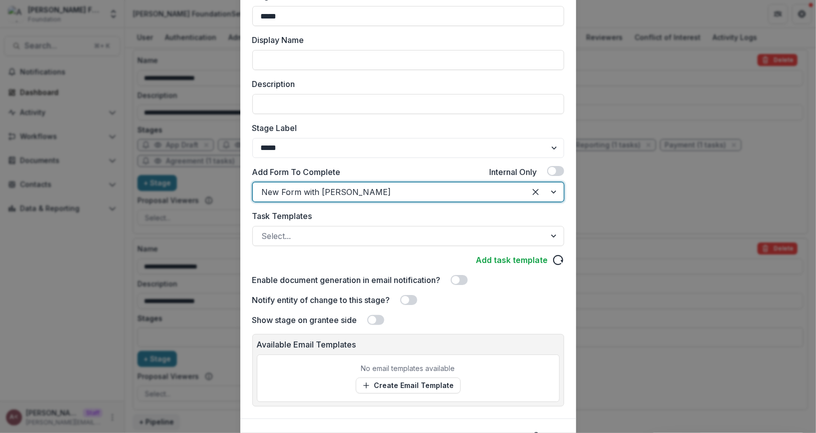
scroll to position [132, 0]
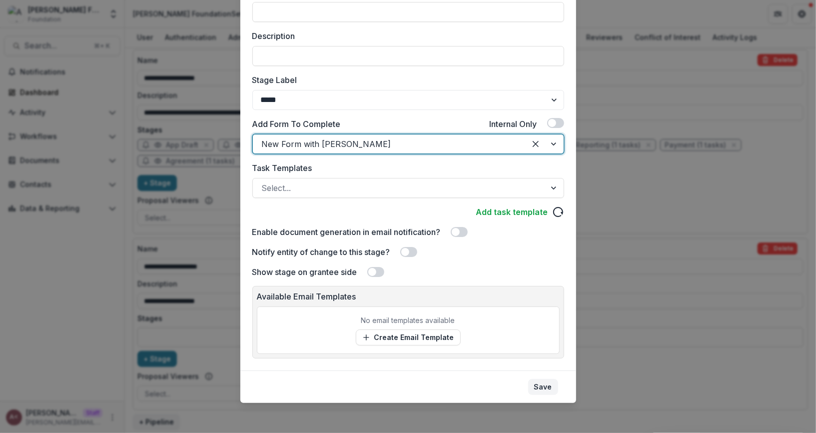
click at [542, 383] on button "Save" at bounding box center [543, 387] width 30 height 16
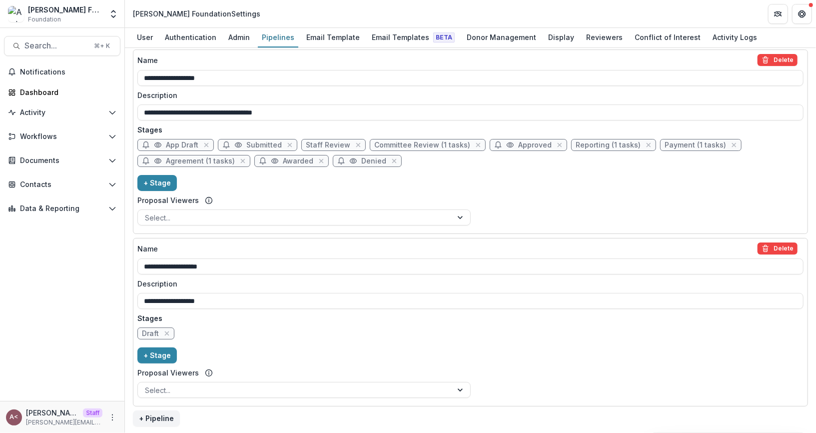
scroll to position [936, 0]
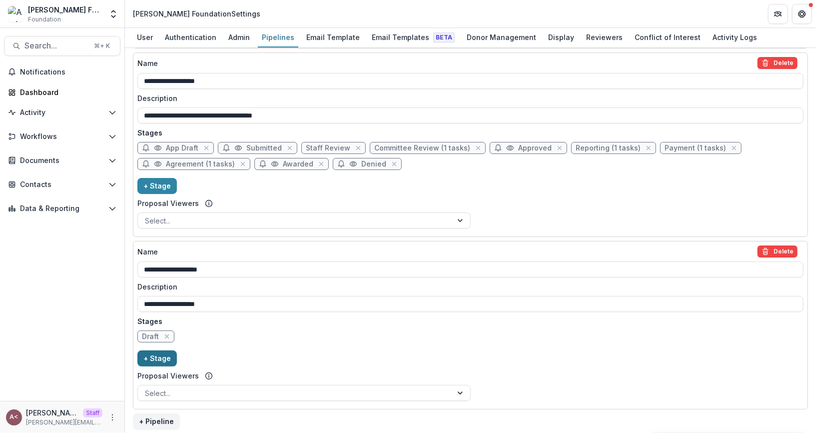
click at [154, 358] on button "+ Stage" at bounding box center [156, 358] width 39 height 16
select select "*****"
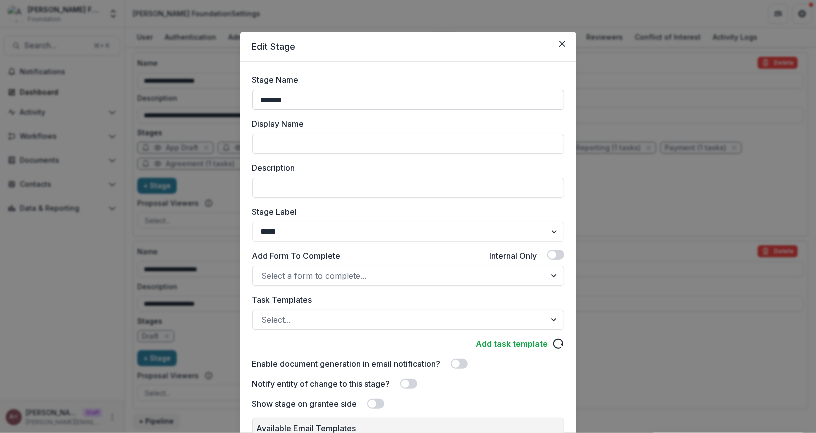
click at [354, 98] on input "*******" at bounding box center [408, 100] width 312 height 20
type input "******"
click at [423, 37] on header "Edit Stage" at bounding box center [408, 47] width 336 height 30
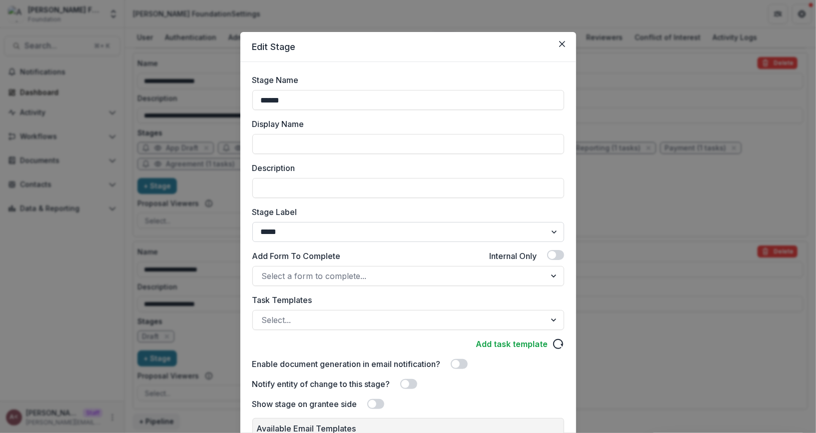
click at [344, 227] on select "******* ***** ********* ****** ******* ******** ******** ******* ********* ****…" at bounding box center [408, 232] width 312 height 20
select select "******"
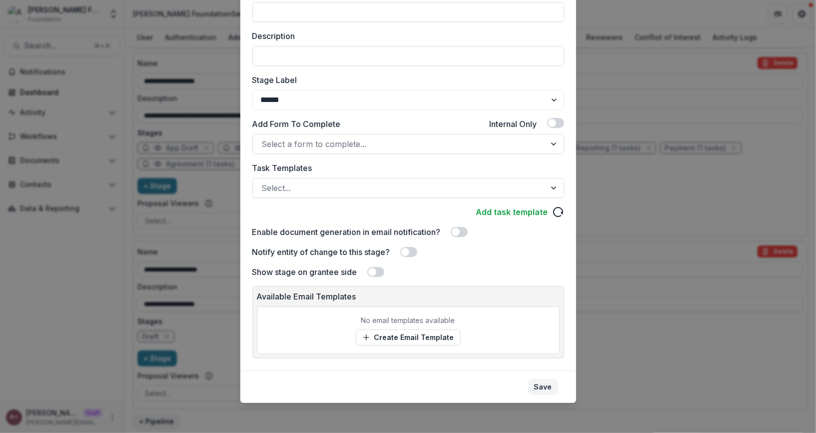
click at [545, 381] on button "Save" at bounding box center [543, 387] width 30 height 16
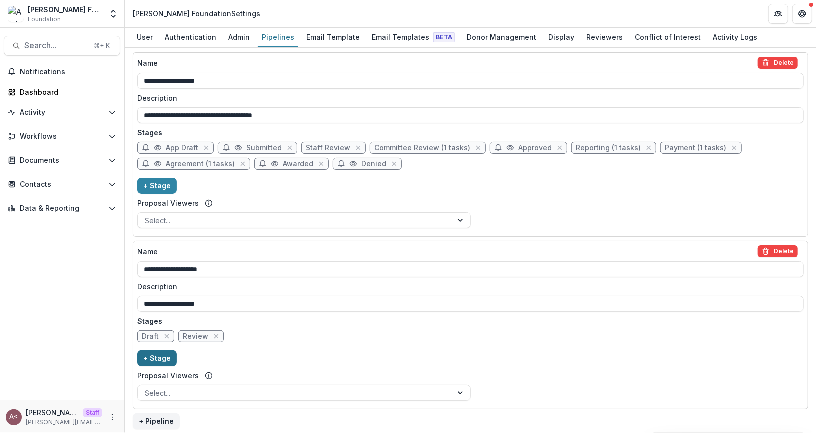
click at [158, 350] on button "+ Stage" at bounding box center [156, 358] width 39 height 16
select select "*****"
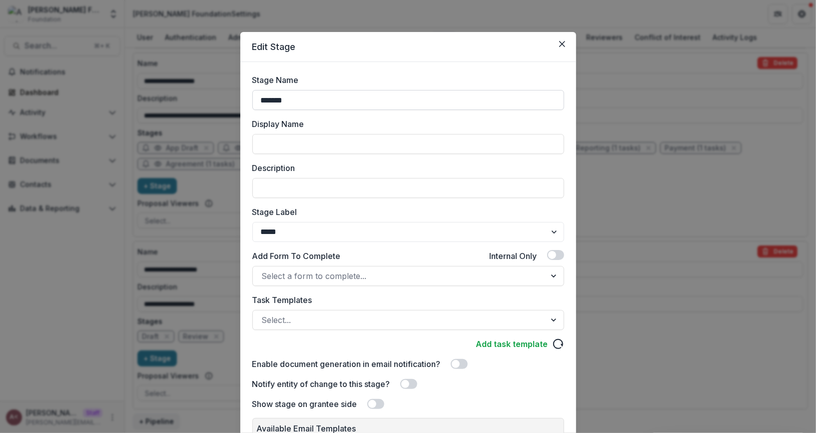
click at [367, 95] on input "*******" at bounding box center [408, 100] width 312 height 20
type input "*"
type input "*****"
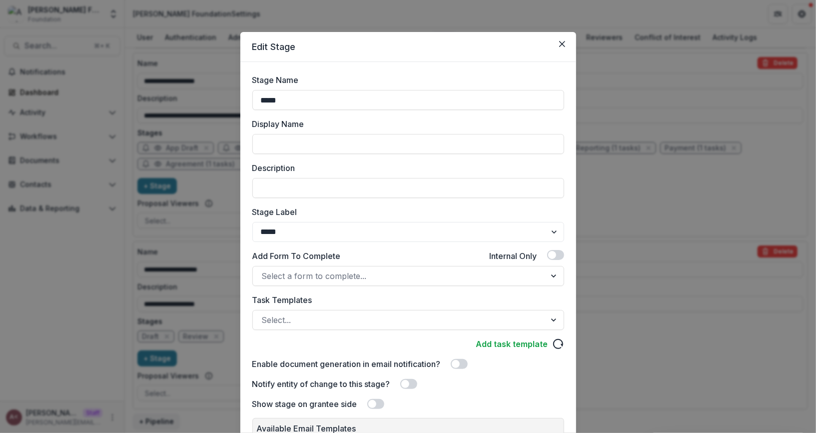
click at [346, 72] on div "Stage Name ***** Display Name Description Stage Label ******* ***** ********* *…" at bounding box center [408, 282] width 336 height 440
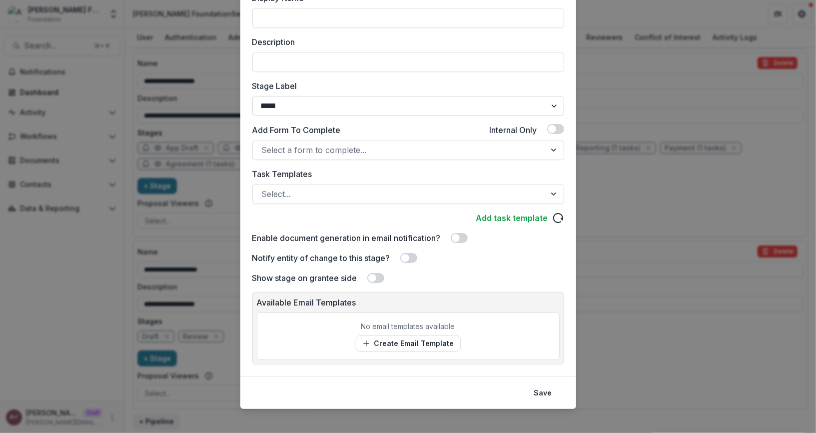
click at [370, 105] on select "******* ***** ********* ****** ******* ******** ******** ******* ********* ****…" at bounding box center [408, 106] width 312 height 20
select select "*******"
click at [546, 391] on button "Save" at bounding box center [543, 393] width 30 height 16
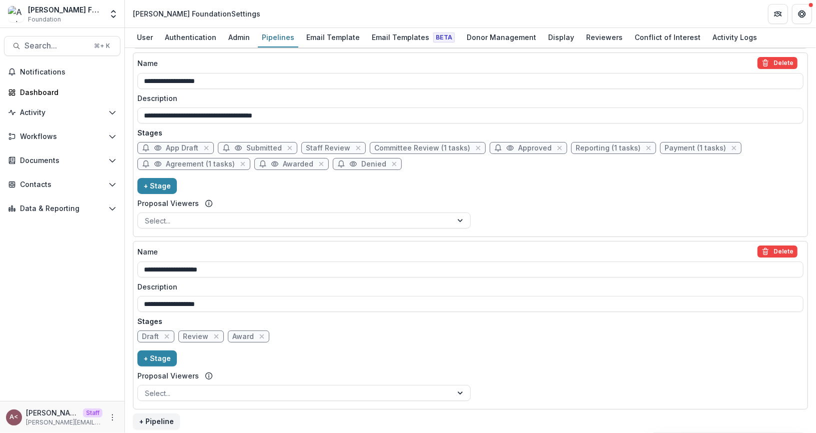
click at [148, 336] on span "Draft" at bounding box center [150, 336] width 17 height 8
select select "*****"
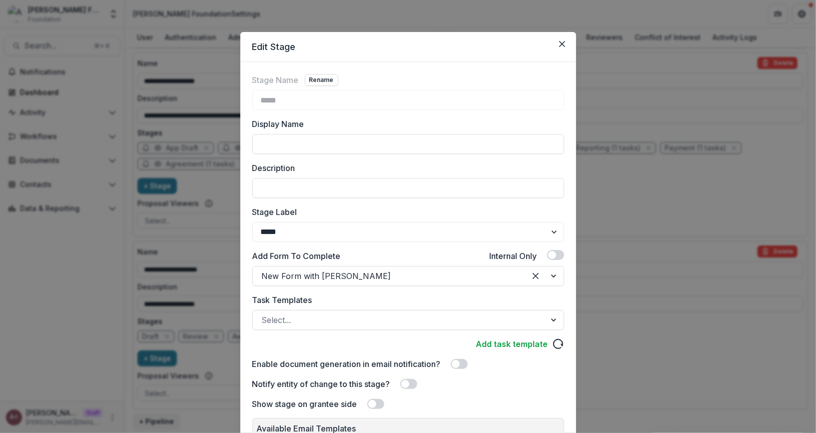
scroll to position [99, 0]
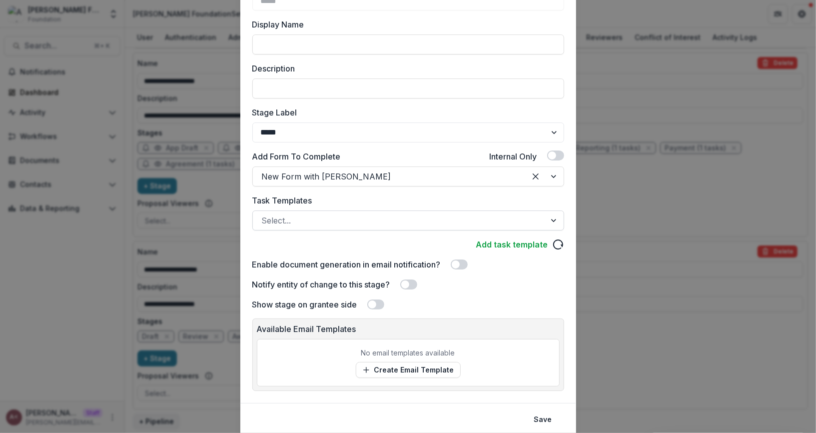
click at [293, 216] on div at bounding box center [399, 220] width 275 height 14
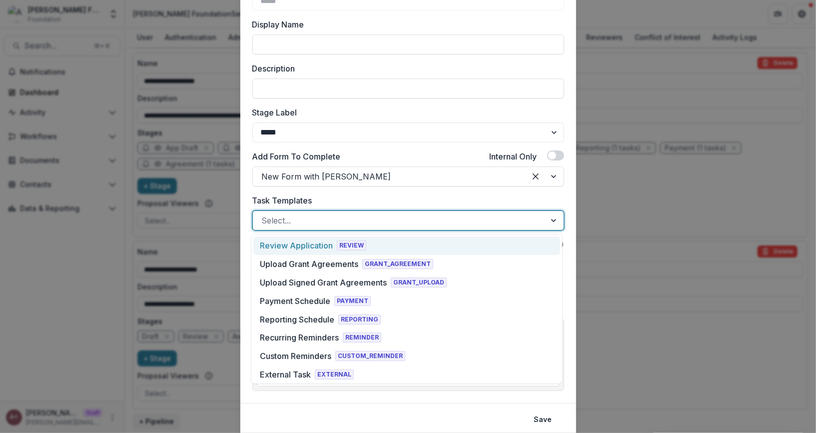
click at [359, 199] on label "Task Templates" at bounding box center [405, 200] width 306 height 12
click at [264, 214] on input "Task Templates" at bounding box center [263, 220] width 2 height 12
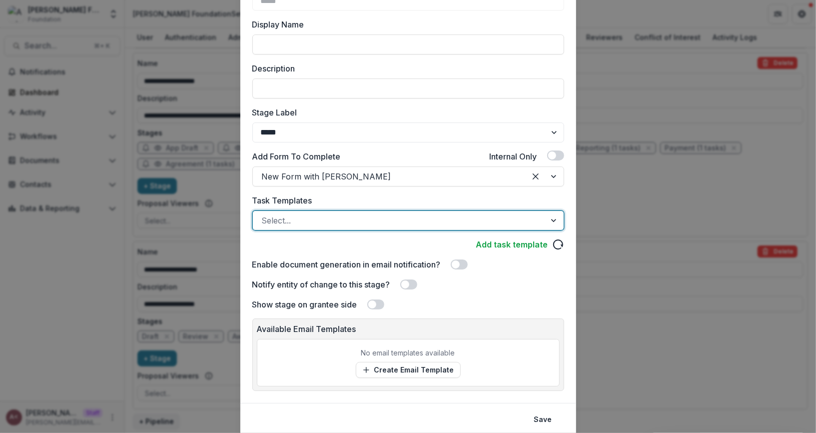
click at [387, 243] on div "Add task template" at bounding box center [408, 244] width 312 height 12
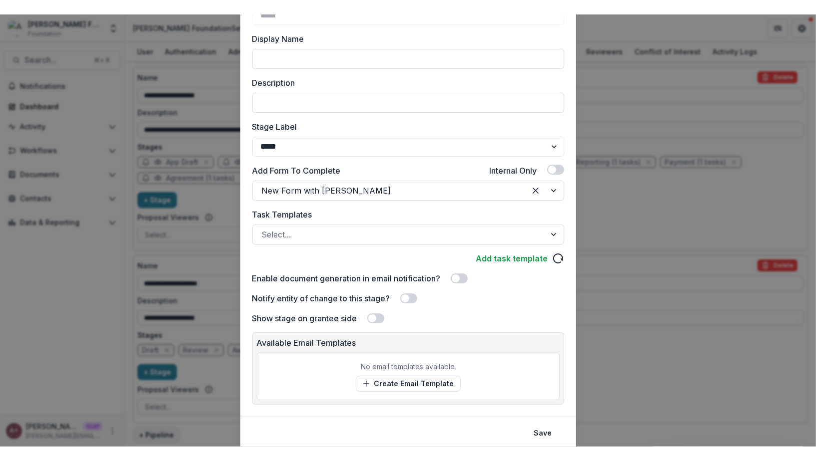
scroll to position [132, 0]
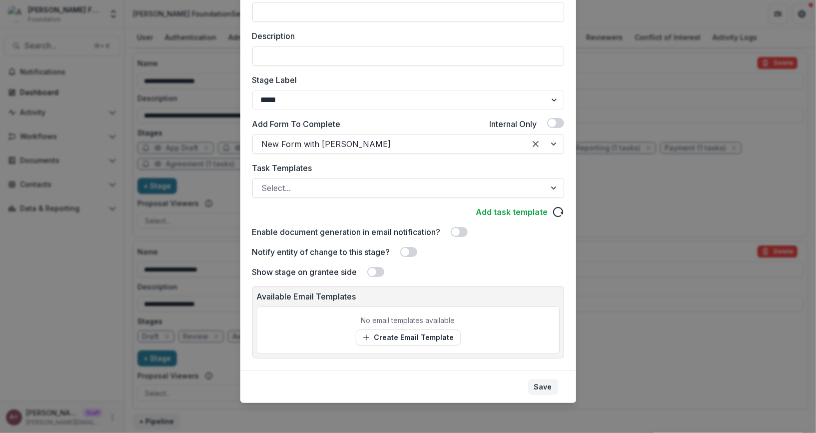
click at [544, 388] on button "Save" at bounding box center [543, 387] width 30 height 16
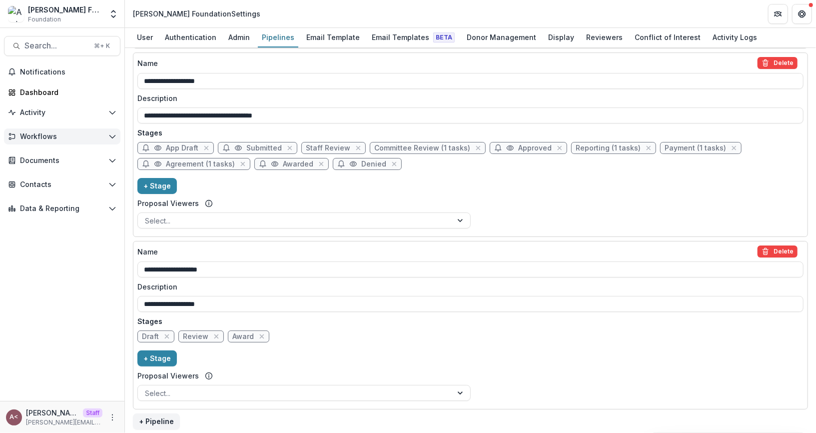
click at [58, 138] on span "Workflows" at bounding box center [62, 136] width 84 height 8
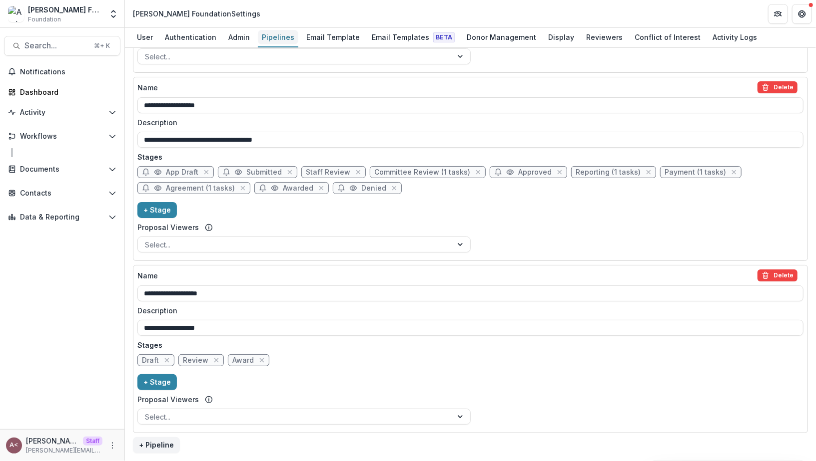
scroll to position [907, 0]
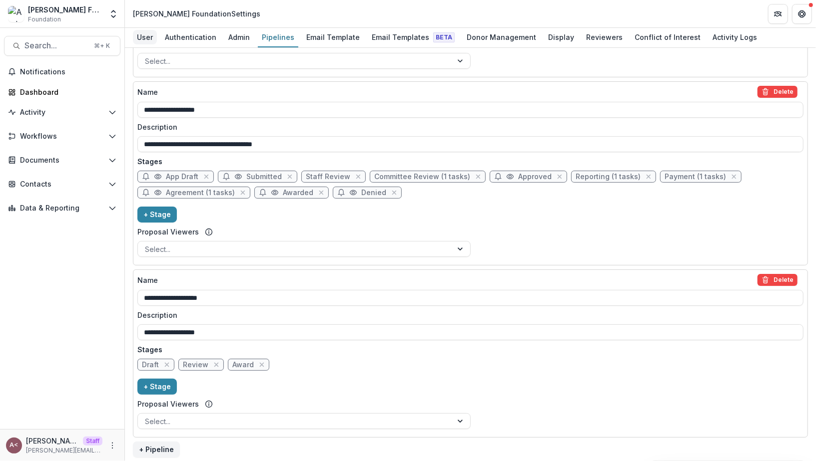
click at [150, 36] on div "User" at bounding box center [145, 37] width 24 height 14
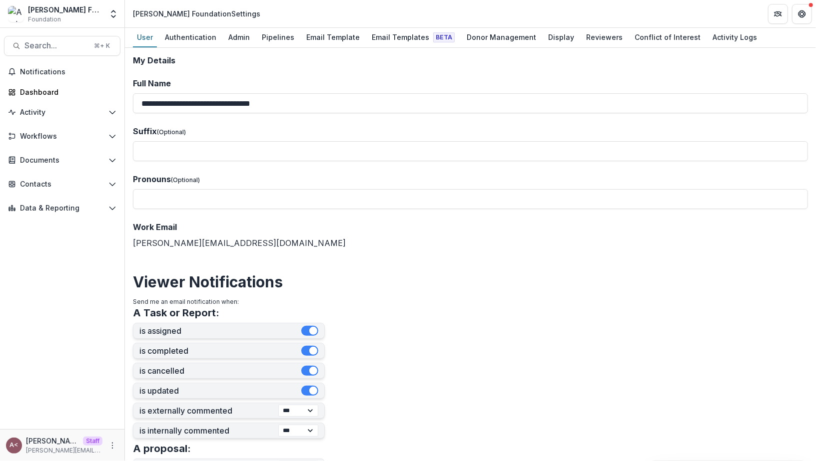
click at [295, 13] on header "Andrew Foundation Settings" at bounding box center [470, 13] width 691 height 27
click at [62, 99] on link "Dashboard" at bounding box center [62, 92] width 116 height 16
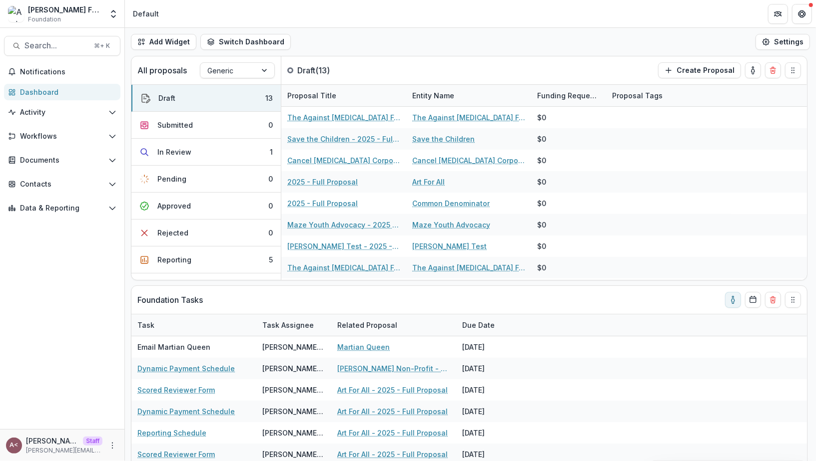
click at [340, 20] on header "Default" at bounding box center [470, 13] width 691 height 27
click at [338, 32] on div "Add Widget Switch Dashboard Default Standard Dashboard New Dashboard Settings" at bounding box center [470, 42] width 691 height 28
click at [312, 45] on div "Add Widget Switch Dashboard Default Standard Dashboard New Dashboard Settings" at bounding box center [470, 42] width 691 height 28
click at [309, 45] on div "Add Widget Switch Dashboard Default Standard Dashboard New Dashboard Settings" at bounding box center [470, 42] width 691 height 28
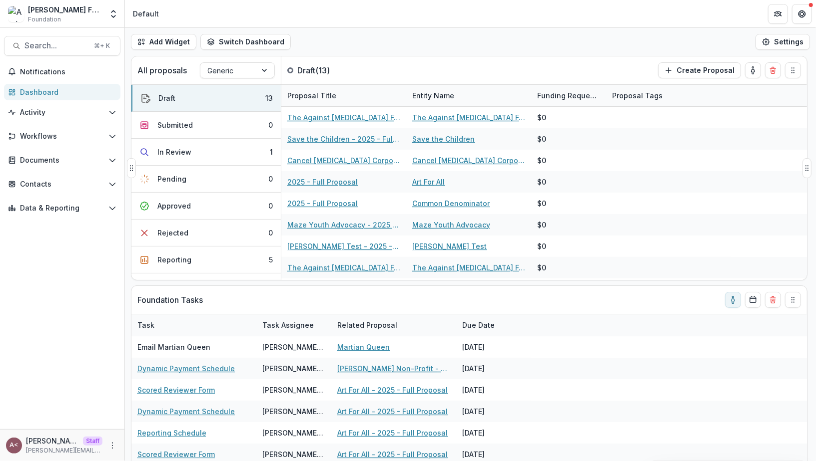
click at [289, 68] on div at bounding box center [290, 70] width 6 height 6
click at [317, 34] on div "Add Widget Switch Dashboard Default Standard Dashboard New Dashboard Settings" at bounding box center [470, 42] width 691 height 28
click at [289, 68] on div at bounding box center [290, 70] width 6 height 6
click at [300, 44] on div "Add Widget Switch Dashboard Default Standard Dashboard New Dashboard Settings" at bounding box center [470, 42] width 691 height 28
click at [289, 70] on div at bounding box center [290, 70] width 6 height 6
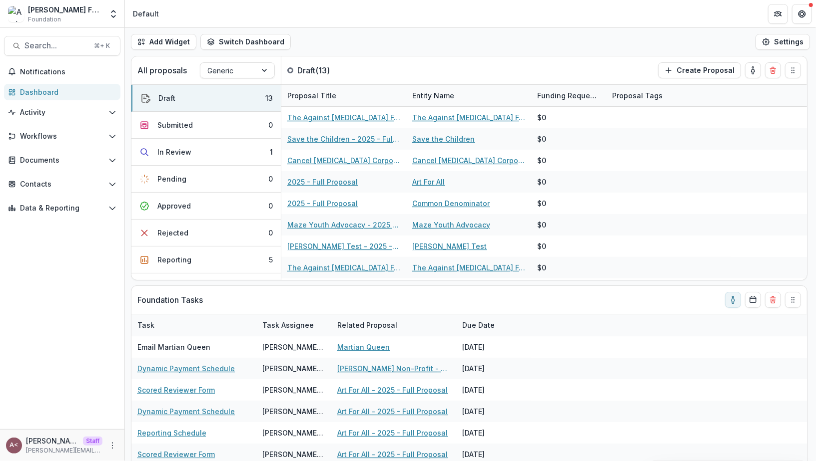
click at [300, 50] on div "Add Widget Switch Dashboard Default Standard Dashboard New Dashboard Settings" at bounding box center [470, 42] width 691 height 28
click at [290, 69] on div at bounding box center [290, 70] width 6 height 6
click at [299, 54] on div "Add Widget Switch Dashboard Default Standard Dashboard New Dashboard Settings" at bounding box center [470, 42] width 691 height 28
click at [619, 22] on header "Default" at bounding box center [470, 13] width 691 height 27
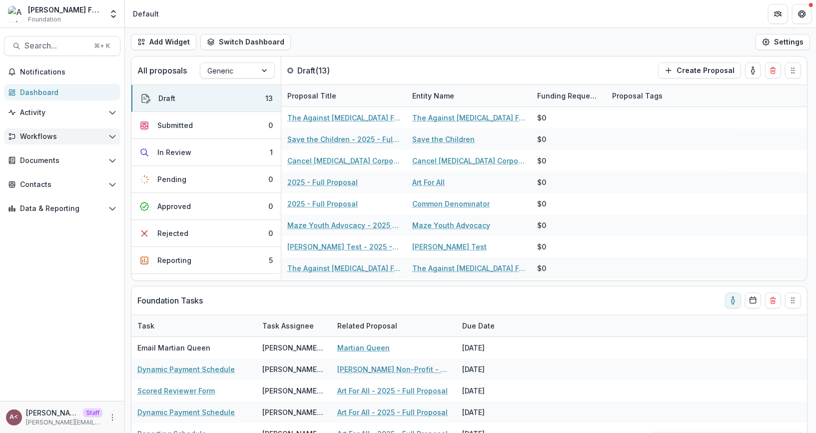
click at [60, 141] on button "Workflows" at bounding box center [62, 136] width 116 height 16
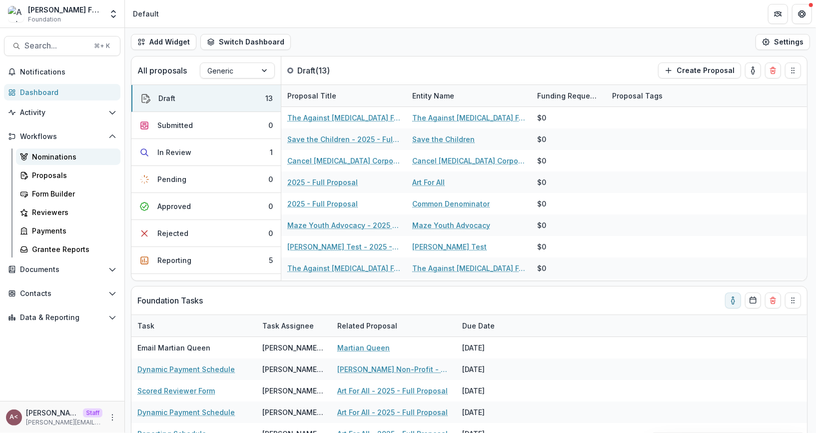
click at [83, 158] on div "Nominations" at bounding box center [72, 156] width 80 height 10
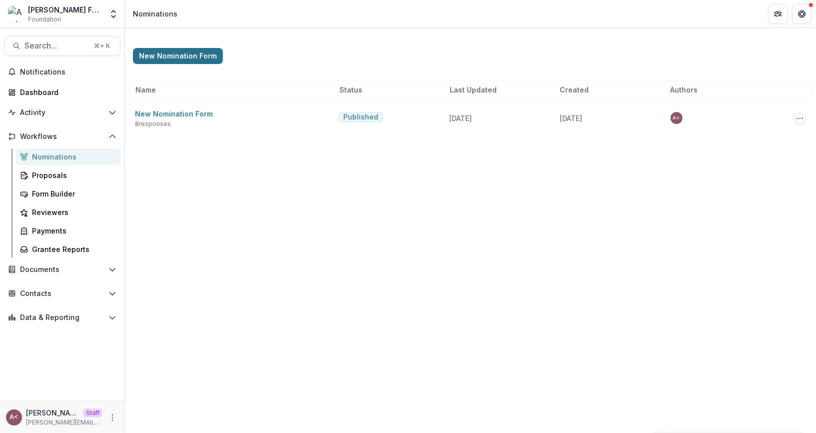
click at [194, 51] on button "New Nomination Form" at bounding box center [178, 56] width 90 height 16
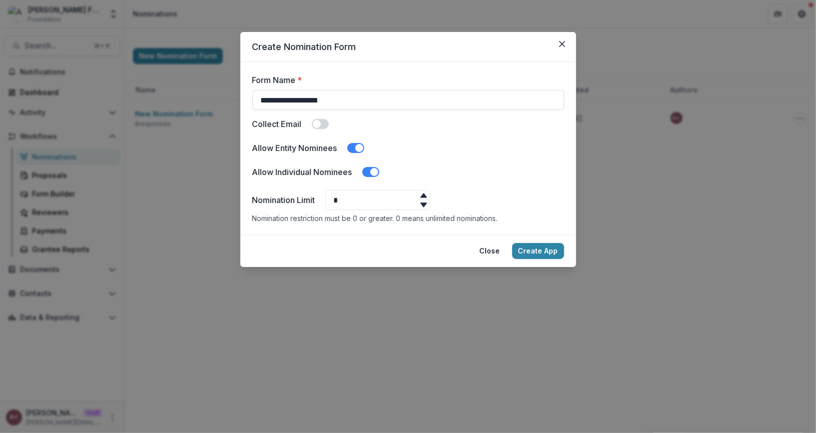
click at [318, 122] on span at bounding box center [317, 124] width 8 height 8
click at [362, 192] on input "*" at bounding box center [377, 200] width 105 height 20
type input "**"
click at [529, 246] on button "Create App" at bounding box center [538, 251] width 52 height 16
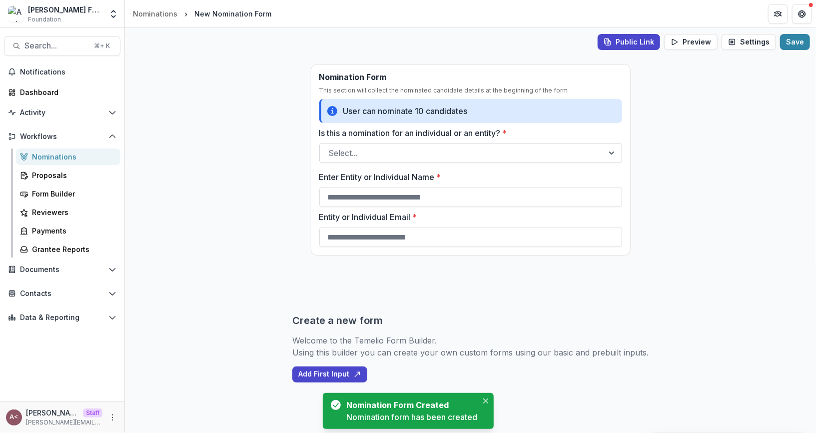
click at [383, 153] on div at bounding box center [462, 153] width 266 height 14
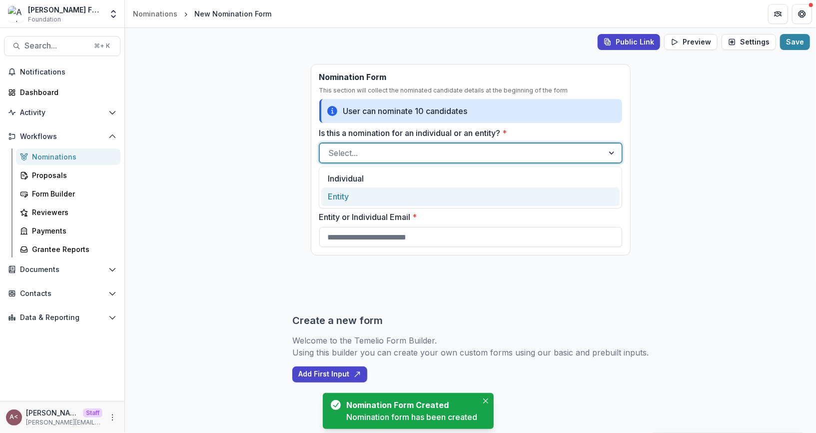
click at [344, 193] on div "Entity" at bounding box center [470, 196] width 298 height 18
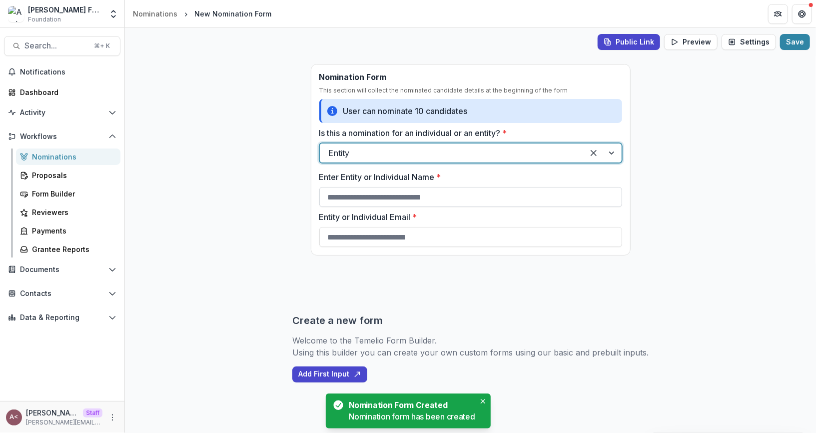
click at [367, 202] on input "Enter Entity or Individual Name *" at bounding box center [470, 197] width 303 height 20
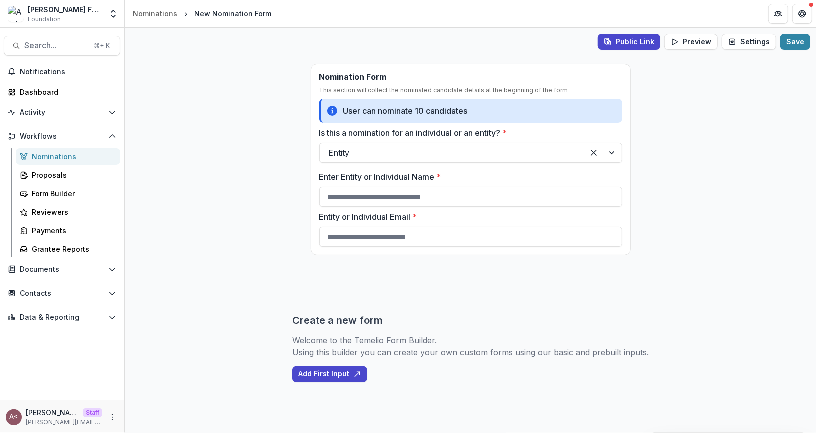
click at [295, 226] on div "Public Link Preview Settings Save Nomination Form This section will collect the…" at bounding box center [470, 230] width 691 height 405
click at [342, 372] on button "Add First Input" at bounding box center [329, 374] width 75 height 16
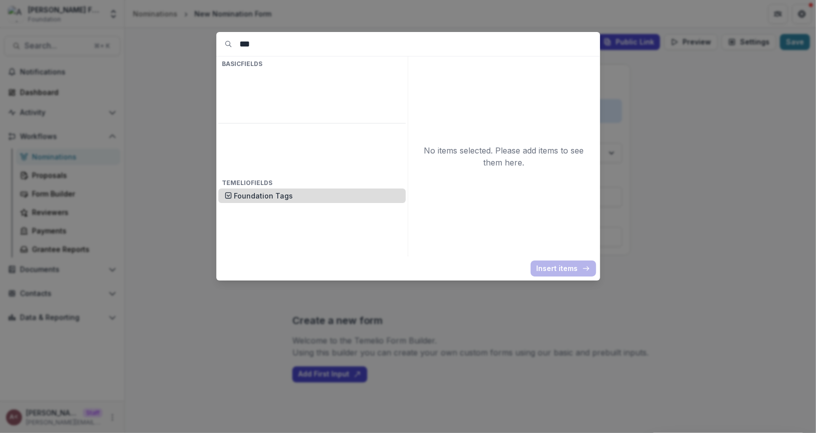
type input "***"
click at [268, 190] on p "Foundation Tags" at bounding box center [316, 195] width 165 height 10
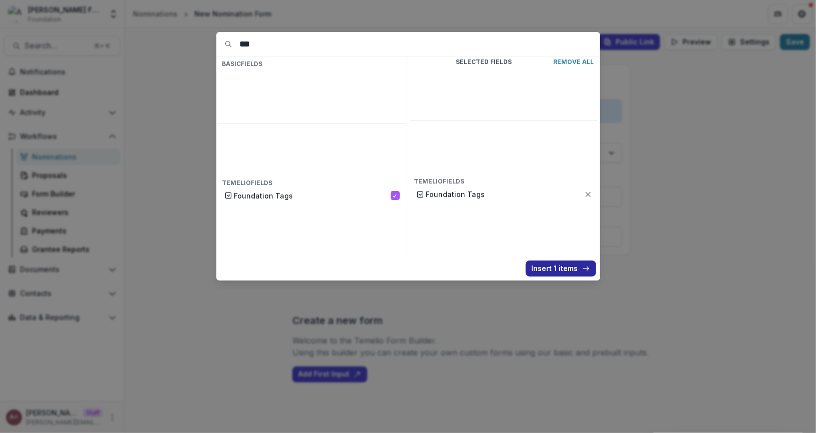
click at [573, 267] on button "Insert 1 items" at bounding box center [560, 268] width 70 height 16
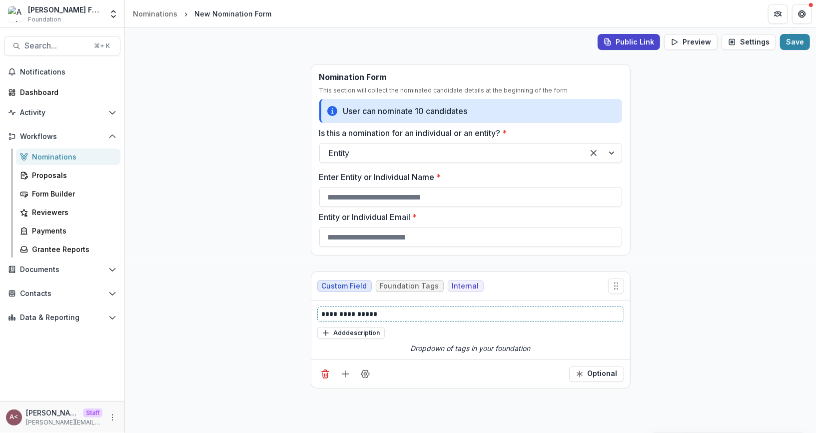
click at [366, 313] on p "**********" at bounding box center [471, 314] width 299 height 10
click at [247, 292] on div "**********" at bounding box center [470, 388] width 691 height 250
click at [631, 41] on button "Public Link" at bounding box center [628, 42] width 62 height 16
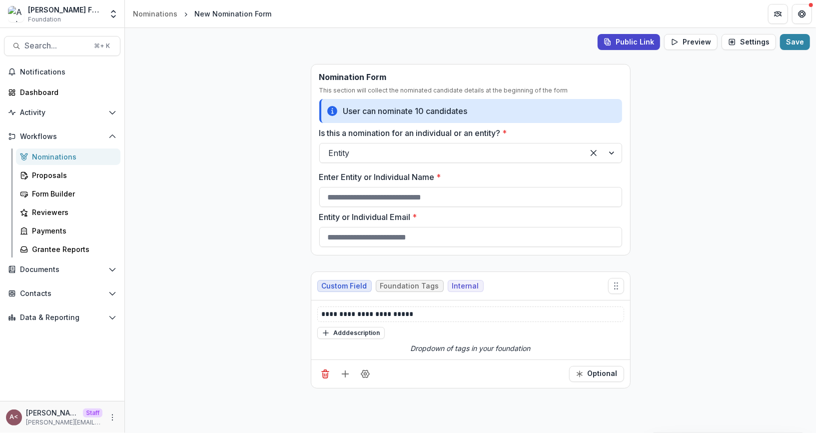
click at [644, 116] on div "**********" at bounding box center [470, 230] width 691 height 405
click at [172, 13] on div "Nominations" at bounding box center [155, 13] width 44 height 10
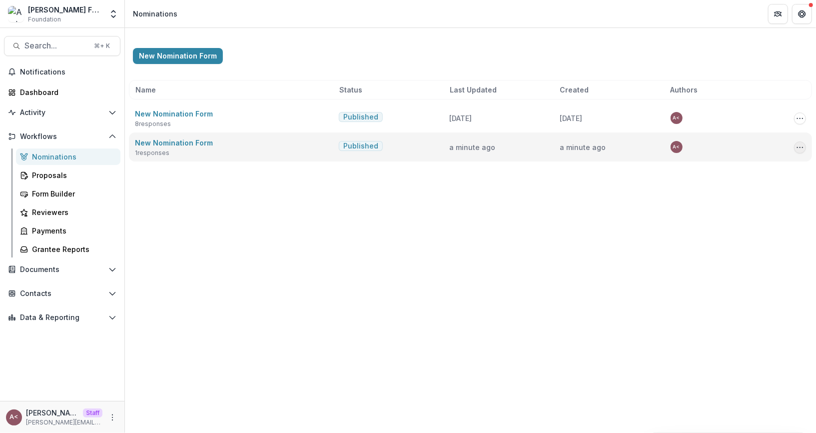
click at [803, 149] on icon "Options" at bounding box center [800, 147] width 8 height 8
click at [736, 203] on link "View Responses" at bounding box center [750, 200] width 107 height 16
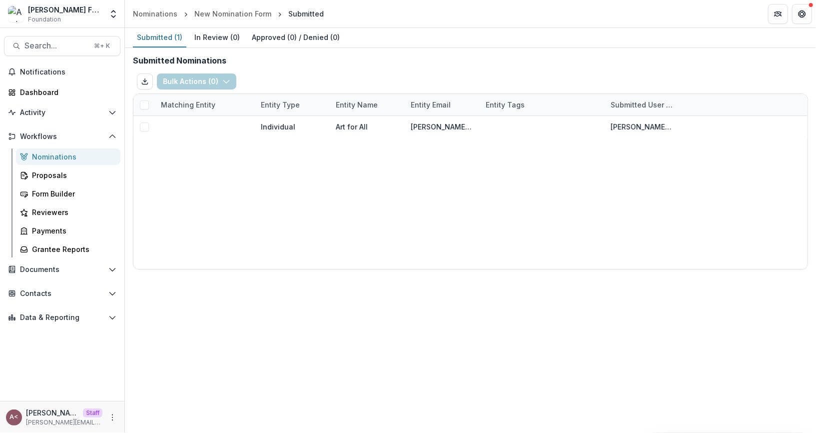
click at [143, 104] on span at bounding box center [144, 104] width 9 height 9
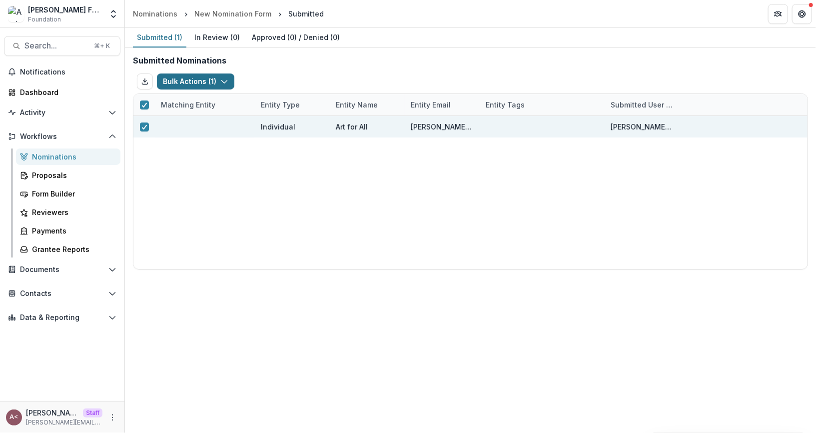
click at [206, 81] on button "Bulk Actions ( 1 )" at bounding box center [195, 81] width 77 height 16
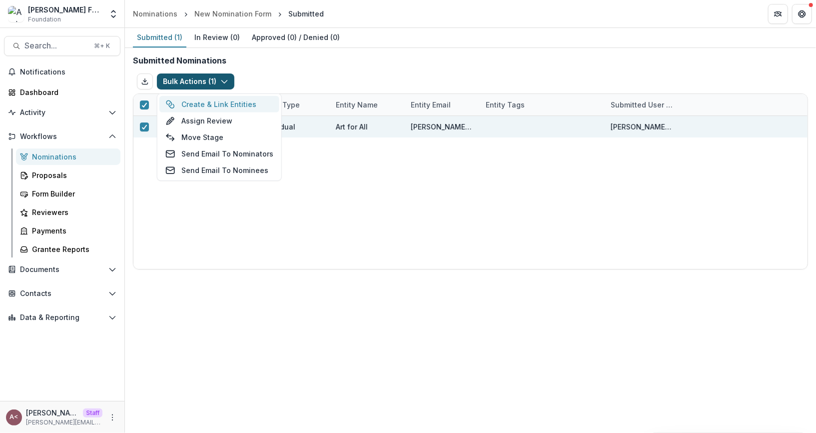
click at [238, 106] on button "Create & Link Entities" at bounding box center [219, 104] width 120 height 16
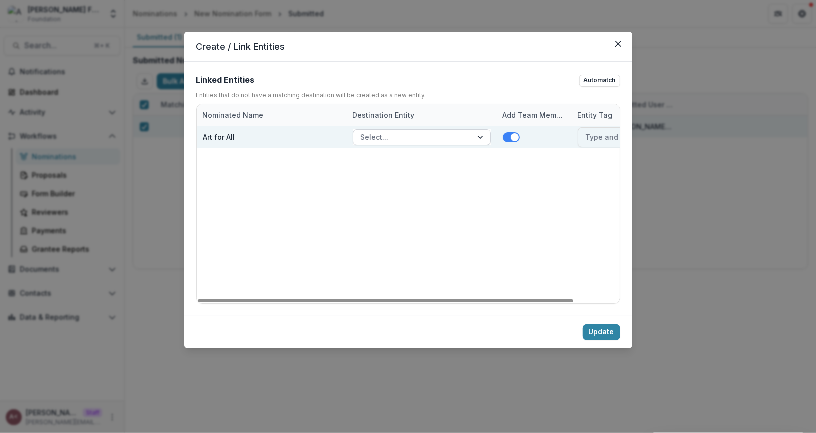
click at [414, 131] on div at bounding box center [412, 137] width 105 height 12
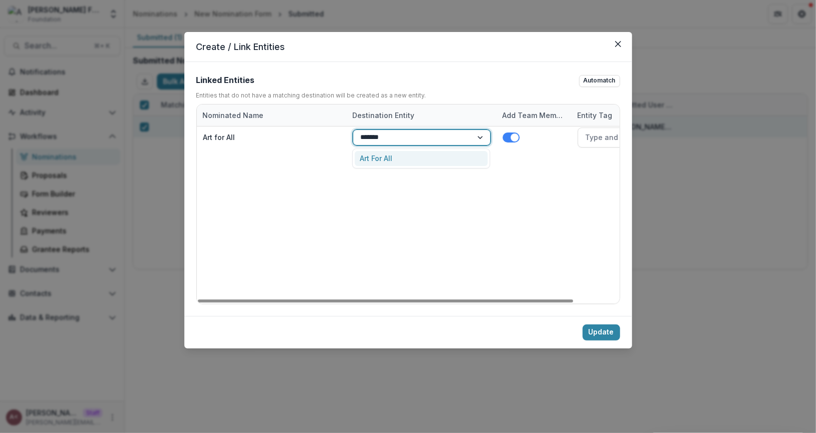
type input "*******"
click at [444, 81] on div "Linked Entities Automatch" at bounding box center [408, 80] width 424 height 13
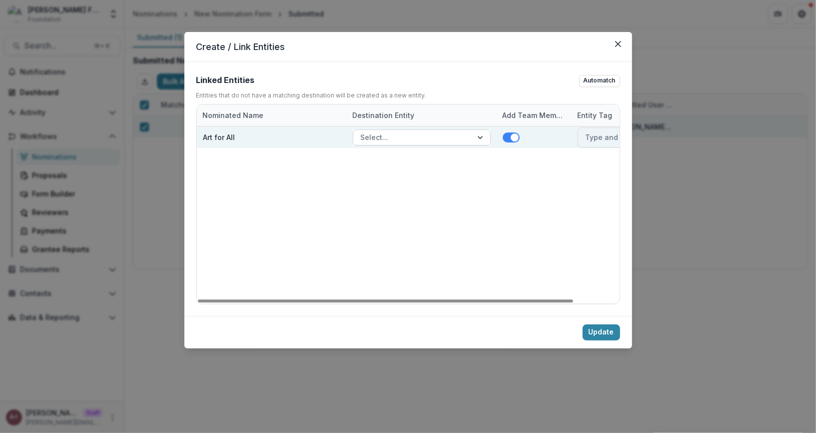
scroll to position [0, 51]
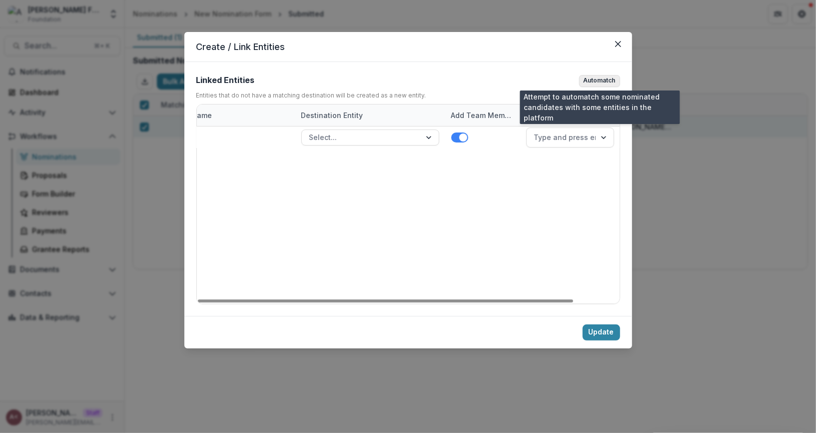
click at [591, 80] on button "Automatch" at bounding box center [599, 81] width 41 height 12
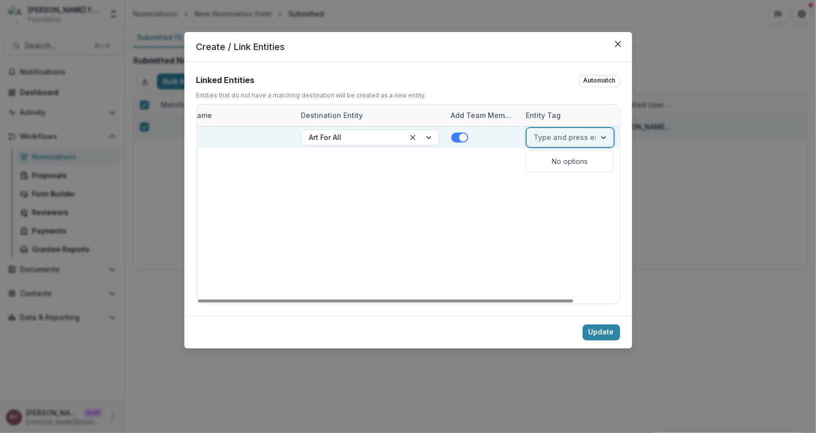
click at [562, 137] on div at bounding box center [589, 137] width 113 height 12
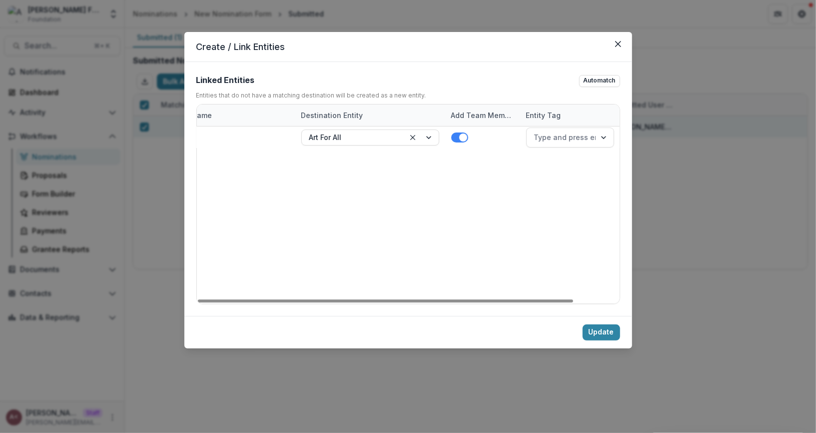
click at [499, 165] on div "Art for All Art For All Type and press enter to add tag" at bounding box center [382, 214] width 474 height 177
click at [593, 324] on button "Update" at bounding box center [600, 332] width 37 height 16
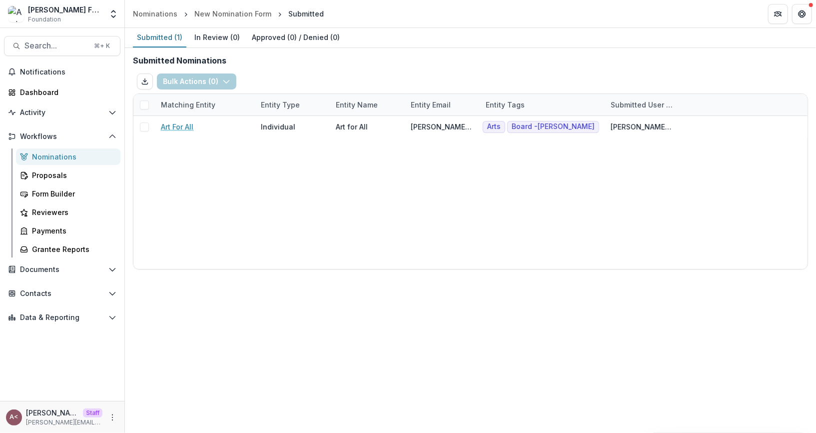
click at [461, 68] on div "Submitted Nominations Bulk Actions ( 0 ) Create & Link Entities Assign Review M…" at bounding box center [470, 162] width 691 height 229
click at [144, 106] on span at bounding box center [144, 104] width 9 height 9
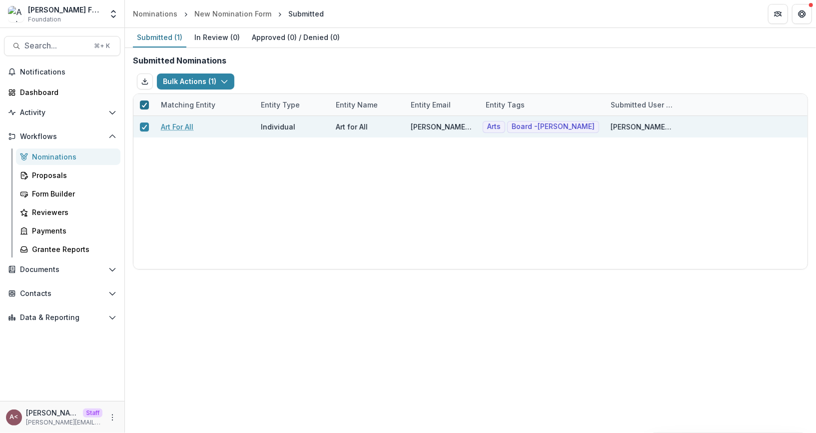
click at [142, 105] on polyline at bounding box center [144, 105] width 4 height 4
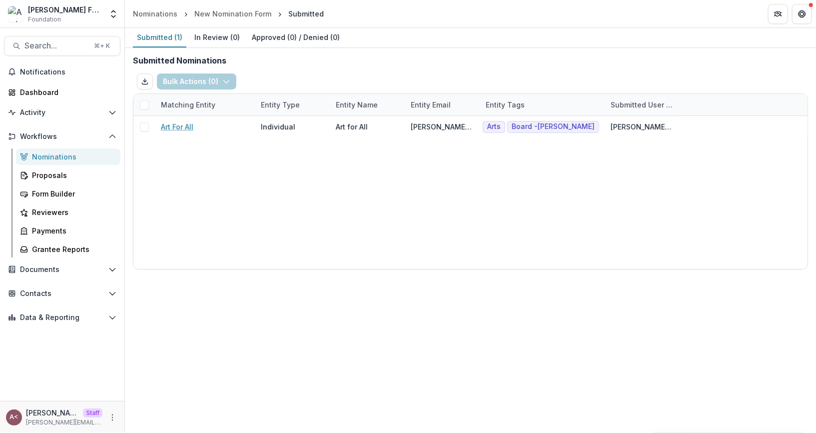
click at [301, 72] on div "Bulk Actions ( 0 ) Create & Link Entities Assign Review Move Stage Send Email T…" at bounding box center [470, 81] width 675 height 24
click at [166, 12] on div "Nominations" at bounding box center [155, 13] width 44 height 10
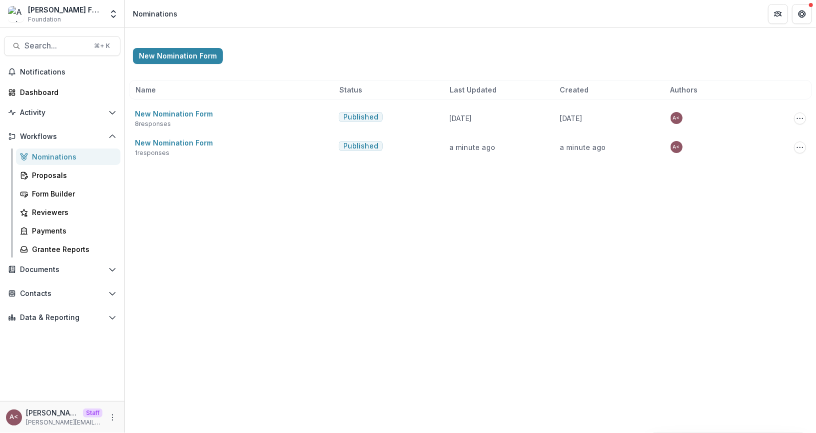
click at [284, 35] on div "New Nomination Form Name Status Last Updated Created Authors New Nomination For…" at bounding box center [470, 98] width 691 height 141
click at [48, 138] on span "Workflows" at bounding box center [62, 136] width 84 height 8
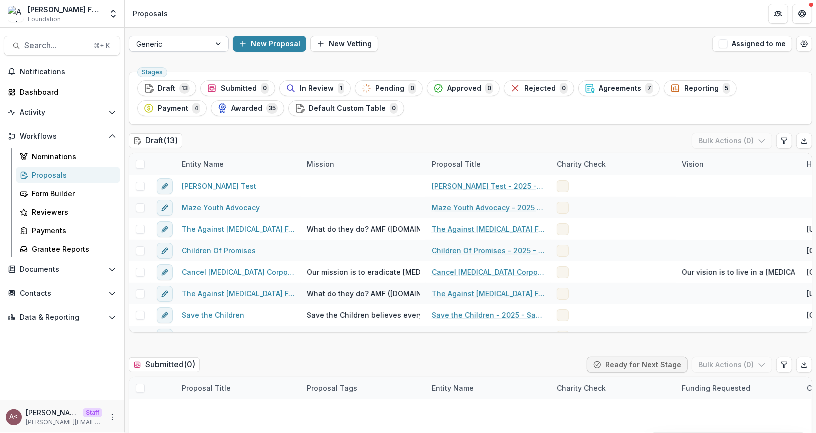
click at [197, 43] on div at bounding box center [169, 44] width 67 height 12
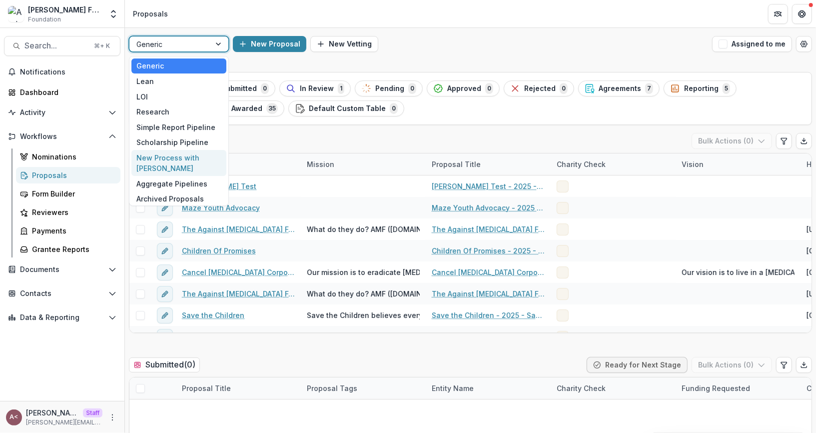
click at [193, 150] on div "New Process with Kara" at bounding box center [178, 163] width 95 height 26
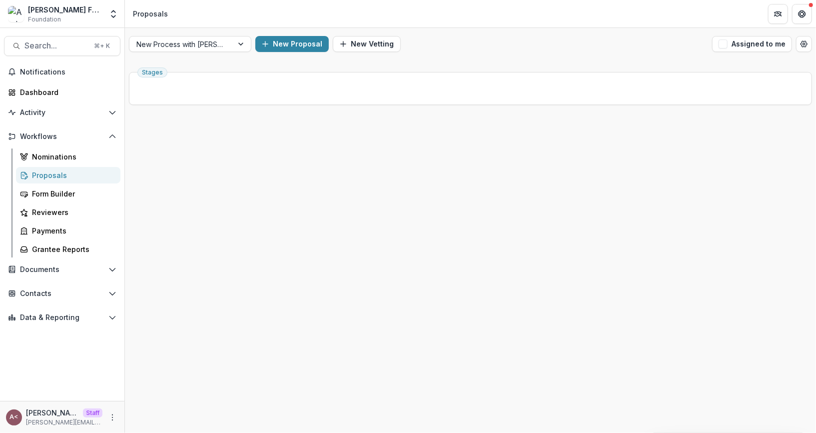
click at [486, 56] on div "New Process with Kara New Proposal New Vetting Assigned to me" at bounding box center [470, 44] width 691 height 32
click at [804, 43] on circle "Open table manager" at bounding box center [804, 44] width 2 height 2
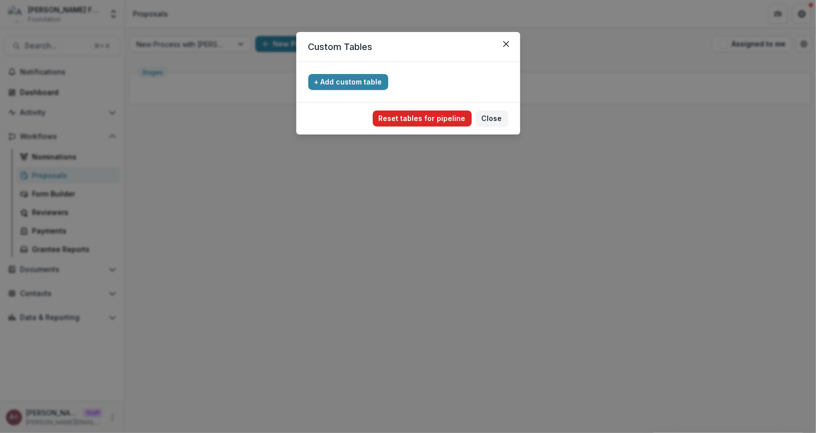
click at [436, 121] on button "Reset tables for pipeline" at bounding box center [422, 118] width 99 height 16
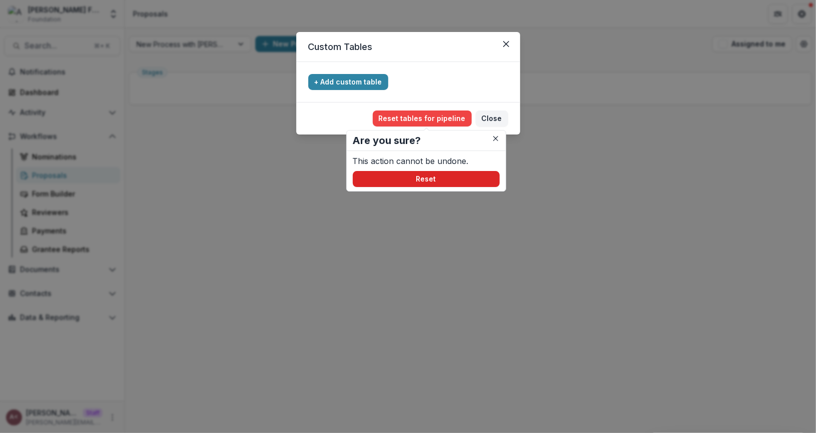
click at [445, 176] on button "Reset" at bounding box center [426, 179] width 147 height 16
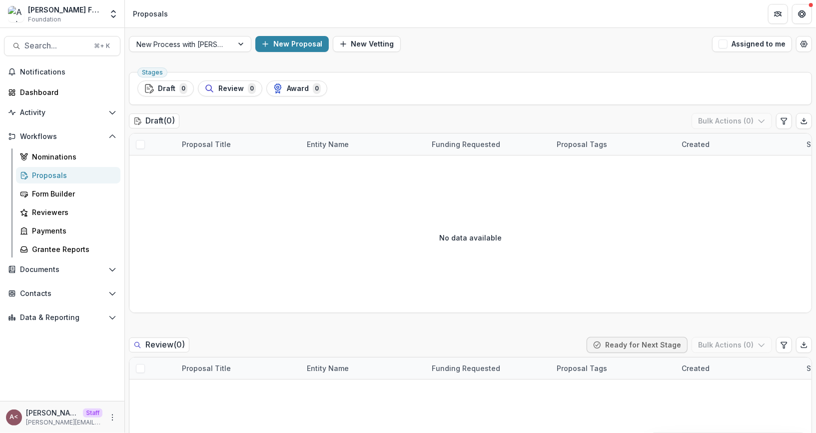
click at [495, 54] on div "New Process with Kara New Proposal New Vetting Assigned to me" at bounding box center [470, 44] width 691 height 32
click at [273, 30] on div "New Process with Kara New Proposal New Vetting Assigned to me" at bounding box center [470, 44] width 691 height 32
click at [268, 51] on button "New Proposal" at bounding box center [291, 44] width 73 height 16
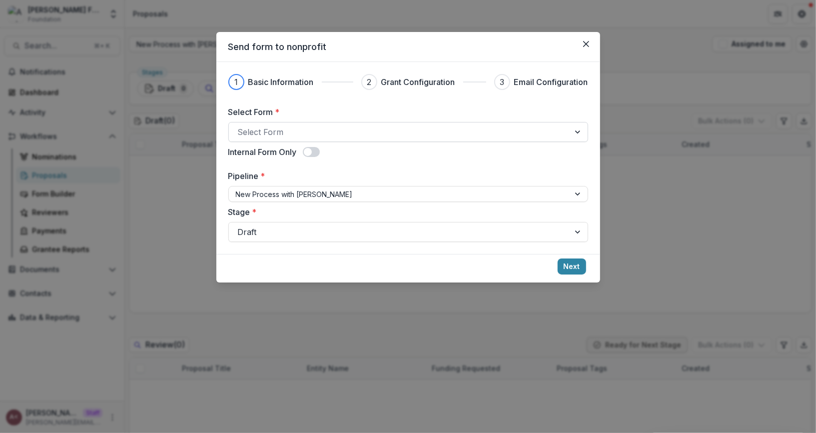
click at [269, 129] on div at bounding box center [399, 132] width 323 height 14
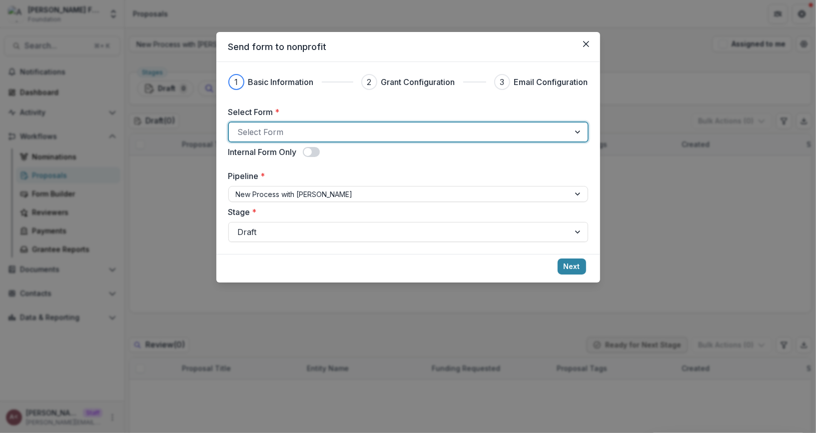
click at [341, 134] on div at bounding box center [399, 132] width 323 height 14
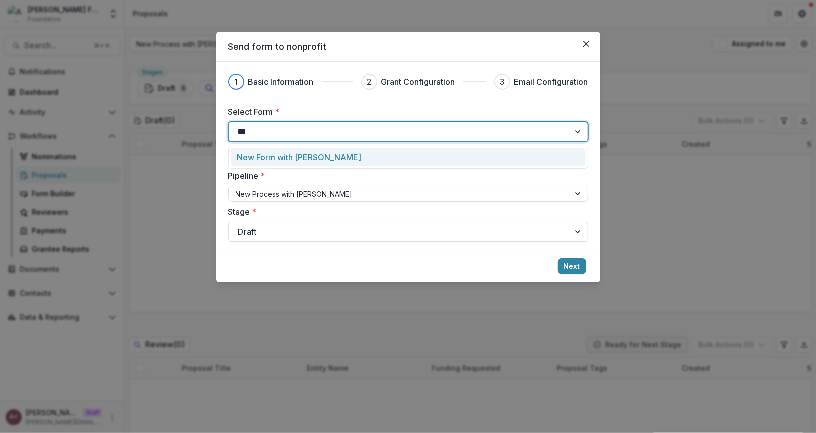
type input "****"
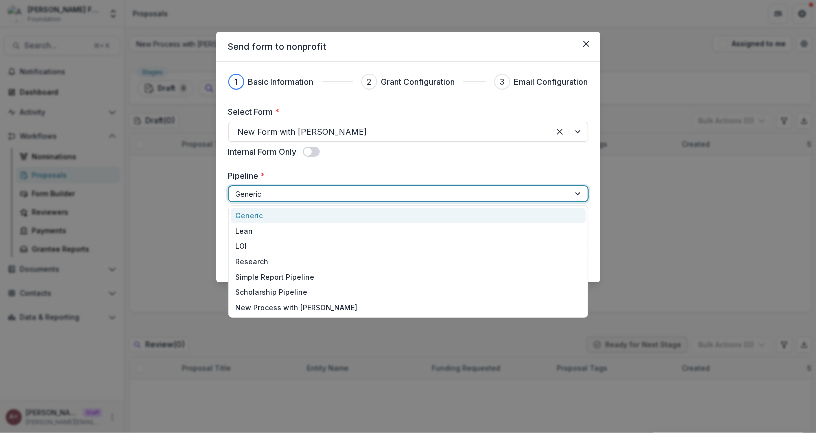
click at [459, 196] on div at bounding box center [399, 194] width 327 height 12
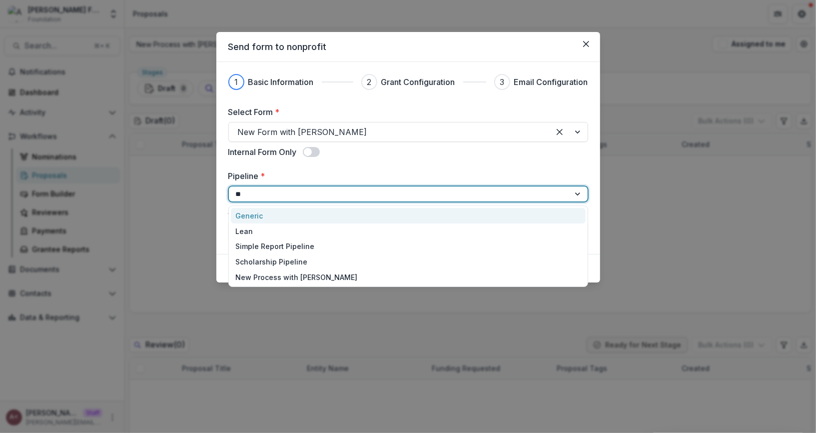
type input "***"
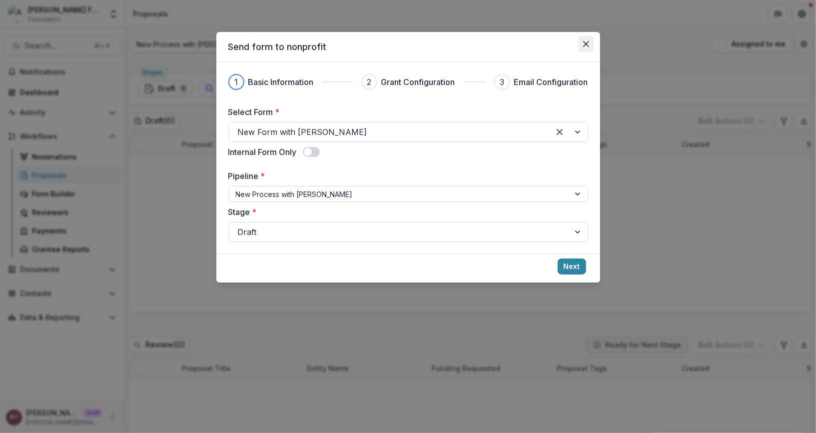
click at [588, 45] on icon "Close" at bounding box center [586, 44] width 6 height 6
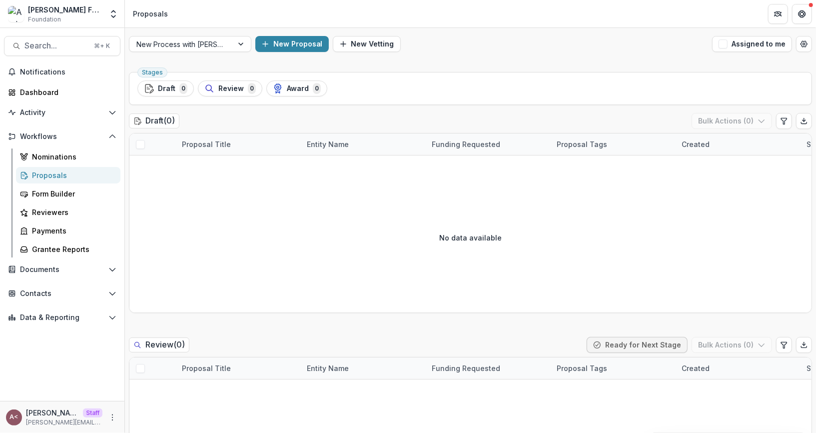
click at [441, 50] on div "New Proposal New Vetting" at bounding box center [481, 44] width 453 height 16
click at [267, 48] on button "New Proposal" at bounding box center [291, 44] width 73 height 16
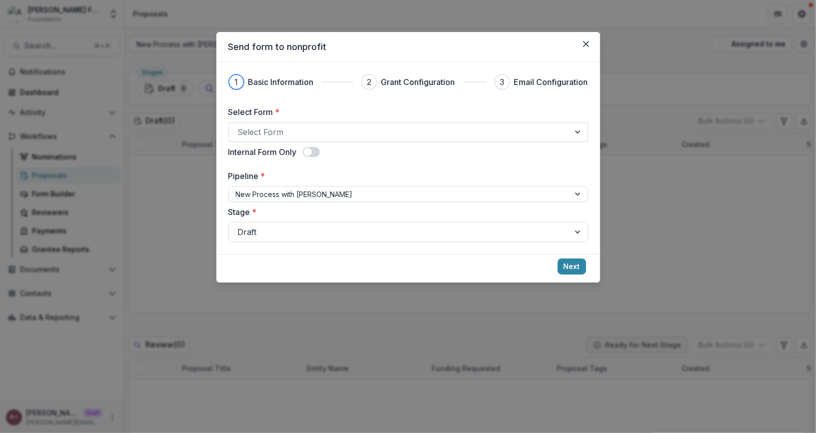
click at [300, 135] on div at bounding box center [399, 132] width 323 height 14
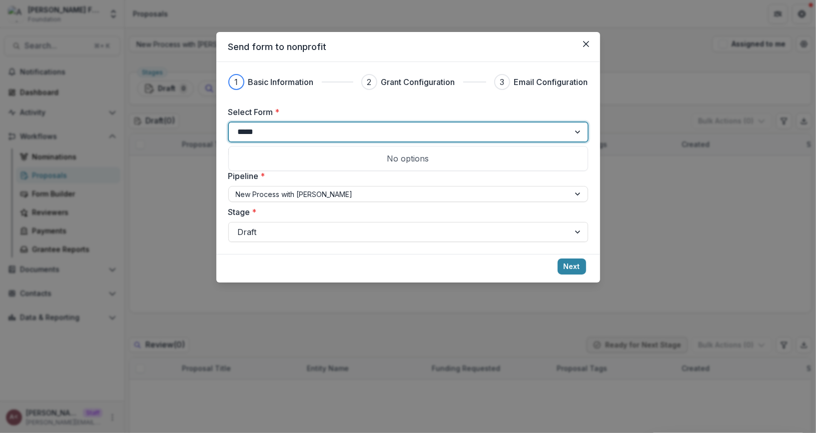
type input "***"
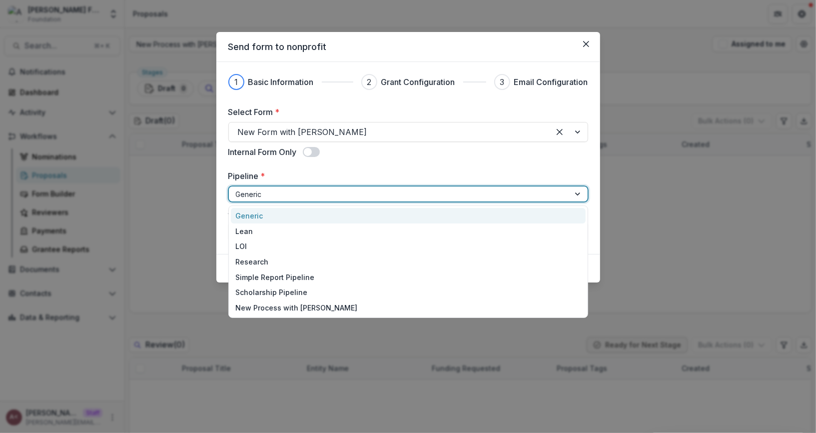
click at [350, 197] on div at bounding box center [399, 194] width 327 height 12
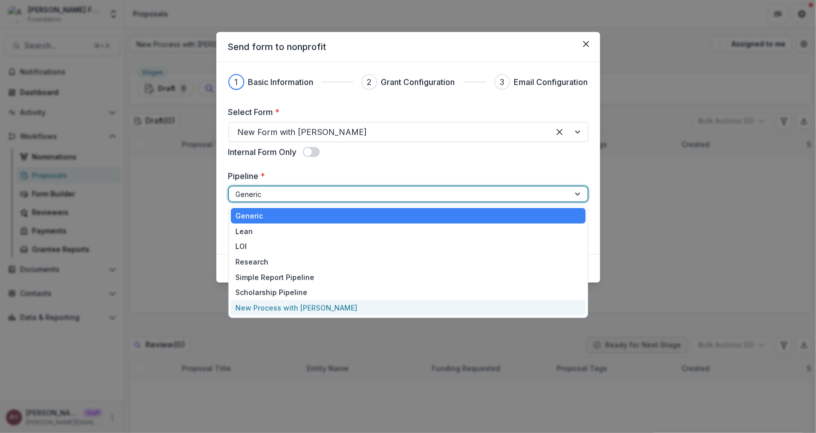
click at [292, 311] on div "New Process with Kara" at bounding box center [408, 307] width 355 height 15
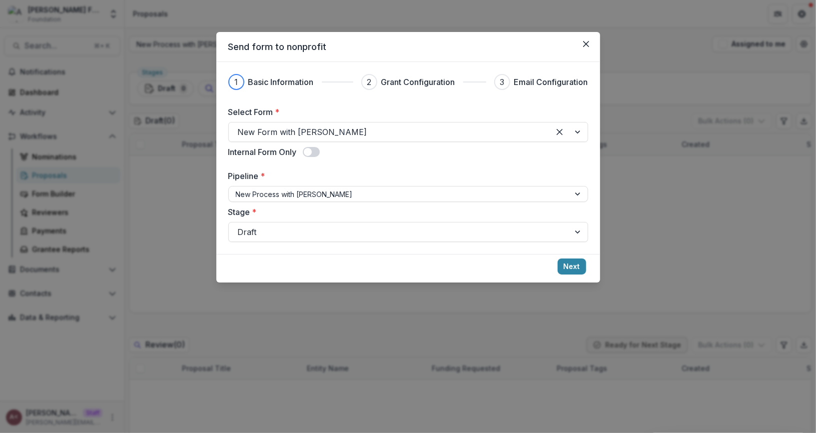
click at [352, 250] on div "1 Basic Information 2 Grant Configuration 3 Email Configuration Select Form * N…" at bounding box center [408, 158] width 384 height 192
click at [562, 263] on button "Next" at bounding box center [571, 266] width 28 height 16
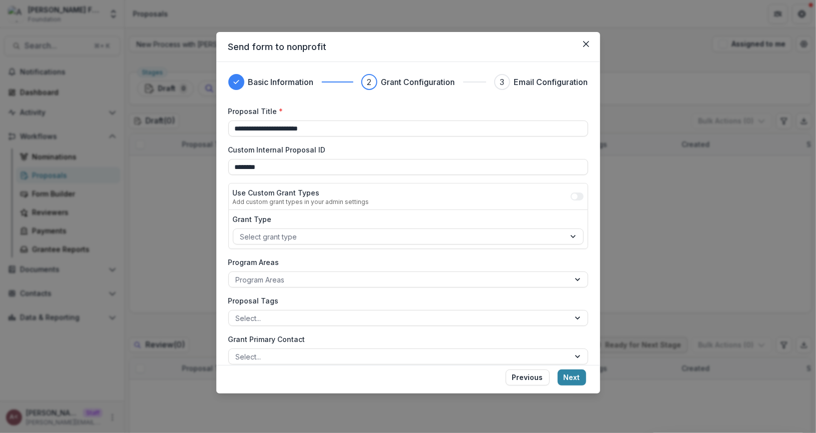
scroll to position [87, 0]
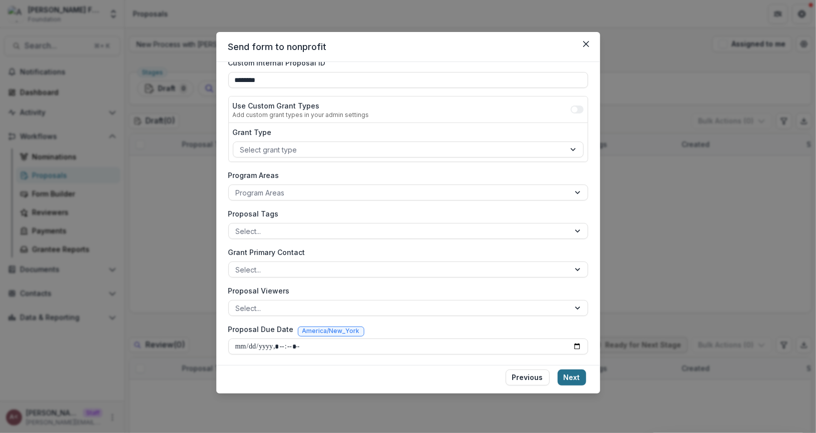
click at [583, 376] on button "Next" at bounding box center [571, 377] width 28 height 16
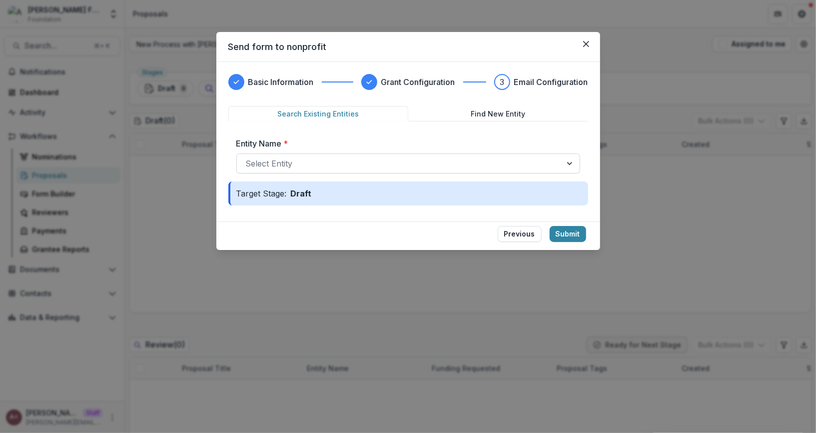
click at [353, 162] on div at bounding box center [399, 163] width 307 height 14
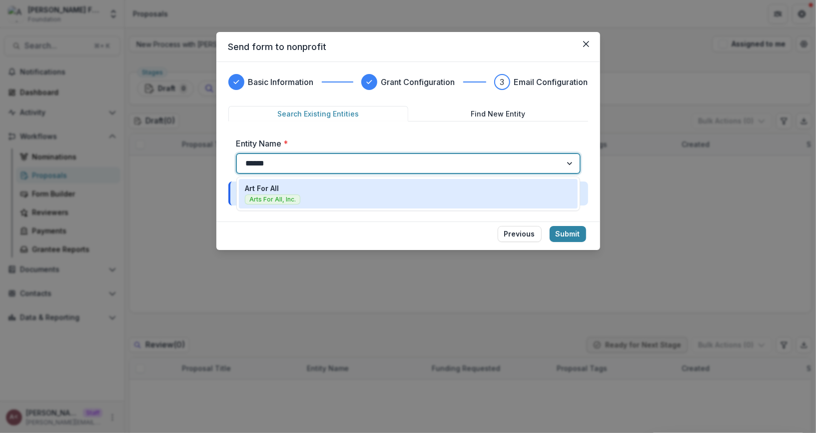
type input "*******"
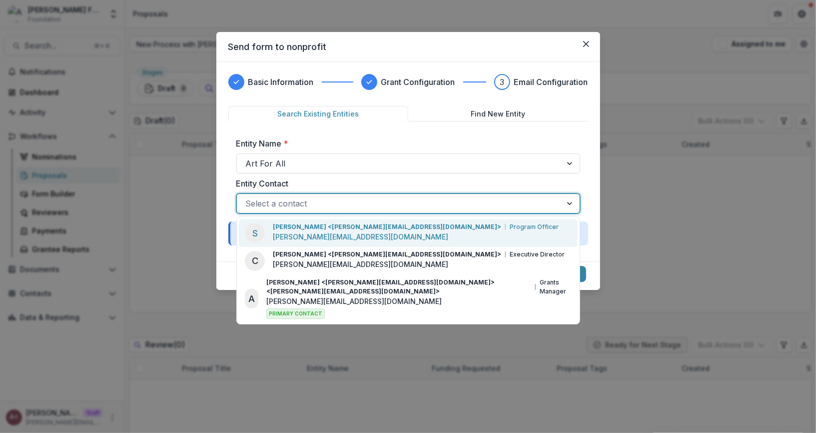
click at [329, 199] on div at bounding box center [399, 203] width 307 height 14
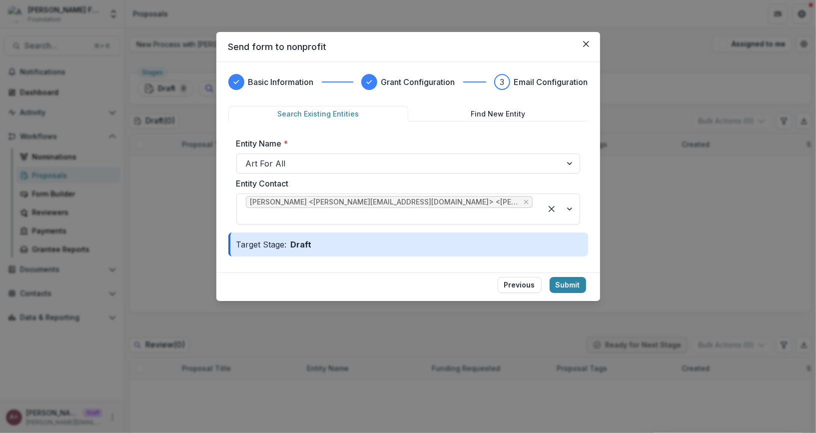
click at [378, 272] on footer "Previous Submit" at bounding box center [408, 286] width 384 height 28
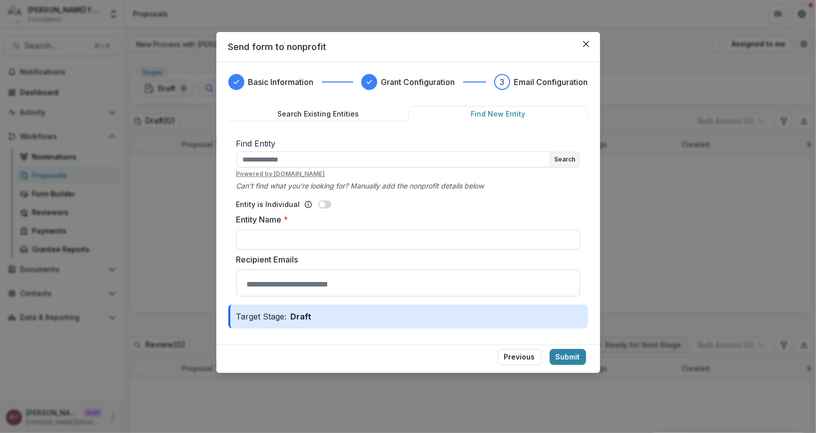
click at [489, 119] on button "Find New Entity" at bounding box center [498, 113] width 180 height 15
click at [314, 165] on input "text" at bounding box center [393, 159] width 314 height 16
type input "**********"
click at [556, 155] on button "Search" at bounding box center [564, 159] width 29 height 15
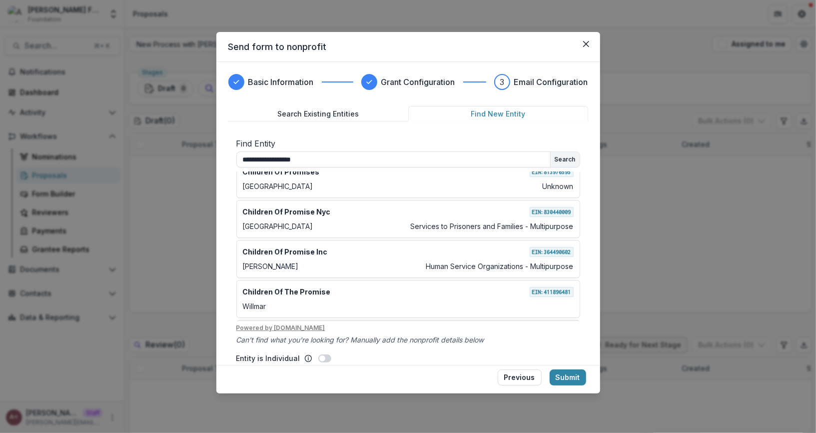
scroll to position [318, 0]
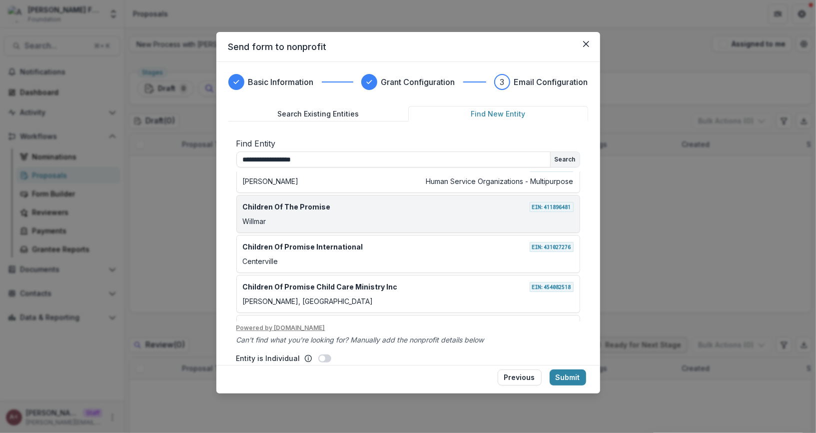
click at [375, 217] on div "Willmar" at bounding box center [408, 221] width 331 height 10
type input "**********"
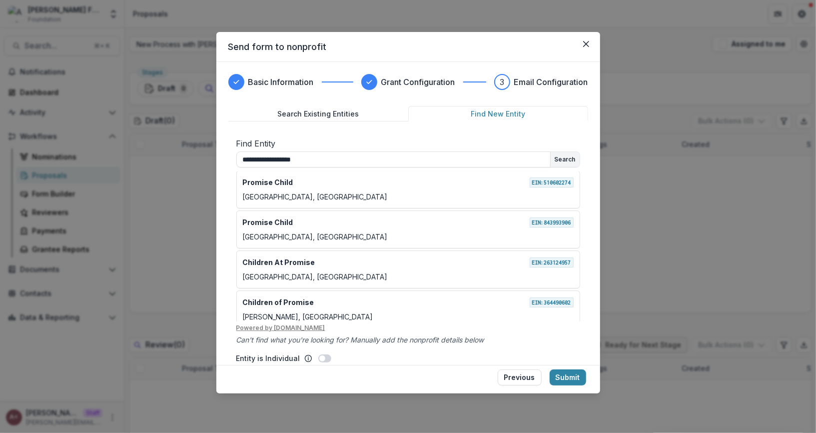
scroll to position [131, 0]
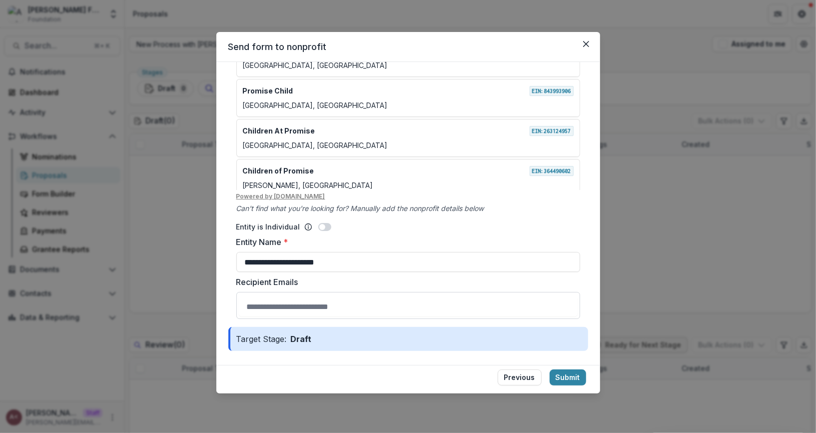
click at [360, 305] on input "Recipient Emails" at bounding box center [408, 306] width 339 height 20
click at [570, 375] on button "Submit" at bounding box center [567, 377] width 36 height 16
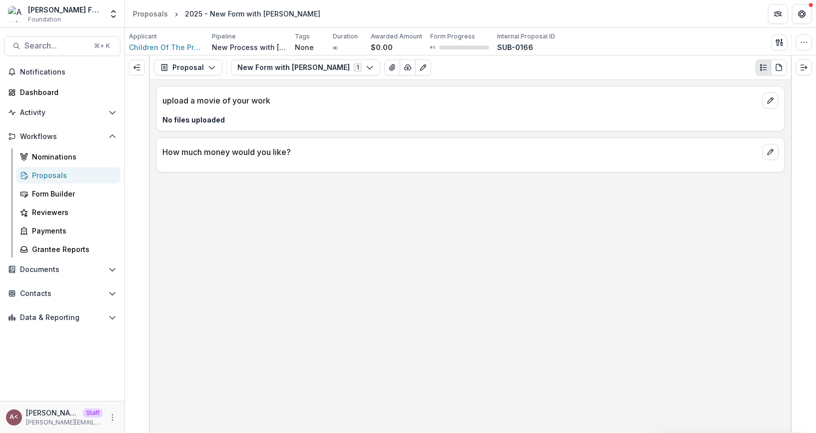
click at [283, 125] on div "upload a movie of your work No files uploaded" at bounding box center [470, 108] width 629 height 45
click at [88, 139] on span "Workflows" at bounding box center [62, 136] width 84 height 8
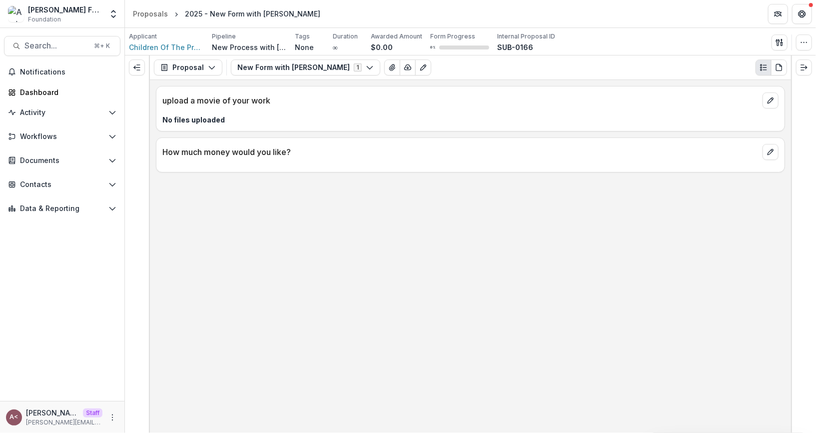
click at [274, 121] on p "No files uploaded" at bounding box center [470, 119] width 616 height 10
click at [115, 415] on icon "More" at bounding box center [112, 417] width 8 height 8
click at [182, 401] on link "User Settings" at bounding box center [178, 395] width 107 height 16
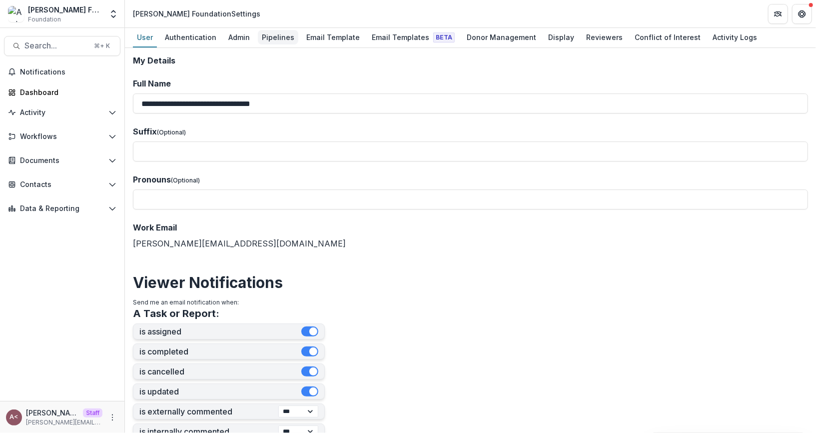
click at [290, 34] on div "Pipelines" at bounding box center [278, 37] width 40 height 14
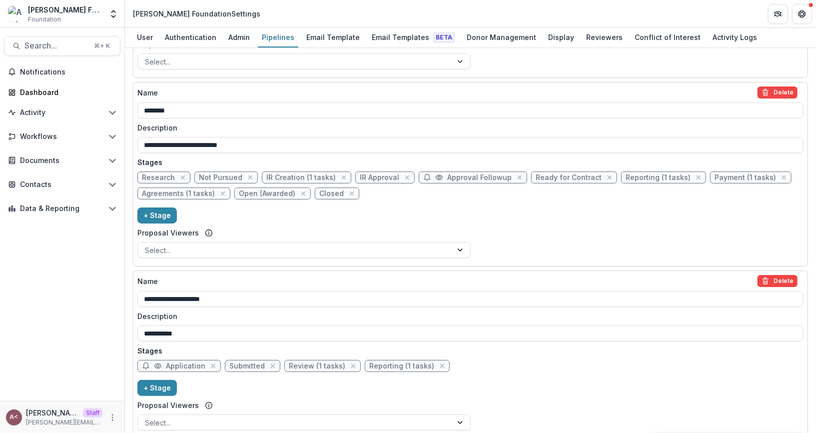
scroll to position [936, 0]
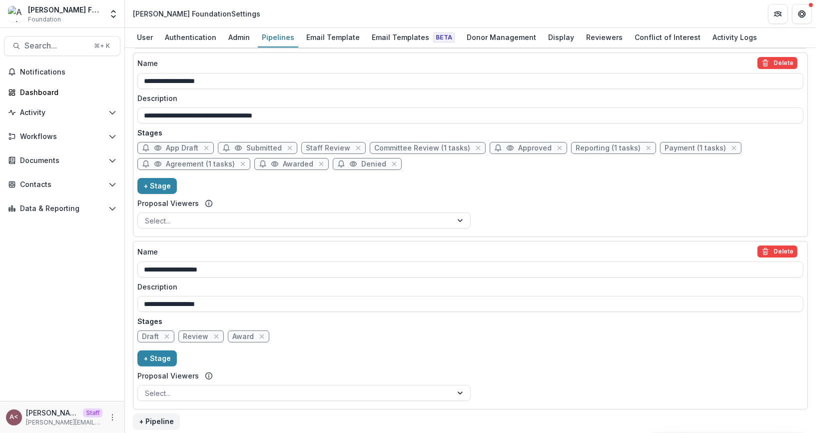
click at [153, 332] on span "Draft" at bounding box center [150, 336] width 17 height 8
select select "*****"
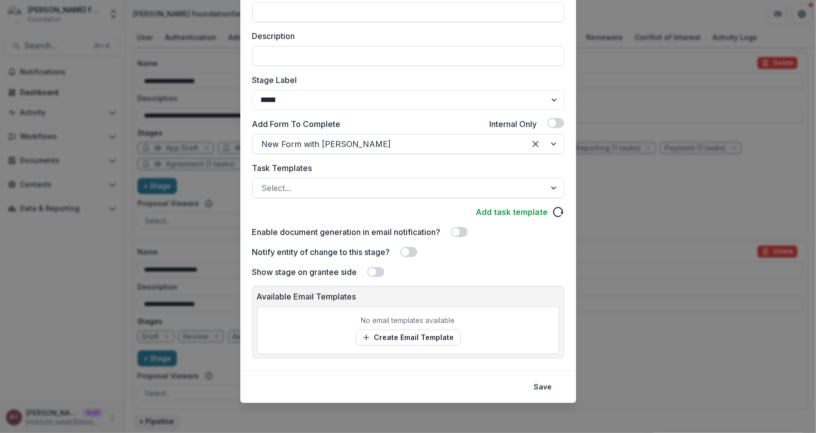
scroll to position [0, 0]
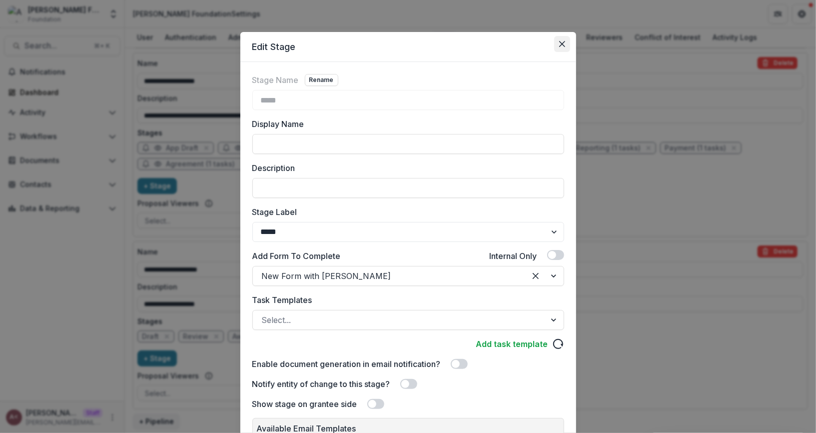
click at [564, 46] on button "Close" at bounding box center [562, 44] width 16 height 16
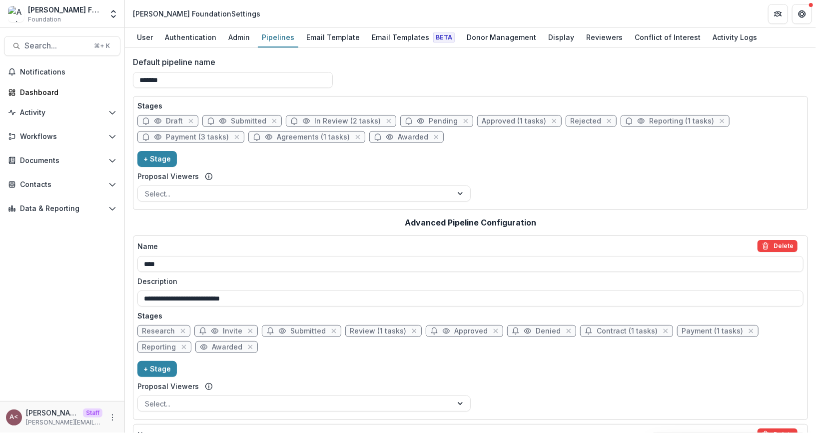
click at [395, 66] on label "Default pipeline name" at bounding box center [467, 62] width 669 height 12
click at [333, 72] on input "*******" at bounding box center [233, 80] width 200 height 16
click at [112, 17] on icon "Open entity switcher" at bounding box center [113, 14] width 10 height 10
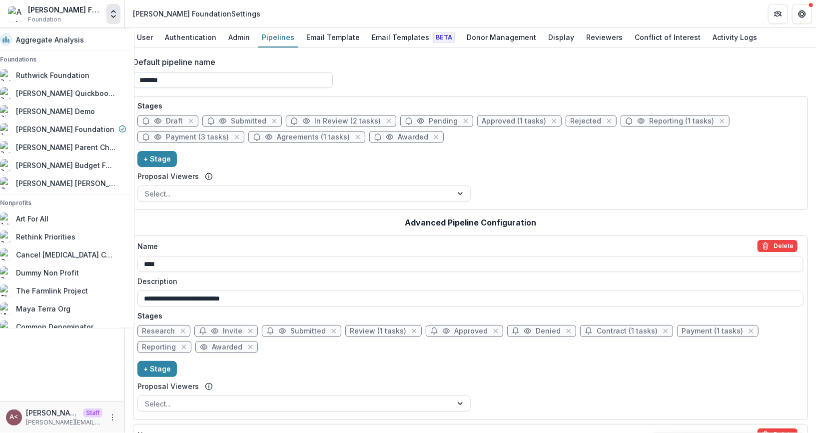
click at [330, 84] on input "*******" at bounding box center [233, 80] width 200 height 16
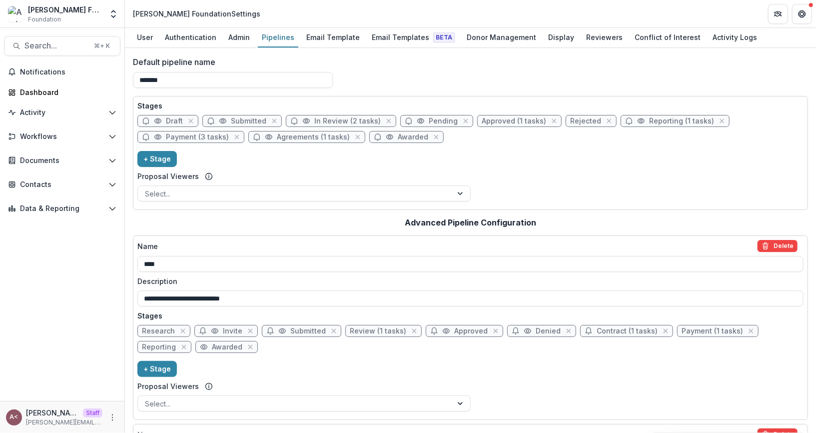
click at [431, 61] on label "Default pipeline name" at bounding box center [467, 62] width 669 height 12
click at [333, 72] on input "*******" at bounding box center [233, 80] width 200 height 16
click at [75, 160] on span "Documents" at bounding box center [62, 160] width 84 height 8
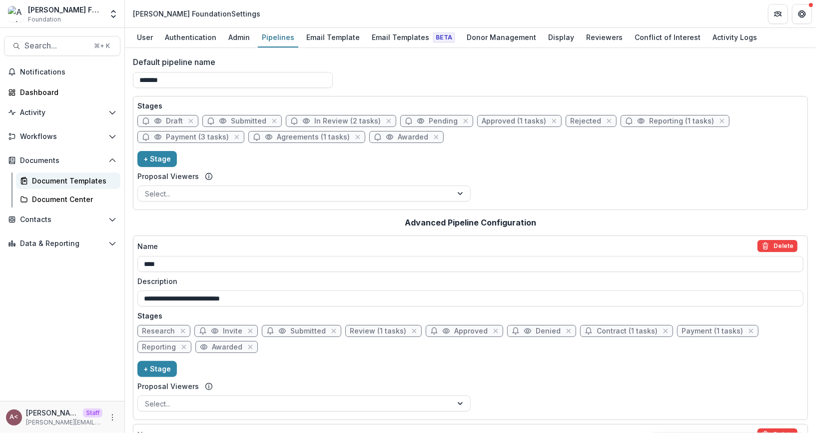
click at [73, 178] on div "Document Templates" at bounding box center [72, 180] width 80 height 10
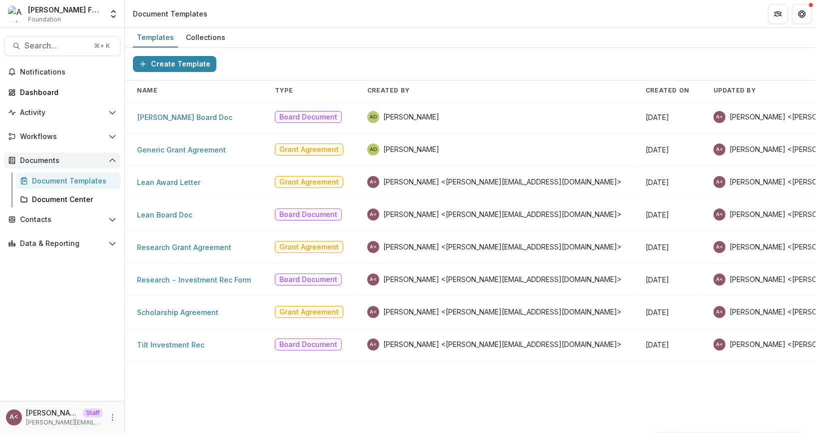
click at [93, 159] on span "Documents" at bounding box center [62, 160] width 84 height 8
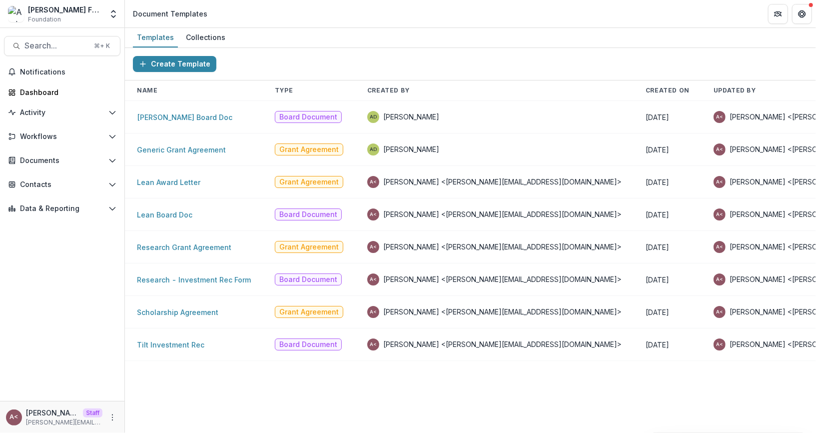
click at [278, 67] on div "Create Template" at bounding box center [470, 64] width 691 height 32
click at [311, 50] on div "Create Template" at bounding box center [470, 64] width 691 height 32
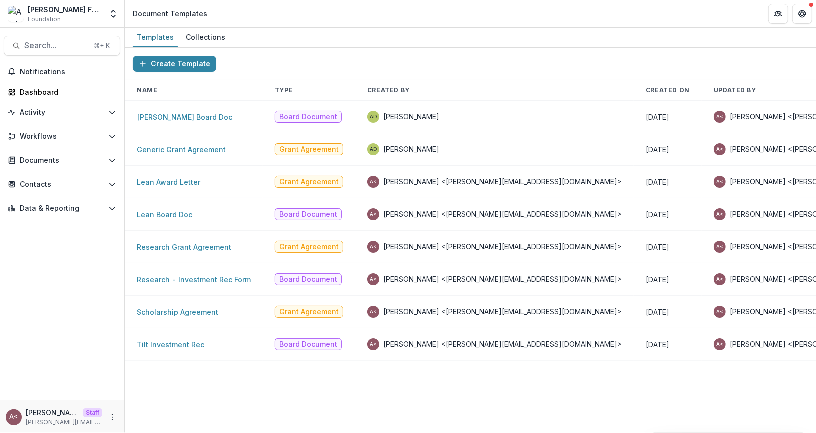
click at [311, 50] on div "Create Template" at bounding box center [470, 64] width 691 height 32
click at [315, 49] on div "Create Template" at bounding box center [470, 64] width 691 height 32
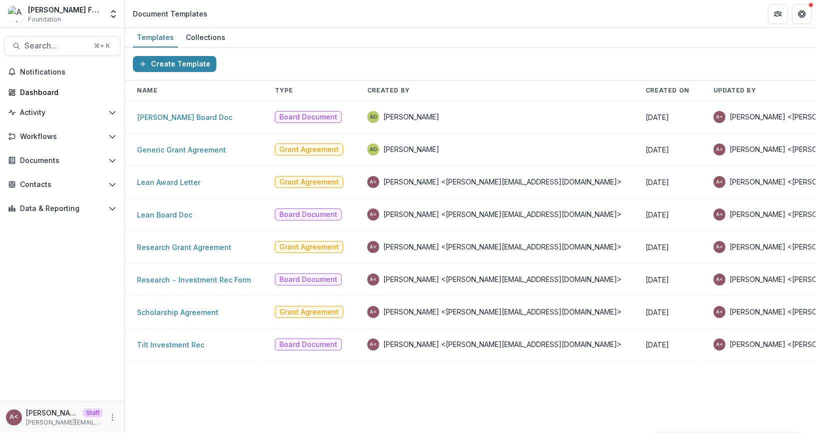
click at [315, 49] on div "Create Template" at bounding box center [470, 64] width 691 height 32
click at [296, 62] on div "Create Template" at bounding box center [470, 64] width 691 height 32
click at [94, 130] on button "Workflows" at bounding box center [62, 136] width 116 height 16
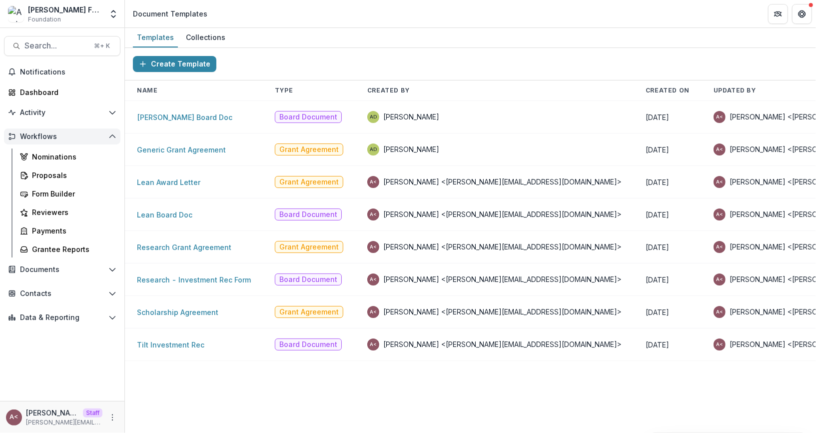
click at [83, 134] on span "Workflows" at bounding box center [62, 136] width 84 height 8
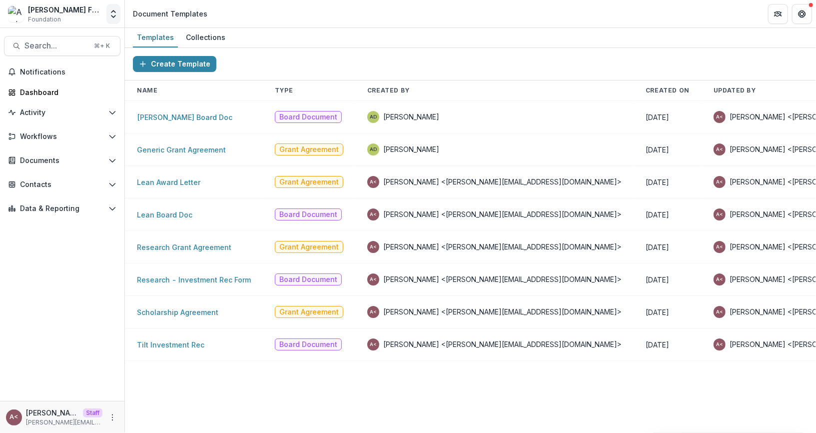
click at [114, 11] on icon "Open entity switcher" at bounding box center [113, 14] width 10 height 10
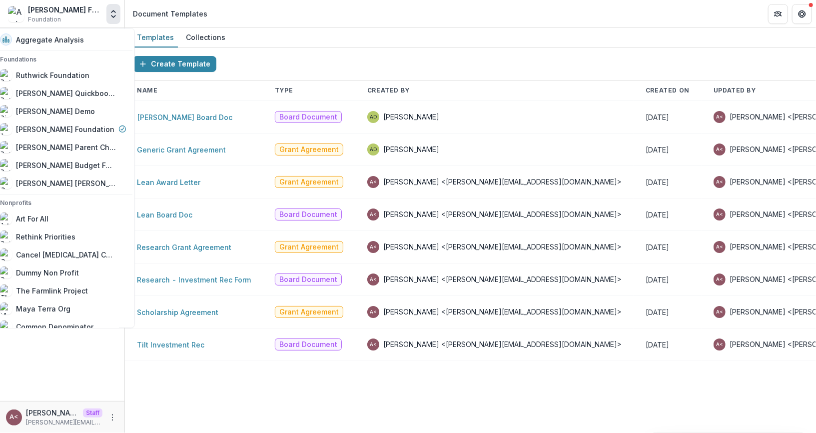
click at [308, 43] on div "Templates Collections" at bounding box center [470, 38] width 691 height 20
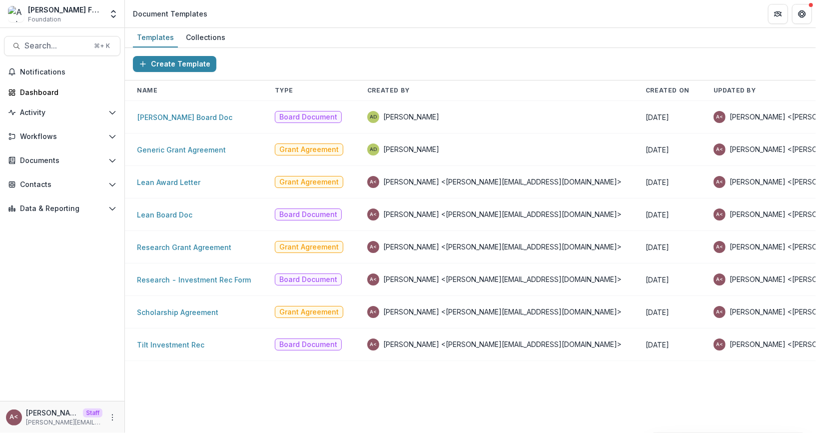
click at [180, 111] on td "[PERSON_NAME] Board Doc" at bounding box center [194, 117] width 138 height 32
click at [178, 113] on link "[PERSON_NAME] Board Doc" at bounding box center [184, 117] width 95 height 8
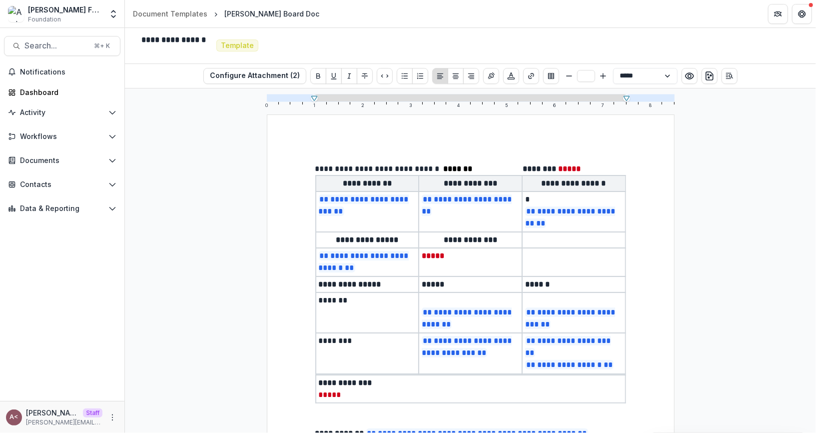
click at [383, 170] on span "**********" at bounding box center [379, 168] width 128 height 7
click at [400, 166] on span "**********" at bounding box center [379, 168] width 128 height 7
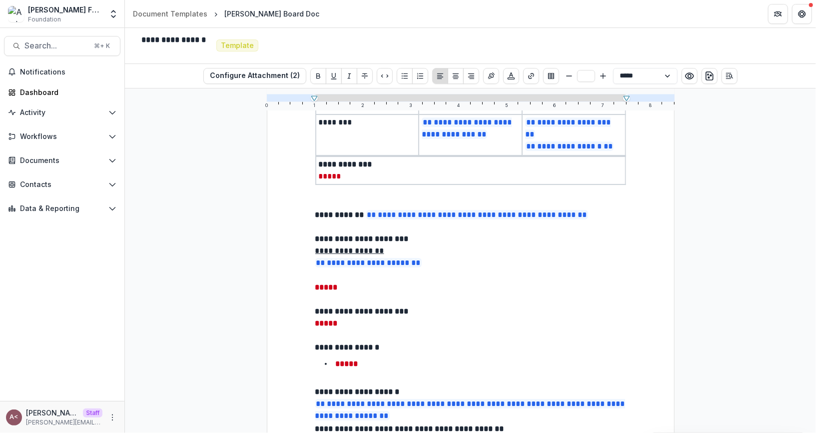
scroll to position [227, 0]
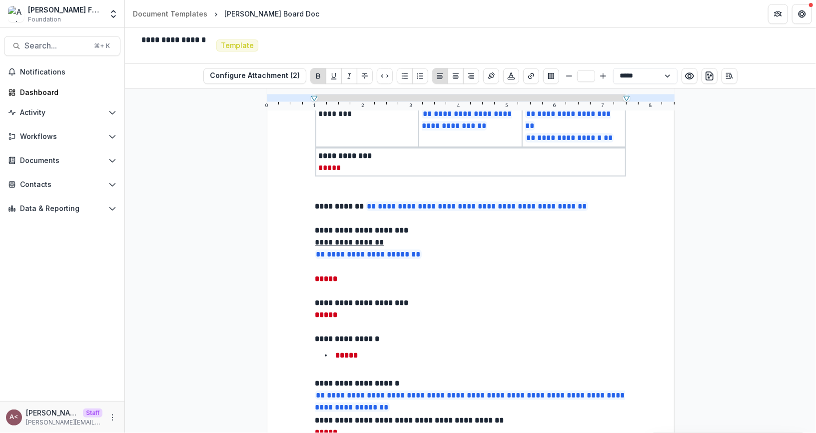
click at [382, 232] on strong "**********" at bounding box center [362, 229] width 95 height 7
click at [444, 231] on p "**********" at bounding box center [470, 230] width 311 height 12
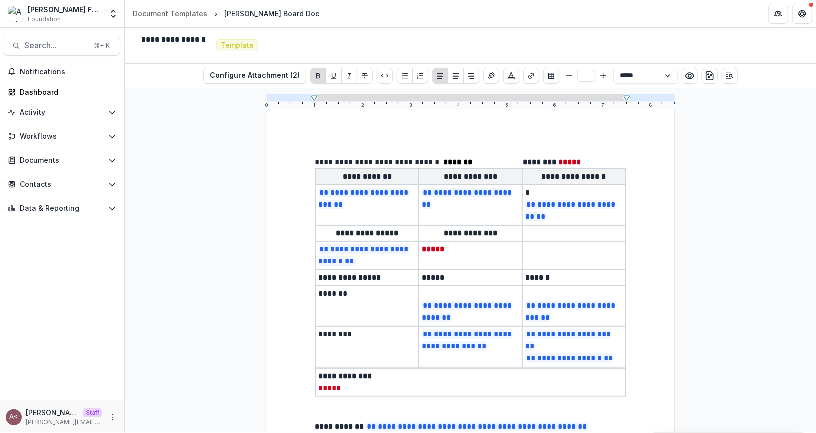
scroll to position [0, 0]
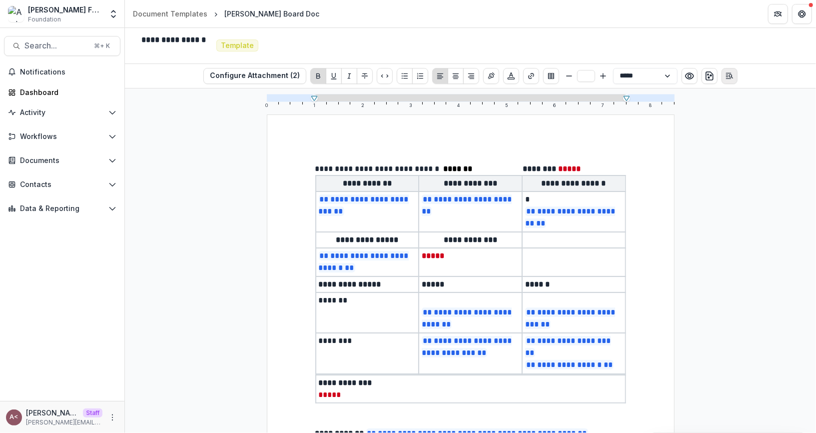
click at [726, 76] on icon "Open Editor Sidebar" at bounding box center [729, 76] width 8 height 8
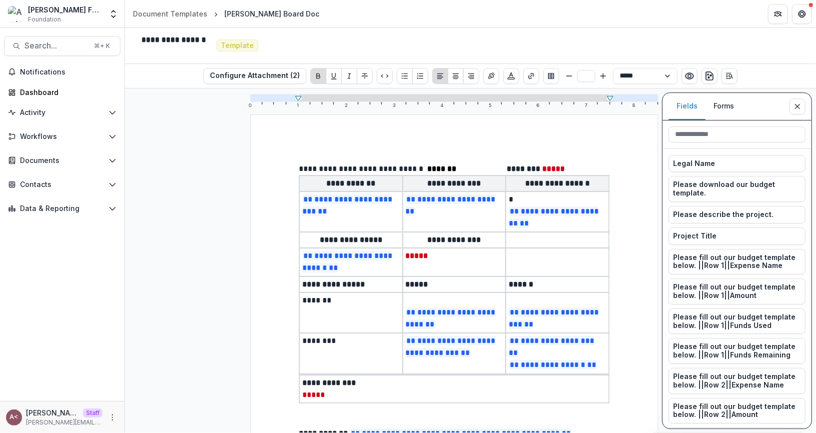
click at [715, 103] on button "Forms" at bounding box center [723, 105] width 36 height 27
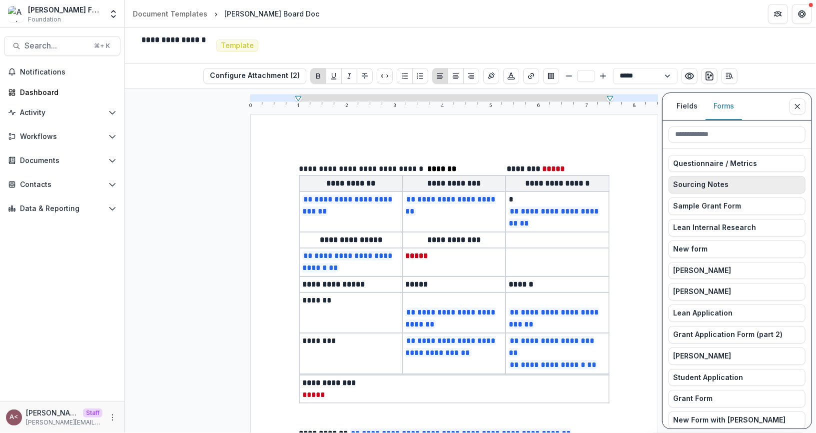
click at [729, 184] on button "Sourcing Notes" at bounding box center [736, 184] width 137 height 17
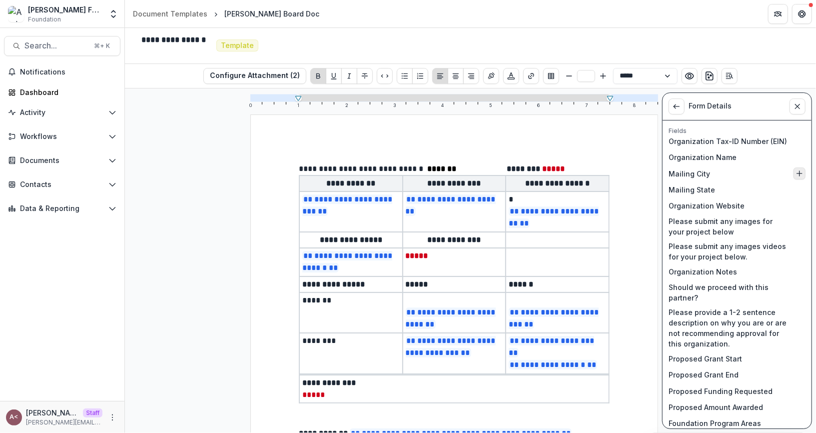
click at [798, 173] on icon "Insert Mailing City into document" at bounding box center [799, 173] width 8 height 8
click at [801, 109] on button "Close sidebar" at bounding box center [797, 106] width 16 height 16
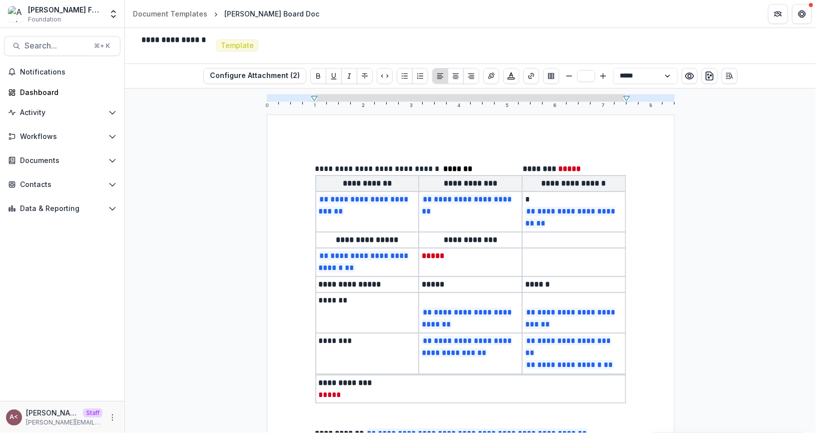
click at [731, 123] on div "**********" at bounding box center [470, 260] width 691 height 344
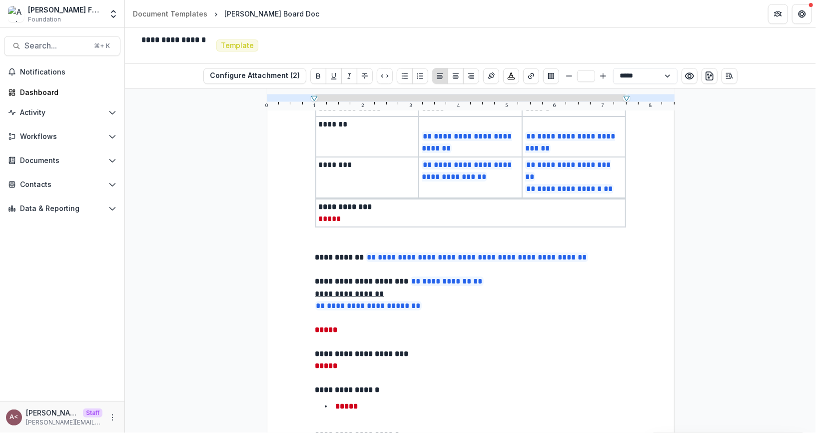
scroll to position [194, 0]
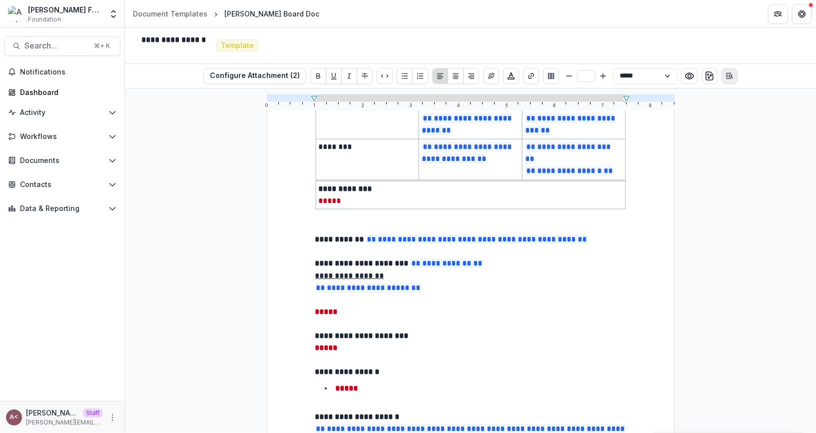
click at [731, 75] on button "Open Editor Sidebar" at bounding box center [729, 76] width 16 height 16
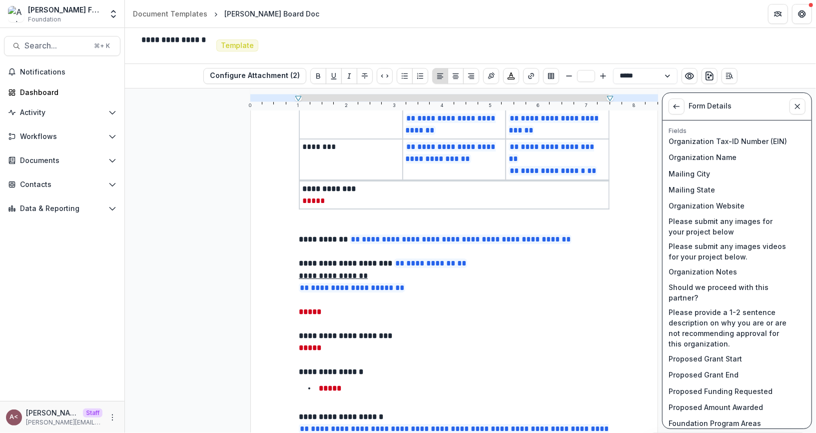
click at [684, 110] on div "Form Details" at bounding box center [699, 106] width 63 height 16
click at [680, 106] on icon "View List" at bounding box center [676, 106] width 8 height 8
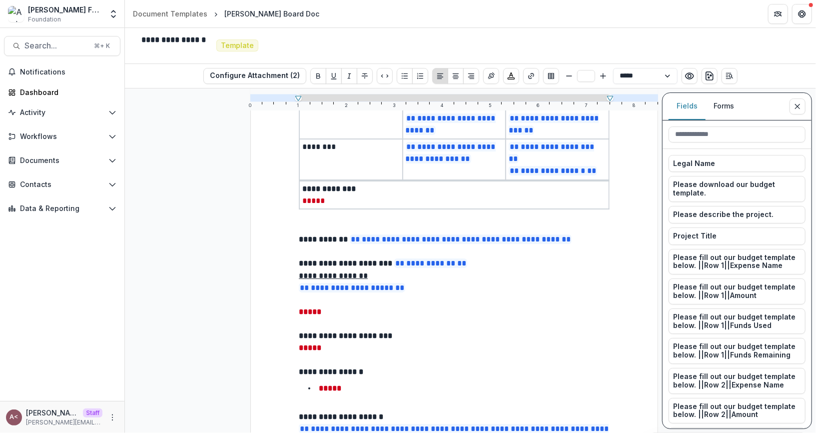
click at [692, 109] on button "Fields" at bounding box center [686, 105] width 37 height 27
click at [699, 128] on input at bounding box center [736, 134] width 137 height 16
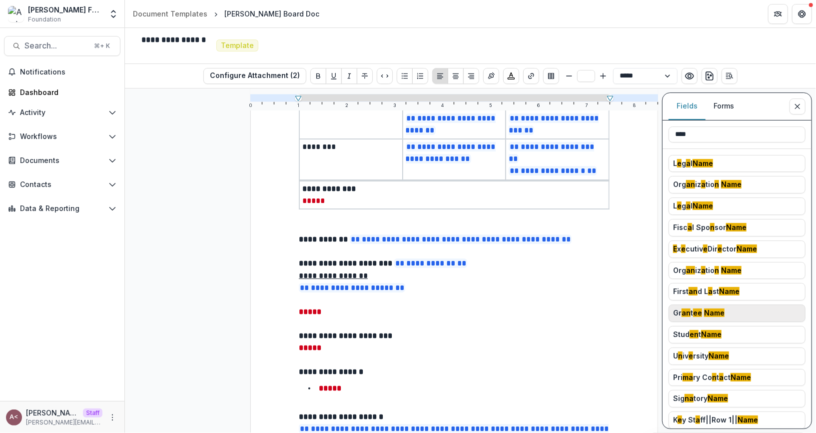
type input "****"
click at [704, 311] on mark "Name" at bounding box center [714, 312] width 20 height 8
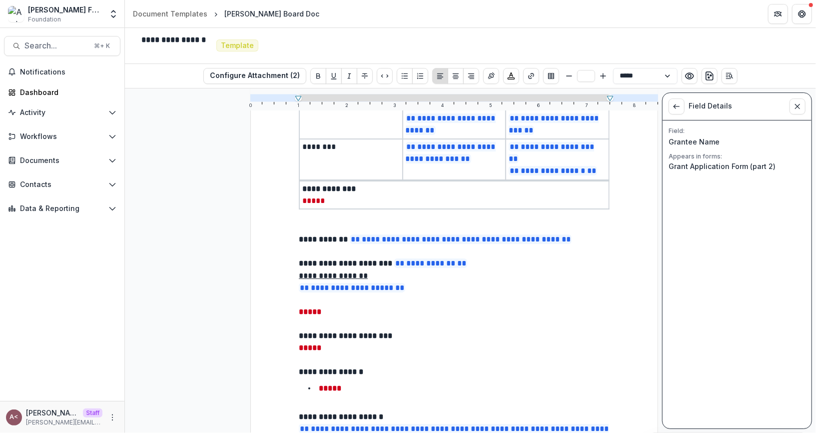
click at [719, 164] on li "Grant Application Form (part 2)" at bounding box center [736, 166] width 137 height 10
click at [746, 164] on li "Grant Application Form (part 2)" at bounding box center [736, 166] width 137 height 10
click at [671, 101] on button "View List" at bounding box center [676, 106] width 16 height 16
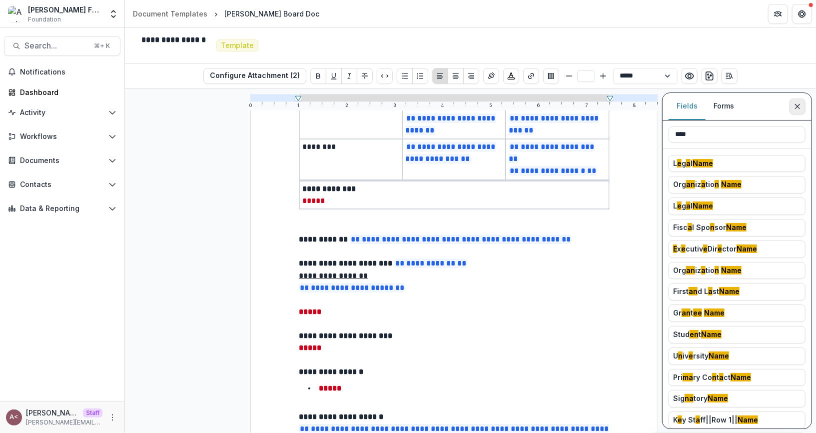
click at [798, 103] on icon "Close sidebar" at bounding box center [797, 106] width 8 height 8
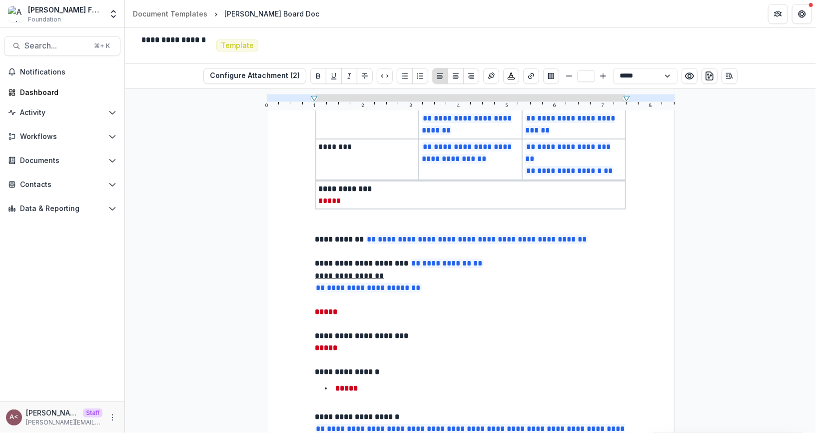
click at [542, 294] on p at bounding box center [470, 300] width 311 height 12
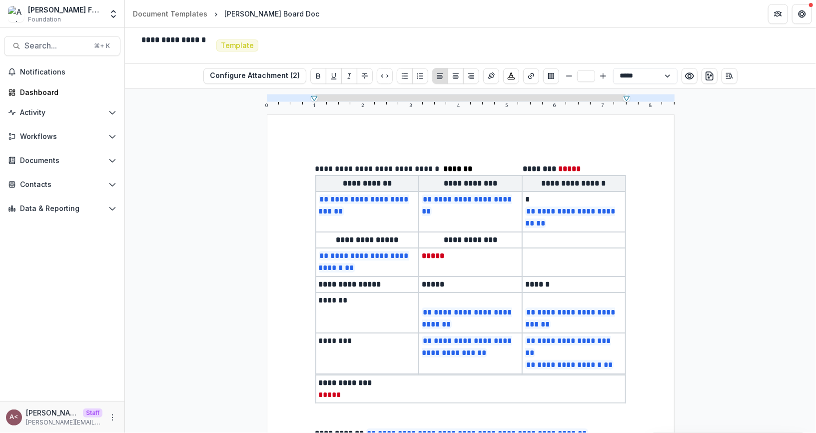
click at [228, 233] on div "**********" at bounding box center [470, 260] width 691 height 344
click at [117, 21] on button "Open entity switcher" at bounding box center [113, 14] width 14 height 20
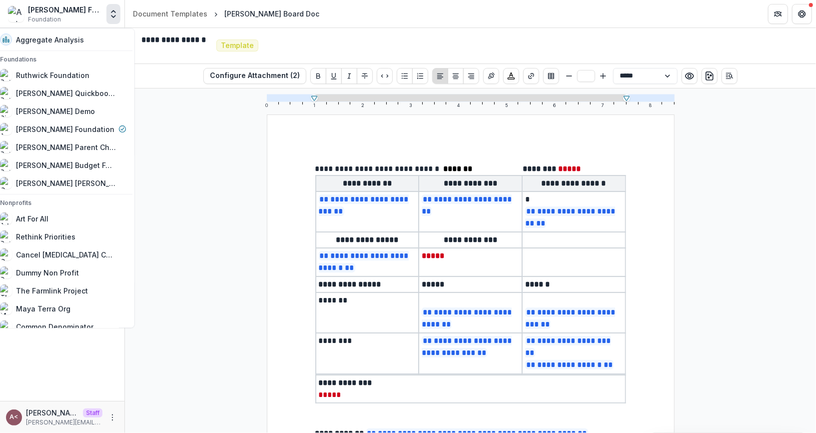
click at [288, 49] on div "**********" at bounding box center [279, 45] width 300 height 27
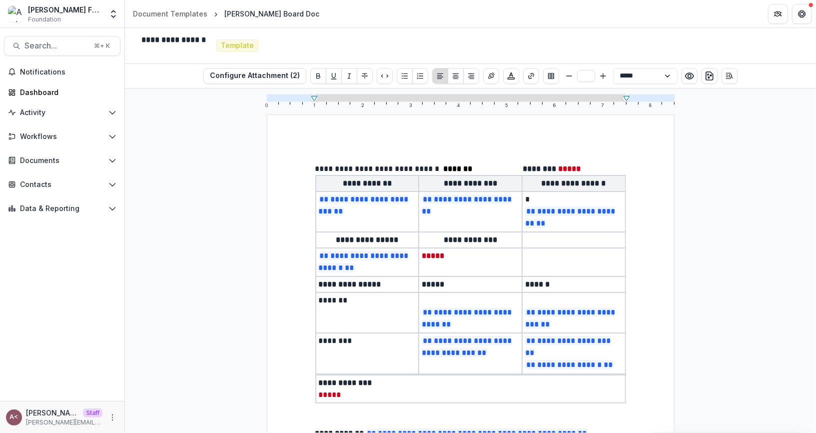
click at [209, 154] on div "**********" at bounding box center [470, 260] width 691 height 344
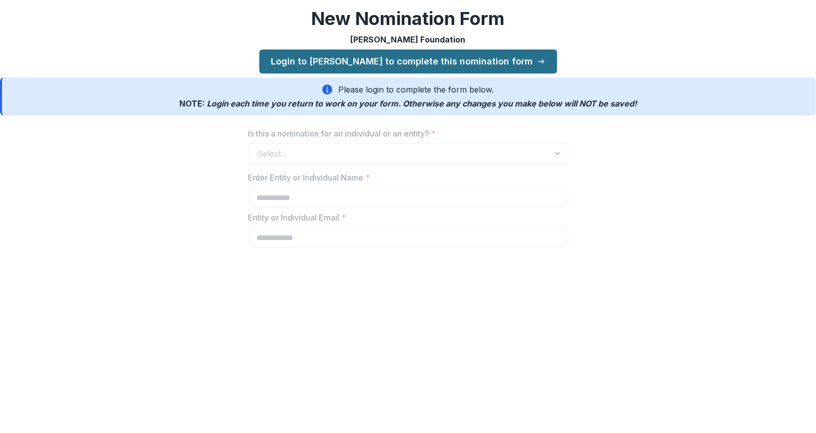
click at [403, 56] on link "Login to [PERSON_NAME] to complete this nomination form" at bounding box center [408, 61] width 298 height 24
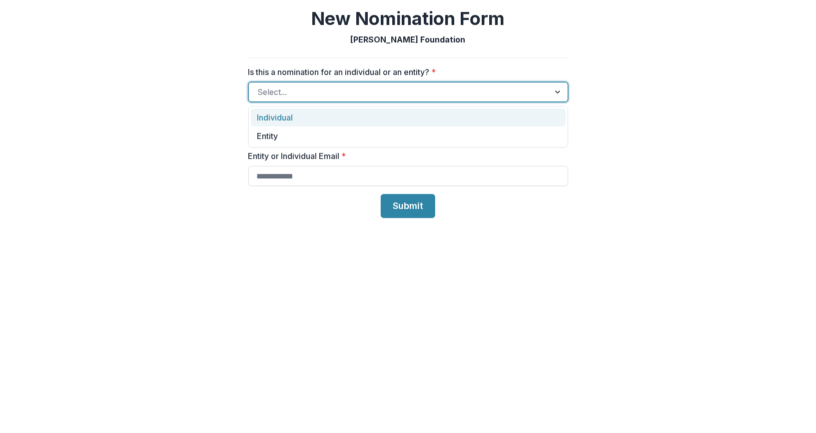
click at [379, 98] on div at bounding box center [399, 92] width 283 height 14
click at [350, 121] on div "Individual" at bounding box center [408, 117] width 315 height 18
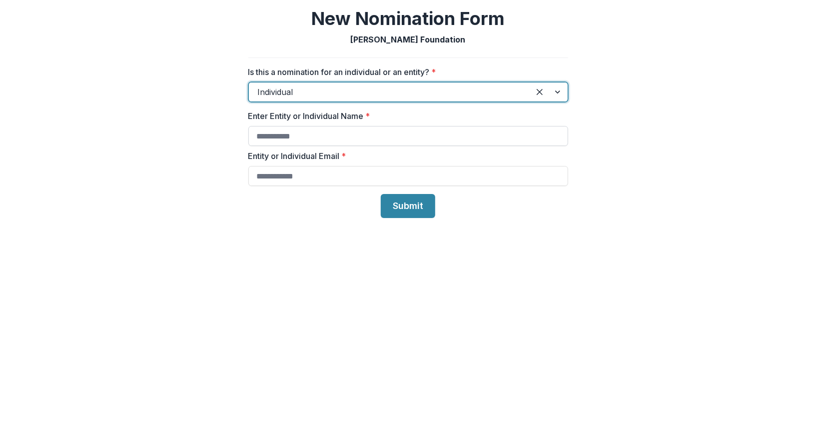
click at [335, 135] on input "Enter Entity or Individual Name *" at bounding box center [408, 136] width 320 height 20
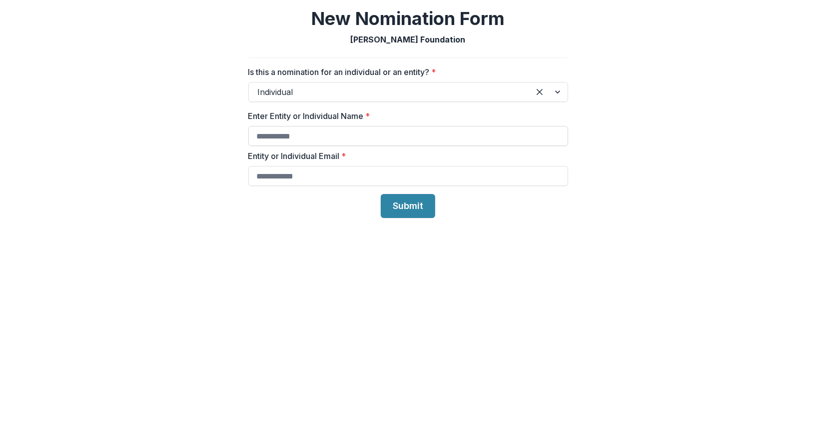
type input "*"
type input "**********"
click at [351, 172] on input "Entity or Individual Email *" at bounding box center [408, 176] width 320 height 20
type input "**********"
click at [407, 205] on button "Submit" at bounding box center [408, 206] width 54 height 24
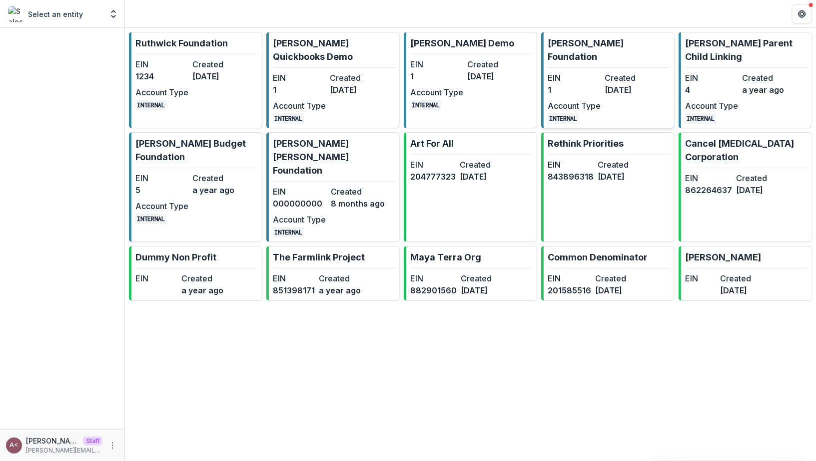
click at [599, 72] on dt "EIN" at bounding box center [573, 78] width 53 height 12
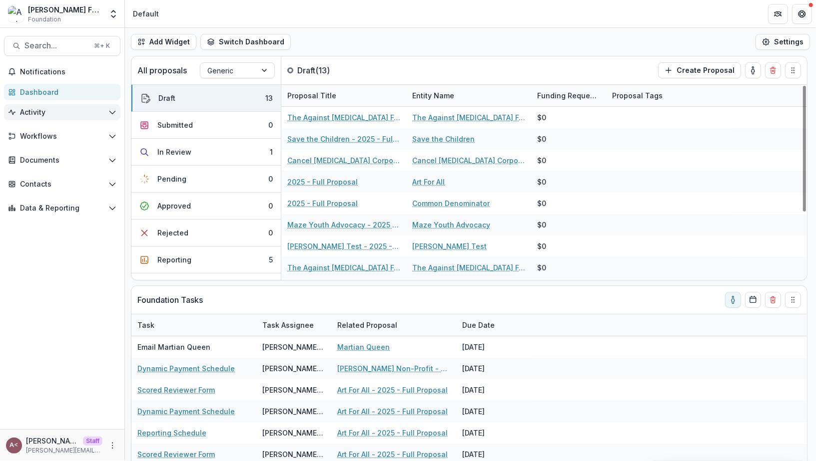
click at [71, 114] on span "Activity" at bounding box center [62, 112] width 84 height 8
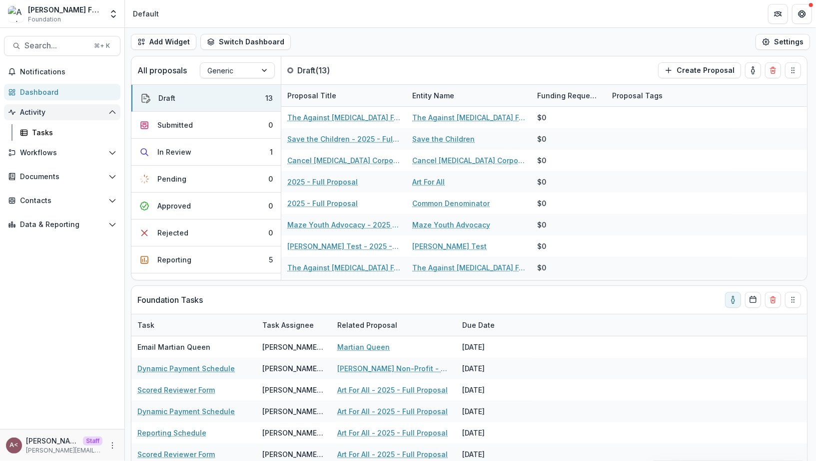
click at [71, 114] on span "Activity" at bounding box center [62, 112] width 84 height 8
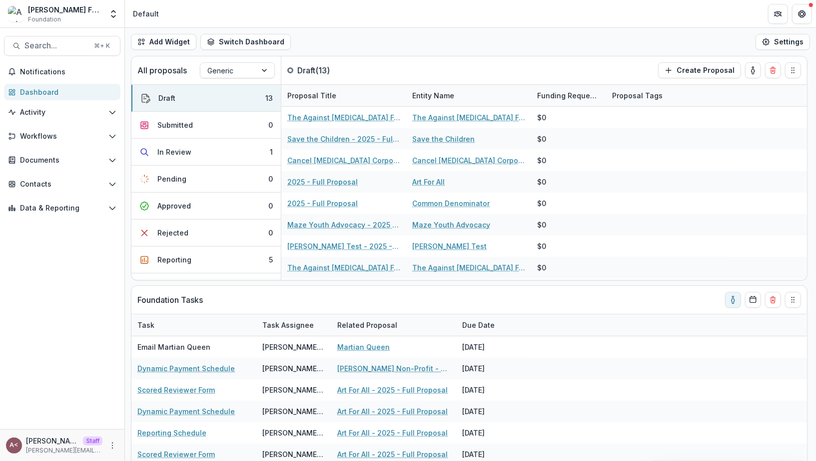
click at [75, 127] on div "Notifications Dashboard Activity Tasks Workflows Nominations Proposals Form Bui…" at bounding box center [62, 247] width 124 height 366
click at [76, 133] on span "Workflows" at bounding box center [62, 136] width 84 height 8
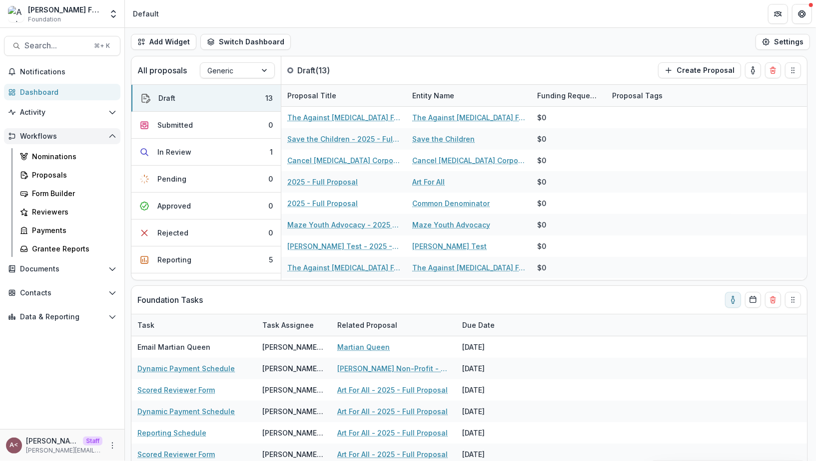
click at [76, 133] on span "Workflows" at bounding box center [62, 136] width 84 height 8
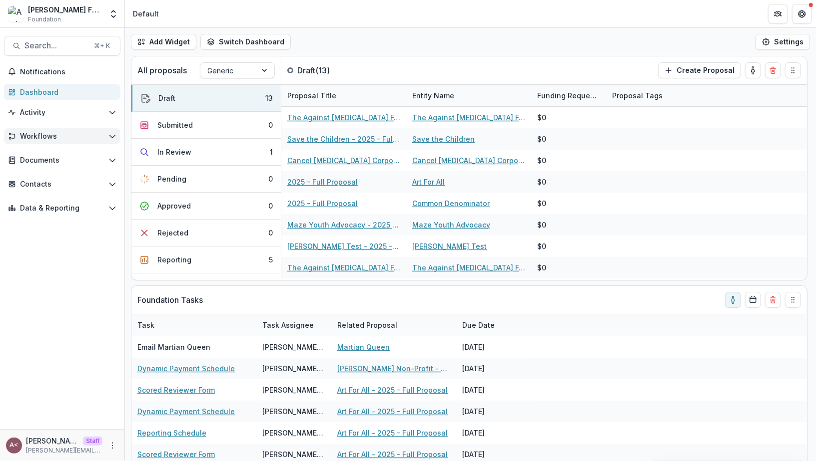
click at [76, 133] on span "Workflows" at bounding box center [62, 136] width 84 height 8
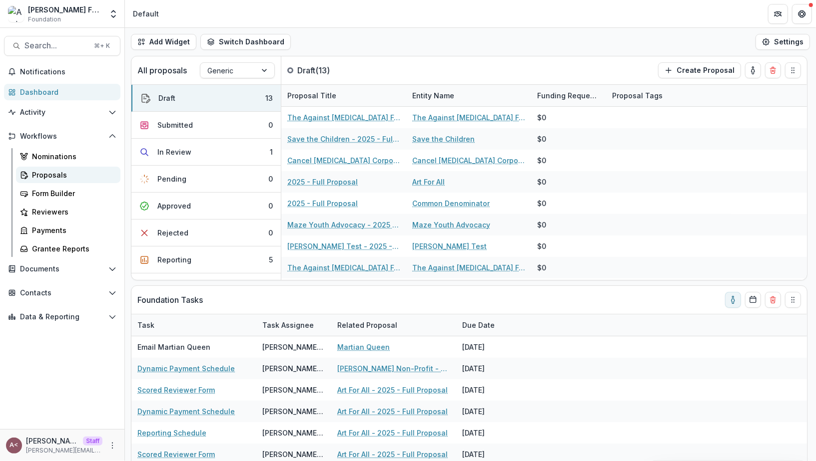
click at [68, 174] on div "Proposals" at bounding box center [72, 175] width 80 height 10
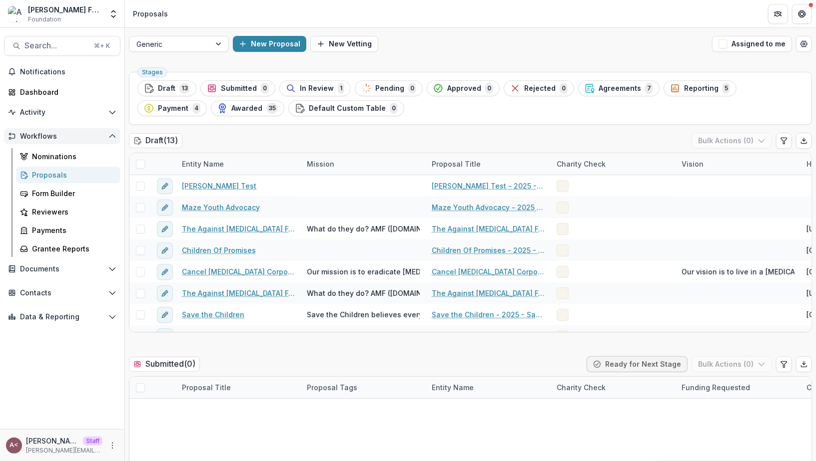
click at [86, 137] on span "Workflows" at bounding box center [62, 136] width 84 height 8
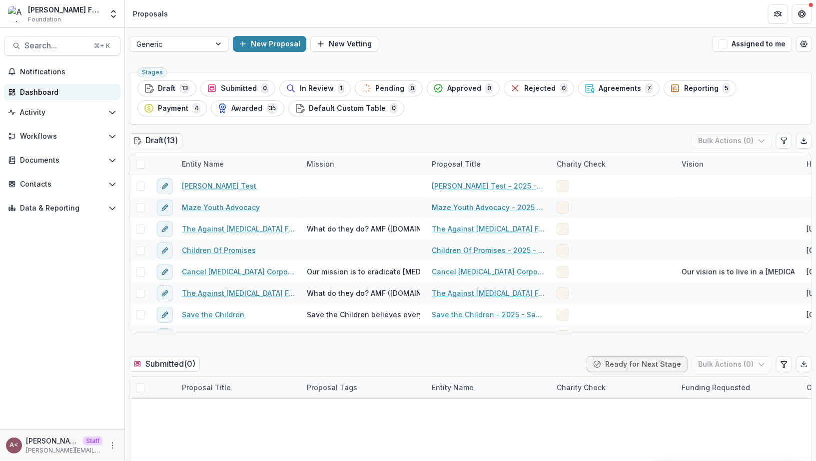
click at [85, 94] on div "Dashboard" at bounding box center [66, 92] width 92 height 10
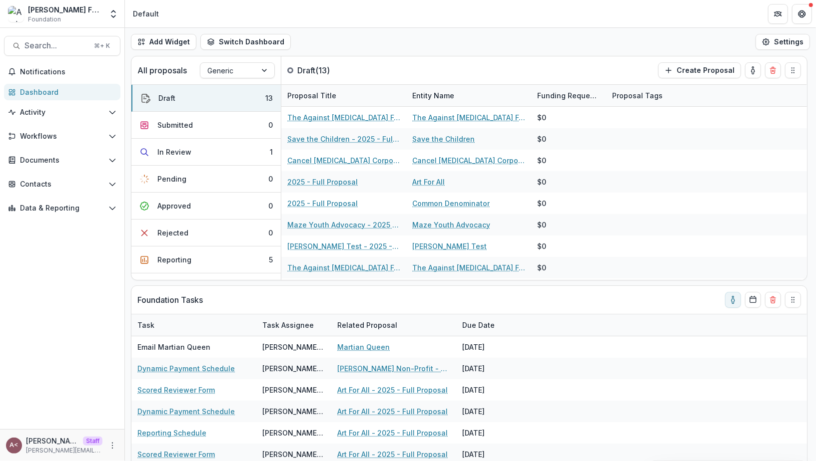
click at [358, 48] on div "Add Widget Switch Dashboard Default Standard Dashboard New Dashboard Settings" at bounding box center [470, 42] width 691 height 28
click at [328, 28] on div "Add Widget Switch Dashboard Default Standard Dashboard New Dashboard Settings" at bounding box center [470, 42] width 691 height 28
click at [316, 34] on div "Add Widget Switch Dashboard Default Standard Dashboard New Dashboard Settings" at bounding box center [470, 42] width 691 height 28
click at [261, 23] on header "Default" at bounding box center [470, 13] width 691 height 27
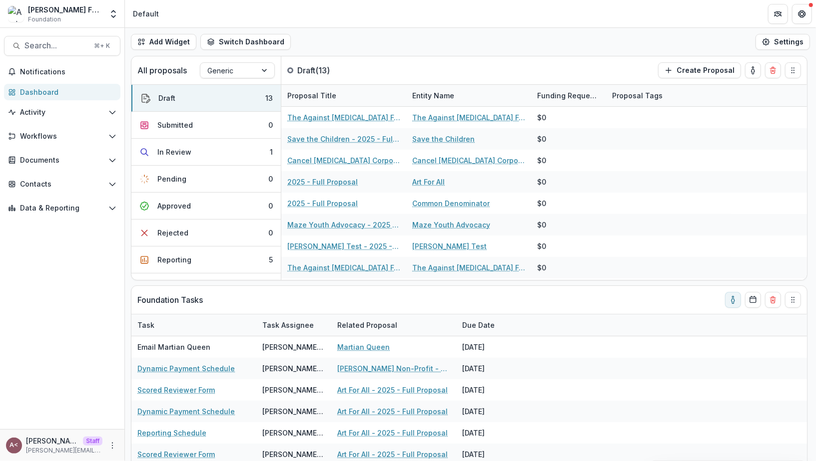
click at [261, 23] on header "Default" at bounding box center [470, 13] width 691 height 27
click at [379, 39] on div "Add Widget Switch Dashboard Default Standard Dashboard New Dashboard Settings" at bounding box center [470, 42] width 691 height 28
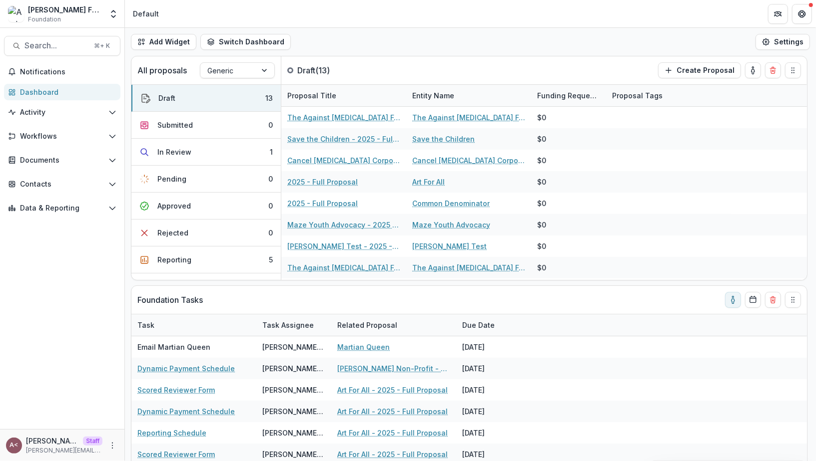
click at [379, 39] on div "Add Widget Switch Dashboard Default Standard Dashboard New Dashboard Settings" at bounding box center [470, 42] width 691 height 28
click at [374, 41] on div "Add Widget Switch Dashboard Default Standard Dashboard New Dashboard Settings" at bounding box center [470, 42] width 691 height 28
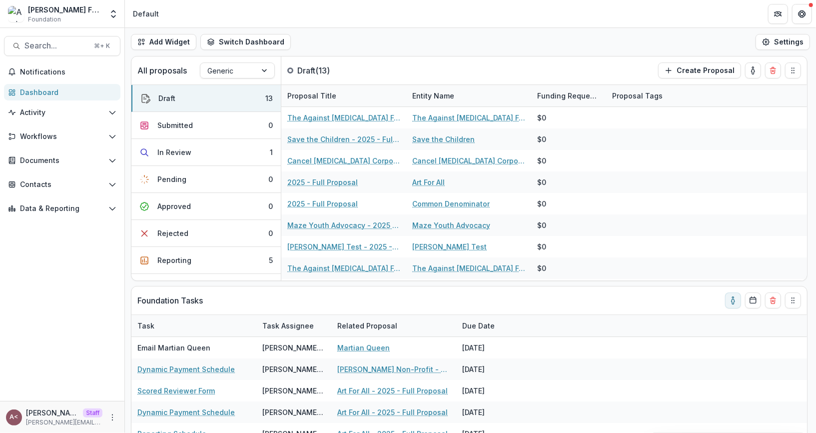
click at [404, 43] on div "Add Widget Switch Dashboard Default Standard Dashboard New Dashboard Settings" at bounding box center [470, 42] width 691 height 28
click at [382, 40] on div "Add Widget Switch Dashboard Default Standard Dashboard New Dashboard Settings" at bounding box center [470, 42] width 691 height 28
click at [367, 52] on div "Add Widget Switch Dashboard Default Standard Dashboard New Dashboard Settings" at bounding box center [470, 42] width 691 height 28
click at [207, 146] on button "In Review 1" at bounding box center [205, 152] width 149 height 27
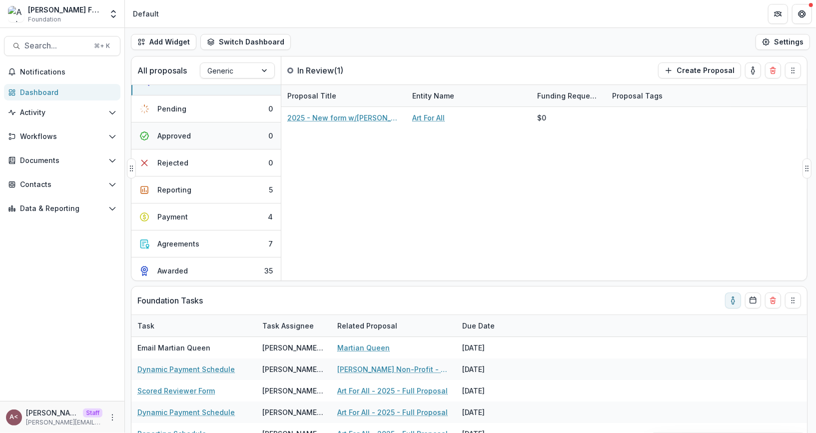
scroll to position [71, 0]
click at [222, 195] on button "Reporting 5" at bounding box center [205, 189] width 149 height 27
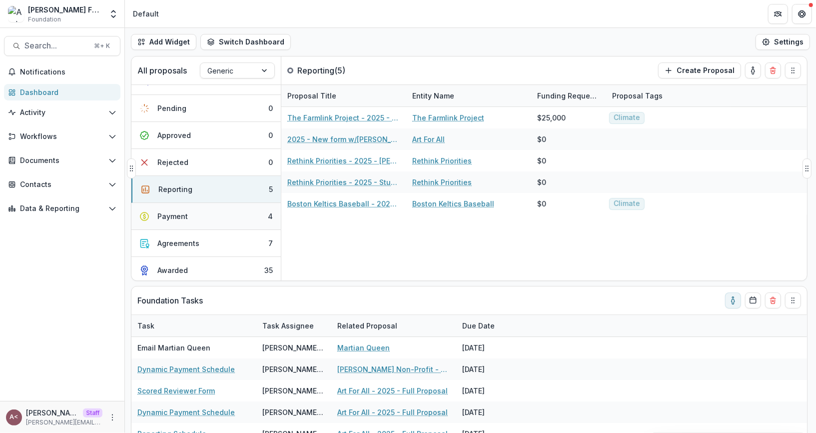
click at [208, 215] on button "Payment 4" at bounding box center [205, 216] width 149 height 27
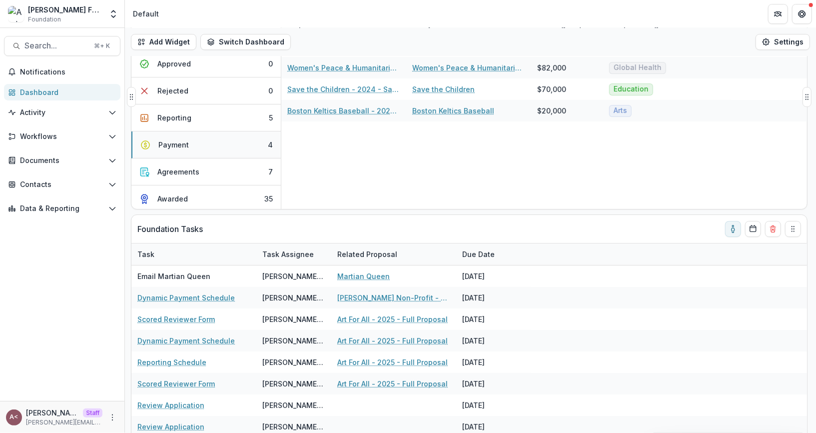
scroll to position [73, 0]
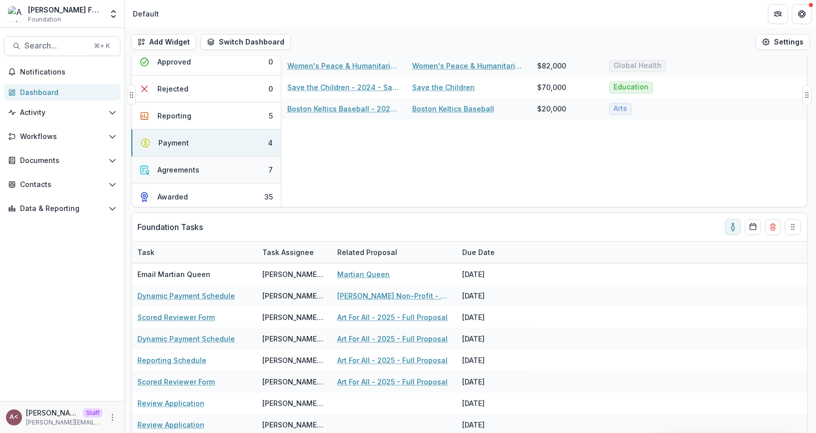
click at [213, 172] on button "Agreements 7" at bounding box center [205, 169] width 149 height 27
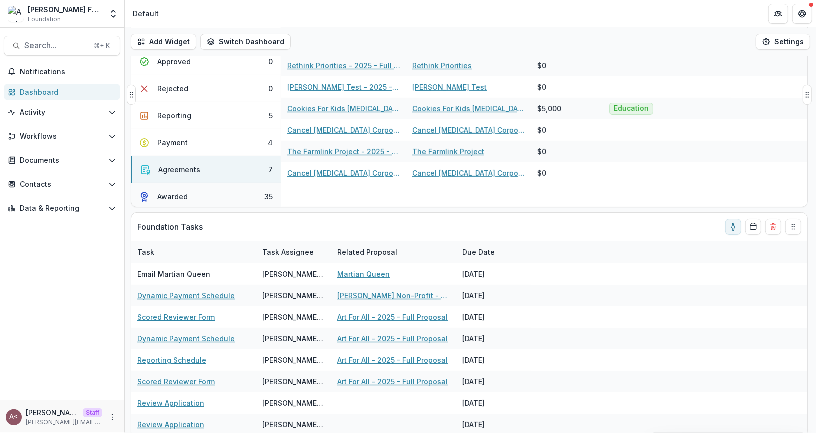
click at [210, 183] on button "Awarded 35" at bounding box center [205, 196] width 149 height 26
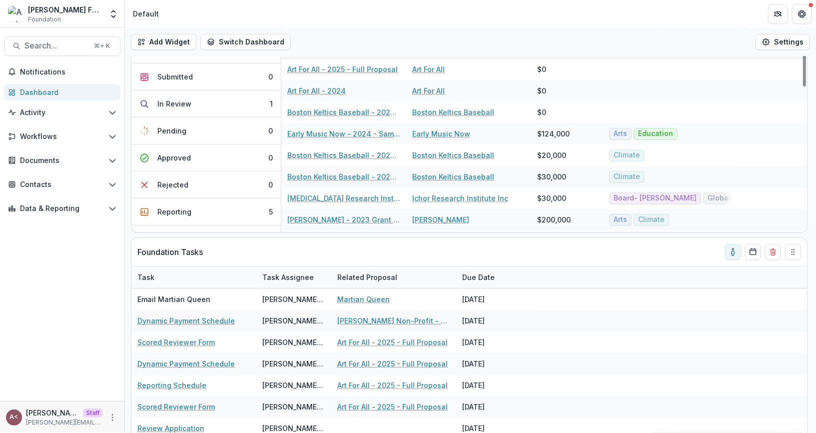
scroll to position [0, 0]
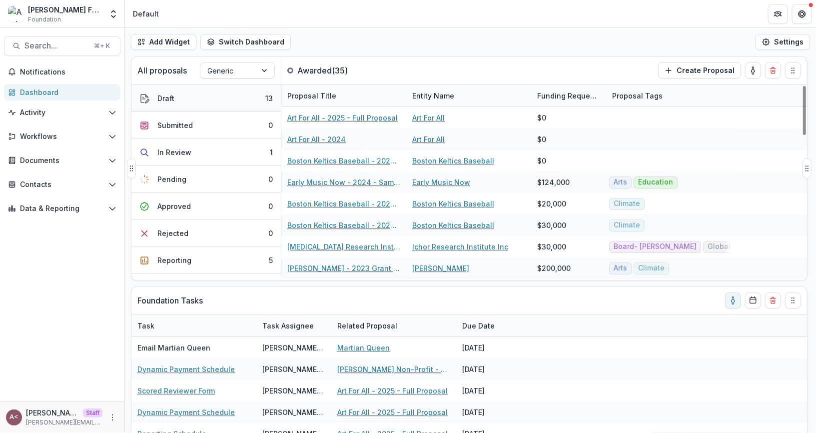
click at [244, 102] on button "Draft 13" at bounding box center [205, 98] width 149 height 27
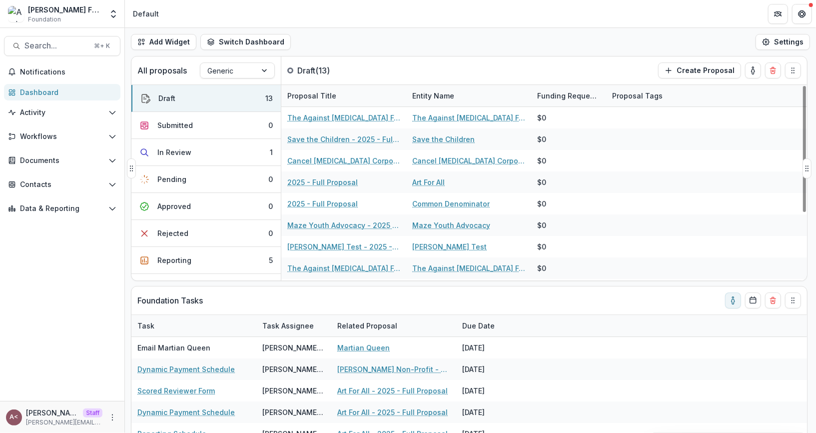
click at [350, 57] on div "All proposals Generic Draft ( 13 ) Create Proposal" at bounding box center [447, 70] width 633 height 28
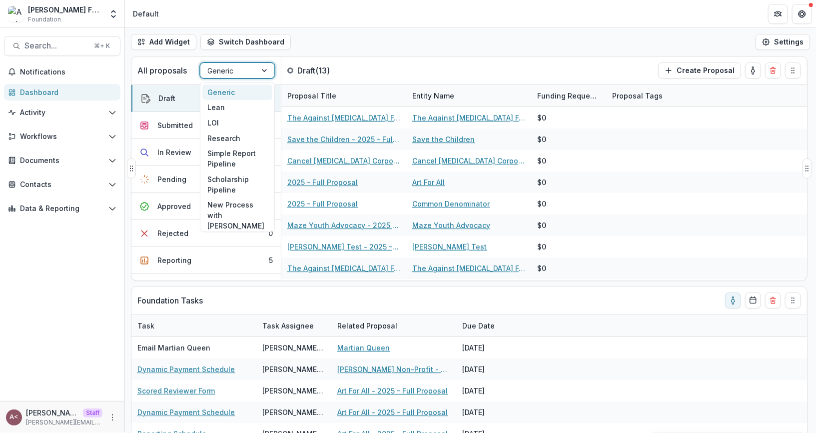
click at [243, 70] on div at bounding box center [228, 70] width 42 height 12
click at [238, 102] on div "Lean" at bounding box center [237, 107] width 70 height 15
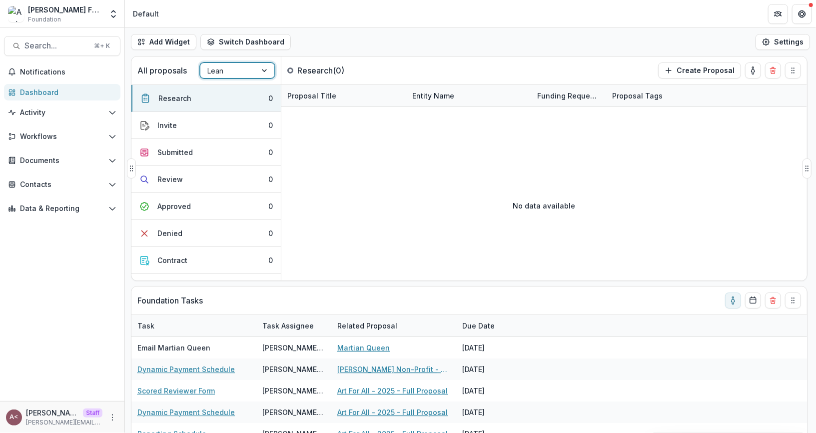
click at [232, 75] on div at bounding box center [228, 70] width 42 height 12
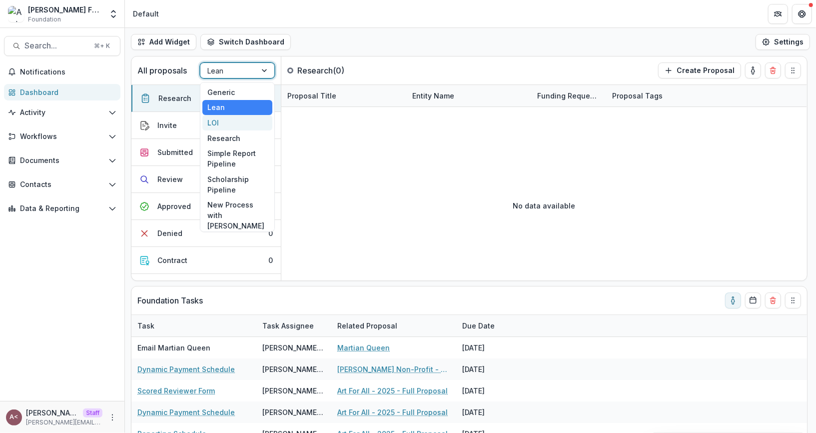
click at [234, 125] on div "LOI" at bounding box center [237, 122] width 70 height 15
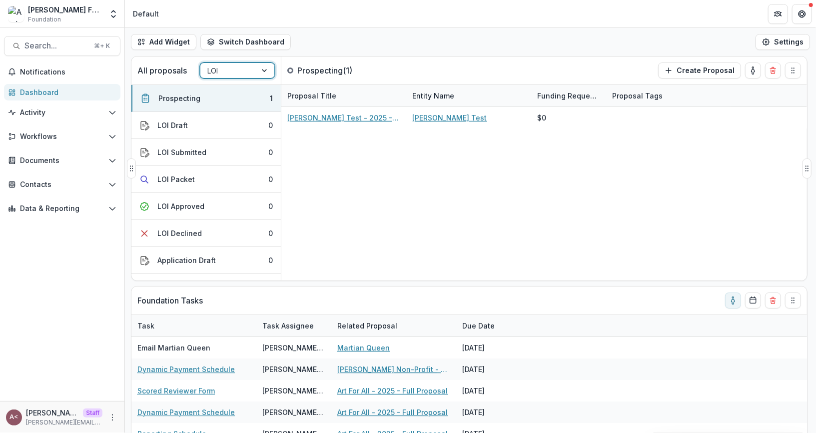
click at [234, 74] on div at bounding box center [228, 70] width 42 height 12
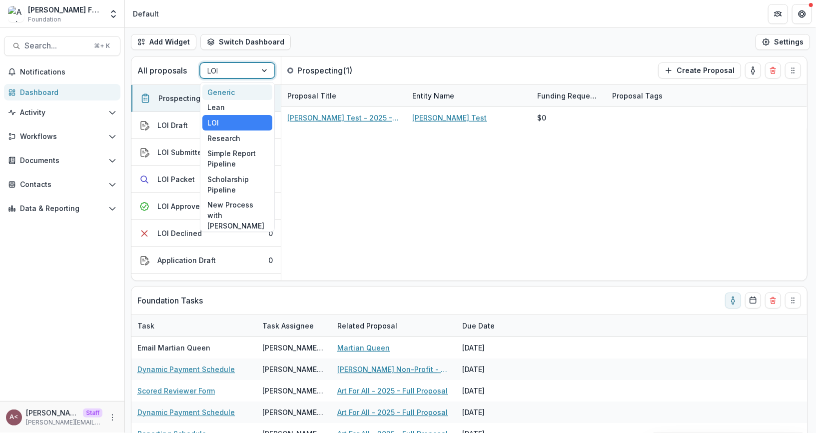
click at [231, 88] on div "Generic" at bounding box center [237, 91] width 70 height 15
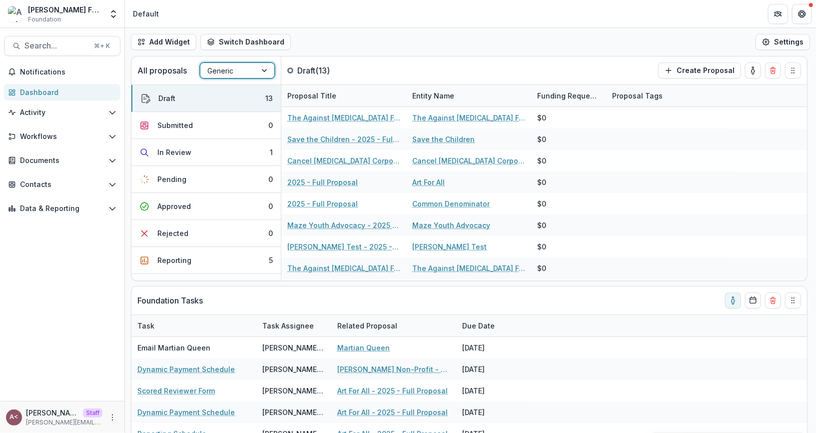
click at [347, 48] on div "Add Widget Switch Dashboard Default Standard Dashboard New Dashboard Settings" at bounding box center [470, 42] width 691 height 28
click at [206, 152] on button "In Review 1" at bounding box center [205, 152] width 149 height 27
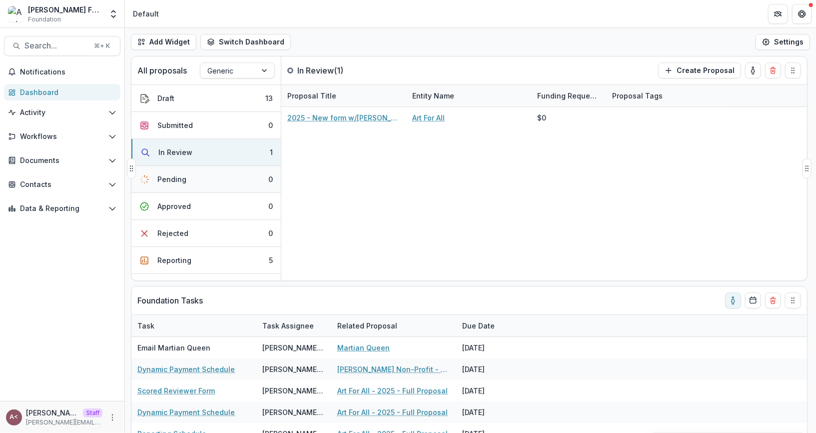
scroll to position [71, 0]
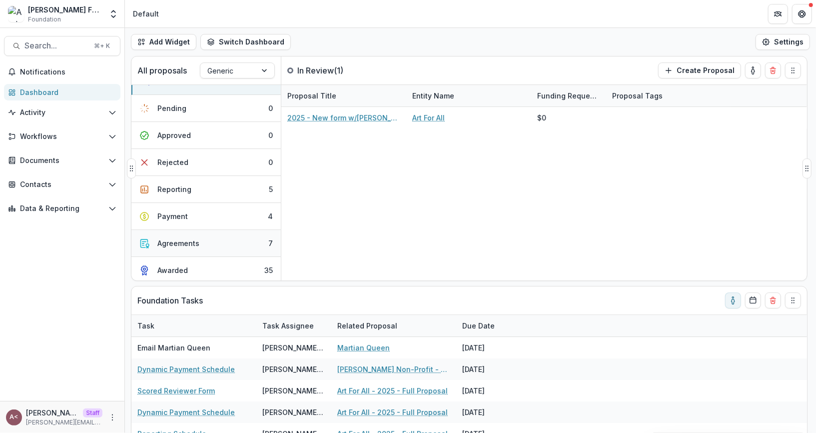
click at [201, 230] on button "Agreements 7" at bounding box center [205, 243] width 149 height 27
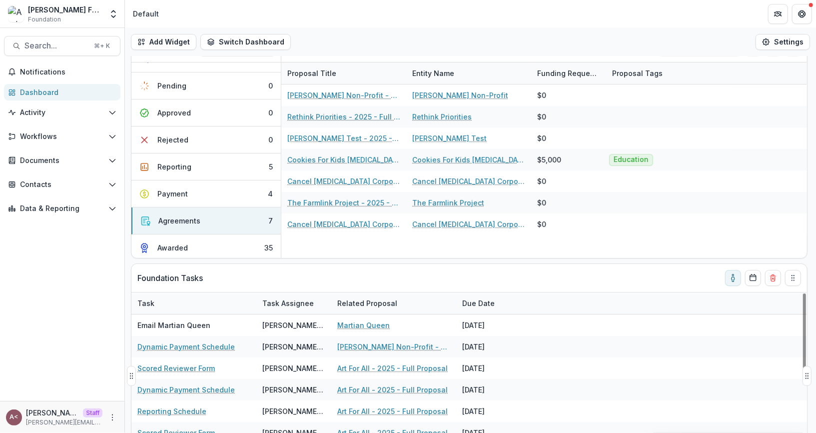
scroll to position [125, 0]
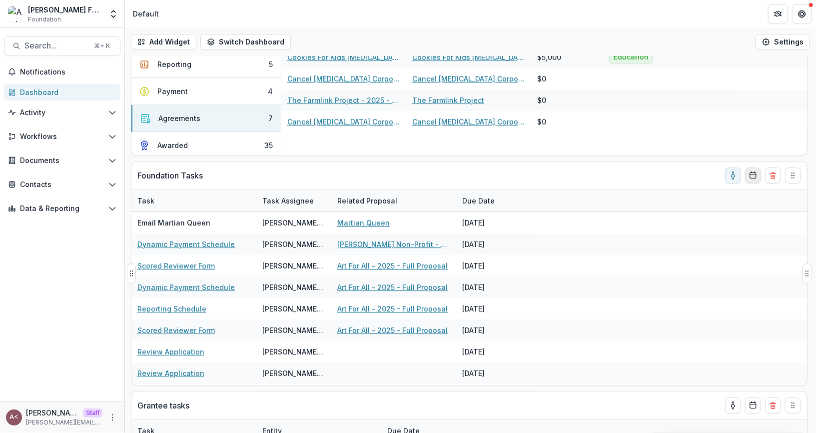
click at [753, 174] on icon "Calendar" at bounding box center [753, 175] width 8 height 8
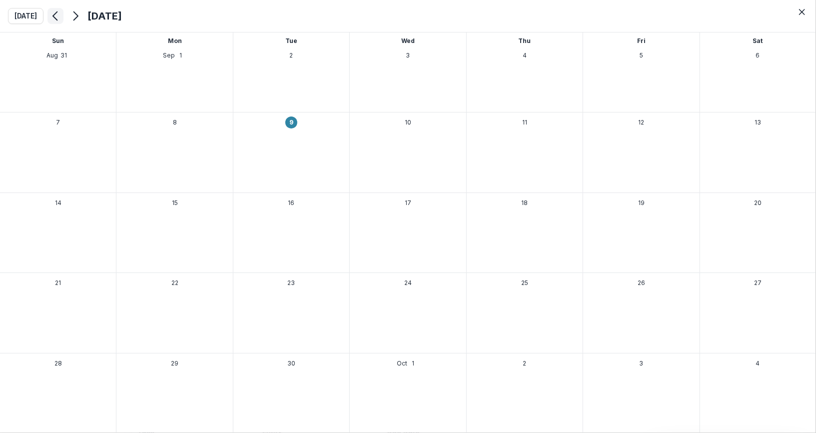
click at [52, 15] on icon "Previous month" at bounding box center [55, 16] width 12 height 12
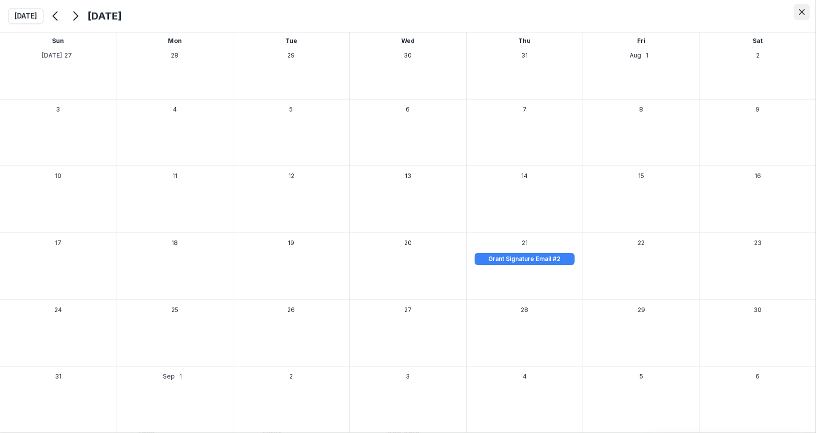
click at [804, 12] on icon "Close" at bounding box center [802, 12] width 6 height 6
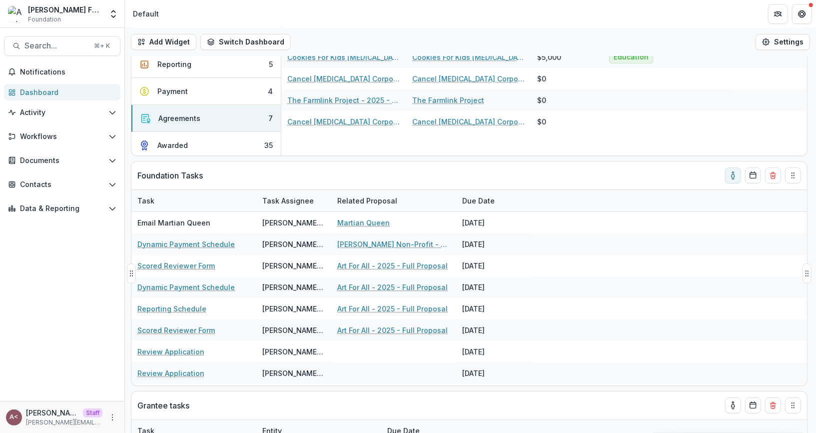
scroll to position [0, 0]
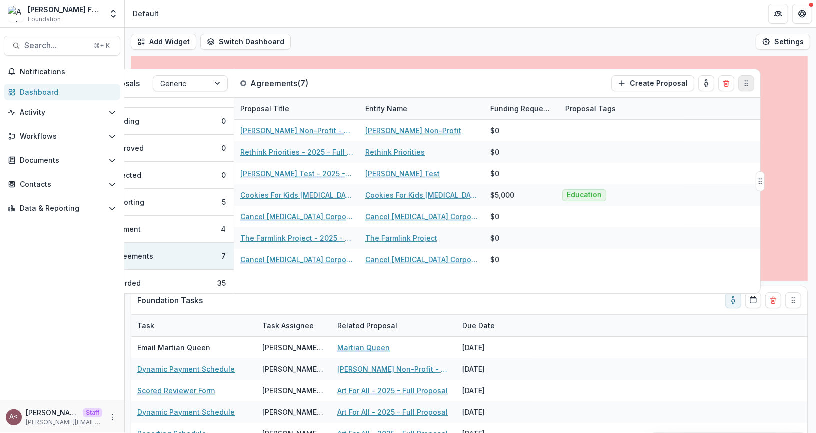
drag, startPoint x: 792, startPoint y: 75, endPoint x: 745, endPoint y: 88, distance: 48.7
click at [745, 88] on button "Drag" at bounding box center [746, 83] width 16 height 16
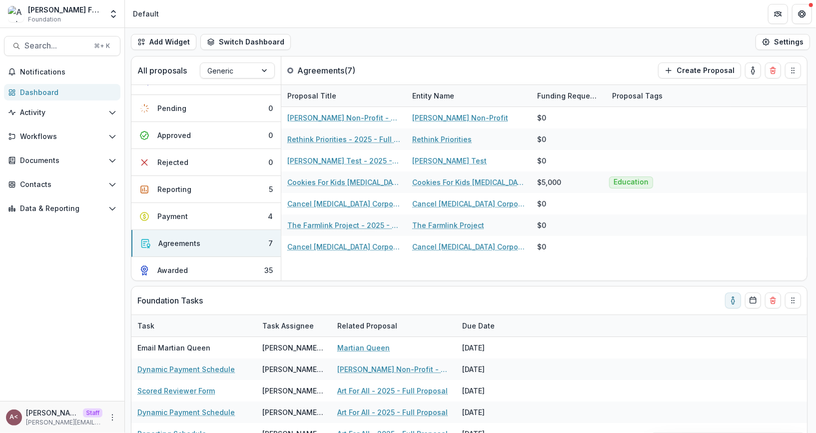
click at [387, 50] on div "Add Widget Switch Dashboard Default Standard Dashboard New Dashboard Settings" at bounding box center [470, 42] width 691 height 28
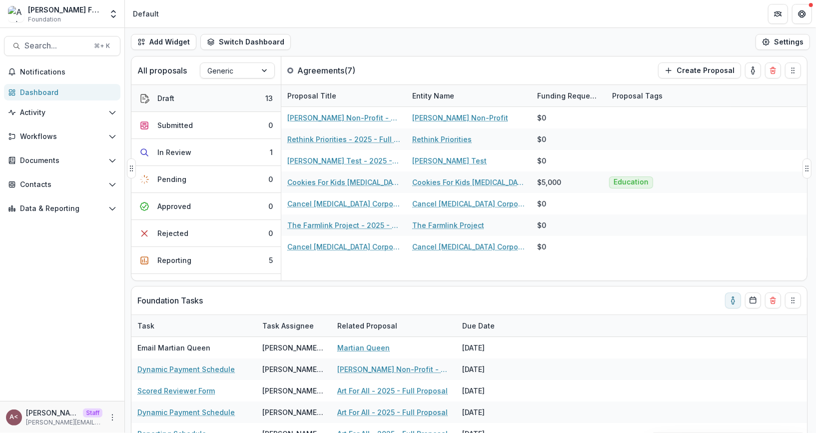
click at [236, 102] on button "Draft 13" at bounding box center [205, 98] width 149 height 27
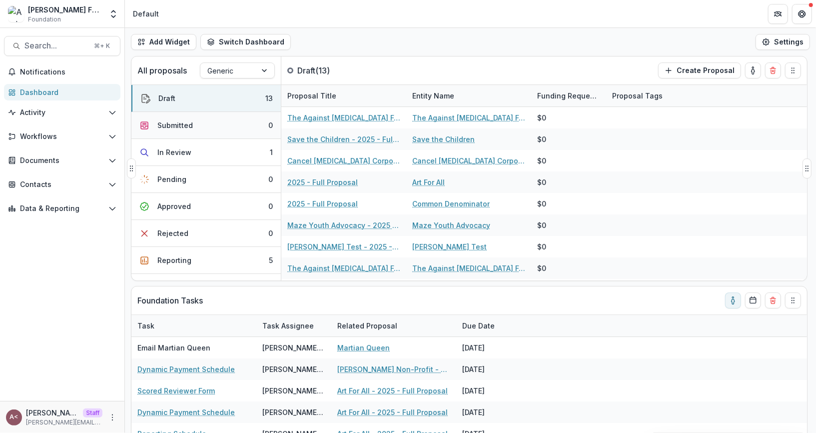
click at [237, 119] on button "Submitted 0" at bounding box center [205, 125] width 149 height 27
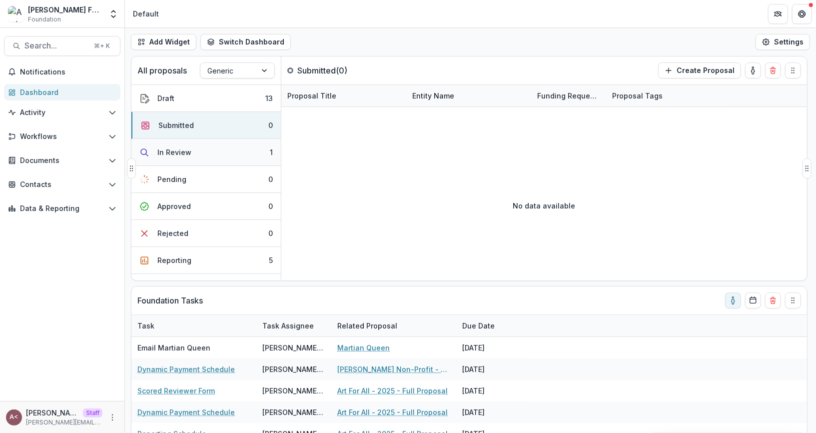
click at [238, 161] on button "In Review 1" at bounding box center [205, 152] width 149 height 27
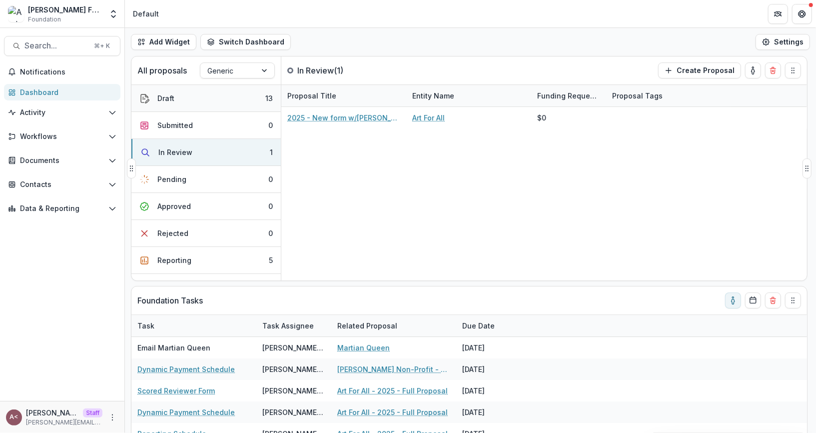
click at [239, 99] on button "Draft 13" at bounding box center [205, 98] width 149 height 27
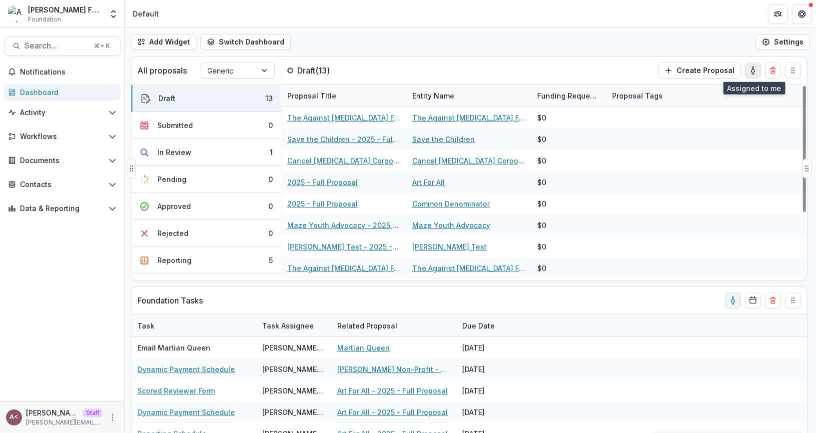
click at [756, 68] on icon "toggle-assigned-to-me" at bounding box center [753, 70] width 8 height 8
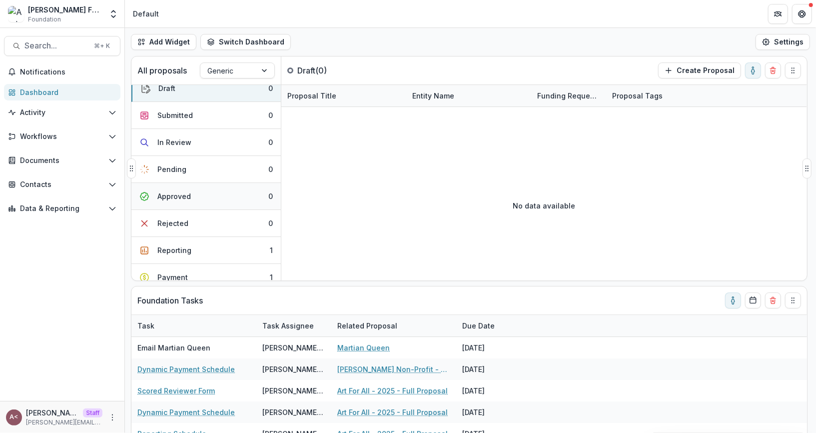
scroll to position [22, 0]
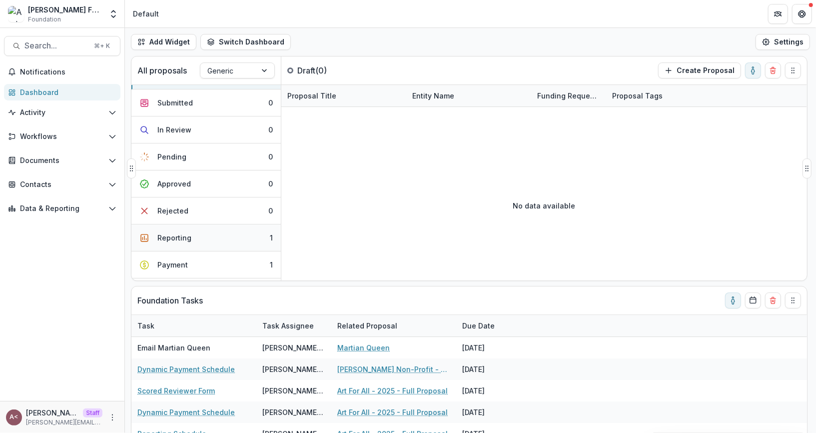
click at [252, 231] on button "Reporting 1" at bounding box center [205, 237] width 149 height 27
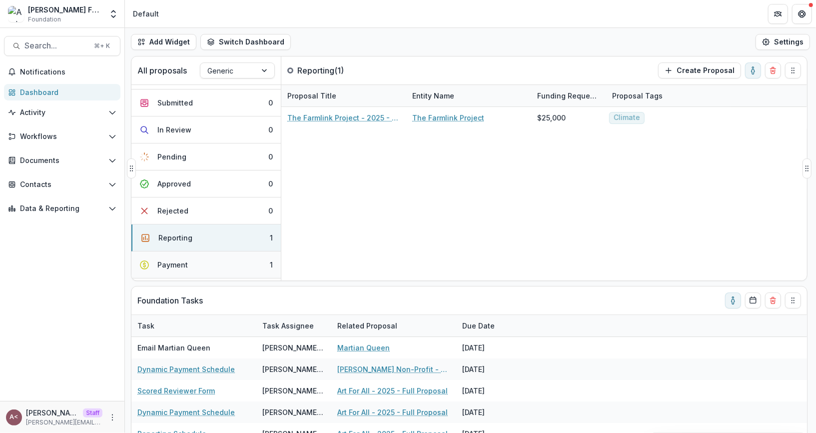
click at [245, 253] on button "Payment 1" at bounding box center [205, 264] width 149 height 27
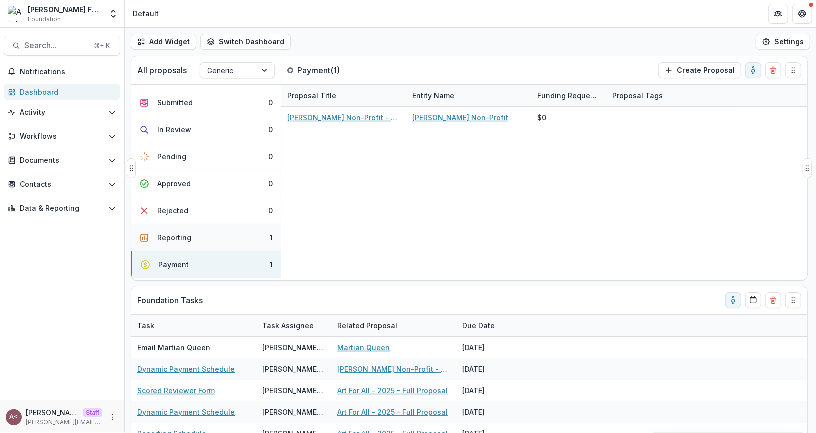
click at [240, 239] on button "Reporting 1" at bounding box center [205, 237] width 149 height 27
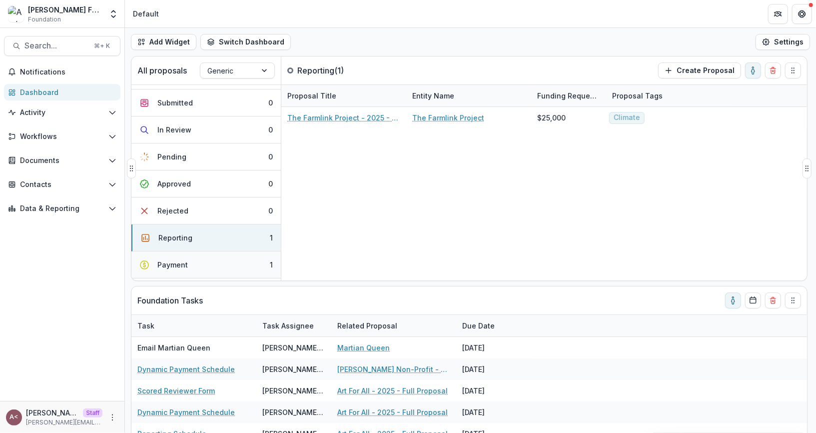
click at [240, 258] on button "Payment 1" at bounding box center [205, 264] width 149 height 27
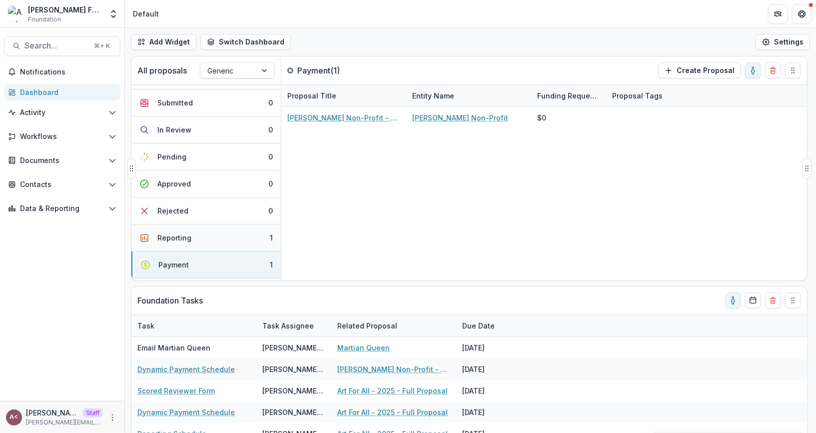
click at [236, 238] on button "Reporting 1" at bounding box center [205, 237] width 149 height 27
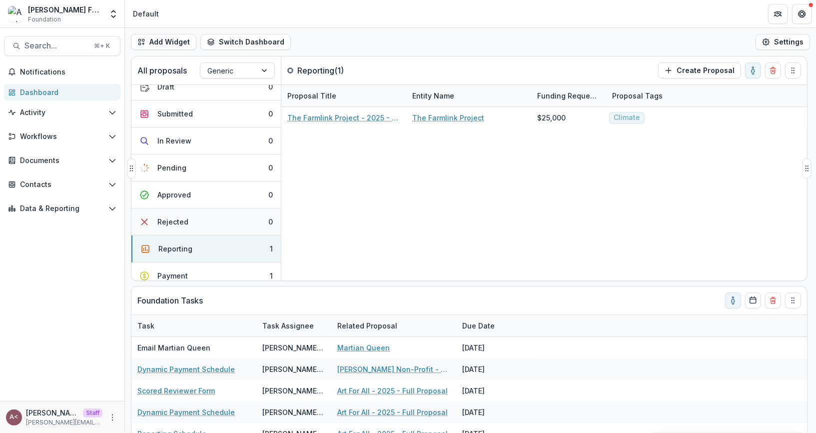
scroll to position [0, 0]
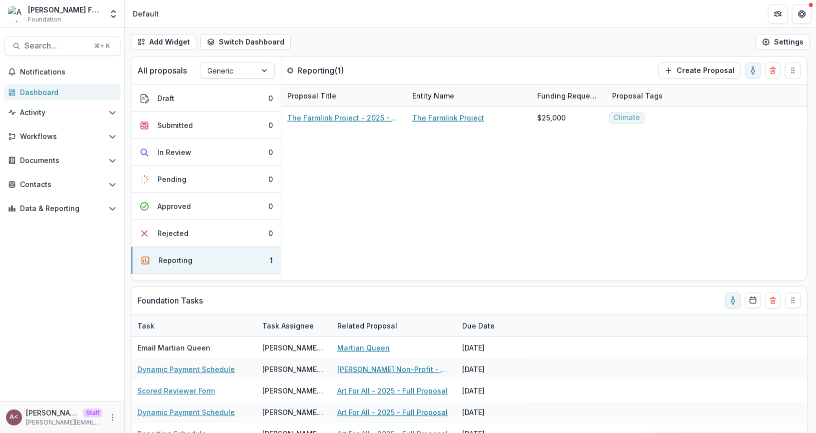
click at [423, 40] on div "Add Widget Switch Dashboard Default Standard Dashboard New Dashboard Settings" at bounding box center [470, 42] width 691 height 28
click at [355, 43] on div "Add Widget Switch Dashboard Default Standard Dashboard New Dashboard Settings" at bounding box center [470, 42] width 691 height 28
click at [47, 44] on span "Search..." at bounding box center [55, 45] width 63 height 9
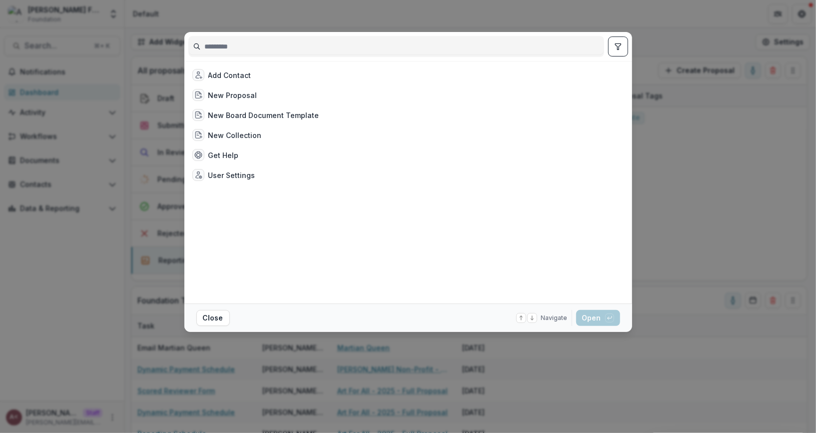
click at [231, 46] on input at bounding box center [396, 46] width 415 height 16
click at [238, 28] on div "Add Contact New Proposal New Board Document Template New Collection Get Help Us…" at bounding box center [408, 216] width 816 height 433
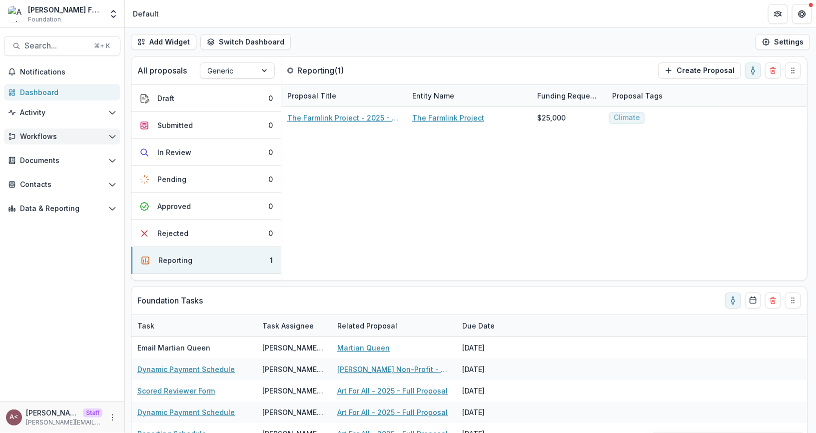
click at [82, 136] on span "Workflows" at bounding box center [62, 136] width 84 height 8
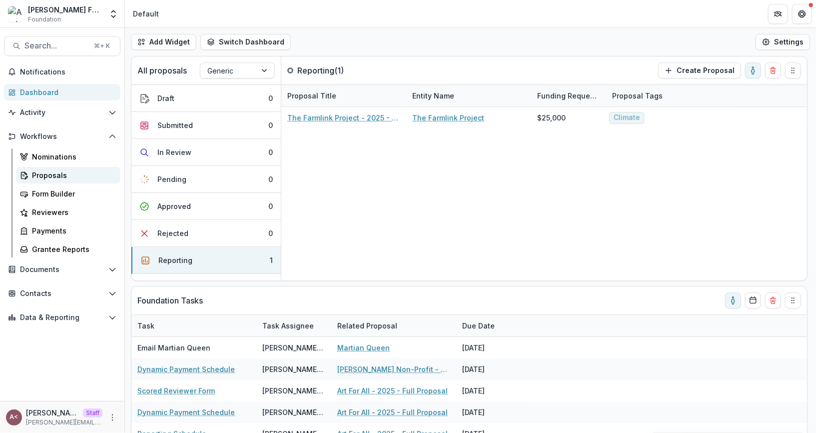
click at [72, 171] on div "Proposals" at bounding box center [72, 175] width 80 height 10
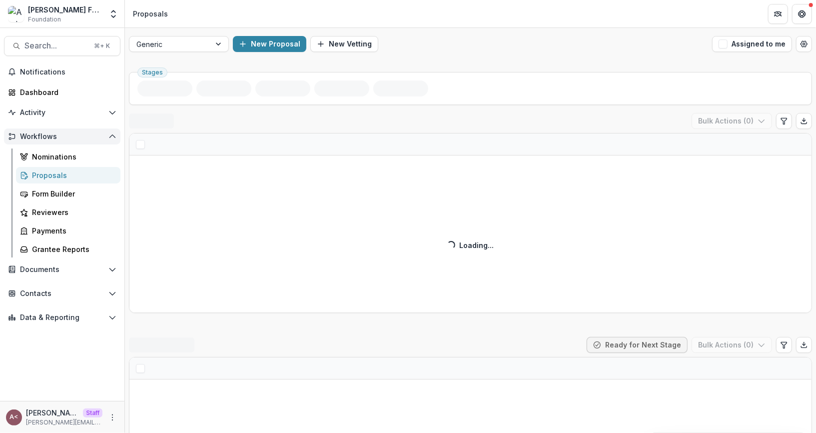
click at [84, 137] on span "Workflows" at bounding box center [62, 136] width 84 height 8
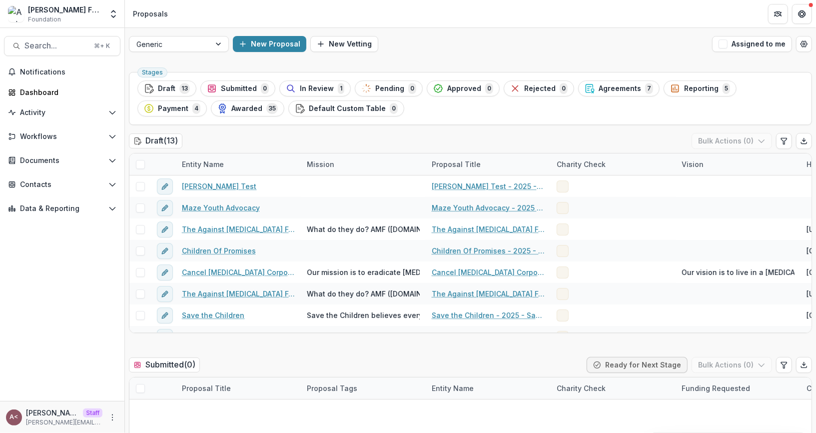
click at [257, 141] on div "Draft ( 13 ) Bulk Actions ( 0 )" at bounding box center [470, 143] width 683 height 20
click at [314, 88] on span "In Review" at bounding box center [317, 88] width 34 height 8
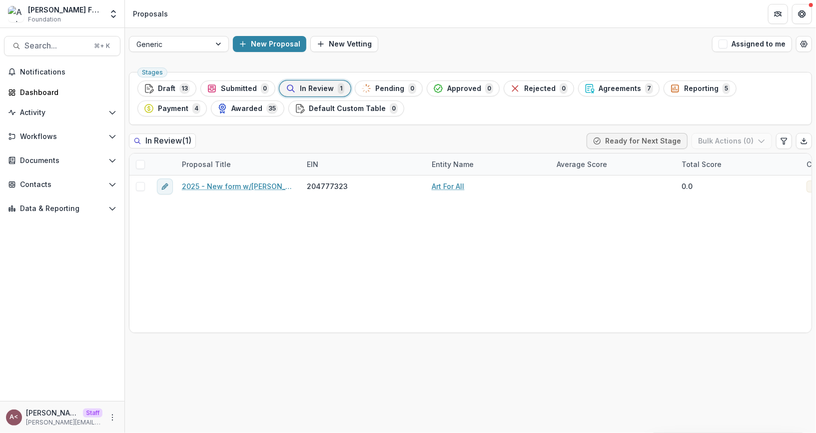
click at [342, 123] on div "Stages Draft 13 Submitted 0 In Review 1 Pending 0 Approved 0 Rejected 0 Agreeme…" at bounding box center [470, 98] width 683 height 53
click at [345, 125] on div "Stages Draft 13 Submitted 0 In Review 1 Pending 0 Approved 0 Rejected 0 Agreeme…" at bounding box center [470, 250] width 691 height 365
click at [463, 134] on div "In Review ( 1 ) Ready for Next Stage Bulk Actions ( 0 )" at bounding box center [470, 143] width 683 height 20
click at [200, 103] on div "Payment 4" at bounding box center [172, 108] width 56 height 11
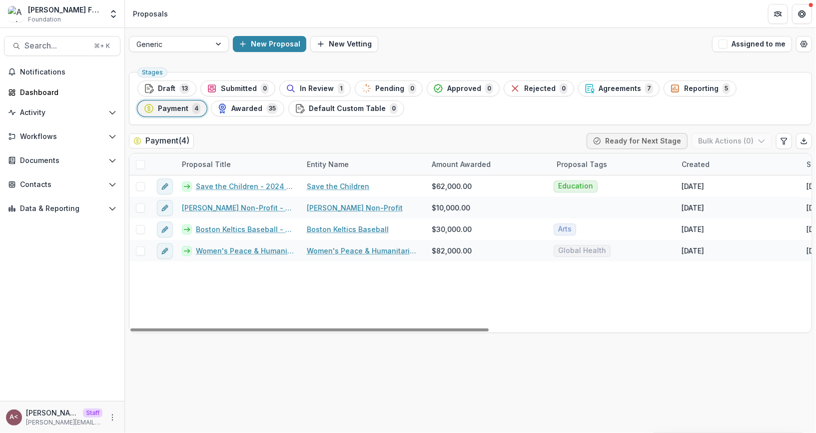
click at [141, 163] on span at bounding box center [140, 164] width 9 height 9
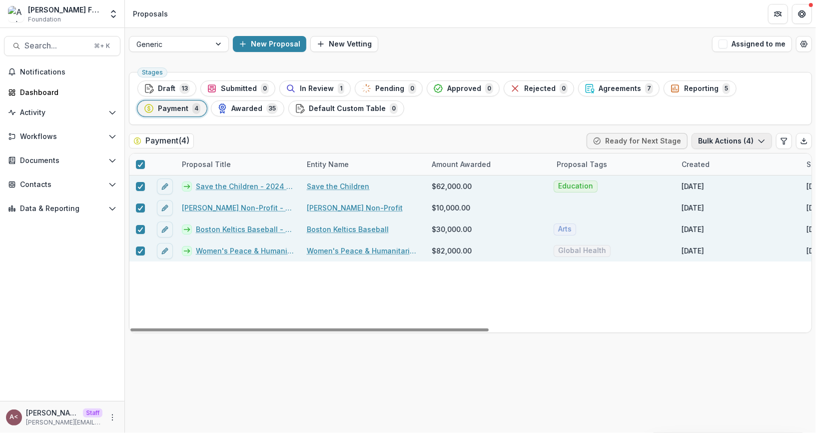
click at [732, 136] on button "Bulk Actions ( 4 )" at bounding box center [731, 141] width 80 height 16
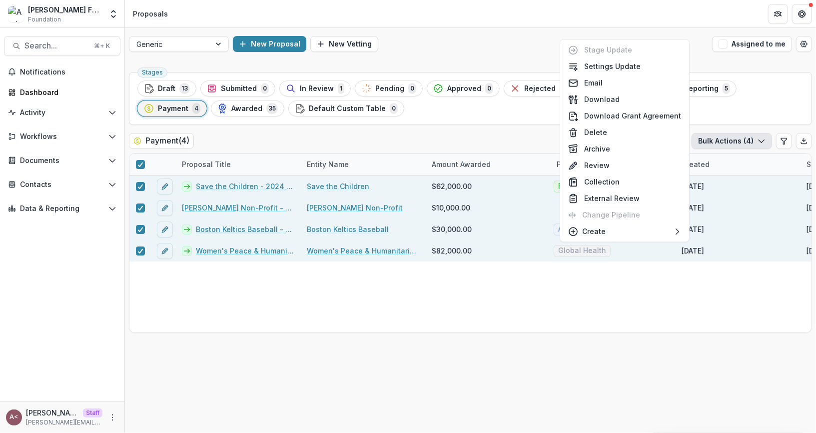
click at [483, 120] on div "Stages Draft 13 Submitted 0 In Review 1 Pending 0 Approved 0 Rejected 0 Agreeme…" at bounding box center [470, 98] width 683 height 53
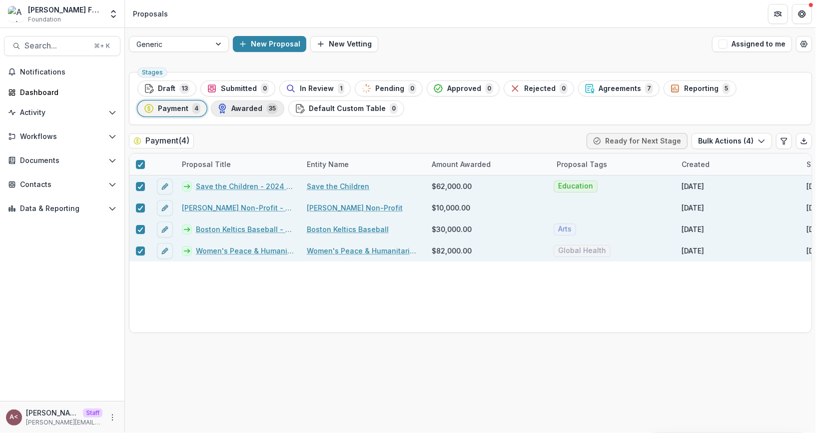
click at [217, 103] on div "Awarded 35" at bounding box center [247, 108] width 60 height 11
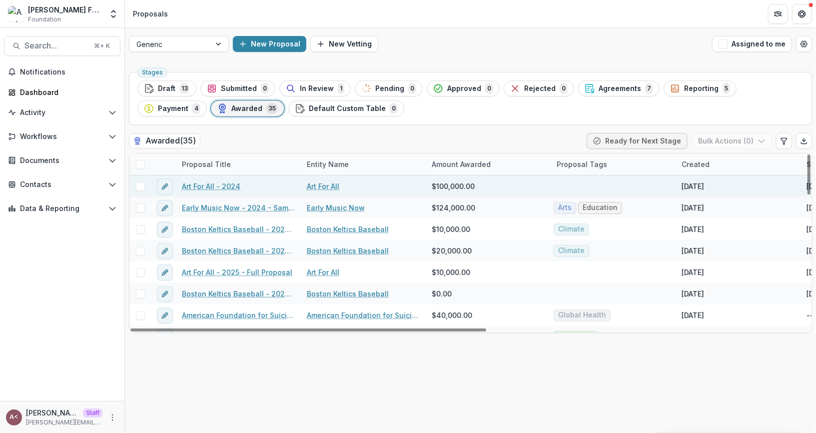
click at [226, 185] on link "Art For All - 2024" at bounding box center [211, 186] width 58 height 10
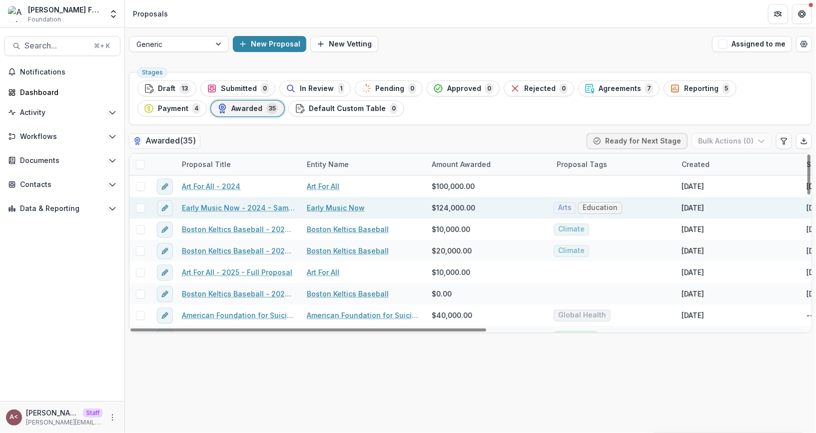
click at [247, 204] on link "Early Music Now - 2024 - Sample Grant Form" at bounding box center [238, 207] width 113 height 10
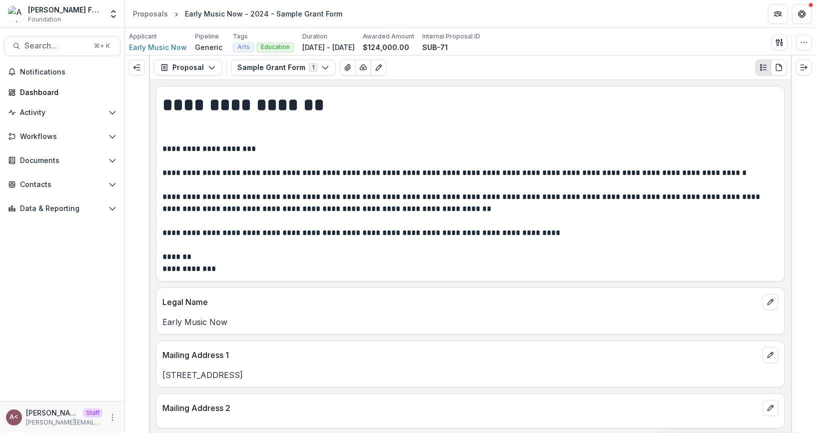
click at [308, 169] on p "**********" at bounding box center [469, 209] width 614 height 132
click at [375, 66] on icon "Edit as form" at bounding box center [379, 67] width 8 height 8
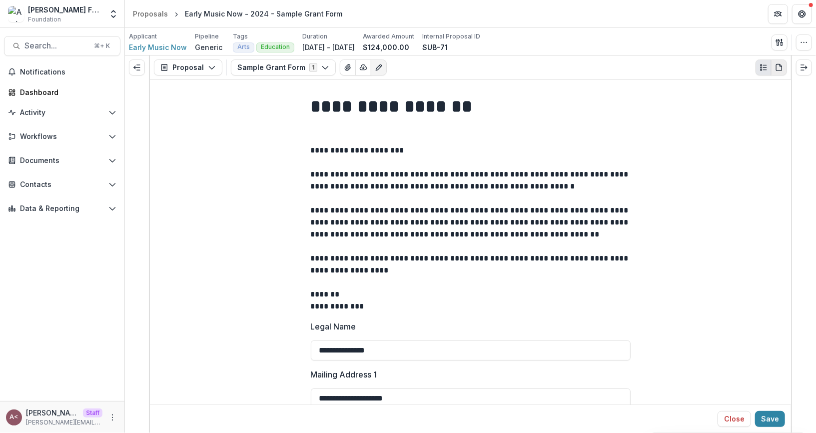
click at [776, 65] on icon "PDF view" at bounding box center [778, 67] width 5 height 6
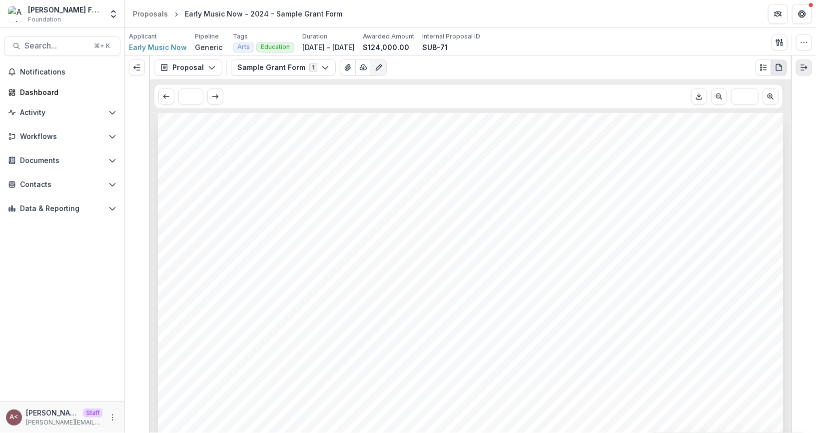
click at [803, 71] on button "Expand right" at bounding box center [804, 67] width 16 height 16
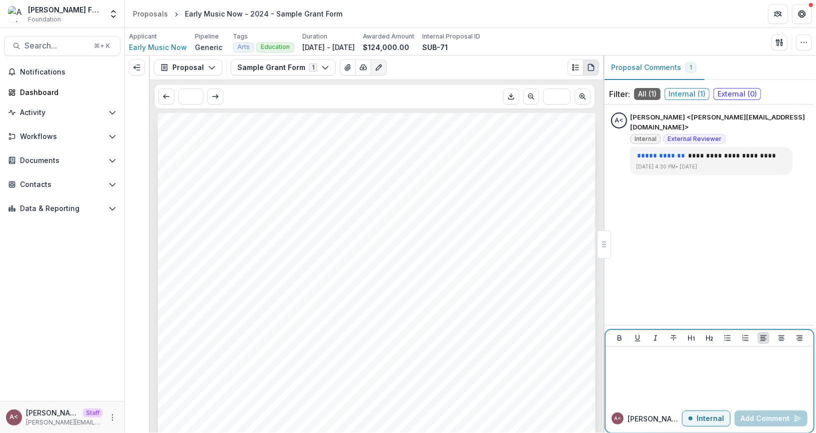
click at [623, 370] on div at bounding box center [709, 375] width 200 height 50
click at [754, 415] on button "Add Comment" at bounding box center [770, 418] width 73 height 16
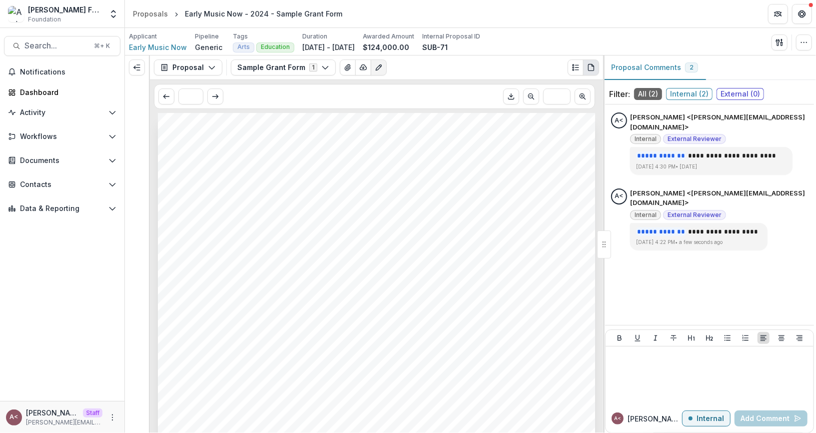
click at [529, 197] on div "Early Music Now Early Music Now - 2024 - Sample Grant Form Nonprofit DBA: Early…" at bounding box center [376, 422] width 437 height 618
click at [529, 188] on div "Early Music Now Early Music Now - 2024 - Sample Grant Form Nonprofit DBA: Early…" at bounding box center [376, 422] width 437 height 618
click at [528, 188] on div "Early Music Now Early Music Now - 2024 - Sample Grant Form Nonprofit DBA: Early…" at bounding box center [376, 422] width 437 height 618
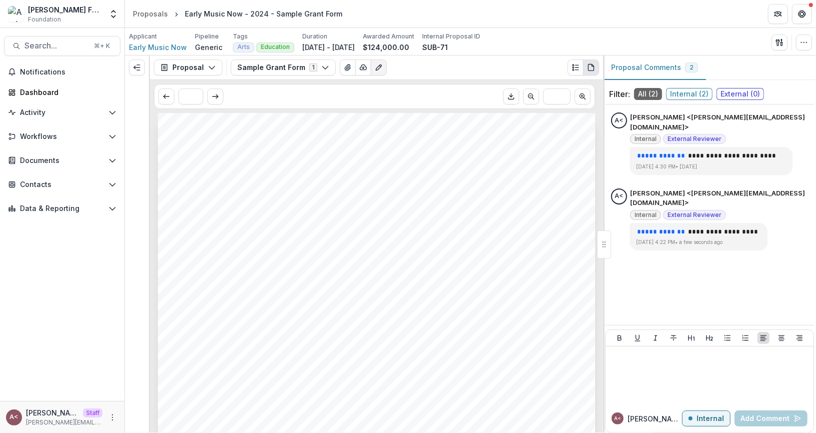
click at [528, 189] on div "Early Music Now Early Music Now - 2024 - Sample Grant Form Nonprofit DBA: Early…" at bounding box center [376, 422] width 437 height 618
click at [687, 96] on span "Internal ( 2 )" at bounding box center [689, 94] width 46 height 12
click at [480, 162] on div "Early Music Now Early Music Now - 2024 - Sample Grant Form Nonprofit DBA: Early…" at bounding box center [376, 422] width 437 height 618
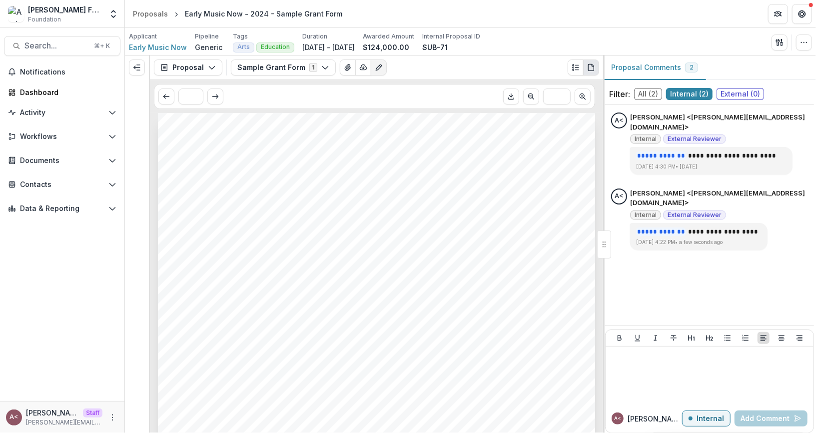
click at [480, 162] on div "Early Music Now Early Music Now - 2024 - Sample Grant Form Nonprofit DBA: Early…" at bounding box center [376, 422] width 437 height 618
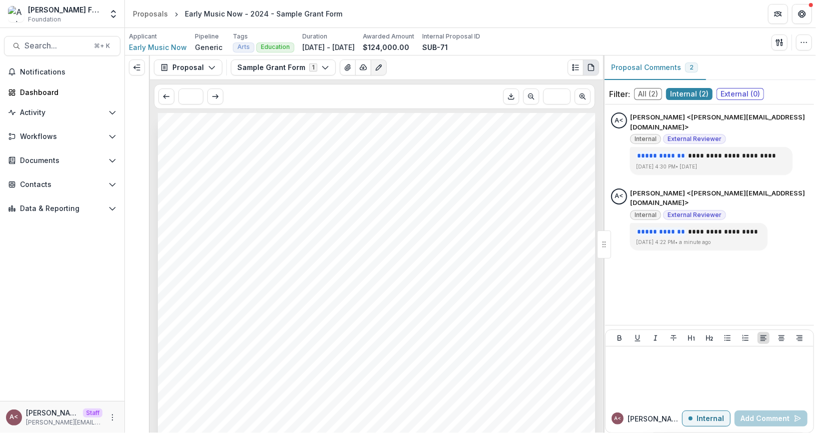
click at [480, 162] on div "Early Music Now Early Music Now - 2024 - Sample Grant Form Nonprofit DBA: Early…" at bounding box center [376, 422] width 437 height 618
click at [514, 175] on div "Early Music Now Early Music Now - 2024 - Sample Grant Form Nonprofit DBA: Early…" at bounding box center [376, 422] width 437 height 618
click at [806, 41] on icon "button" at bounding box center [804, 42] width 8 height 8
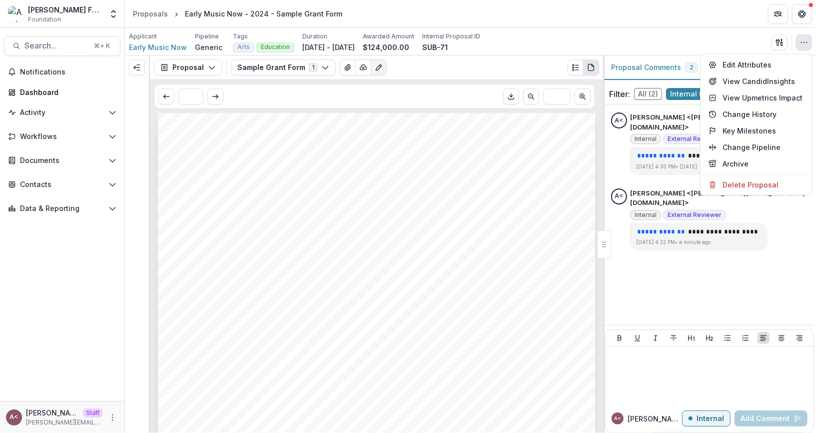
click at [702, 31] on div "Applicant Early Music Now Pipeline Generic Tags Arts Education All tags Arts Ed…" at bounding box center [470, 41] width 691 height 27
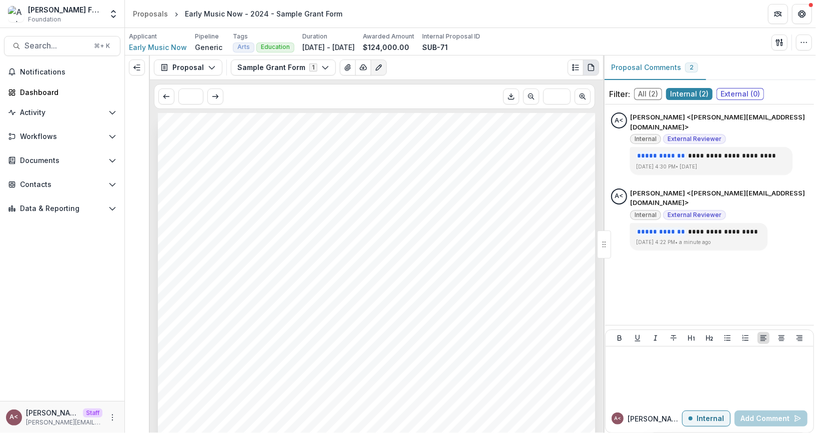
click at [733, 94] on span "External ( 0 )" at bounding box center [739, 94] width 47 height 12
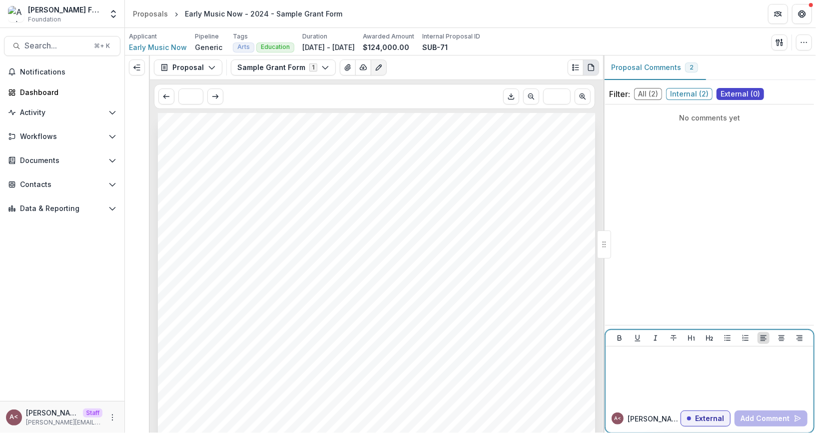
click at [657, 353] on p at bounding box center [709, 355] width 200 height 11
click at [655, 368] on div "*" at bounding box center [709, 375] width 200 height 50
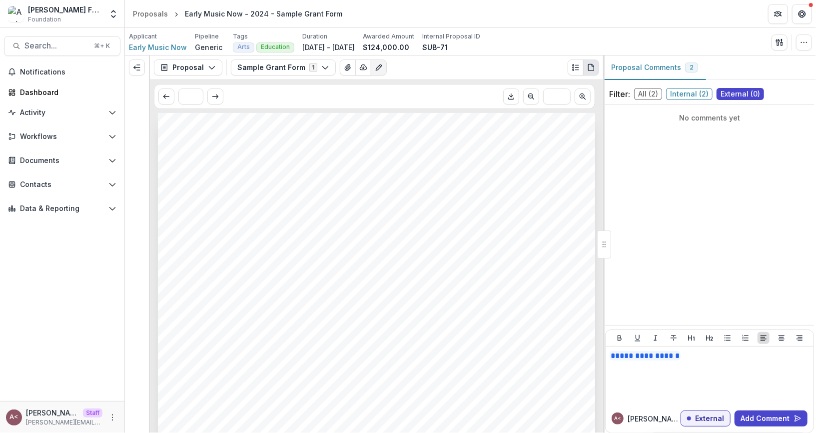
click at [503, 215] on div "Early Music Now Early Music Now - 2024 - Sample Grant Form Nonprofit DBA: Early…" at bounding box center [376, 422] width 437 height 618
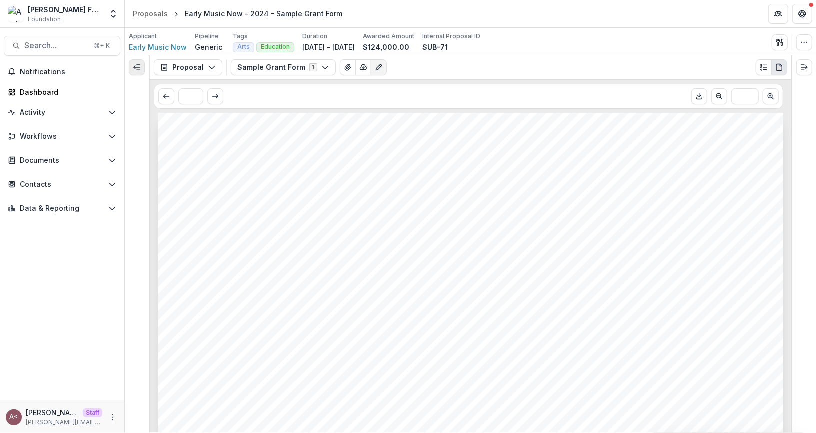
click at [131, 73] on button "Expand left" at bounding box center [137, 67] width 16 height 16
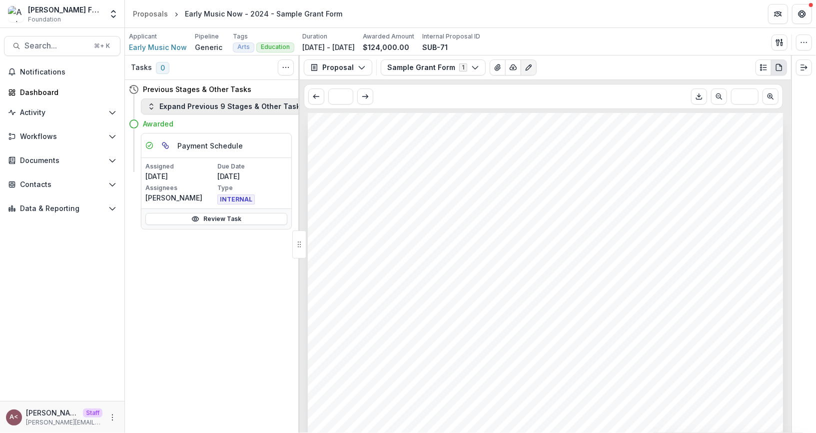
click at [226, 106] on button "Expand Previous 9 Stages & Other Tasks" at bounding box center [226, 106] width 170 height 16
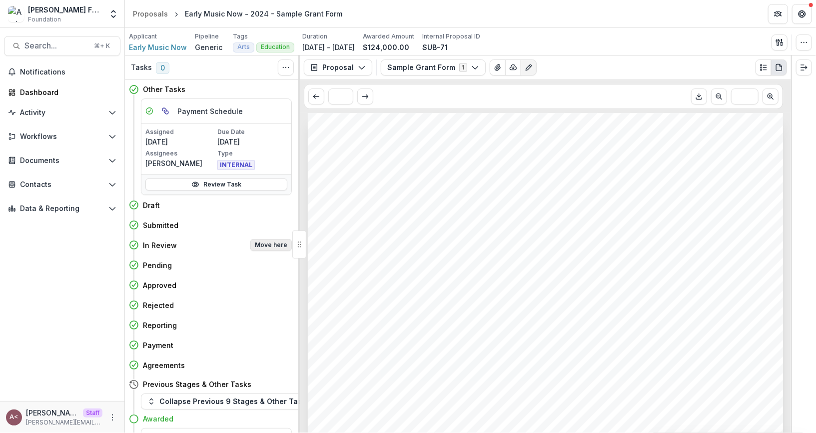
click at [273, 241] on button "Move here" at bounding box center [270, 245] width 41 height 12
select select "*********"
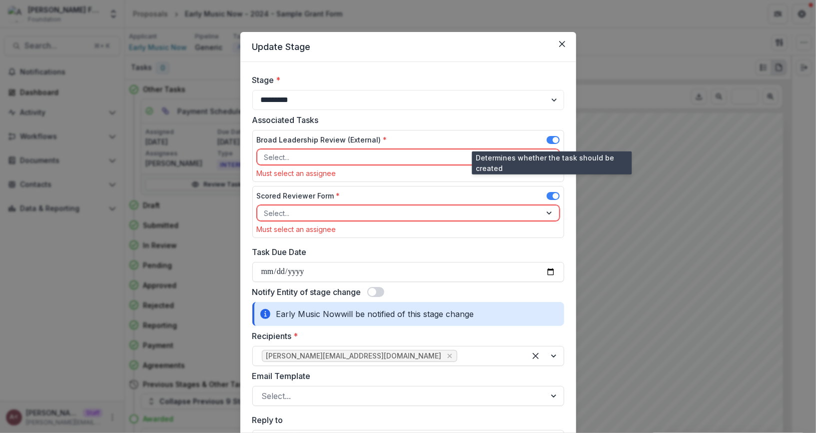
click at [555, 139] on span at bounding box center [555, 140] width 6 height 6
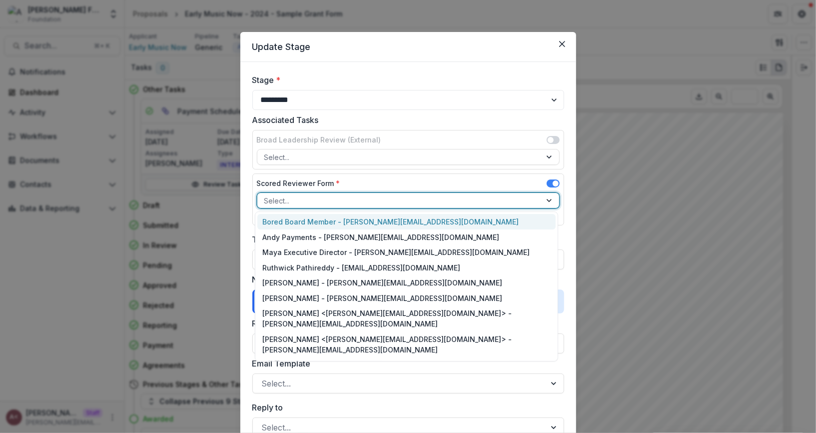
click at [484, 196] on div at bounding box center [399, 200] width 270 height 12
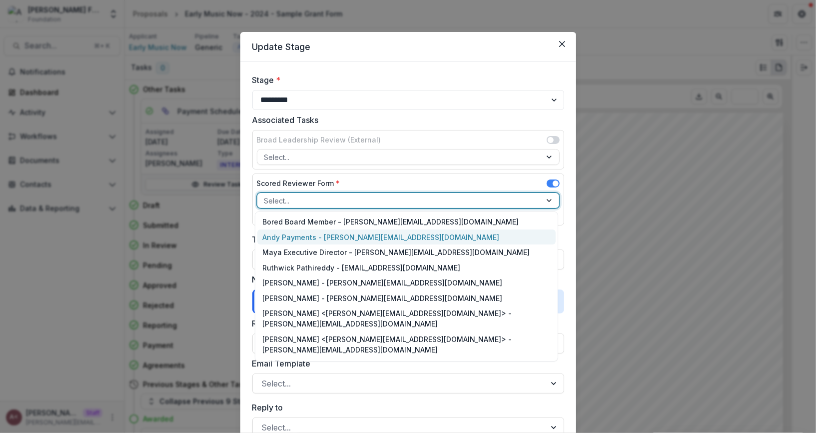
click at [392, 240] on div "Andy Payments - andrew+payments@trytemelio.com" at bounding box center [406, 236] width 298 height 15
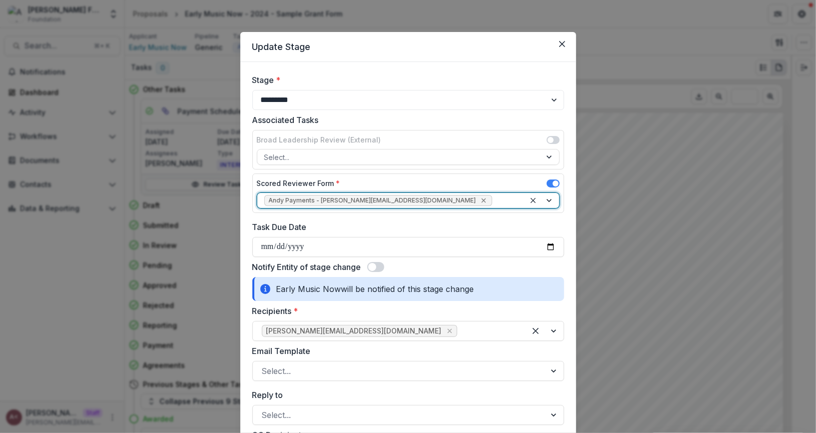
click at [479, 201] on icon "Remove Andy Payments - andrew+payments@trytemelio.com" at bounding box center [483, 200] width 8 height 8
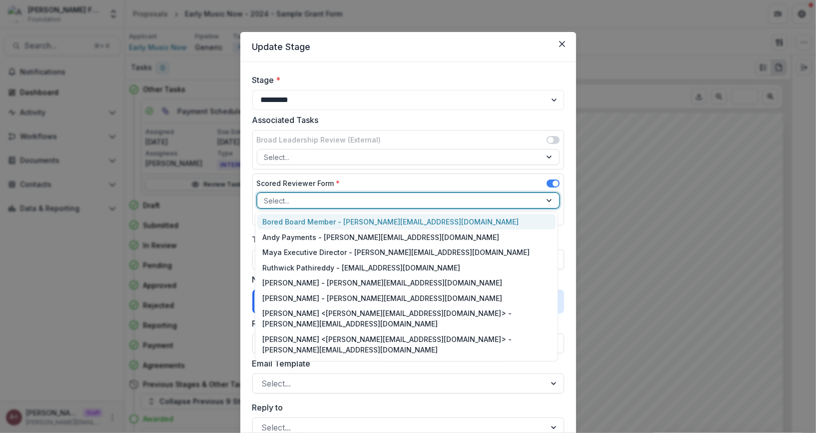
click at [427, 201] on div at bounding box center [399, 200] width 270 height 12
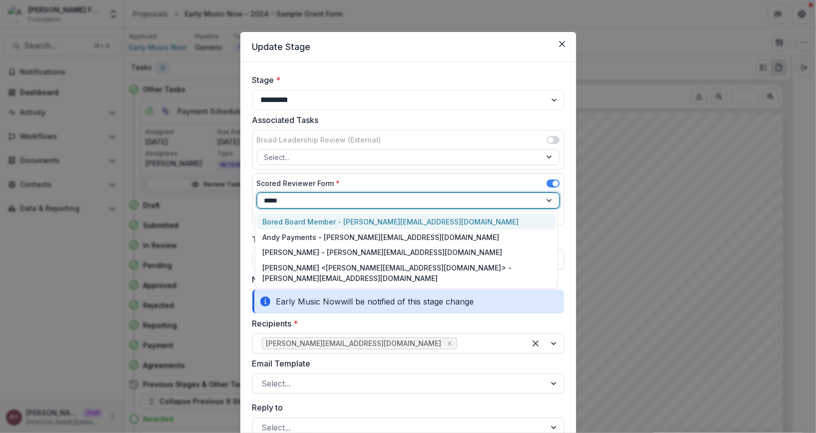
type input "******"
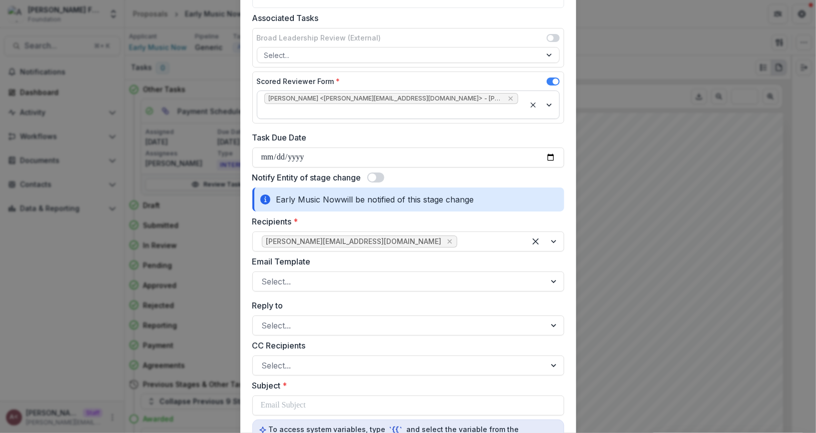
click at [374, 173] on span at bounding box center [372, 177] width 8 height 8
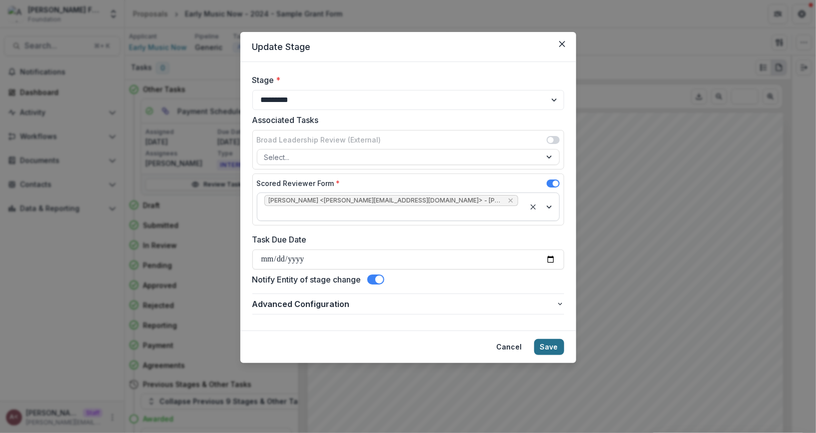
click at [553, 339] on button "Save" at bounding box center [549, 347] width 30 height 16
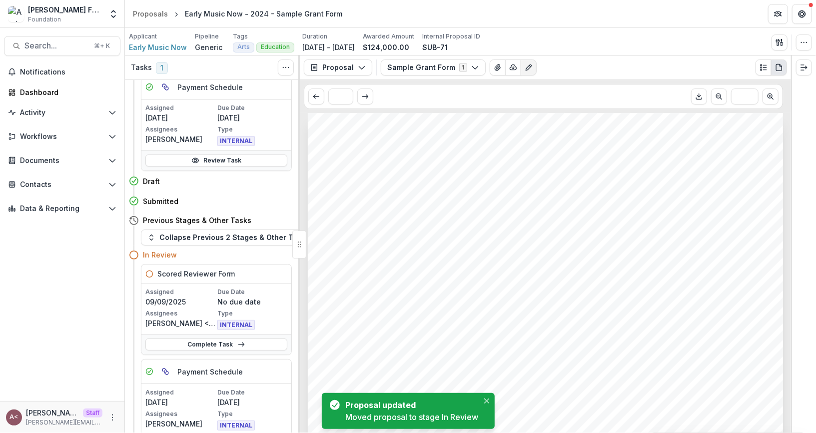
scroll to position [116, 0]
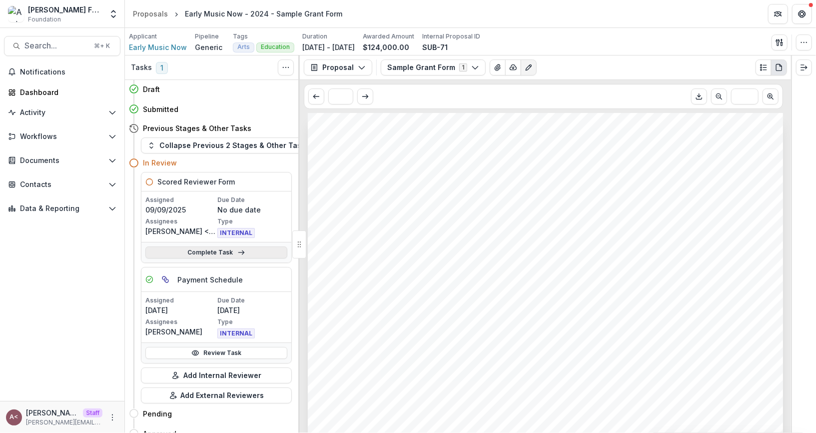
click at [227, 254] on link "Complete Task" at bounding box center [216, 252] width 142 height 12
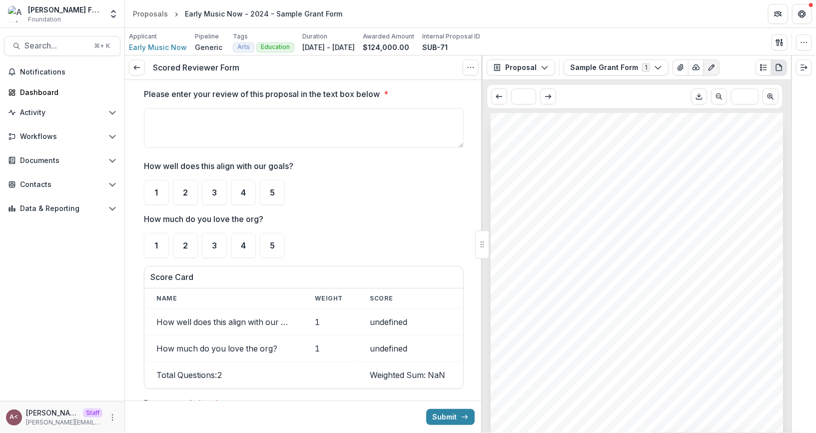
click at [378, 194] on ul "1 2 3 4 5" at bounding box center [304, 192] width 320 height 25
click at [298, 133] on textarea "Please enter your review of this proposal in the text box below *" at bounding box center [304, 128] width 320 height 40
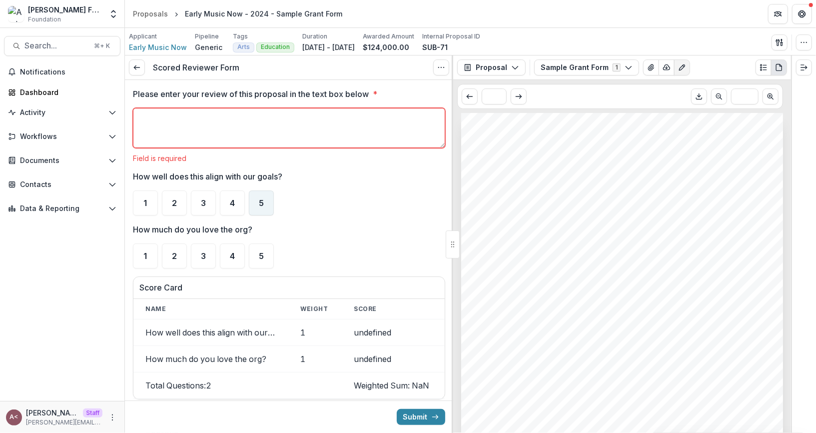
click at [255, 201] on div "5" at bounding box center [261, 202] width 25 height 25
click at [262, 256] on span "5" at bounding box center [261, 256] width 5 height 8
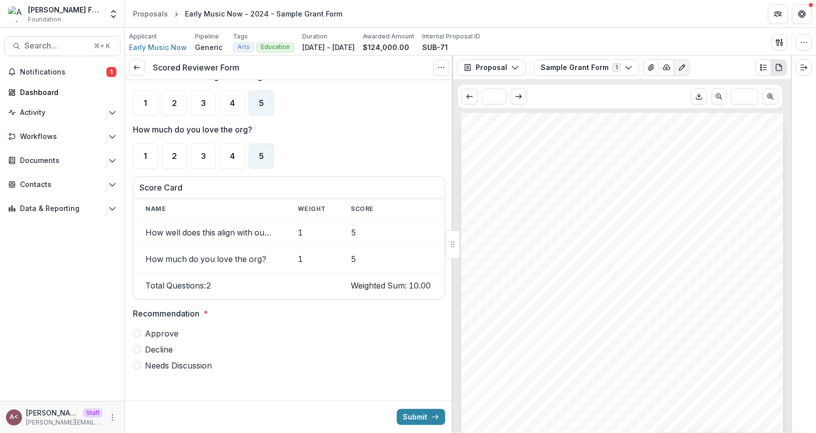
scroll to position [100, 0]
click at [164, 334] on span "Approve" at bounding box center [161, 333] width 33 height 12
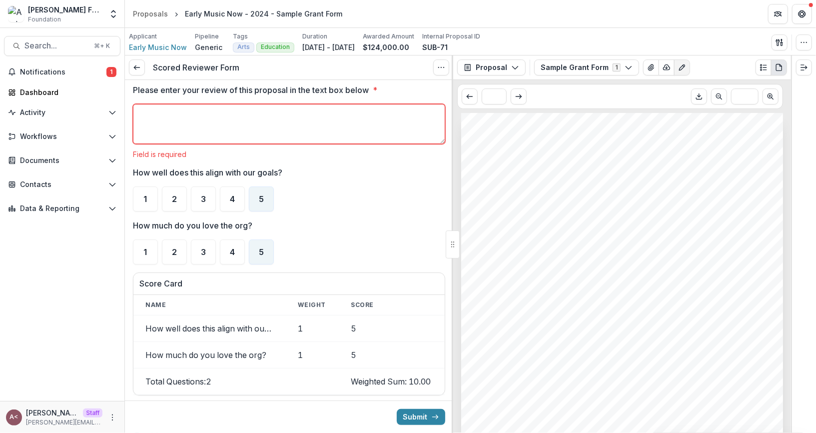
scroll to position [0, 0]
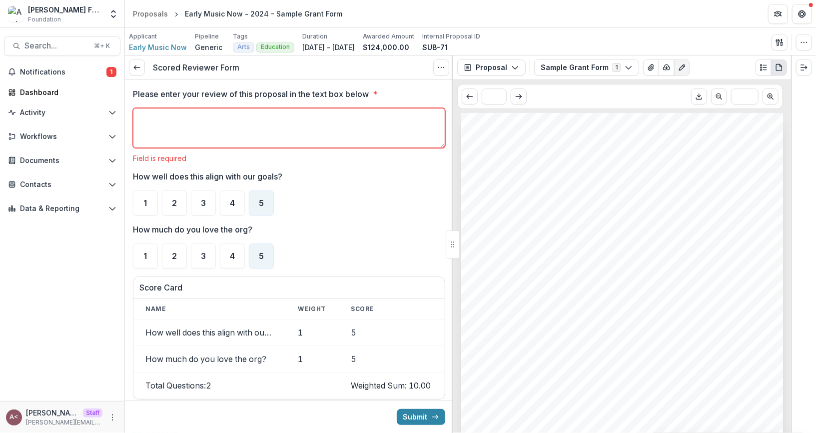
click at [291, 141] on textarea "Please enter your review of this proposal in the text box below *" at bounding box center [289, 128] width 312 height 40
type textarea "*********"
click at [332, 196] on ul "1 2 3 4 5" at bounding box center [289, 202] width 312 height 25
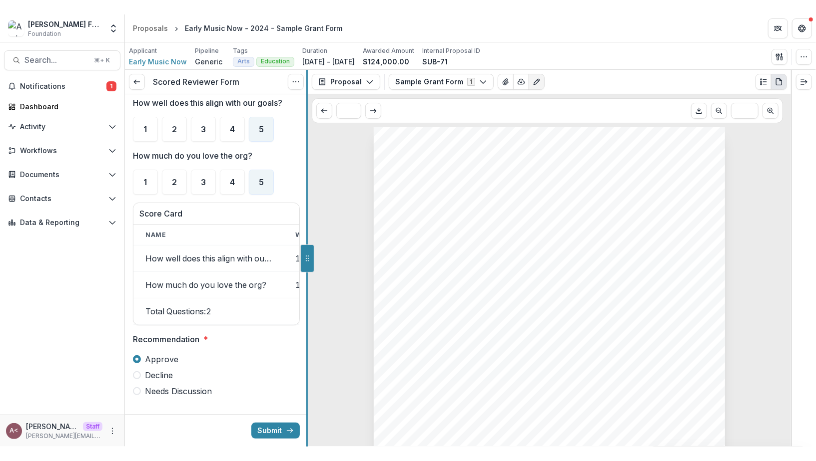
scroll to position [101, 0]
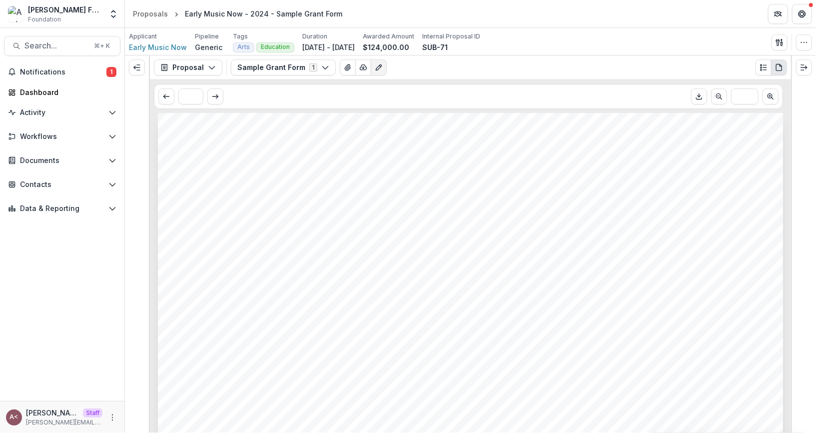
click at [356, 154] on span "Early Music Now" at bounding box center [279, 161] width 167 height 21
click at [180, 70] on button "Proposal" at bounding box center [188, 67] width 68 height 16
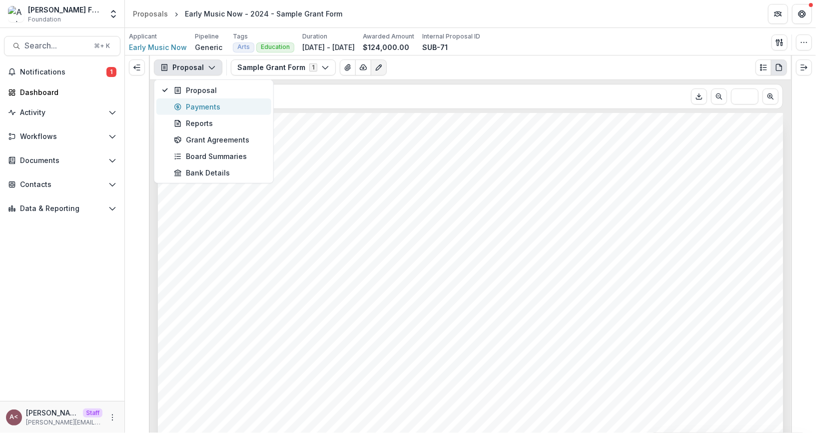
click at [200, 100] on button "Payments" at bounding box center [213, 106] width 115 height 16
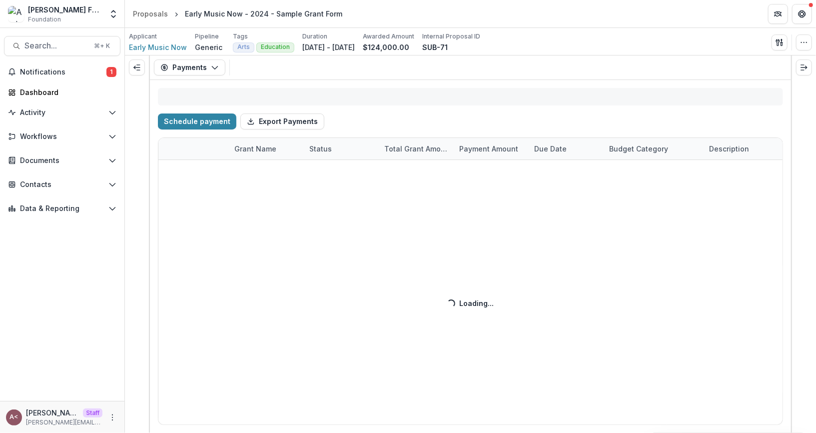
select select "****"
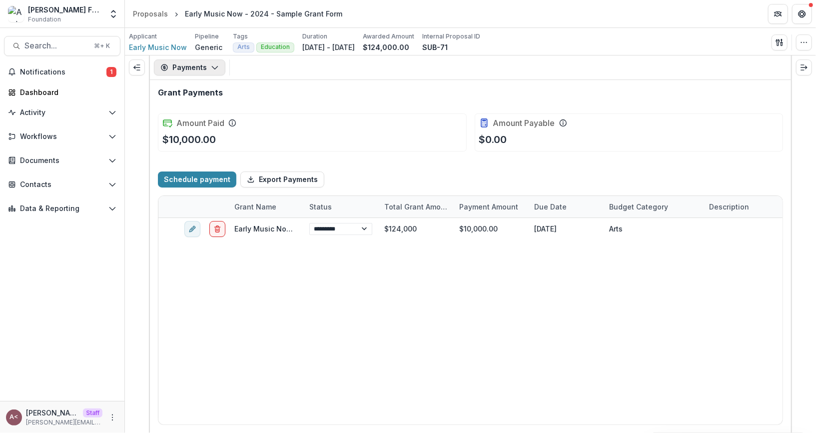
click at [193, 65] on button "Payments" at bounding box center [189, 67] width 71 height 16
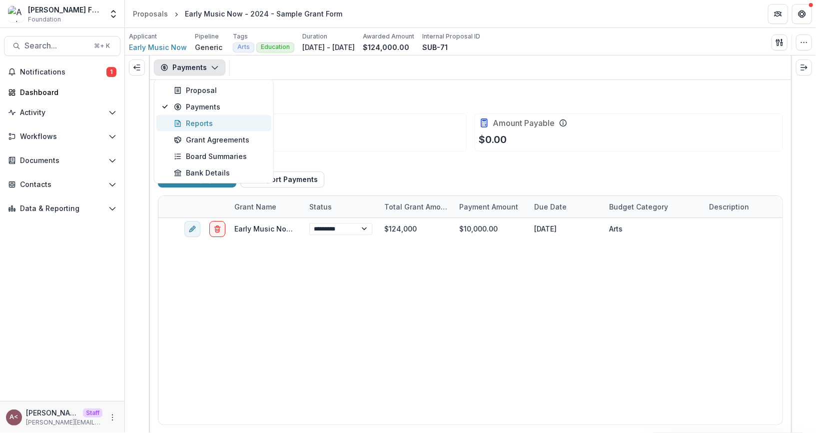
click at [209, 120] on div "Reports" at bounding box center [219, 123] width 91 height 10
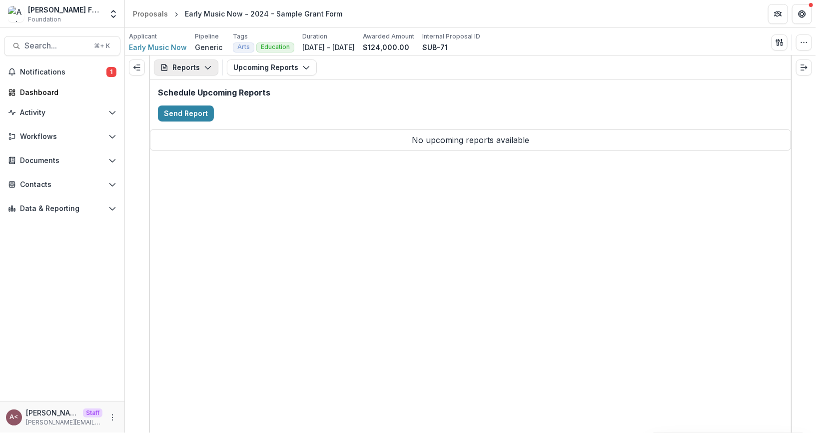
click at [204, 69] on icon "button" at bounding box center [208, 67] width 8 height 8
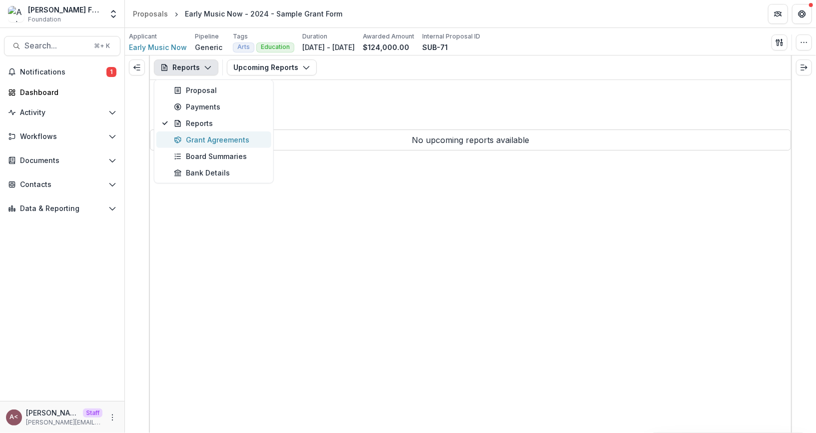
click at [199, 138] on div "Grant Agreements" at bounding box center [219, 139] width 91 height 10
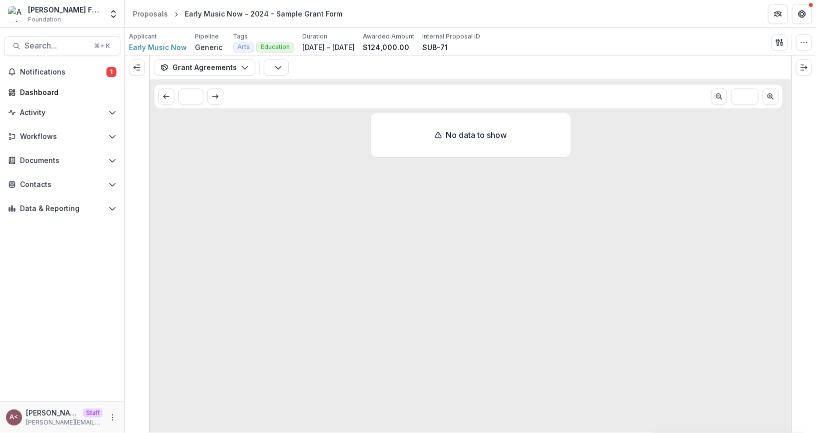
click at [343, 132] on div "No data to show" at bounding box center [470, 273] width 641 height 320
click at [215, 70] on button "Grant Agreements" at bounding box center [204, 67] width 101 height 16
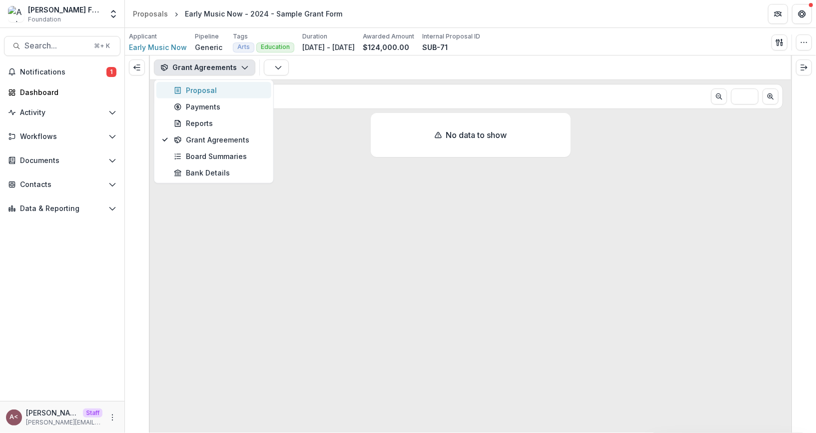
click at [210, 92] on div "Proposal" at bounding box center [219, 90] width 91 height 10
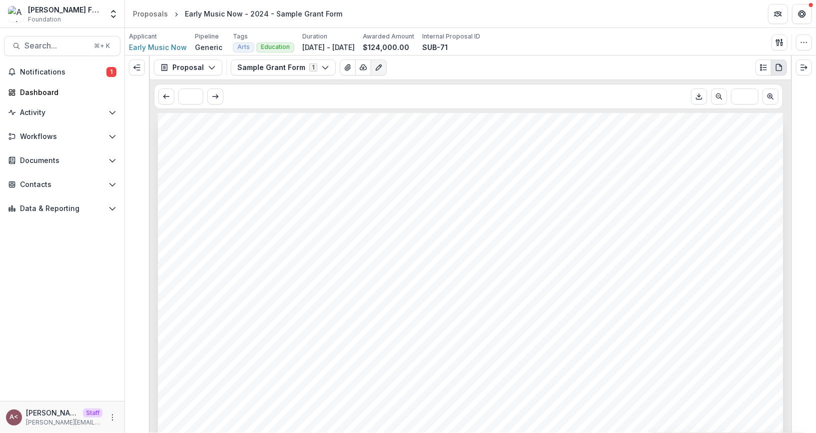
click at [341, 158] on span "Early Music Now" at bounding box center [279, 161] width 167 height 21
click at [112, 21] on button "Open entity switcher" at bounding box center [113, 14] width 14 height 20
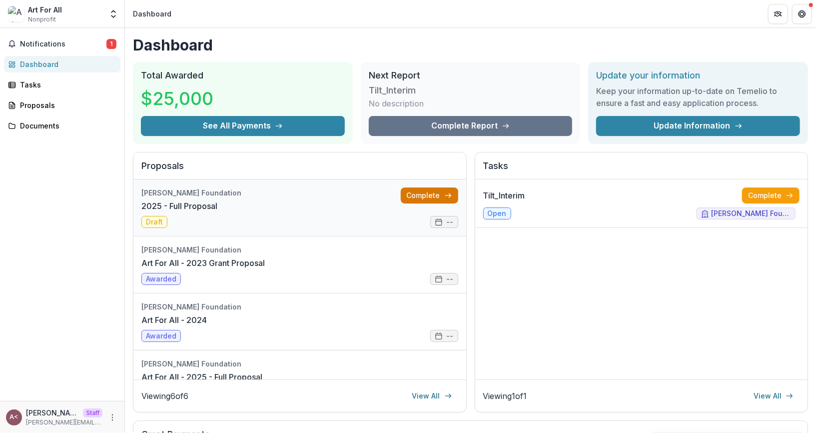
click at [426, 191] on link "Complete" at bounding box center [429, 195] width 57 height 16
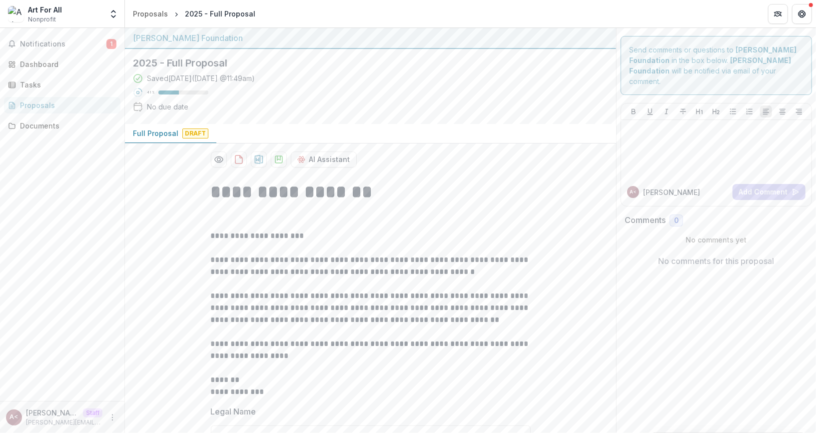
click at [421, 121] on div "2025 - Full Proposal Saved [DATE] ( [DATE] 11:49am ) 41 % No due date" at bounding box center [362, 86] width 475 height 75
click at [403, 147] on div "AI Assistant" at bounding box center [371, 155] width 336 height 24
click at [356, 105] on div "Saved [DATE] ( [DATE] 11:49am ) 41 % No due date" at bounding box center [362, 94] width 459 height 43
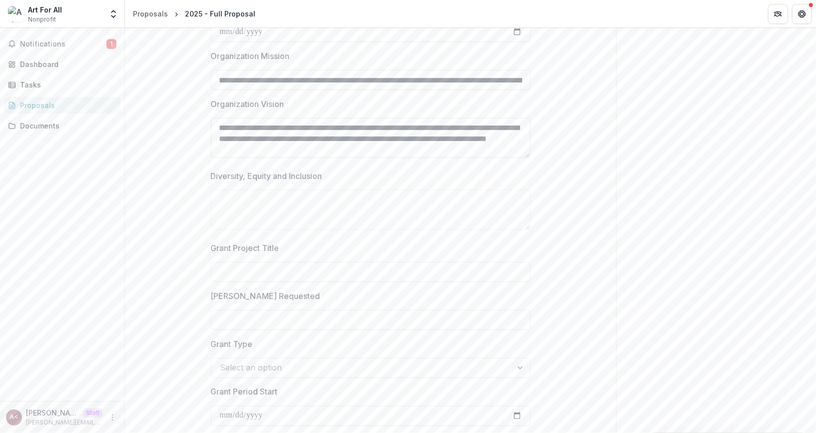
scroll to position [912, 0]
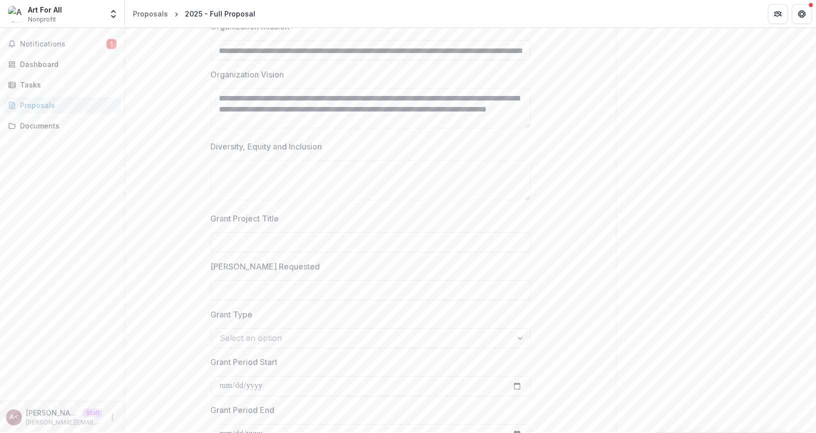
click at [306, 146] on p "Diversity, Equity and Inclusion" at bounding box center [266, 146] width 111 height 12
click at [306, 160] on textarea "Diversity, Equity and Inclusion" at bounding box center [371, 180] width 320 height 40
click at [306, 146] on p "Diversity, Equity and Inclusion" at bounding box center [266, 146] width 111 height 12
click at [306, 160] on textarea "Diversity, Equity and Inclusion" at bounding box center [371, 180] width 320 height 40
click at [306, 146] on p "Diversity, Equity and Inclusion" at bounding box center [266, 146] width 111 height 12
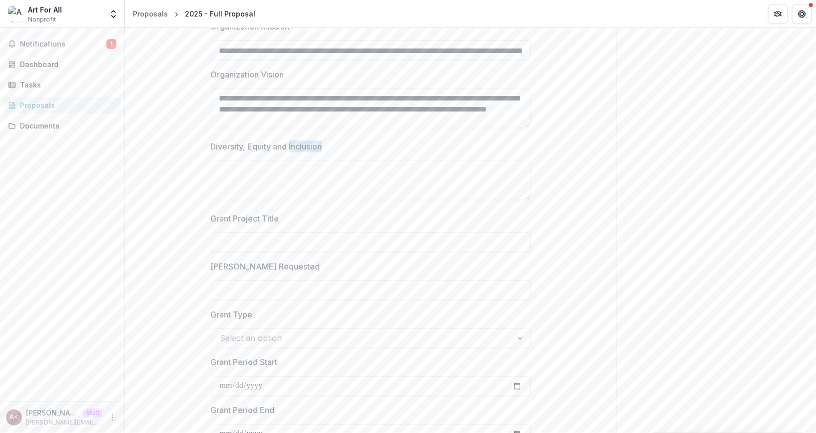
click at [306, 160] on textarea "Diversity, Equity and Inclusion" at bounding box center [371, 180] width 320 height 40
copy p "Diversity, Equity and Inclusion"
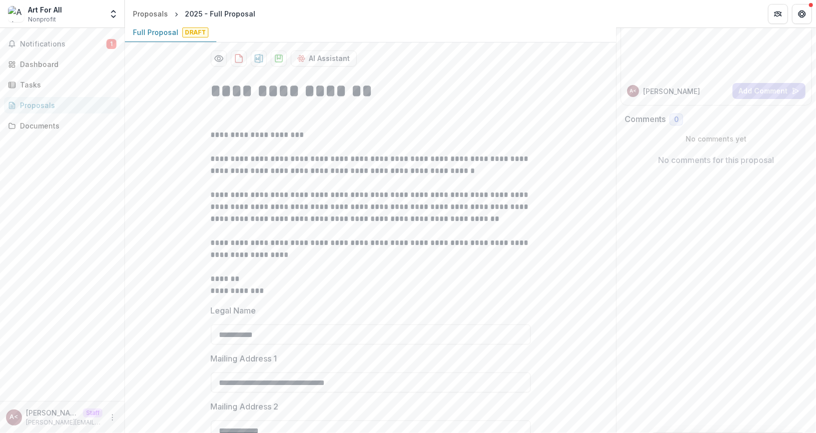
scroll to position [0, 0]
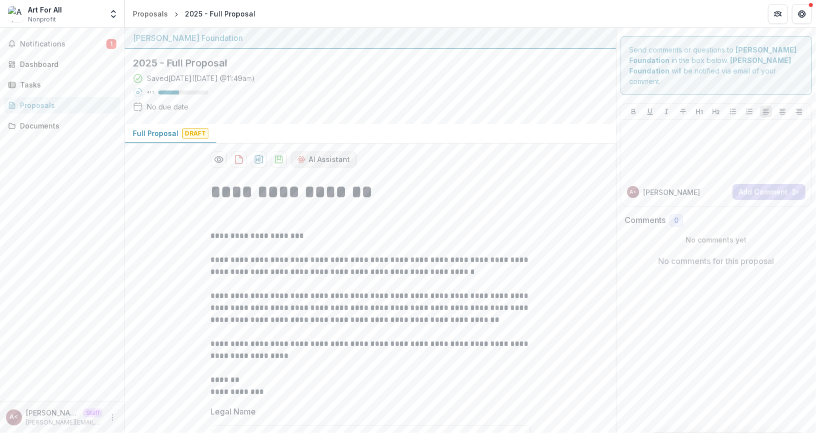
click at [332, 159] on button "AI Assistant" at bounding box center [324, 159] width 66 height 16
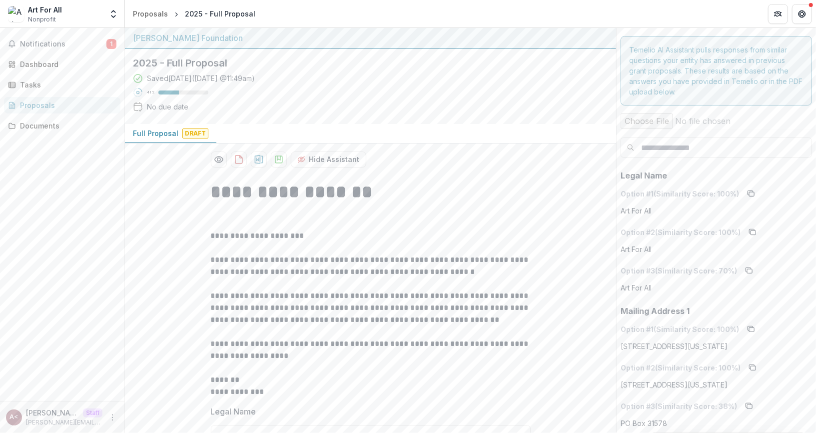
scroll to position [102, 0]
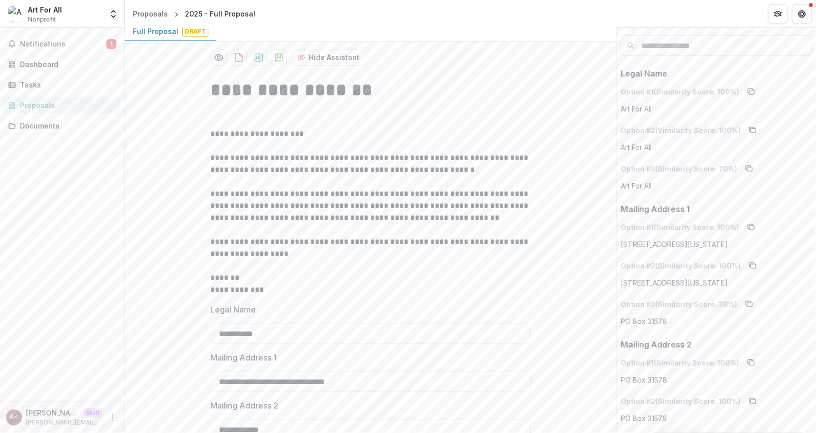
click at [692, 49] on input at bounding box center [715, 45] width 191 height 20
paste input "**********"
type input "**********"
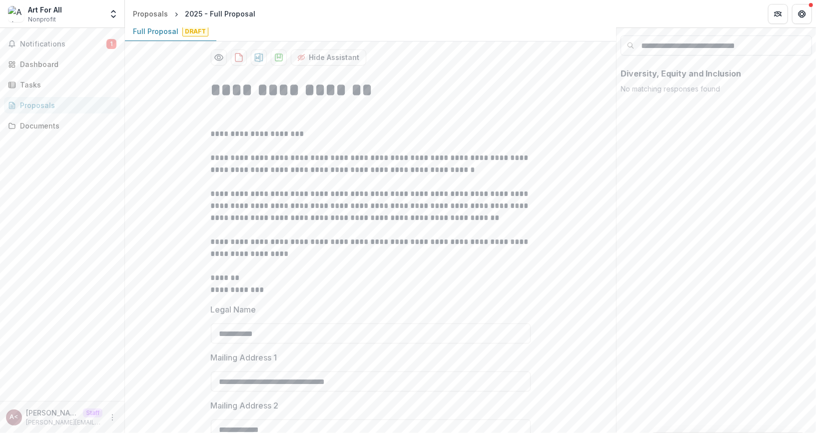
click at [707, 48] on input "**********" at bounding box center [715, 45] width 191 height 20
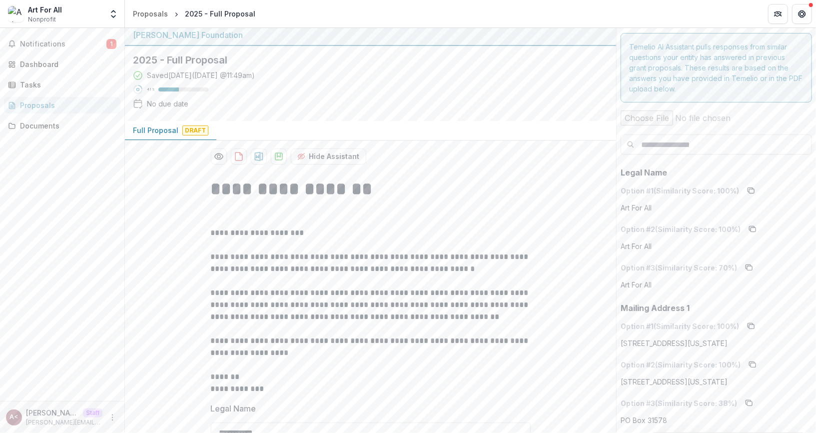
scroll to position [0, 0]
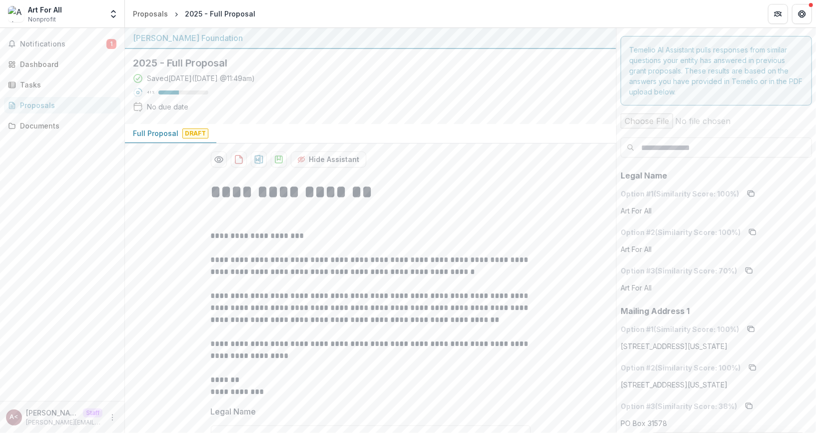
click at [644, 118] on input "file" at bounding box center [715, 119] width 199 height 20
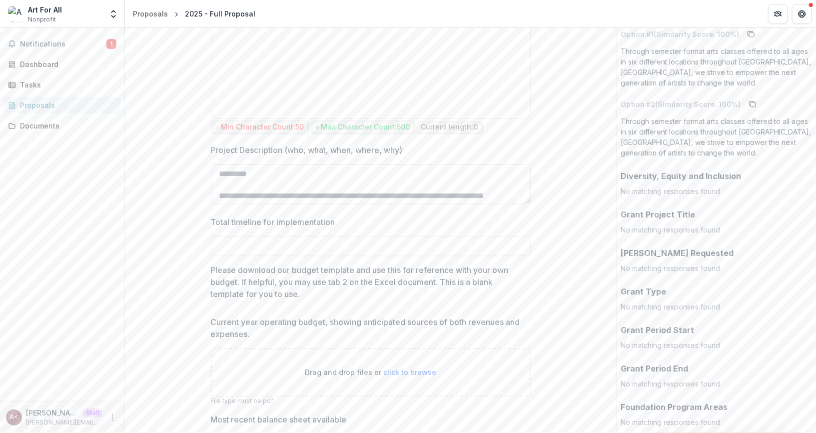
scroll to position [1517, 0]
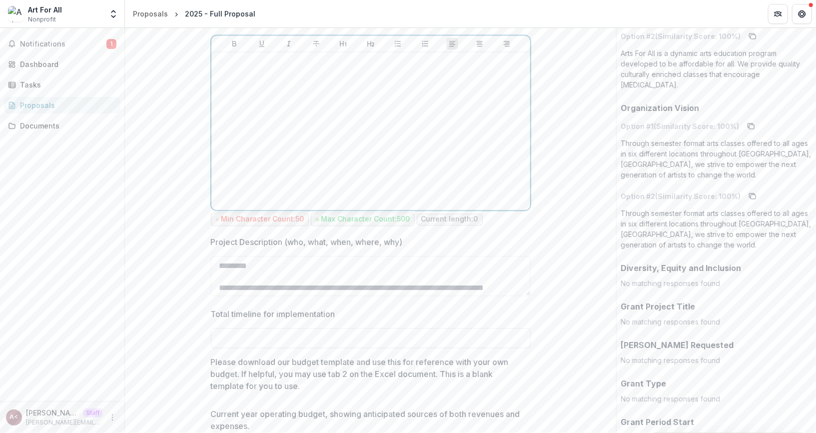
click at [291, 108] on div at bounding box center [370, 131] width 311 height 150
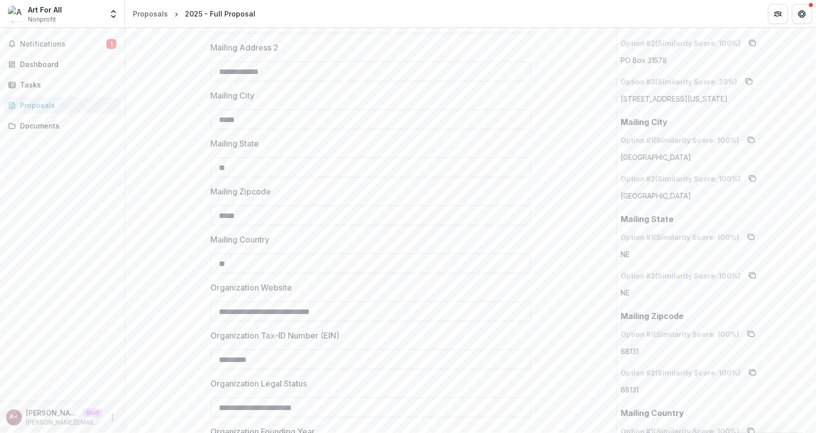
scroll to position [0, 0]
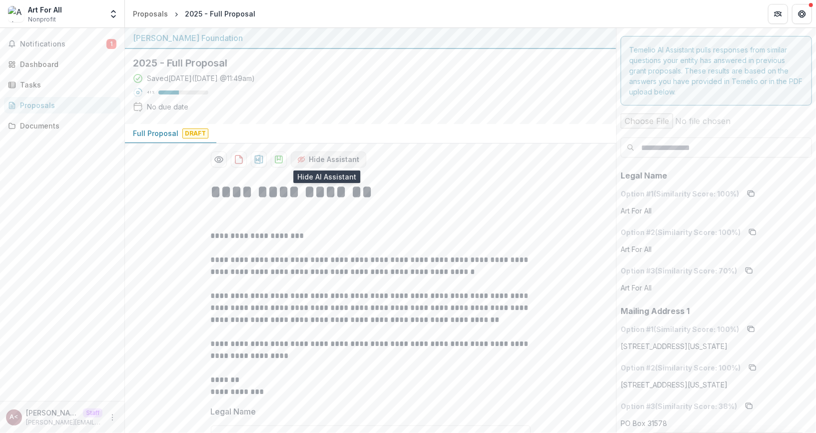
click at [351, 158] on button "Hide Assistant" at bounding box center [328, 159] width 75 height 16
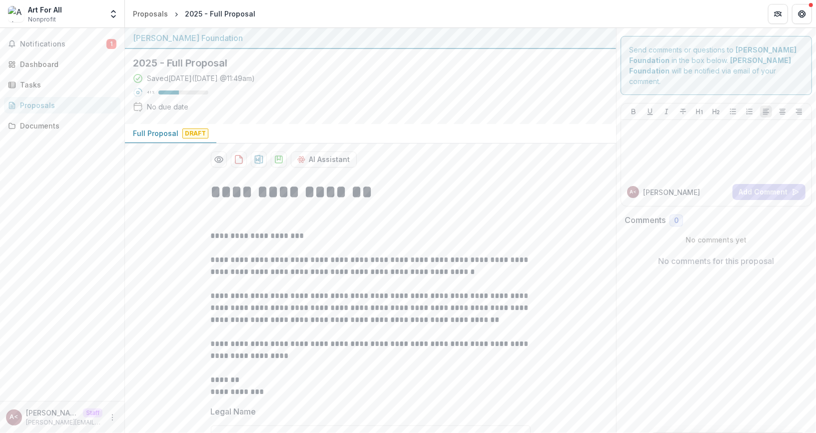
click at [360, 109] on div "Saved [DATE] ( [DATE] 11:49am ) 41 % No due date" at bounding box center [362, 94] width 459 height 43
click at [726, 140] on div at bounding box center [716, 149] width 182 height 50
click at [332, 113] on div "Saved [DATE] ( [DATE] 11:49am ) 41 % No due date" at bounding box center [362, 94] width 459 height 43
click at [282, 186] on h1 "**********" at bounding box center [371, 204] width 320 height 50
click at [391, 127] on div "Full Proposal Draft" at bounding box center [370, 133] width 491 height 19
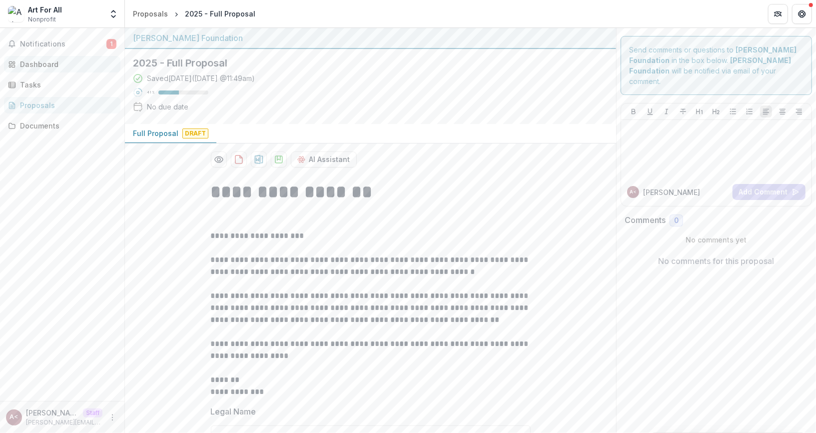
click at [83, 70] on link "Dashboard" at bounding box center [62, 64] width 116 height 16
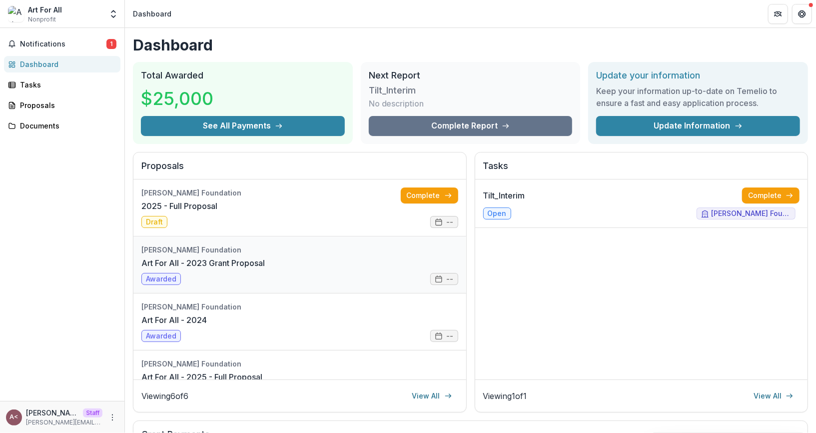
click at [208, 257] on link "Art For All - 2023 Grant Proposal" at bounding box center [202, 263] width 123 height 12
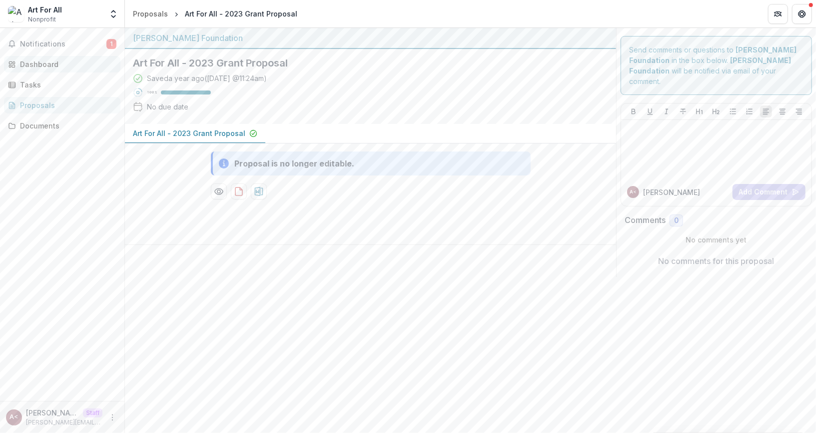
click at [66, 69] on link "Dashboard" at bounding box center [62, 64] width 116 height 16
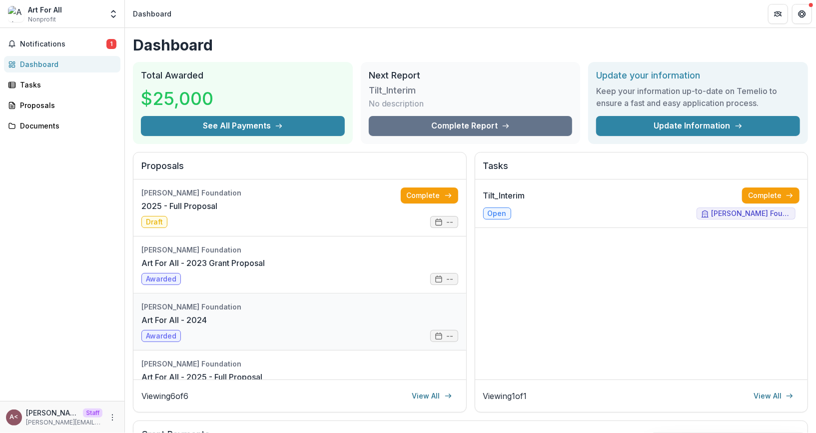
click at [207, 319] on link "Art For All - 2024" at bounding box center [173, 320] width 65 height 12
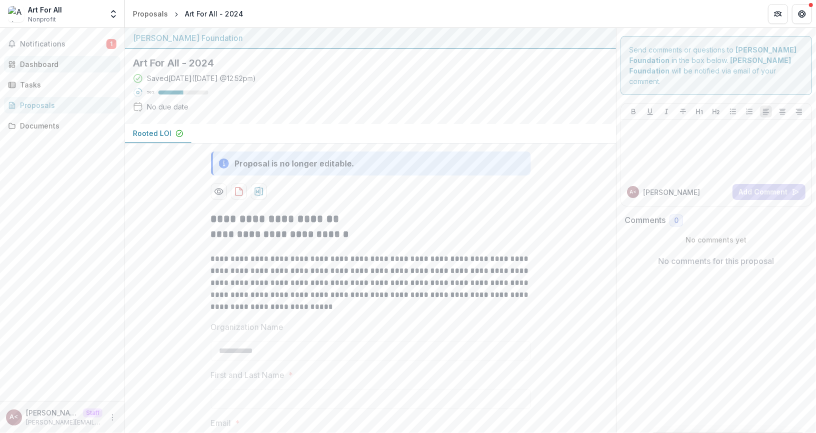
click at [55, 64] on div "Dashboard" at bounding box center [66, 64] width 92 height 10
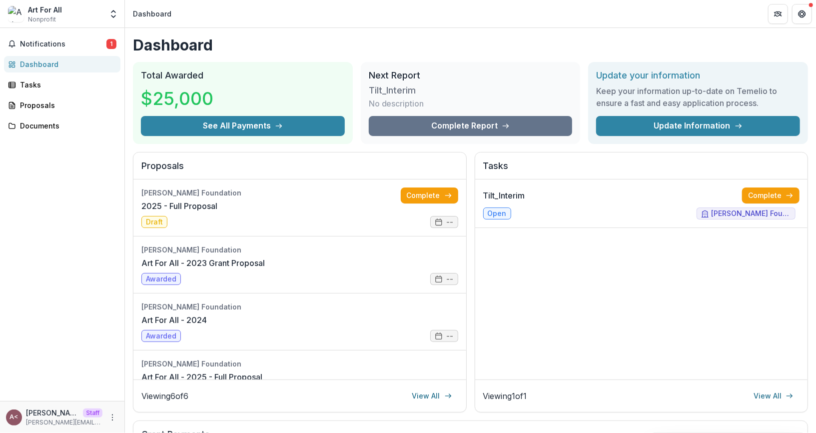
click at [460, 56] on div "Dashboard Total Awarded $25,000 See All Payments Next Report Tilt_Interim No de…" at bounding box center [470, 356] width 691 height 657
click at [465, 59] on div "Dashboard Total Awarded $25,000 See All Payments Next Report Tilt_Interim No de…" at bounding box center [470, 356] width 691 height 657
click at [431, 68] on div "Next Report Tilt_Interim No description Complete Report" at bounding box center [471, 103] width 220 height 82
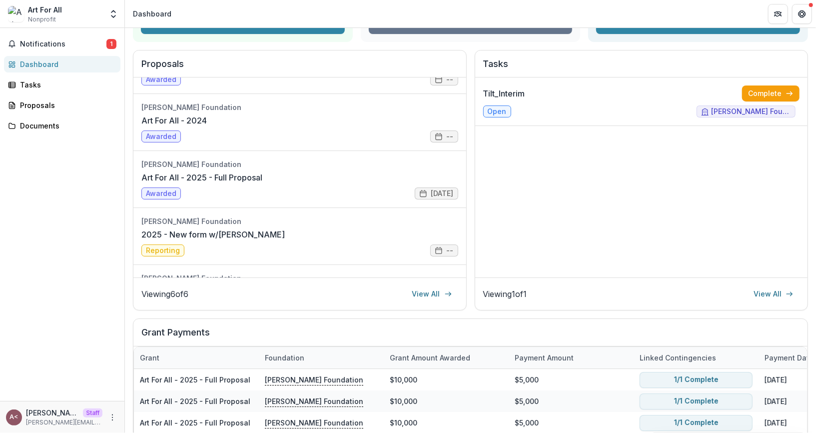
scroll to position [198, 0]
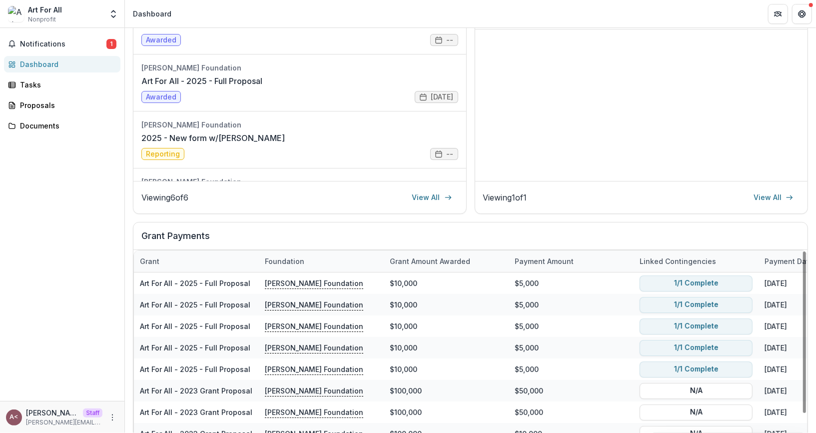
click at [611, 235] on h2 "Grant Payments" at bounding box center [470, 239] width 658 height 19
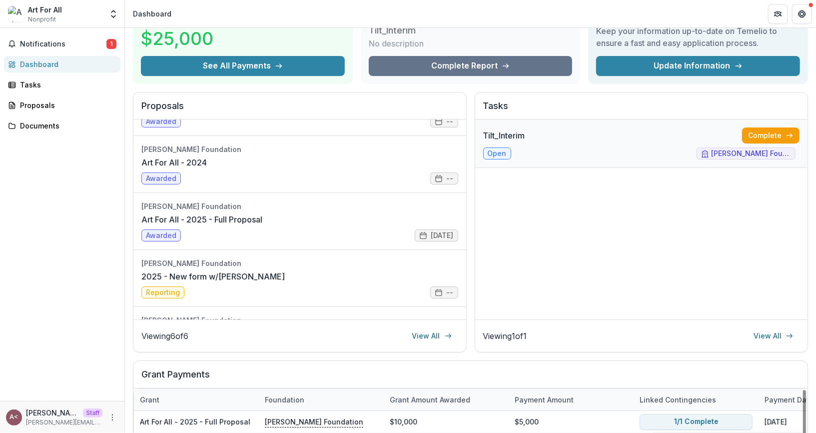
scroll to position [0, 0]
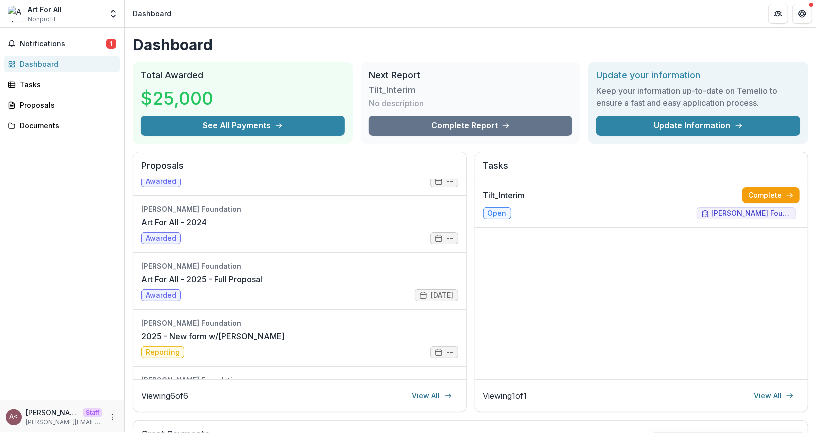
click at [658, 46] on h1 "Dashboard" at bounding box center [470, 45] width 675 height 18
click at [274, 63] on div "Total Awarded $25,000 See All Payments" at bounding box center [243, 103] width 220 height 82
click at [273, 64] on div "Total Awarded $25,000 See All Payments" at bounding box center [243, 103] width 220 height 82
click at [272, 65] on div "Total Awarded $25,000 See All Payments" at bounding box center [243, 103] width 220 height 82
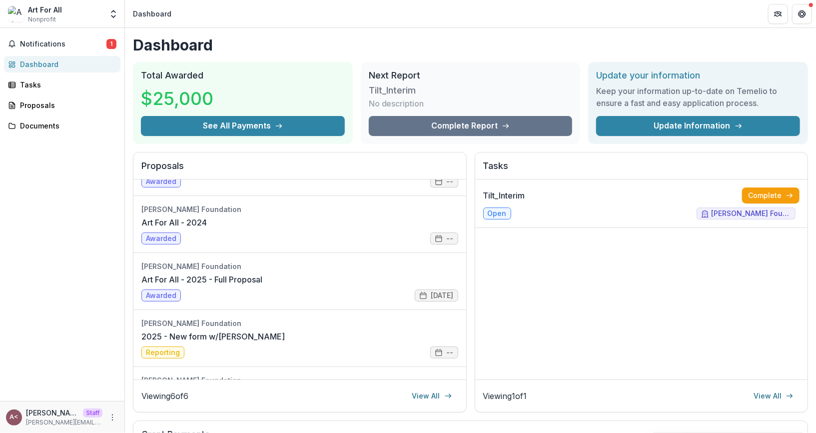
click at [205, 76] on h2 "Total Awarded" at bounding box center [243, 75] width 204 height 11
click at [109, 18] on icon "Open entity switcher" at bounding box center [113, 14] width 10 height 10
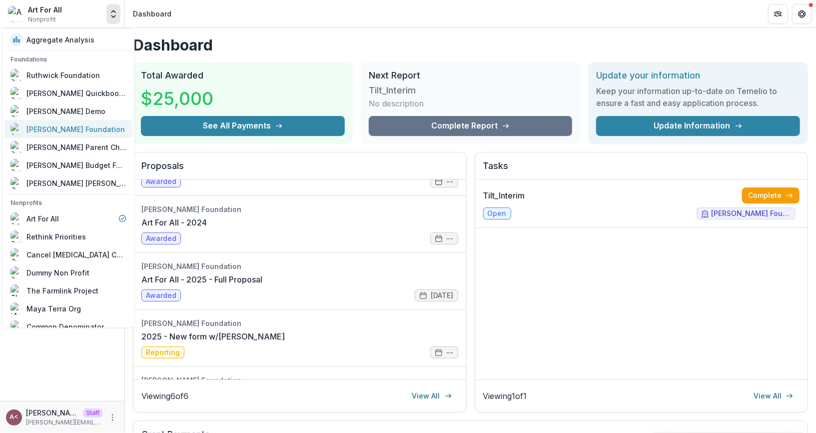
click at [77, 122] on link "[PERSON_NAME] Foundation" at bounding box center [68, 129] width 128 height 18
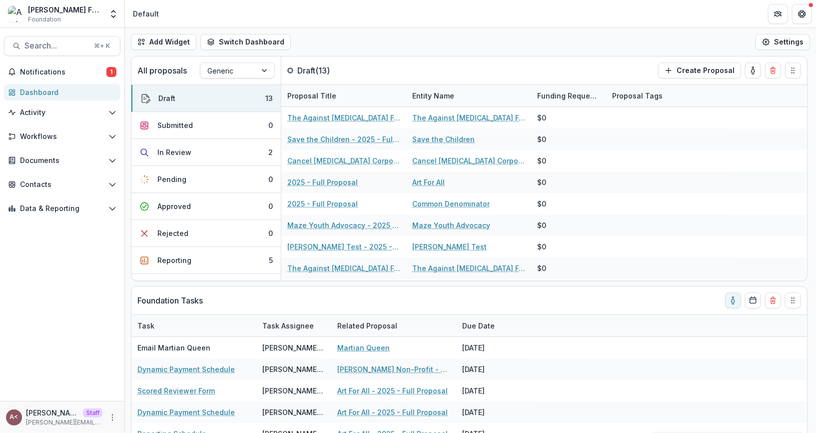
click at [352, 47] on div "Add Widget Switch Dashboard Default Standard Dashboard New Dashboard Settings" at bounding box center [470, 42] width 691 height 28
click at [82, 51] on button "Search... ⌘ + K" at bounding box center [62, 46] width 116 height 20
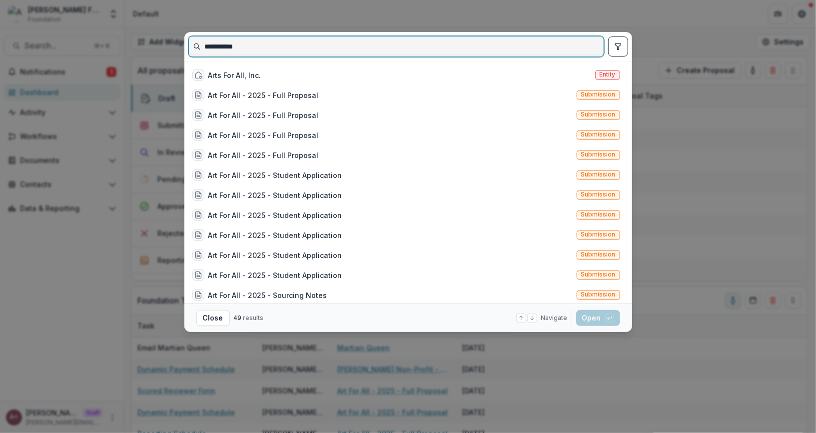
click at [312, 46] on input "**********" at bounding box center [396, 46] width 415 height 16
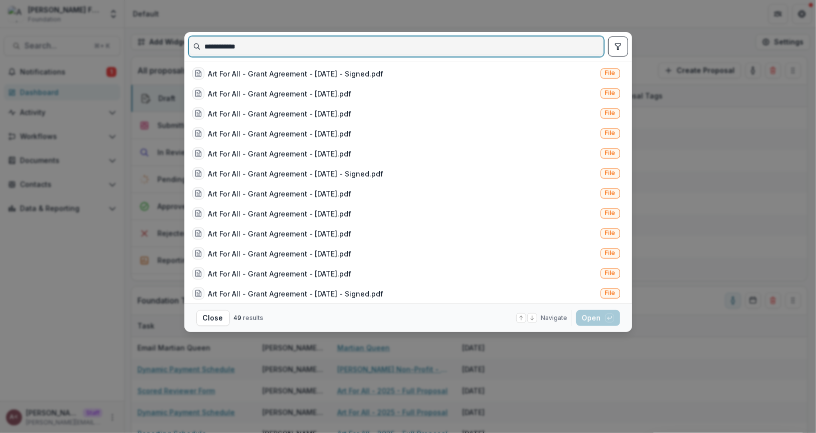
scroll to position [744, 0]
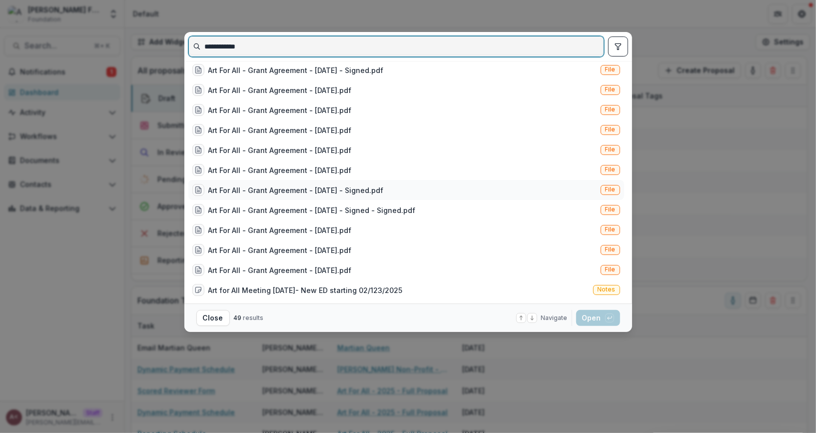
type input "**********"
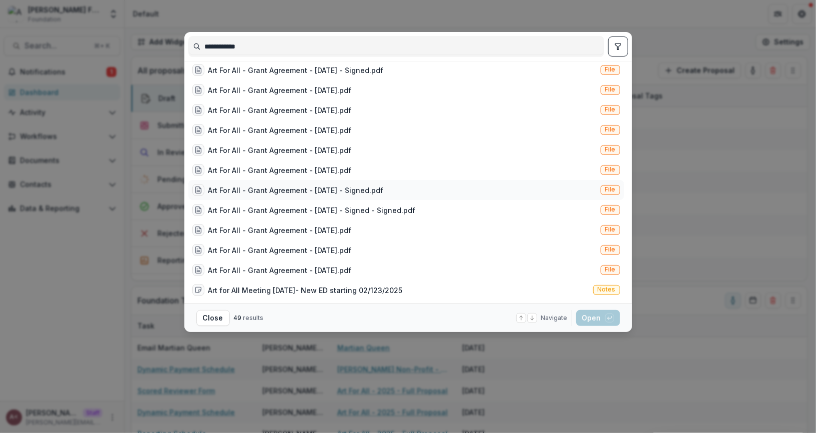
click at [358, 194] on div "Art For All - Grant Agreement - [DATE] - Signed.pdf" at bounding box center [295, 190] width 175 height 10
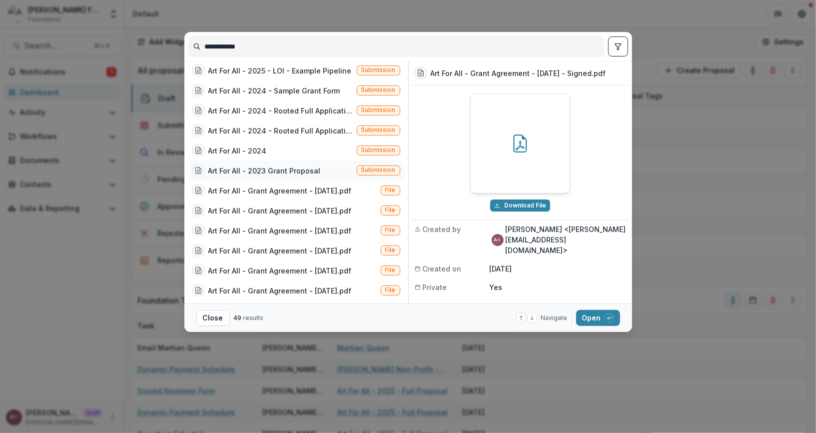
scroll to position [0, 0]
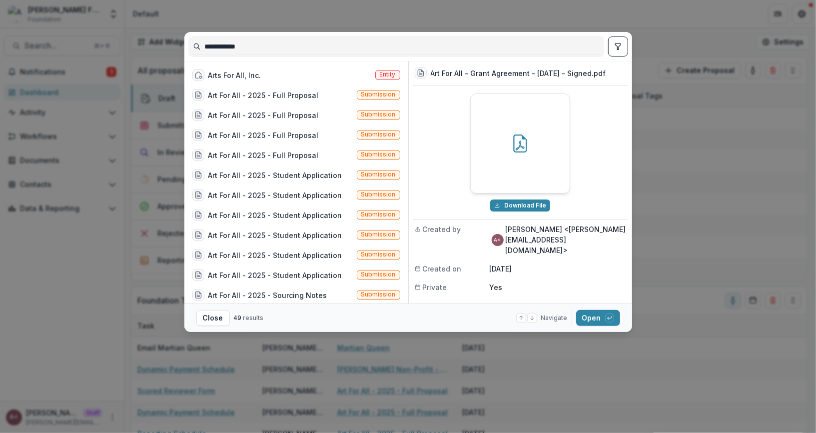
click at [615, 45] on icon "toggle filters" at bounding box center [618, 46] width 8 height 8
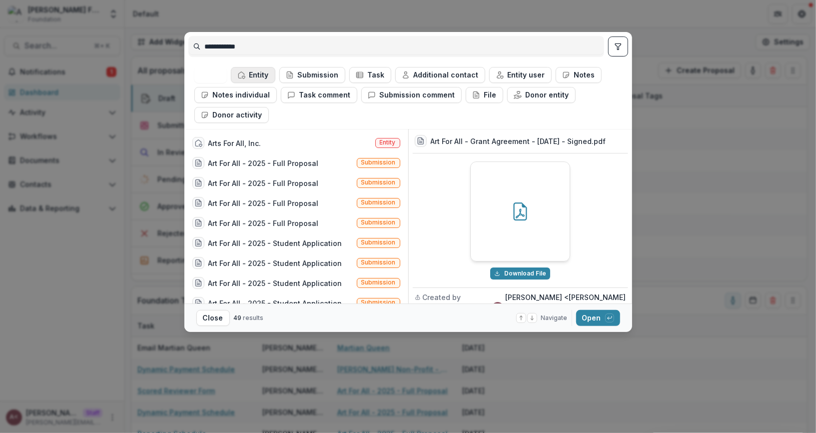
click at [248, 78] on button "Entity" at bounding box center [253, 75] width 44 height 16
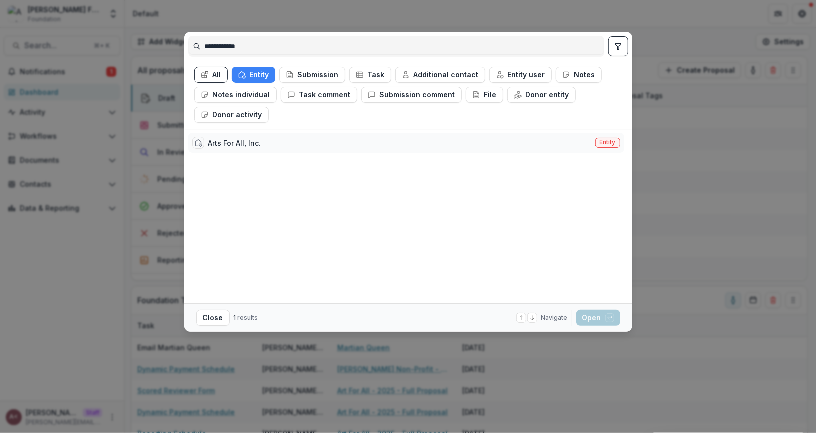
click at [247, 139] on div "Arts For All, Inc." at bounding box center [234, 143] width 53 height 10
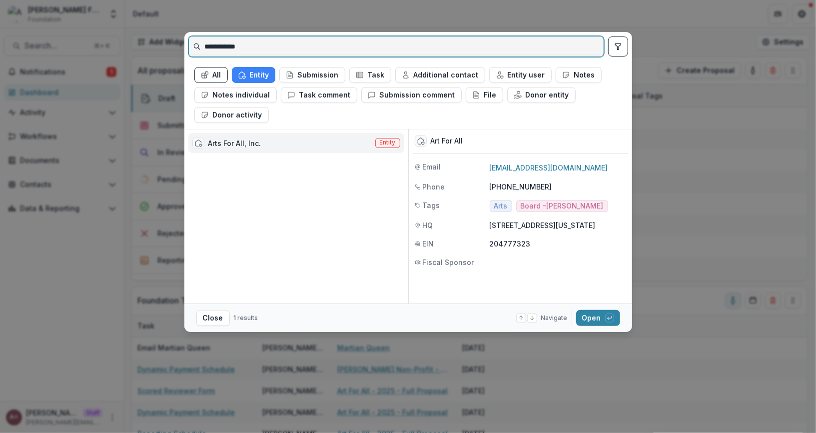
click at [275, 42] on input "**********" at bounding box center [396, 46] width 415 height 16
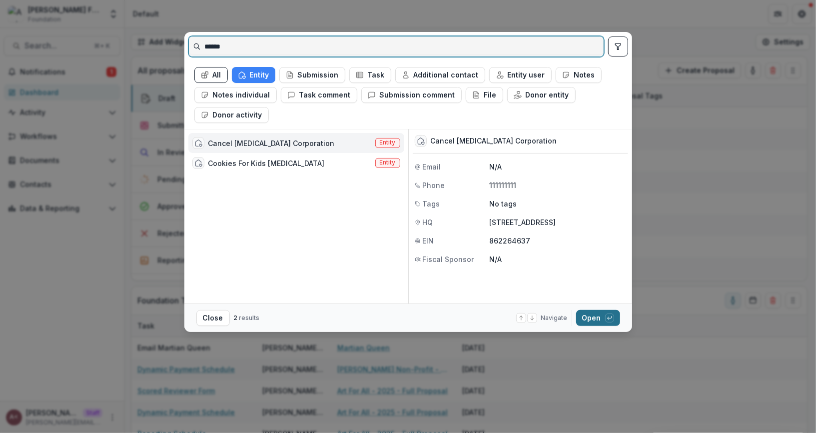
type input "******"
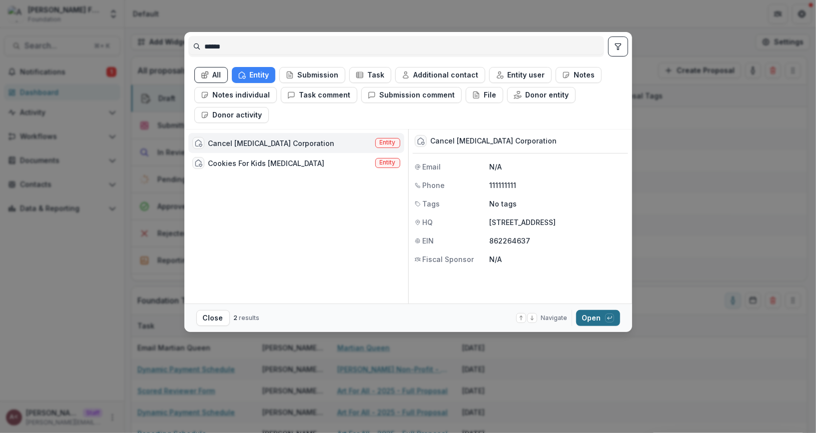
click at [596, 319] on button "Open with enter key" at bounding box center [598, 318] width 44 height 16
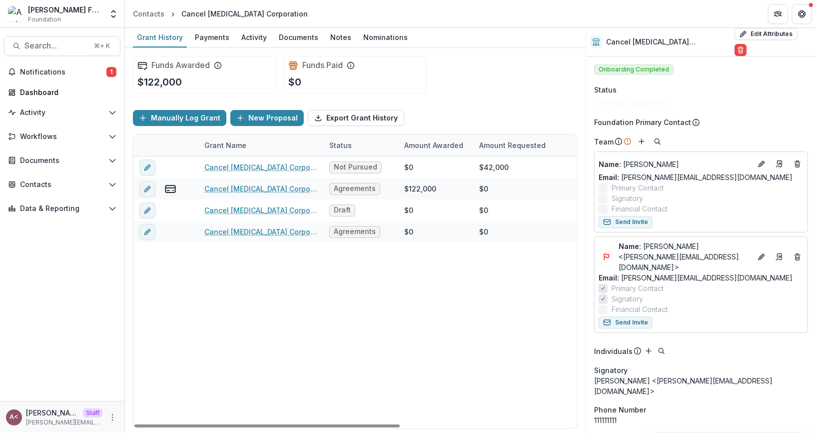
click at [441, 105] on div "Manually Log Grant New Proposal Export Grant History" at bounding box center [355, 118] width 445 height 32
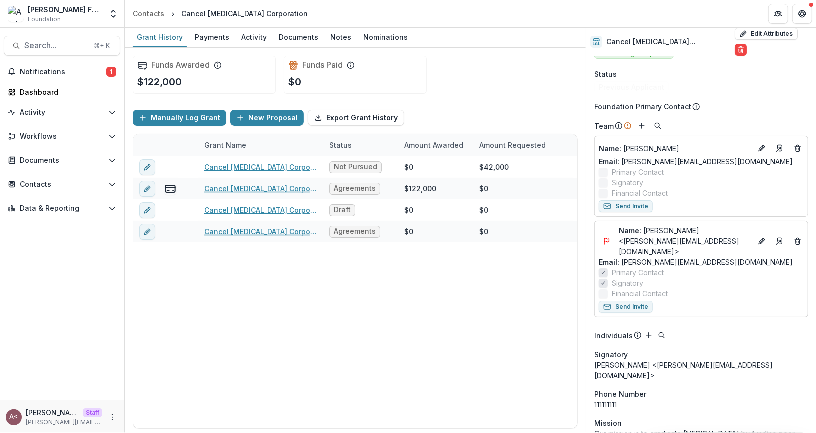
scroll to position [16, 0]
click at [642, 121] on icon "Add" at bounding box center [641, 125] width 8 height 8
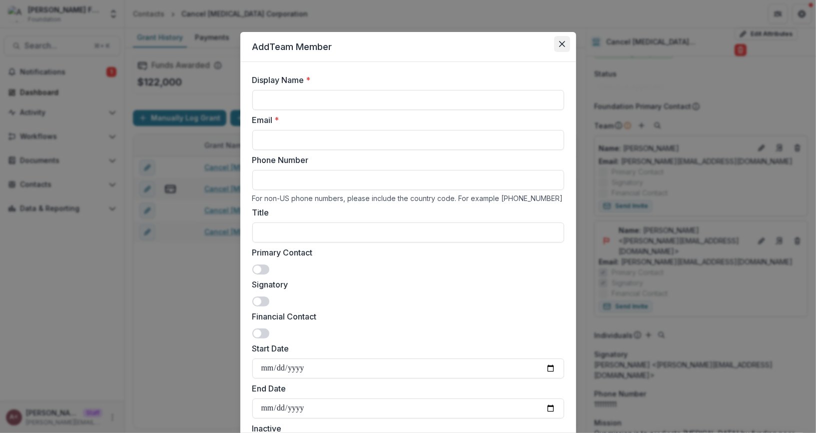
click at [566, 40] on button "Close" at bounding box center [562, 44] width 16 height 16
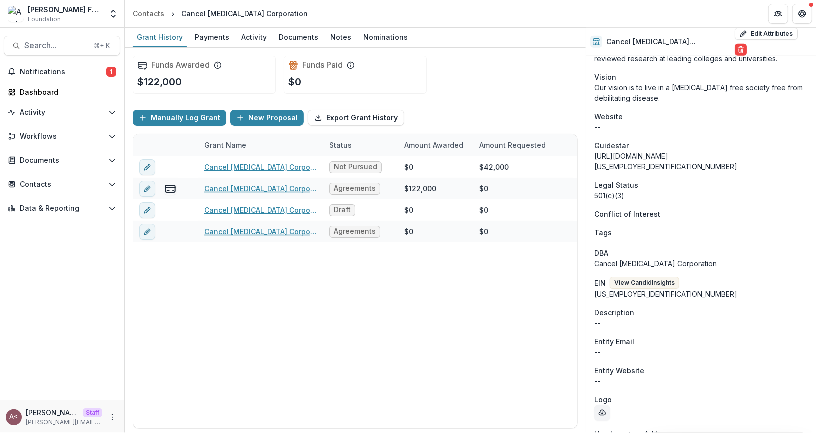
scroll to position [423, 0]
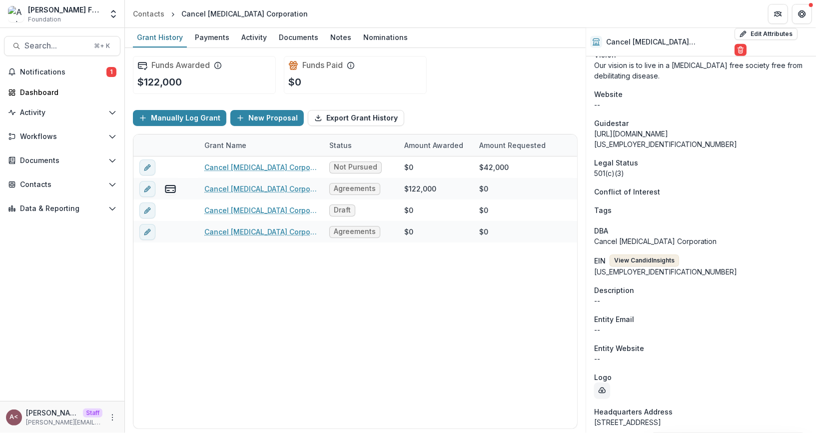
click at [660, 254] on button "View Candid Insights" at bounding box center [643, 260] width 69 height 12
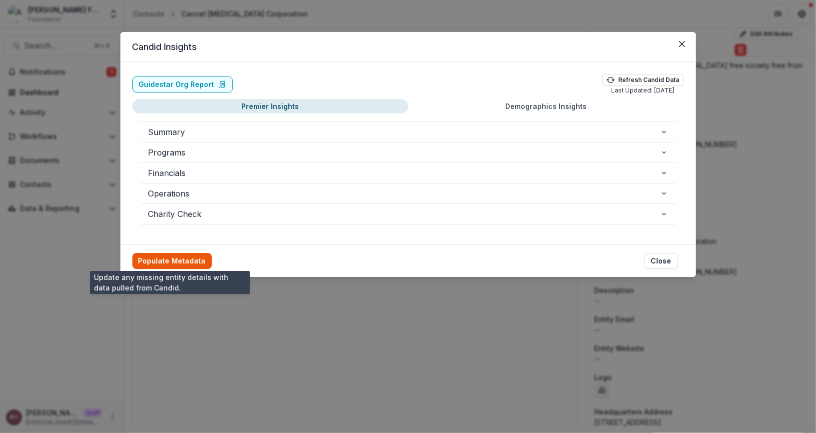
click at [174, 254] on button "Populate Metadata" at bounding box center [171, 261] width 79 height 16
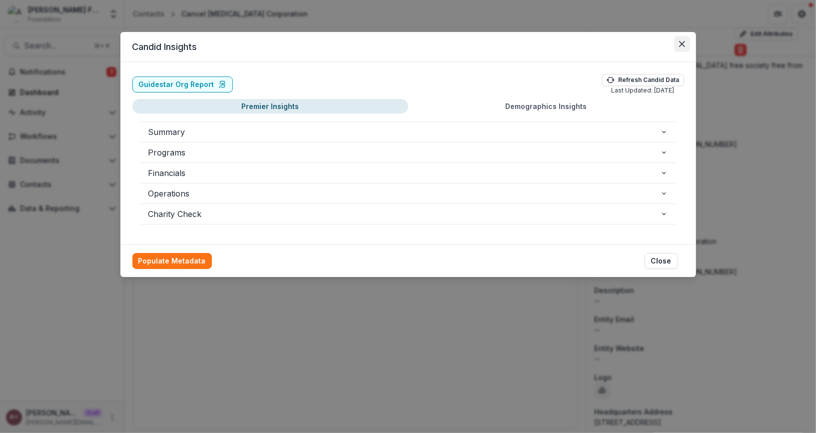
click at [676, 49] on button "Close" at bounding box center [682, 44] width 16 height 16
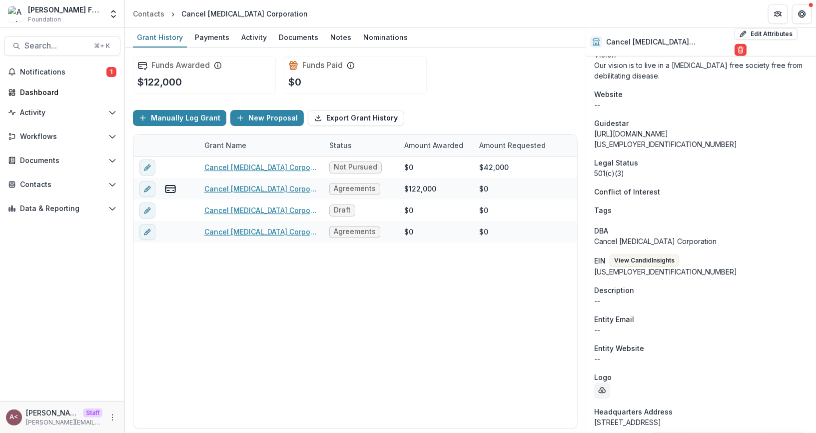
click at [712, 139] on div "Onboarding Completed Status Previous Applicant Foundation Primary Contact Team …" at bounding box center [701, 201] width 230 height 1136
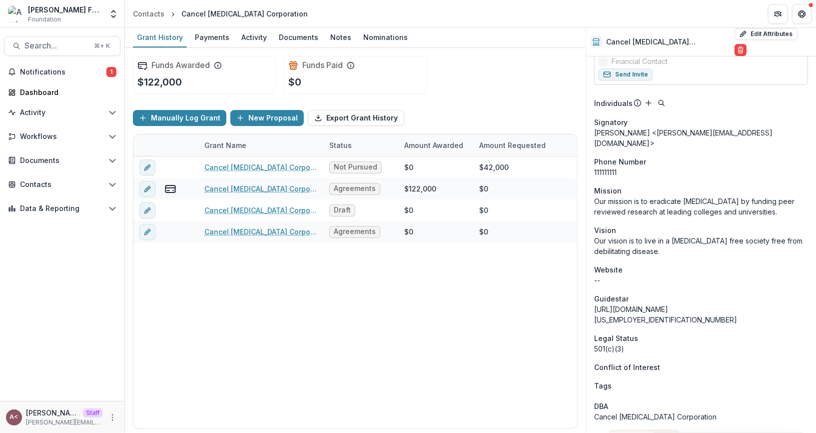
scroll to position [0, 0]
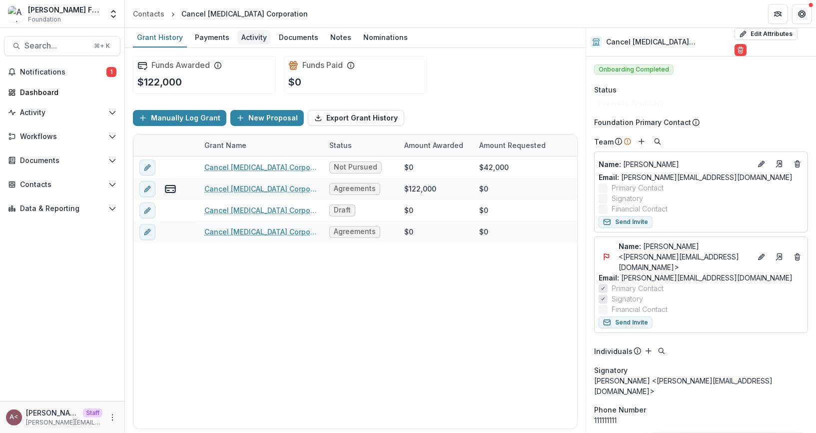
click at [242, 36] on div "Activity" at bounding box center [253, 37] width 33 height 14
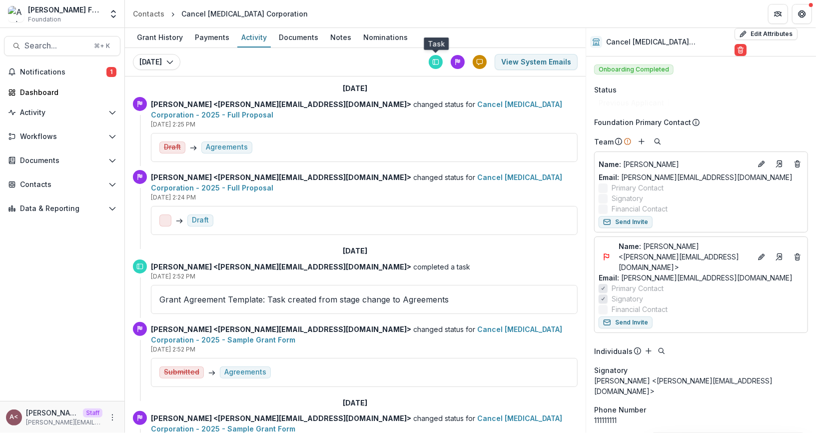
click at [437, 65] on div at bounding box center [436, 62] width 14 height 14
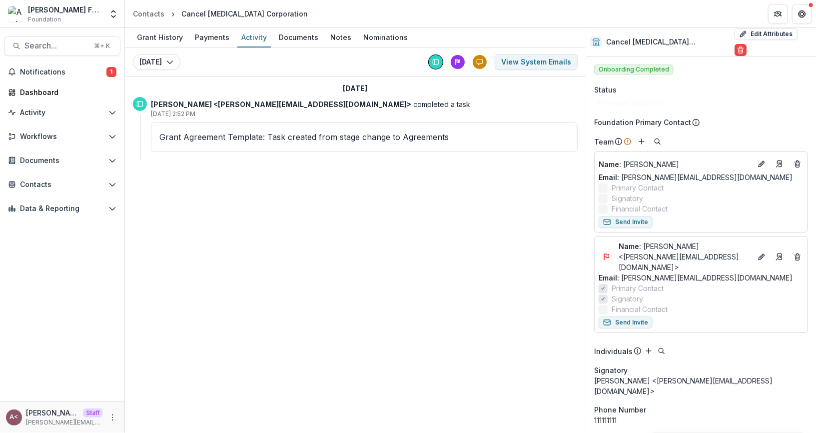
click at [459, 60] on icon at bounding box center [457, 60] width 4 height 1
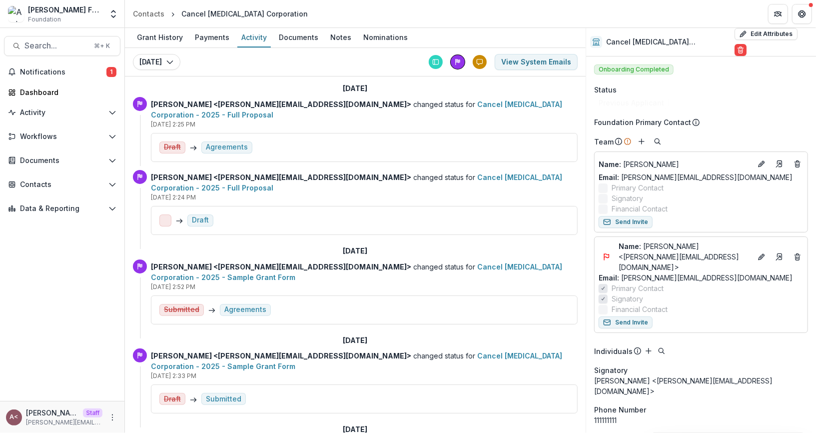
click at [366, 66] on div "[DATE] [DATE] [DATE] [DATE] [DATE] [DATE] [DATE] [DATE] View System Emails" at bounding box center [355, 62] width 460 height 28
click at [479, 63] on icon at bounding box center [478, 61] width 5 height 5
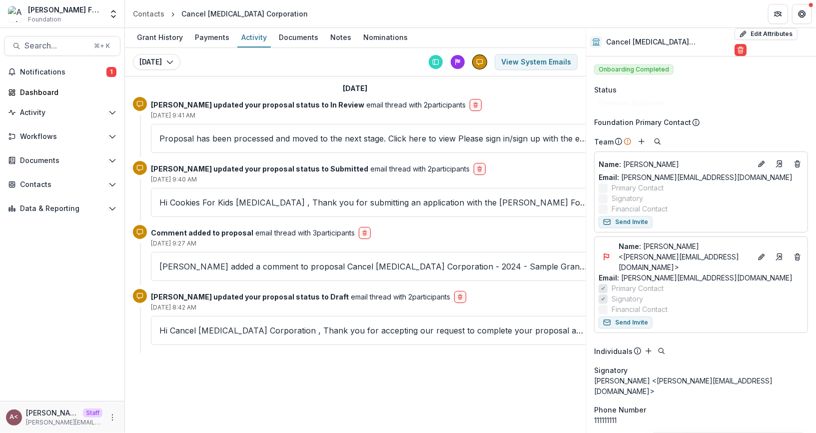
click at [274, 88] on div "[DATE]" at bounding box center [355, 88] width 445 height 16
click at [302, 40] on div "Documents" at bounding box center [298, 37] width 47 height 14
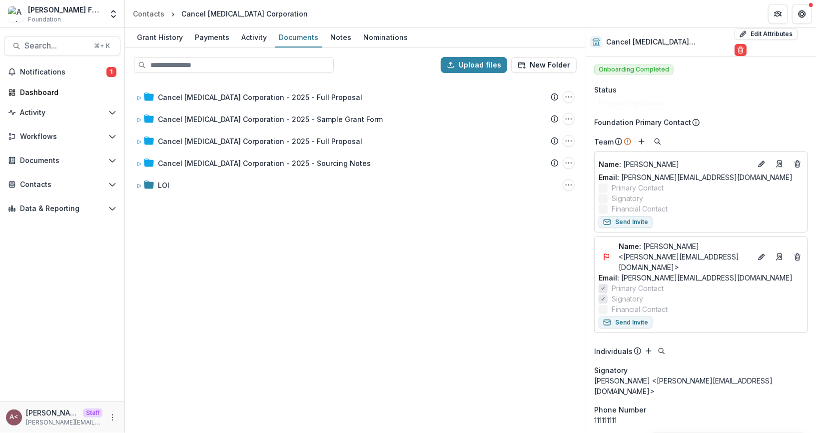
click at [348, 78] on div "Upload files New Folder" at bounding box center [355, 65] width 458 height 32
click at [162, 18] on div "Contacts" at bounding box center [148, 13] width 31 height 10
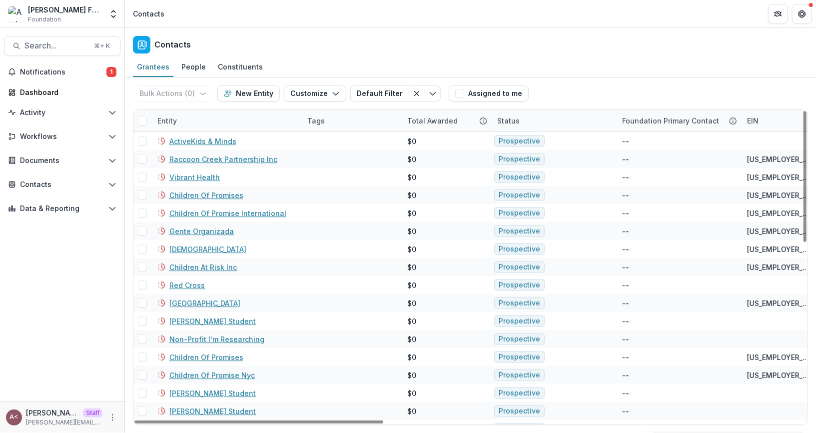
click at [208, 118] on div "Entity" at bounding box center [226, 120] width 150 height 21
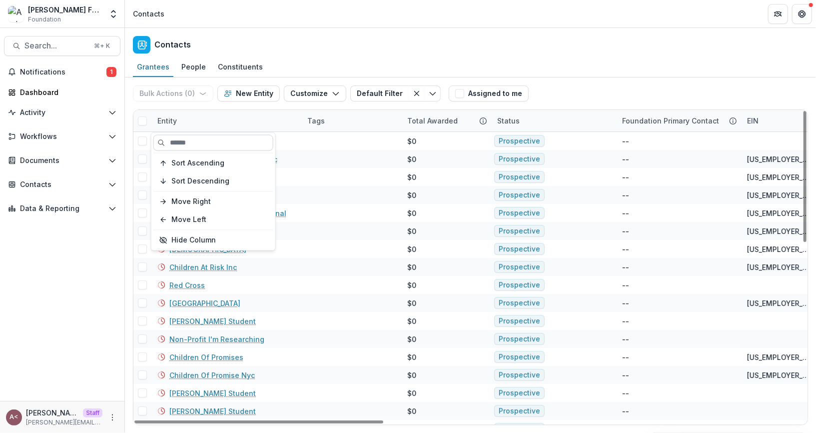
click at [193, 146] on input at bounding box center [213, 142] width 120 height 16
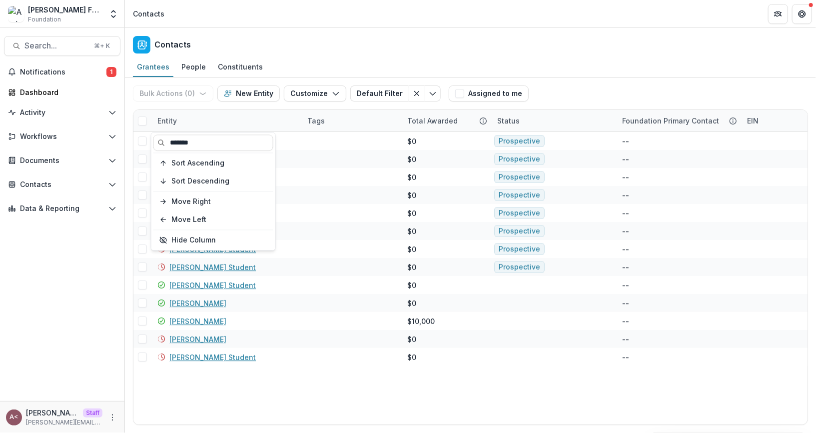
type input "*******"
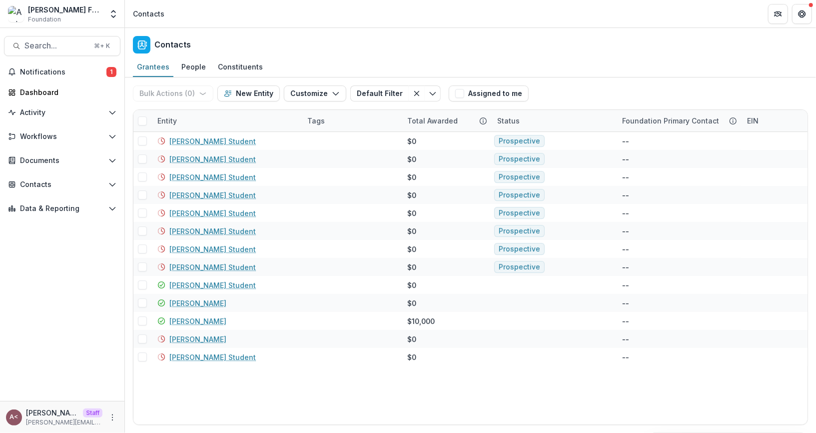
click at [366, 52] on div "Contacts" at bounding box center [470, 42] width 691 height 29
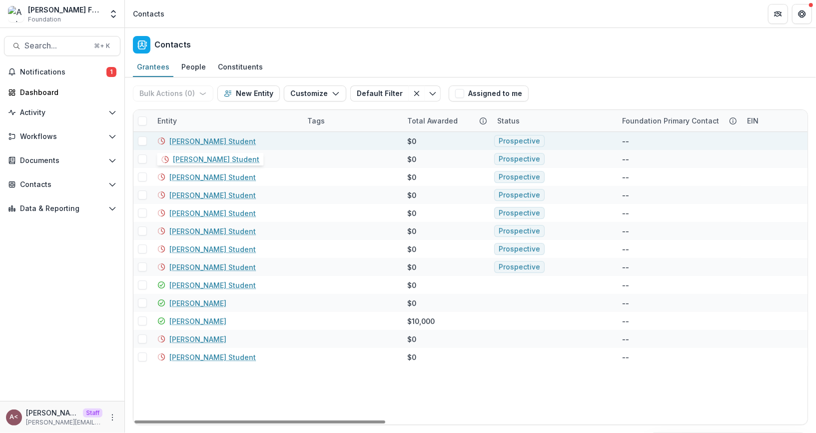
click at [197, 139] on link "[PERSON_NAME] Student" at bounding box center [212, 141] width 86 height 10
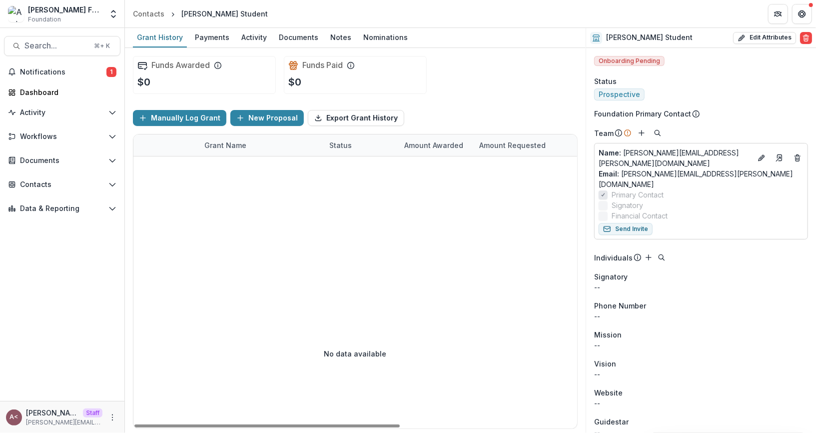
click at [423, 119] on div "Manually Log Grant New Proposal Export Grant History" at bounding box center [355, 118] width 445 height 32
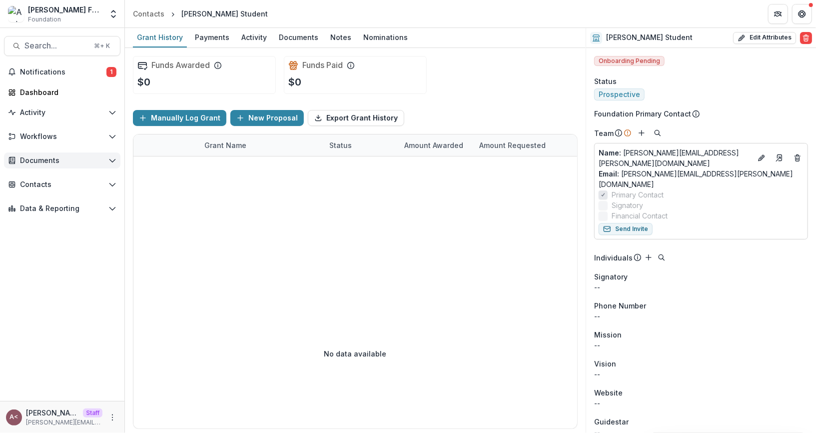
click at [86, 156] on span "Documents" at bounding box center [62, 160] width 84 height 8
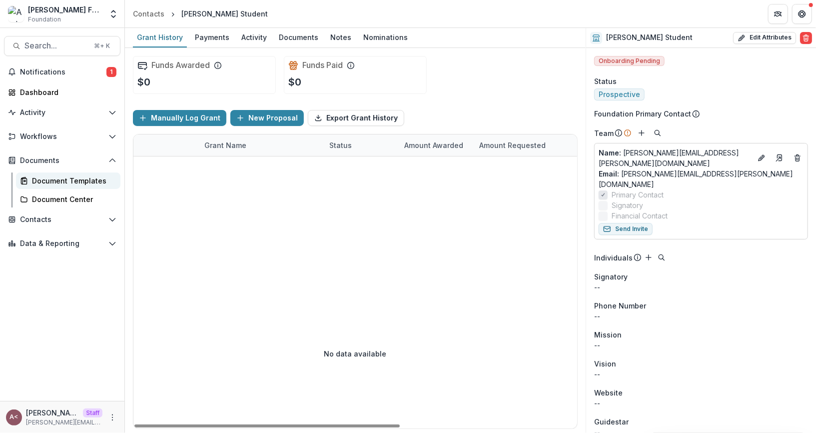
click at [77, 177] on div "Document Templates" at bounding box center [72, 180] width 80 height 10
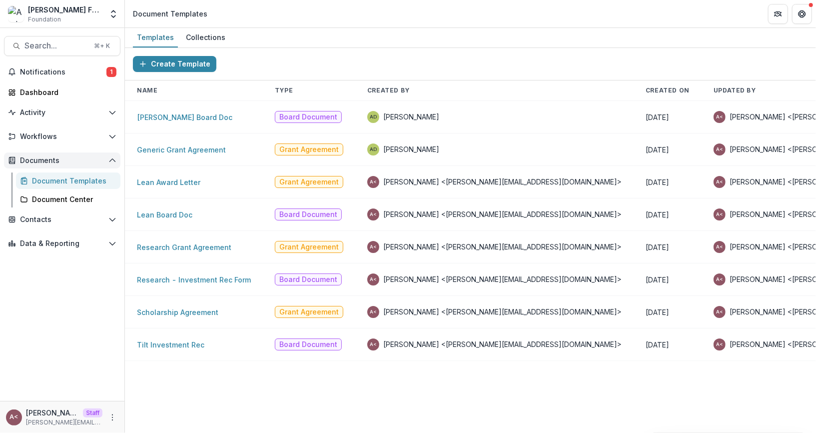
click at [101, 160] on span "Documents" at bounding box center [62, 160] width 84 height 8
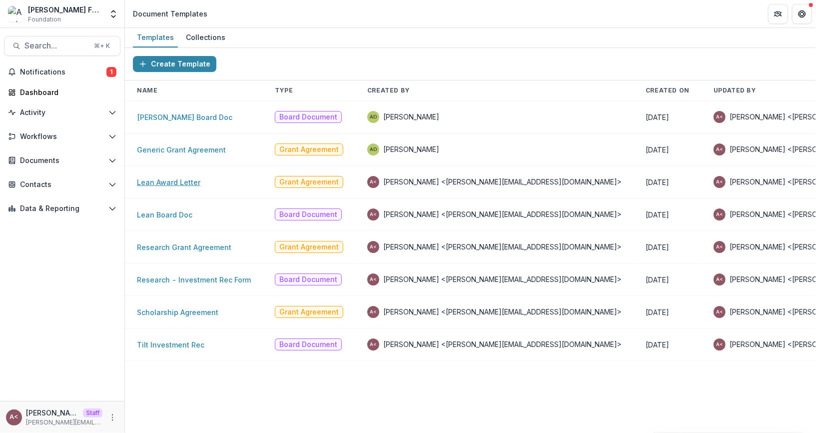
click at [168, 180] on link "Lean Award Letter" at bounding box center [168, 182] width 63 height 8
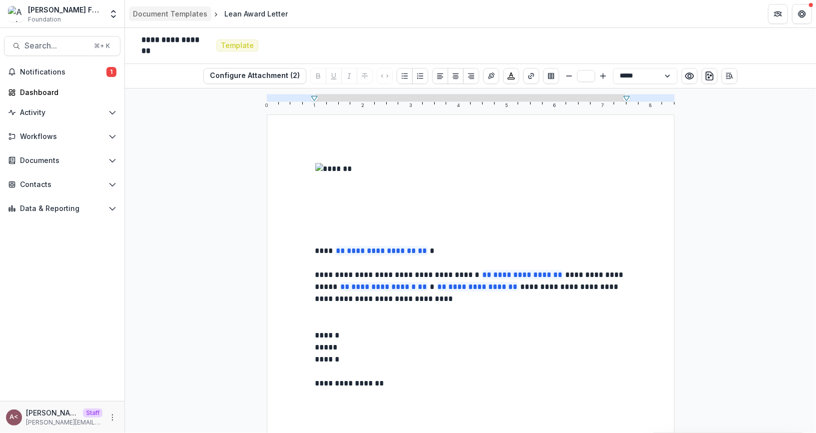
click at [184, 12] on div "Document Templates" at bounding box center [170, 13] width 74 height 10
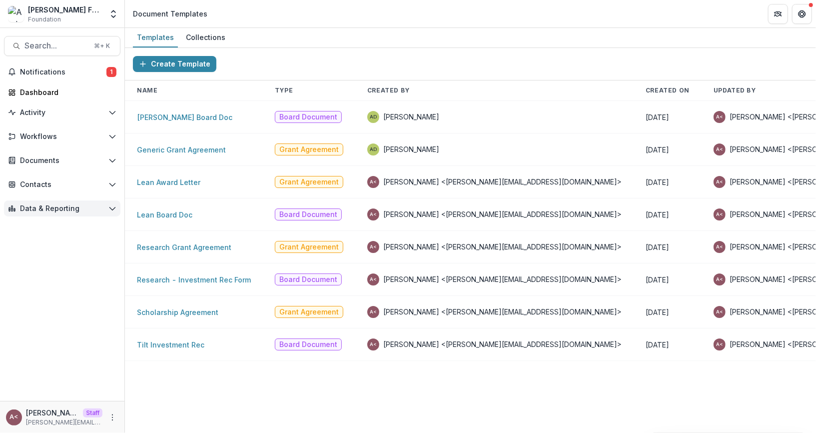
click at [101, 214] on button "Data & Reporting" at bounding box center [62, 208] width 116 height 16
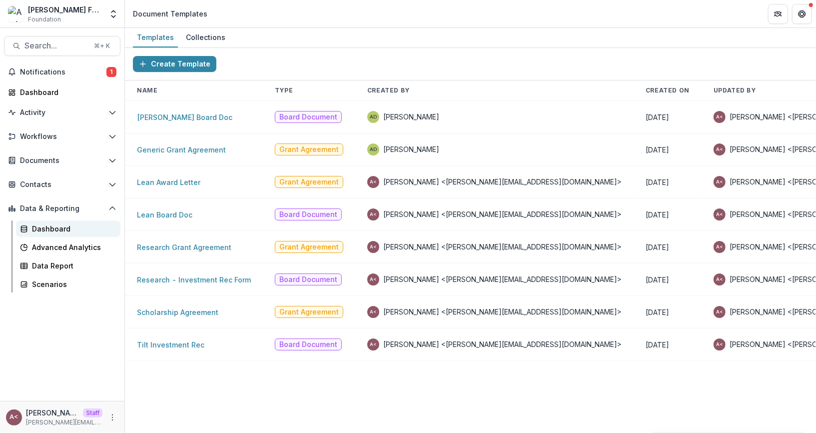
click at [72, 235] on link "Dashboard" at bounding box center [68, 228] width 104 height 16
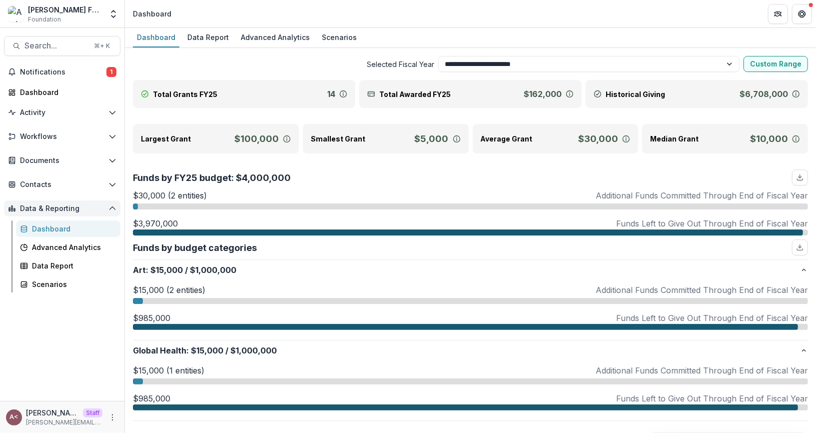
click at [99, 201] on button "Data & Reporting" at bounding box center [62, 208] width 116 height 16
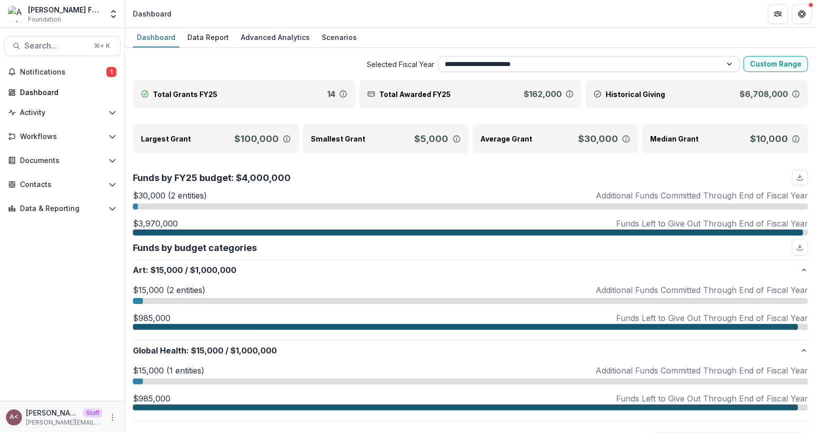
click at [498, 66] on select "**********" at bounding box center [588, 64] width 301 height 16
select select "**********"
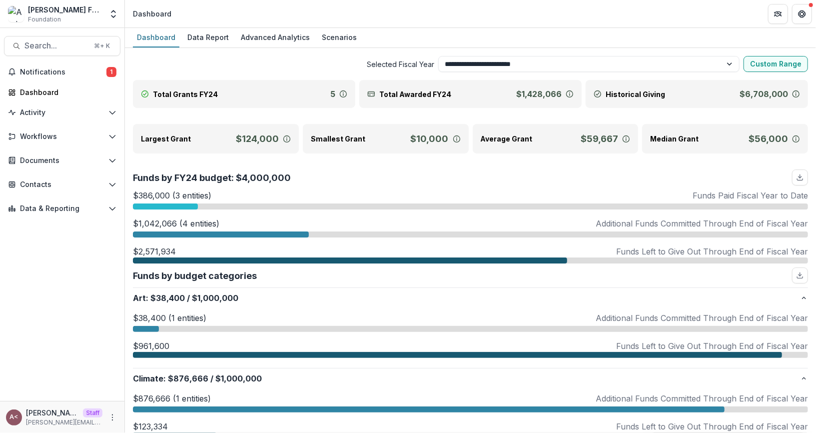
click at [337, 67] on span "Selected Fiscal Year" at bounding box center [283, 64] width 301 height 10
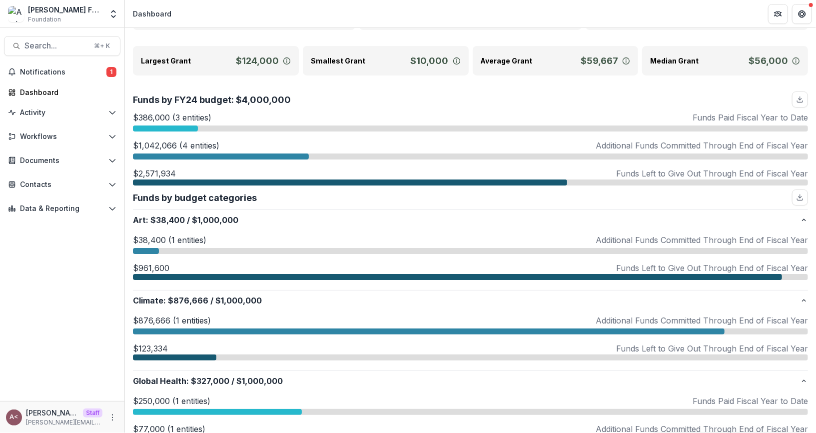
scroll to position [104, 0]
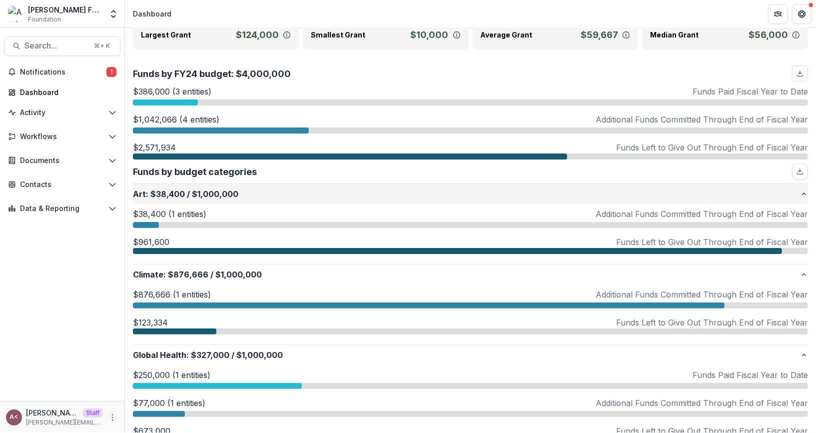
click at [291, 188] on p "Art : $38,400 / $1,000,000" at bounding box center [466, 194] width 667 height 12
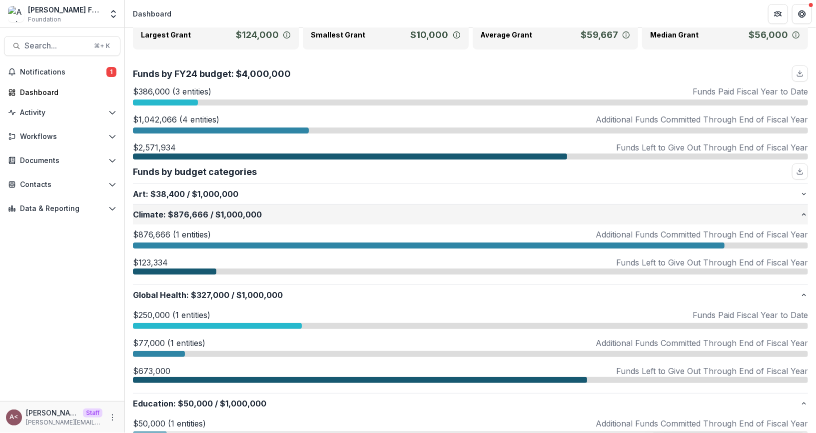
click at [278, 220] on button "Climate : $876,666 / $1,000,000" at bounding box center [470, 214] width 675 height 20
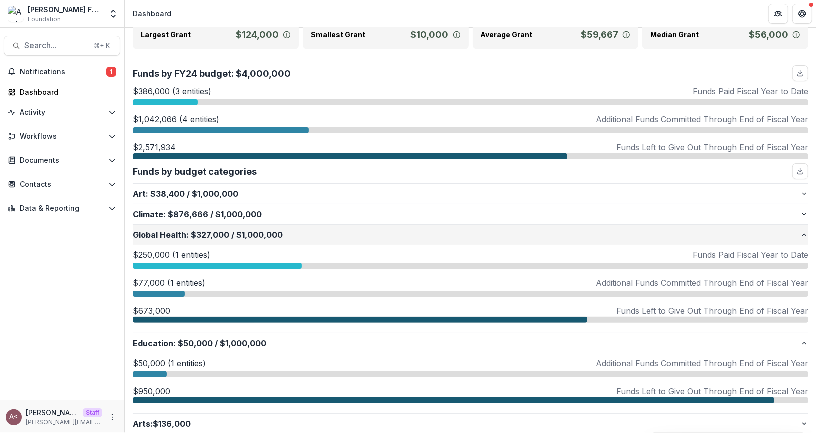
click at [293, 237] on p "Global Health : $327,000 / $1,000,000" at bounding box center [466, 235] width 667 height 12
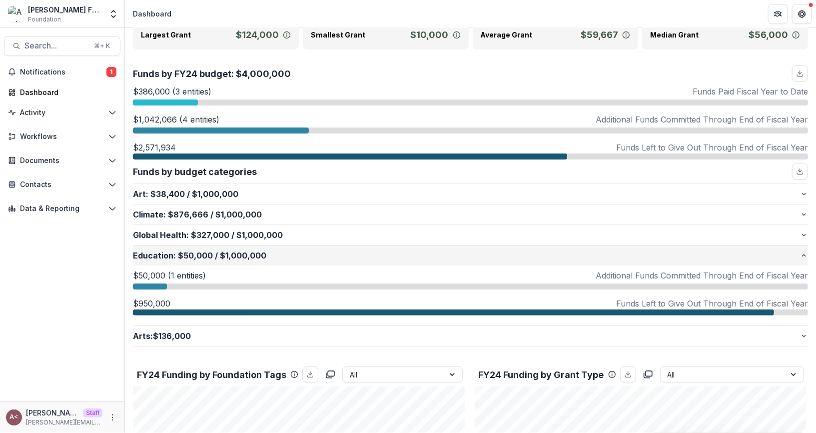
click at [319, 254] on p "Education : $50,000 / $1,000,000" at bounding box center [466, 255] width 667 height 12
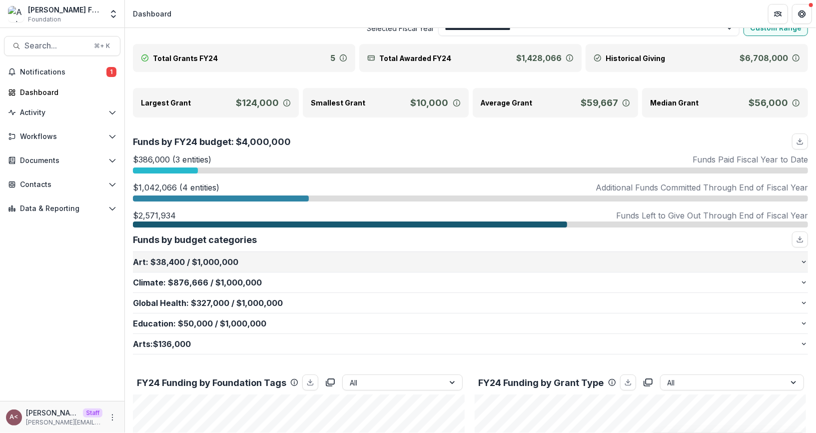
scroll to position [26, 0]
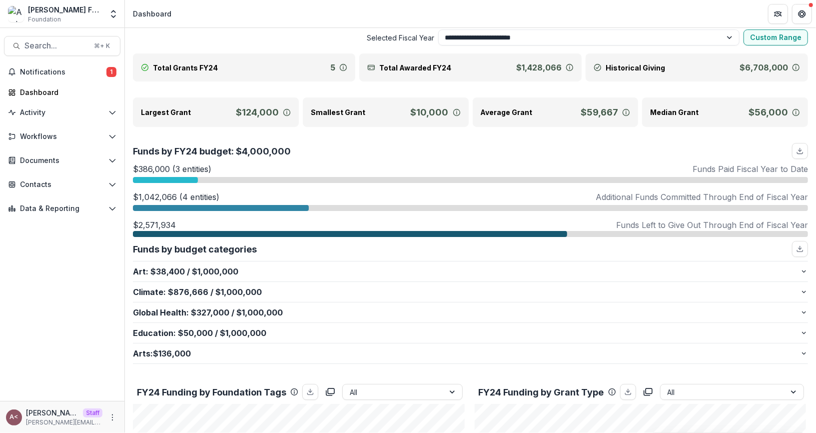
click at [191, 178] on div at bounding box center [165, 180] width 65 height 6
click at [301, 205] on div at bounding box center [221, 208] width 176 height 6
click at [292, 229] on div "$2,571,934 Funds Left to Give Out Through End of Fiscal Year" at bounding box center [470, 225] width 675 height 12
click at [404, 165] on div "$386,000 (3 entities) Funds Paid Fiscal Year to Date" at bounding box center [470, 169] width 675 height 12
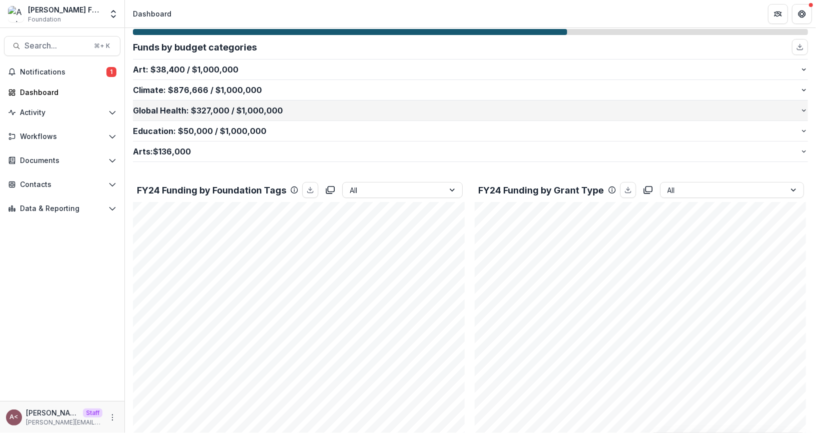
scroll to position [251, 0]
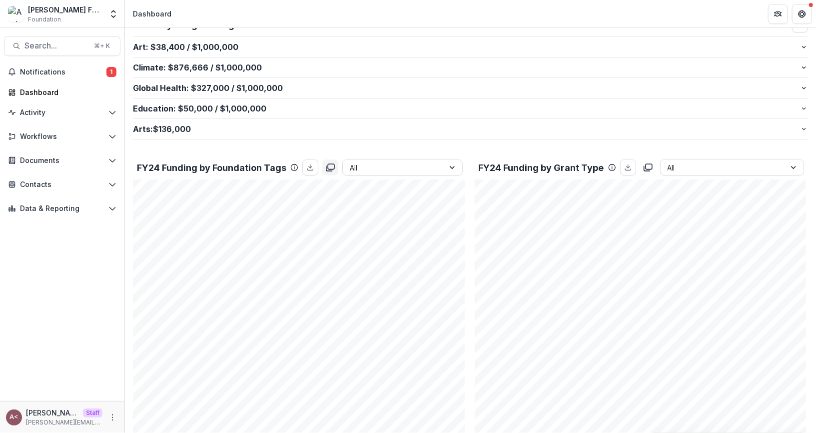
click at [333, 171] on button "copy to clipboard" at bounding box center [330, 167] width 16 height 16
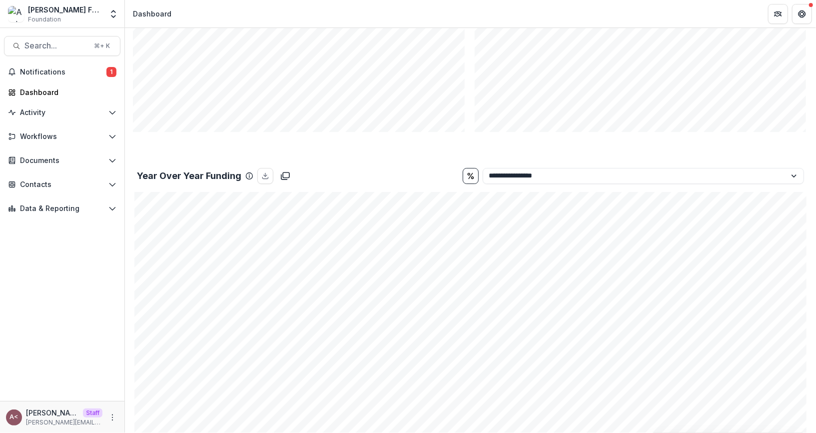
scroll to position [1017, 0]
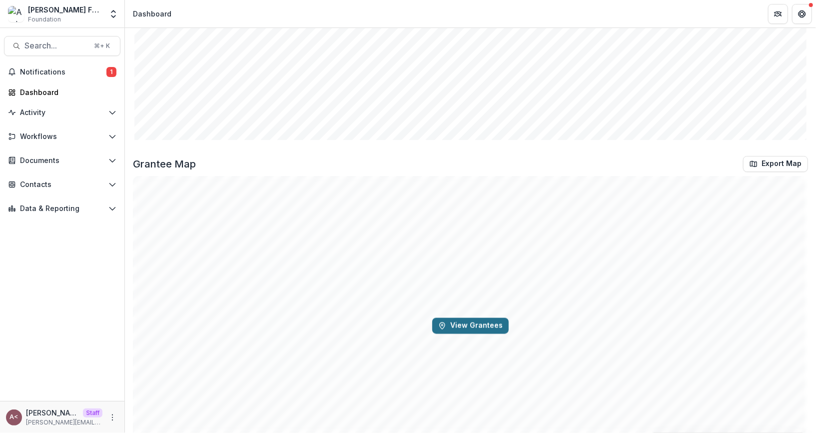
click at [453, 324] on button "View Grantees" at bounding box center [470, 326] width 76 height 16
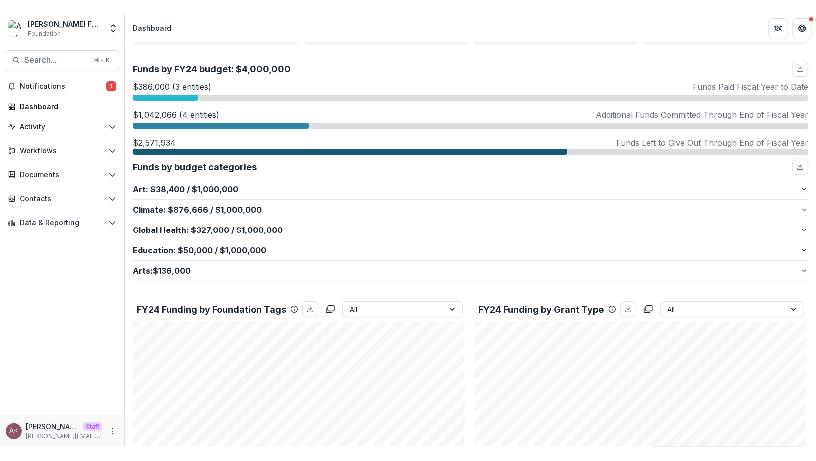
scroll to position [0, 0]
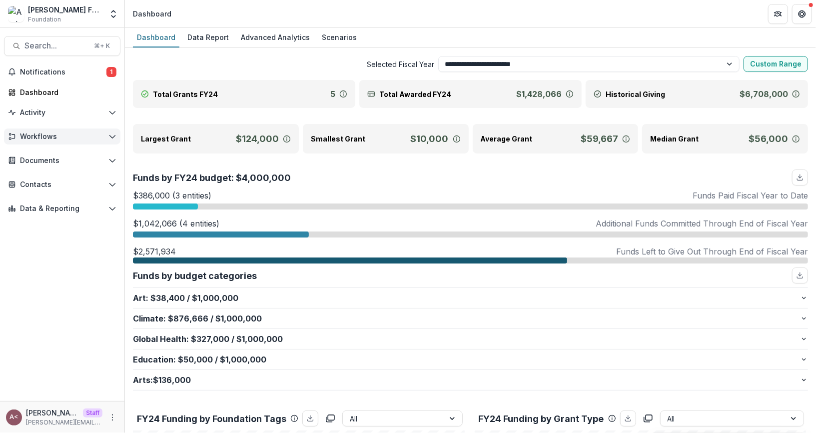
click at [106, 132] on button "Workflows" at bounding box center [62, 136] width 116 height 16
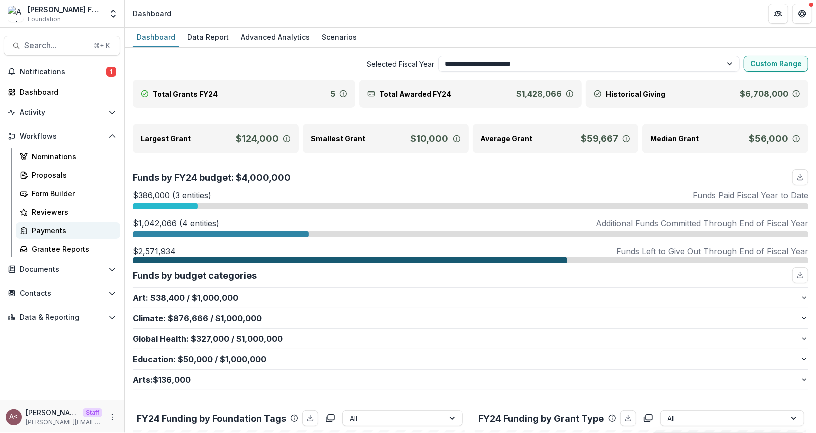
click at [96, 226] on div "Payments" at bounding box center [72, 230] width 80 height 10
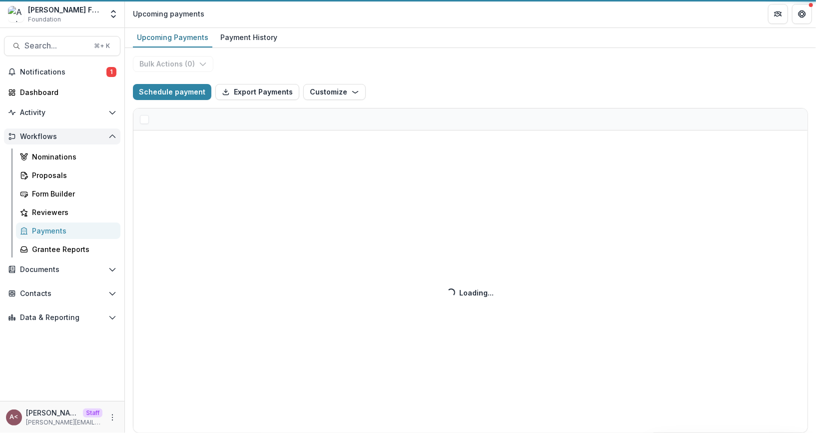
select select "******"
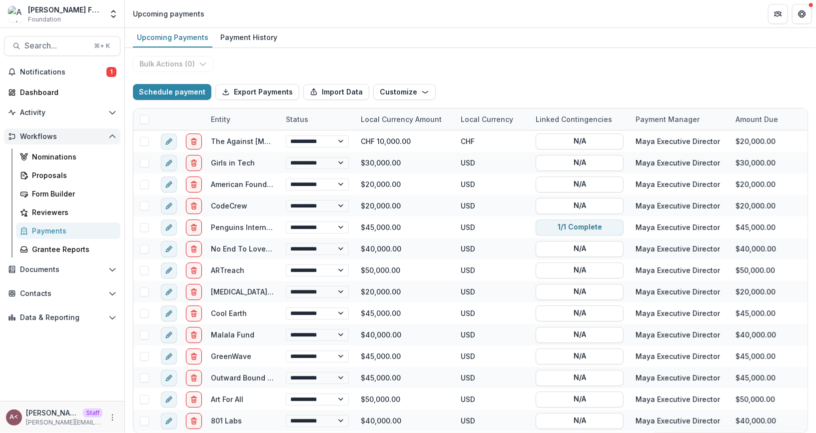
click at [104, 140] on span "Workflows" at bounding box center [62, 136] width 84 height 8
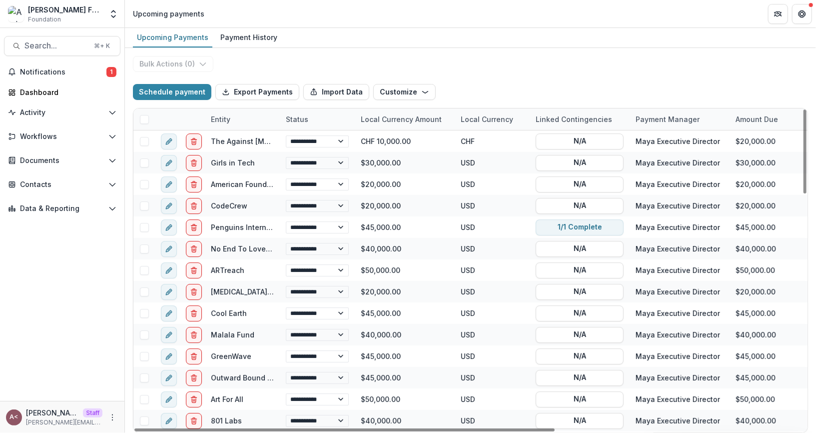
click at [337, 67] on div "**********" at bounding box center [470, 240] width 691 height 385
click at [94, 212] on span "Data & Reporting" at bounding box center [62, 208] width 84 height 8
click at [95, 226] on div "Dashboard" at bounding box center [72, 228] width 80 height 10
select select "**********"
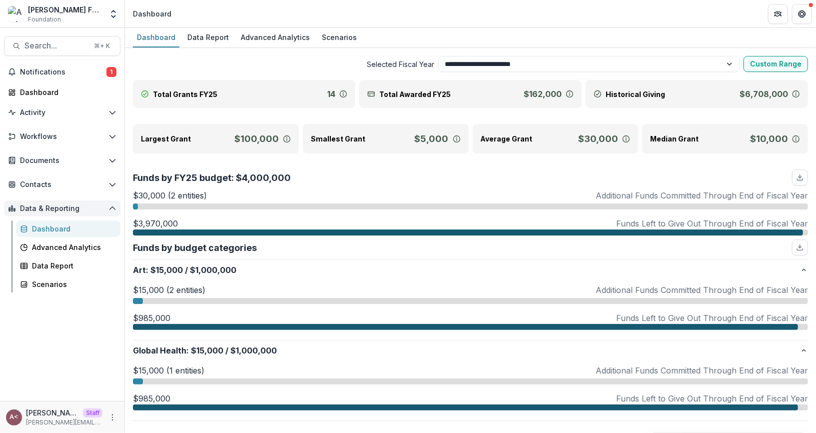
click at [113, 204] on icon "Open Data & Reporting" at bounding box center [112, 208] width 8 height 8
